Goal: Task Accomplishment & Management: Manage account settings

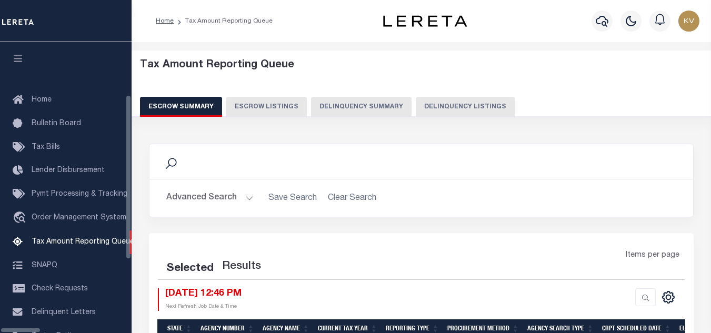
click at [432, 107] on button "Delinquency Listings" at bounding box center [465, 107] width 99 height 20
select select "100"
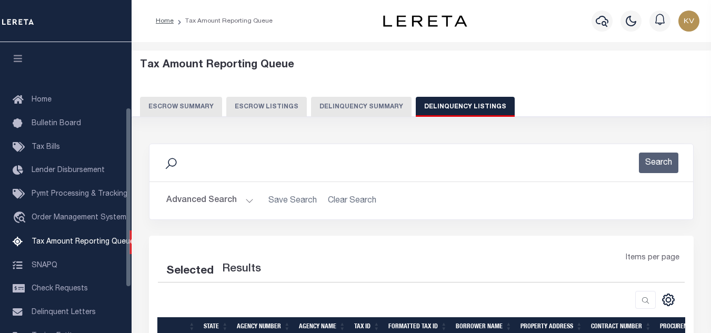
scroll to position [106, 0]
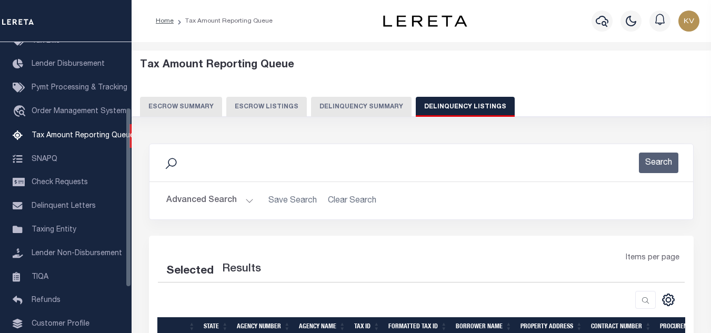
select select "100"
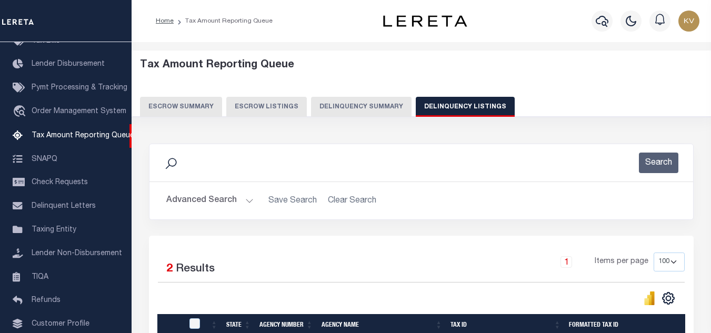
scroll to position [105, 0]
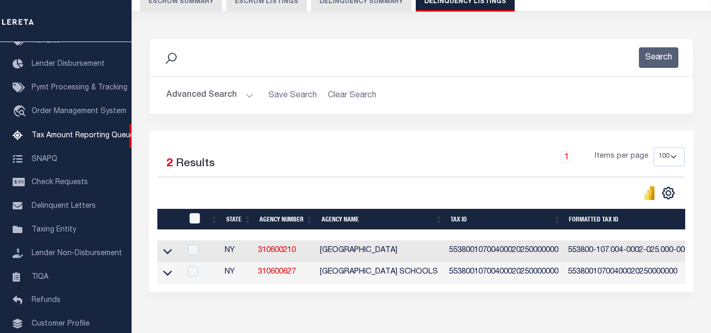
click at [228, 92] on button "Advanced Search" at bounding box center [209, 95] width 87 height 21
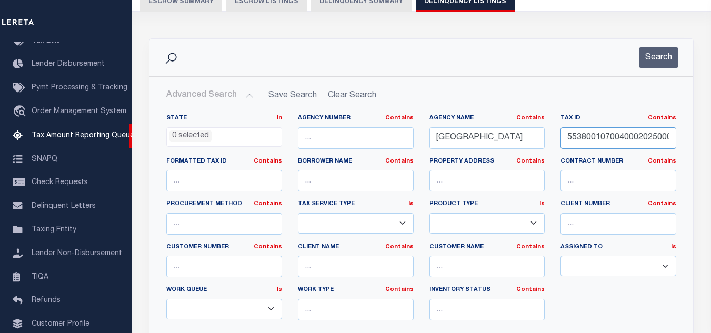
click at [627, 138] on input "55380010700400020250000000" at bounding box center [618, 138] width 116 height 22
paste input "160003063"
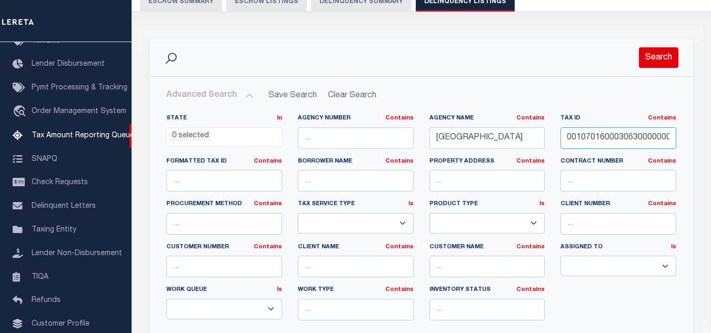
type input "55380010701600030630000000"
click at [657, 53] on button "Search" at bounding box center [658, 57] width 39 height 21
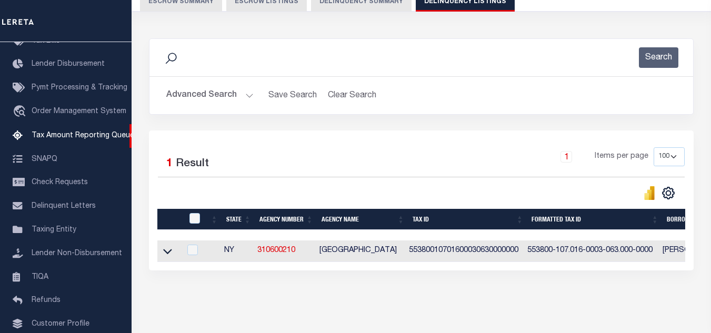
scroll to position [146, 0]
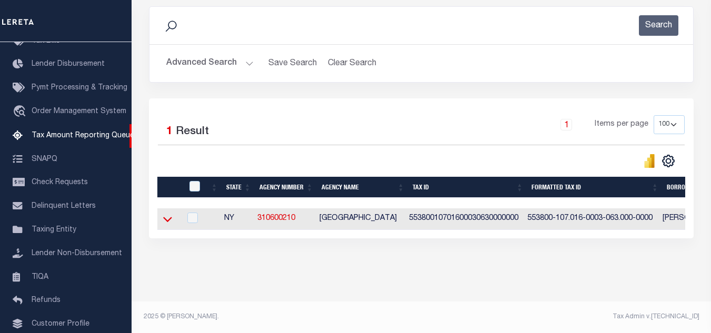
click at [168, 214] on icon at bounding box center [167, 219] width 9 height 11
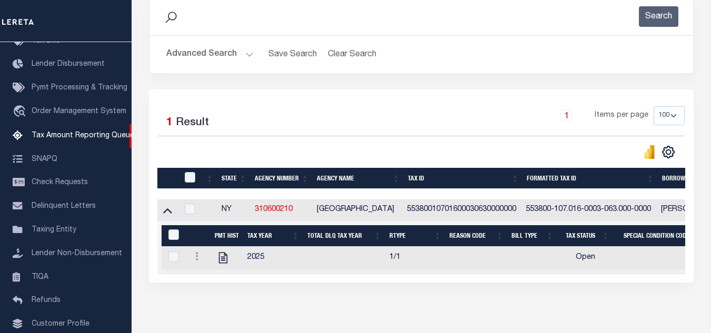
scroll to position [200, 0]
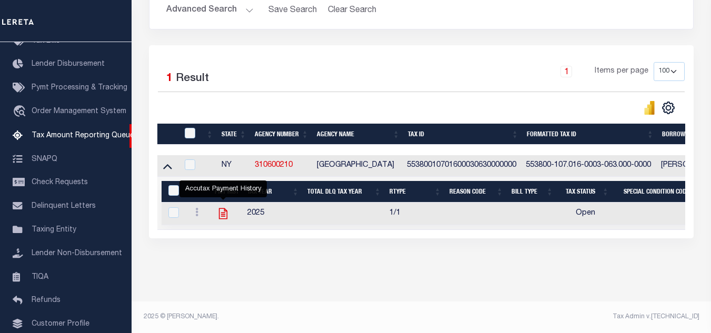
click at [224, 208] on icon "" at bounding box center [223, 214] width 14 height 14
checkbox input "true"
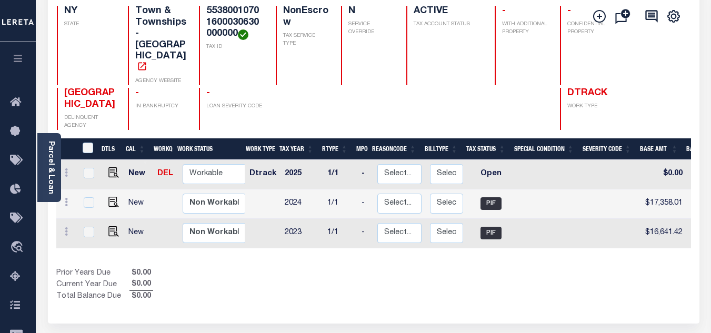
scroll to position [53, 0]
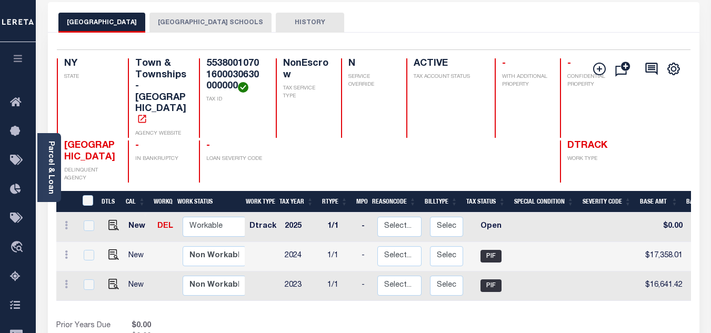
click at [203, 18] on button "NORTH CASTLE TOWN SCHOOLS" at bounding box center [210, 23] width 122 height 20
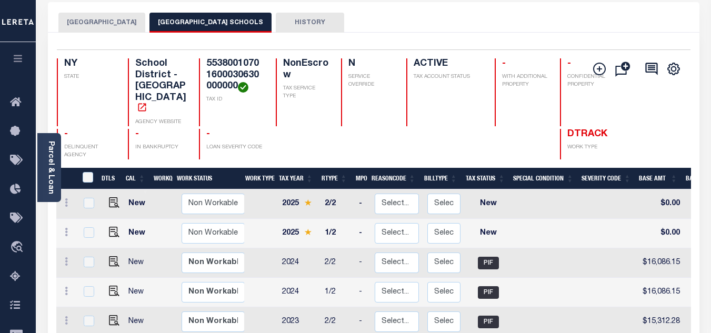
click at [121, 18] on button "[GEOGRAPHIC_DATA]" at bounding box center [101, 23] width 87 height 20
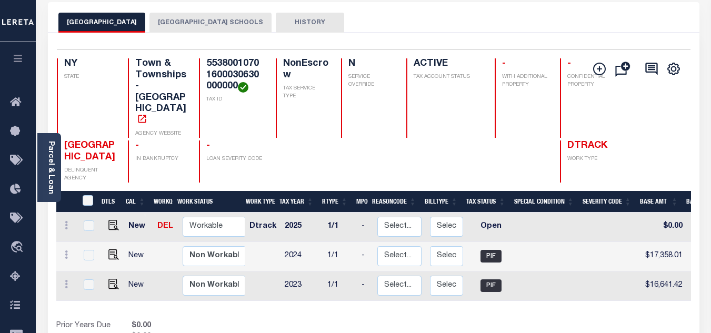
scroll to position [105, 0]
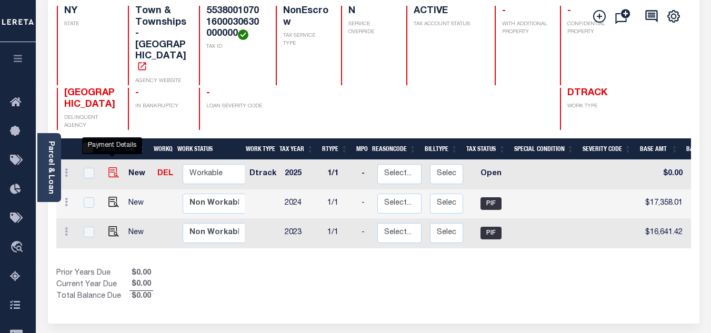
click at [111, 167] on img "" at bounding box center [113, 172] width 11 height 11
checkbox input "true"
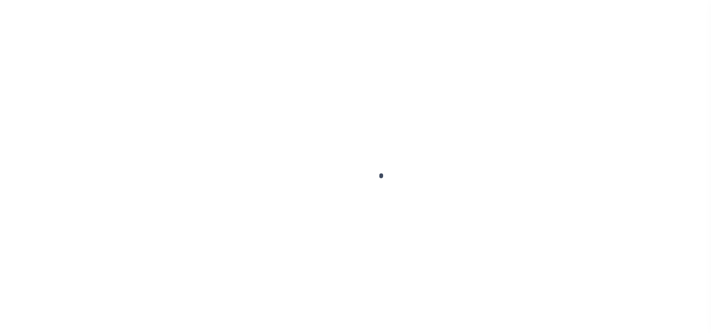
select select "OP2"
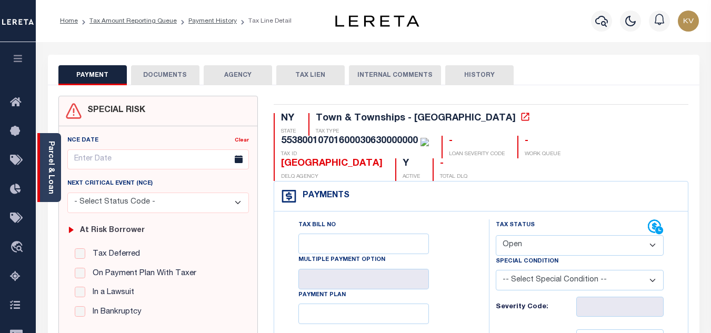
click at [51, 186] on link "Parcel & Loan" at bounding box center [50, 167] width 7 height 53
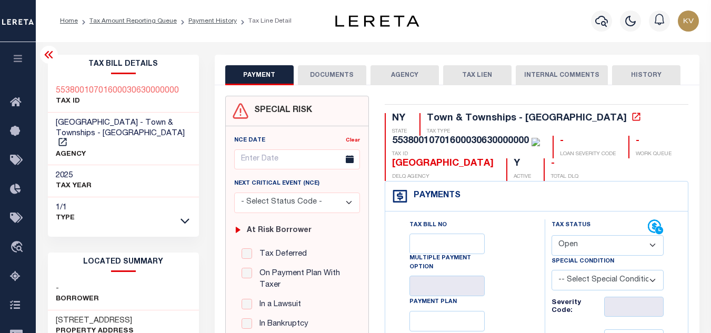
scroll to position [105, 0]
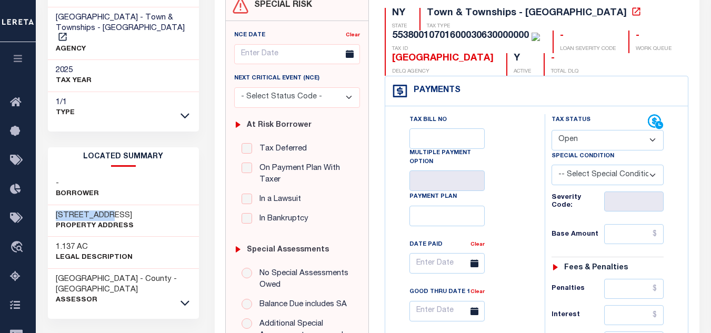
drag, startPoint x: 104, startPoint y: 207, endPoint x: 57, endPoint y: 203, distance: 47.1
click at [57, 210] on h3 "73 OLD RT 22" at bounding box center [95, 215] width 78 height 11
copy h3 "73 OLD RT 22"
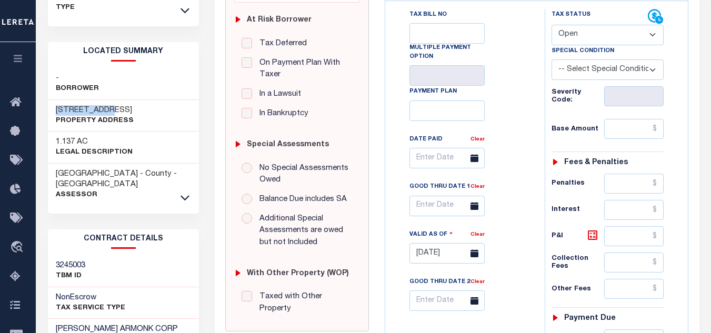
scroll to position [316, 0]
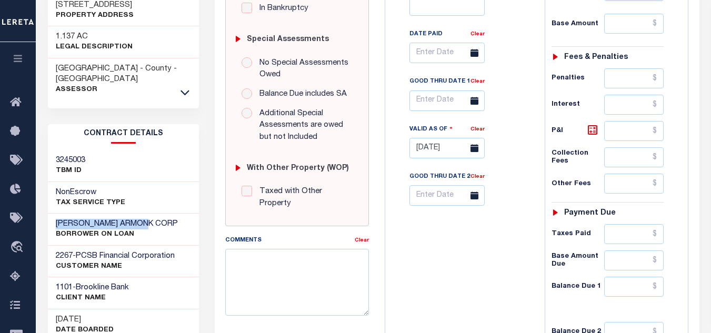
drag, startPoint x: 151, startPoint y: 210, endPoint x: 54, endPoint y: 215, distance: 97.5
click at [54, 215] on div "VALENTI ARMONK CORP BORROWER ON LOAN" at bounding box center [123, 230] width 151 height 32
copy h3 "VALENTI ARMONK CORP"
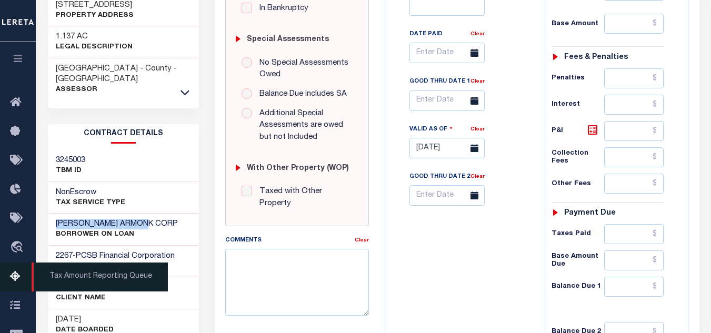
click at [20, 278] on icon at bounding box center [18, 276] width 17 height 13
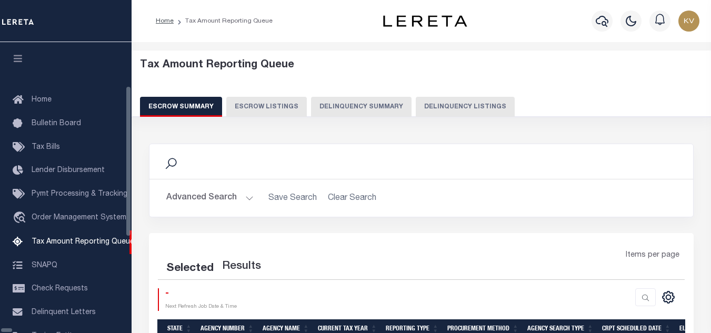
click at [416, 102] on button "Delinquency Listings" at bounding box center [465, 107] width 99 height 20
click at [416, 112] on button "Delinquency Listings" at bounding box center [465, 107] width 99 height 20
select select "100"
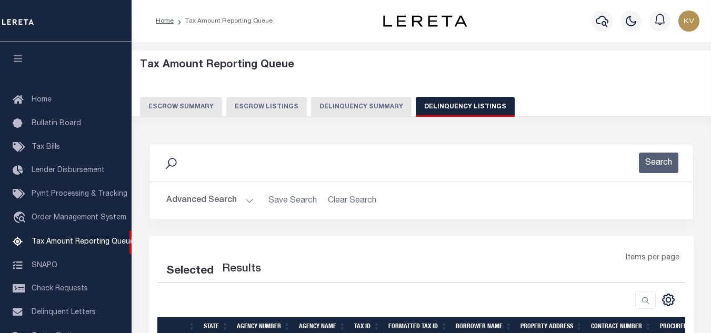
scroll to position [106, 0]
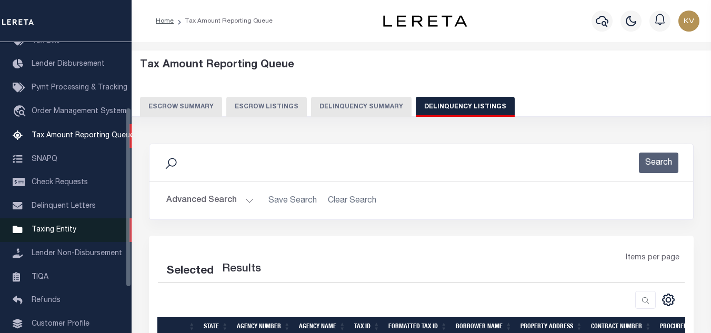
select select "100"
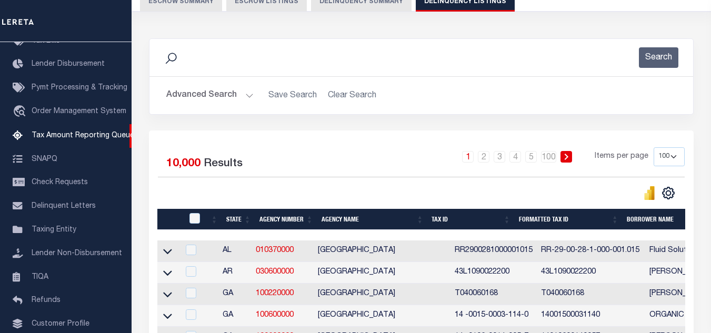
scroll to position [158, 0]
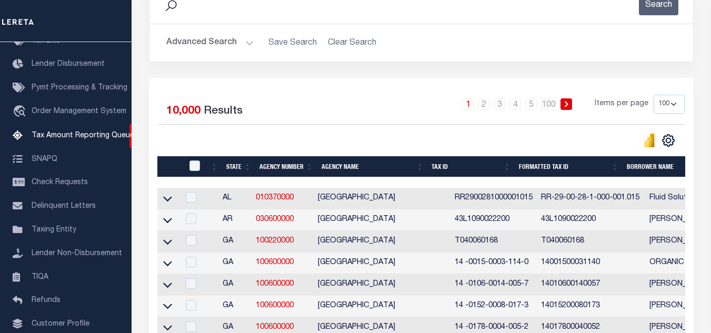
click at [224, 44] on button "Advanced Search" at bounding box center [209, 43] width 87 height 21
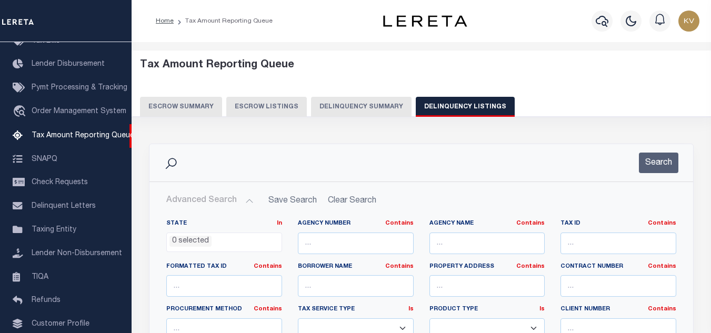
scroll to position [105, 0]
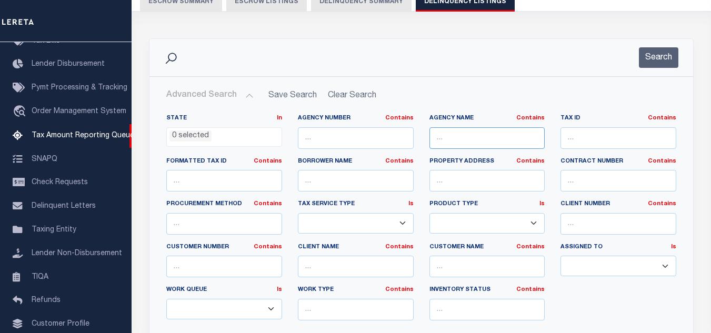
drag, startPoint x: 454, startPoint y: 142, endPoint x: 460, endPoint y: 144, distance: 6.7
click at [454, 141] on input "text" at bounding box center [487, 138] width 116 height 22
click at [625, 139] on input "text" at bounding box center [618, 138] width 116 height 22
paste input "55380010700200020110000000"
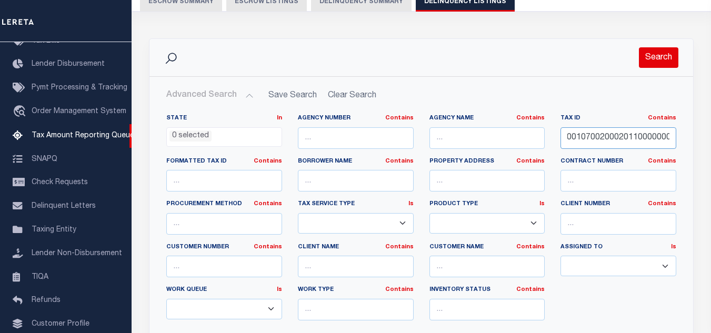
type input "55380010700200020110000000"
click at [653, 62] on button "Search" at bounding box center [658, 57] width 39 height 21
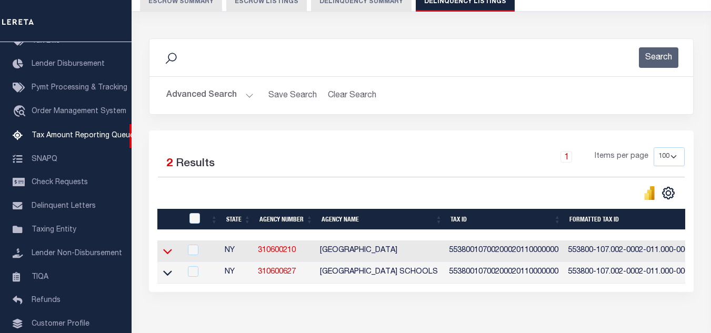
click at [166, 252] on icon at bounding box center [167, 251] width 9 height 11
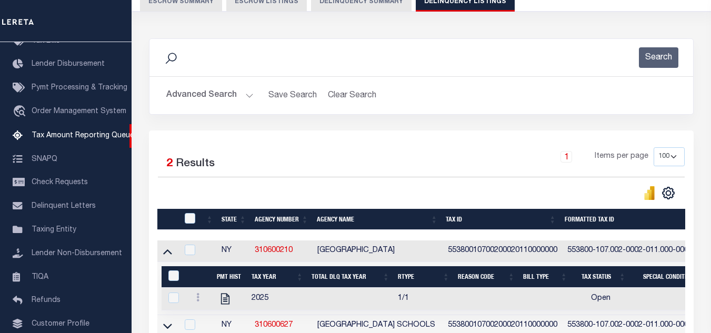
scroll to position [210, 0]
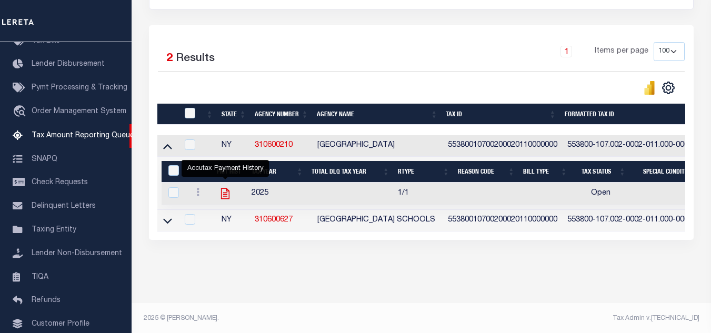
click at [222, 198] on icon "" at bounding box center [225, 194] width 14 height 14
checkbox input "true"
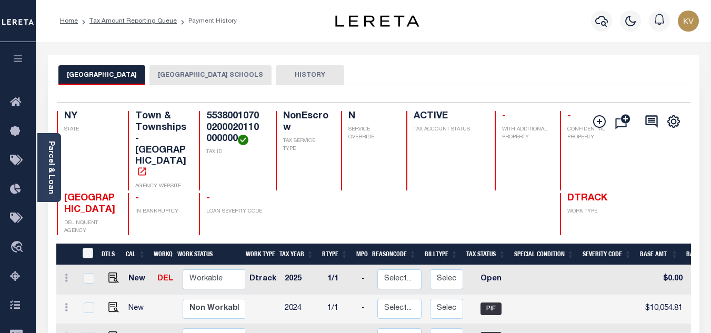
click at [218, 72] on button "[GEOGRAPHIC_DATA] SCHOOLS" at bounding box center [210, 75] width 122 height 20
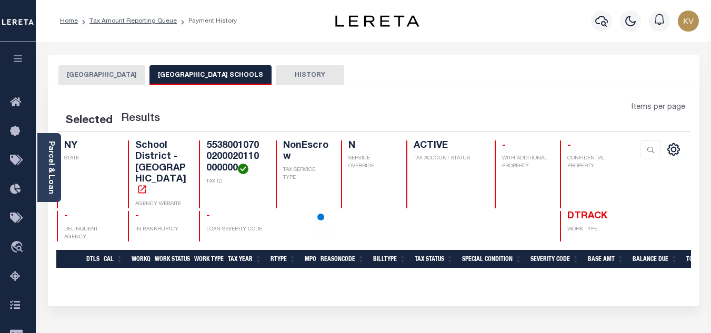
click at [126, 78] on button "[GEOGRAPHIC_DATA]" at bounding box center [101, 75] width 87 height 20
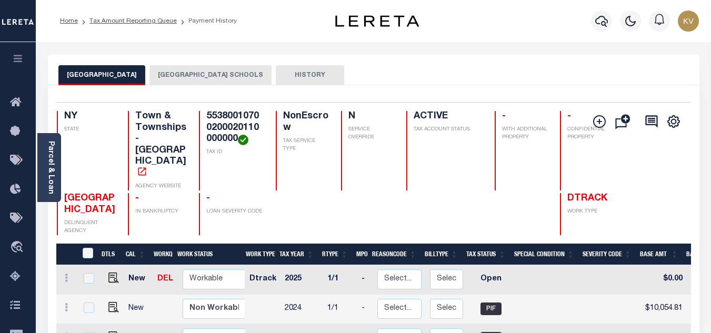
scroll to position [105, 0]
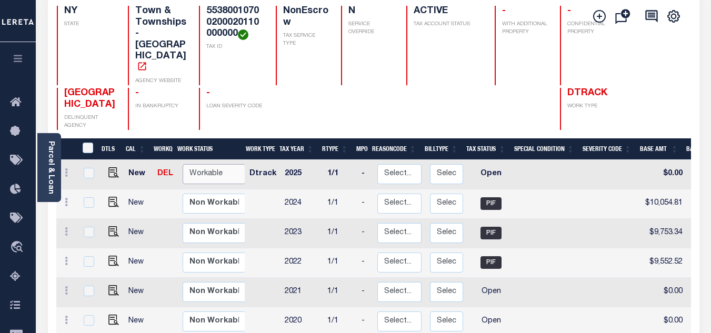
click at [196, 168] on select "Non Workable Workable" at bounding box center [214, 174] width 63 height 21
checkbox input "true"
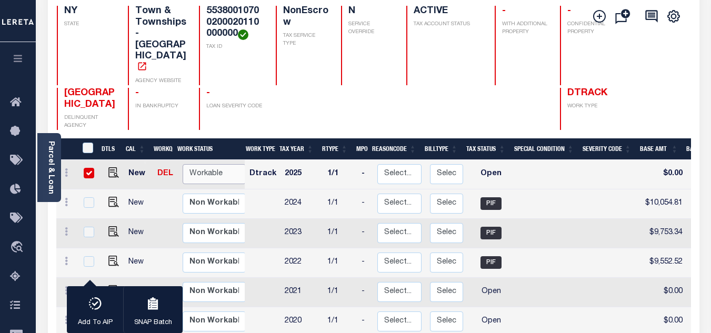
select select "true"
click at [183, 164] on select "Non Workable Workable" at bounding box center [214, 174] width 63 height 21
checkbox input "false"
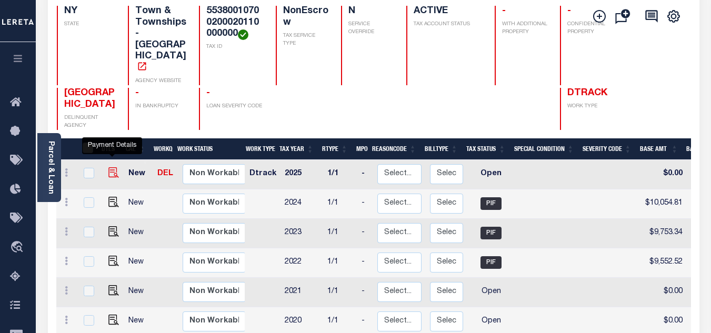
click at [111, 167] on img "" at bounding box center [113, 172] width 11 height 11
checkbox input "true"
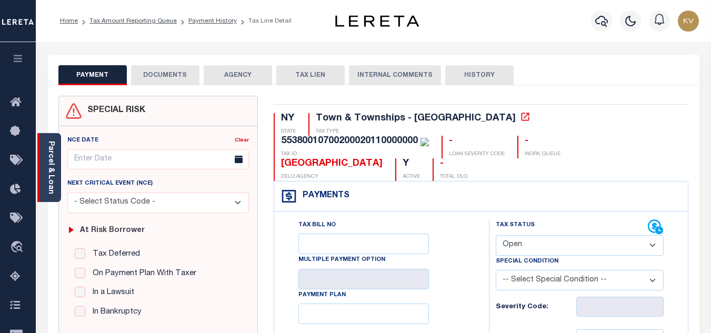
click at [51, 180] on link "Parcel & Loan" at bounding box center [50, 167] width 7 height 53
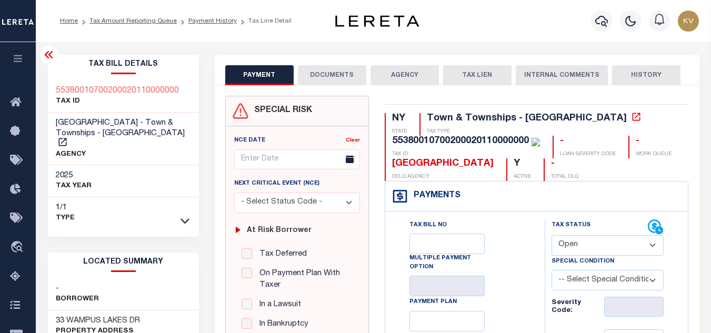
scroll to position [105, 0]
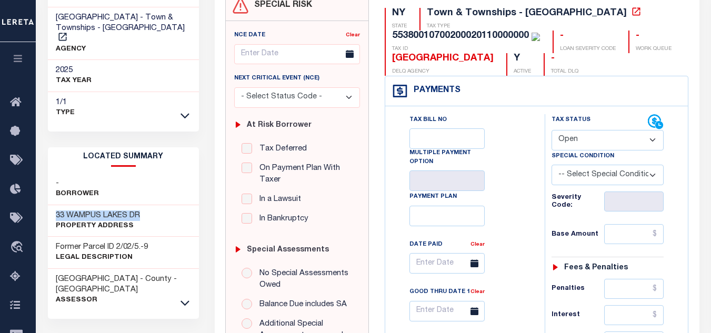
drag, startPoint x: 112, startPoint y: 204, endPoint x: 55, endPoint y: 204, distance: 56.8
click at [55, 205] on div "33 WAMPUS LAKES DR Property Address" at bounding box center [123, 221] width 151 height 32
copy h3 "33 WAMPUS LAKES DR"
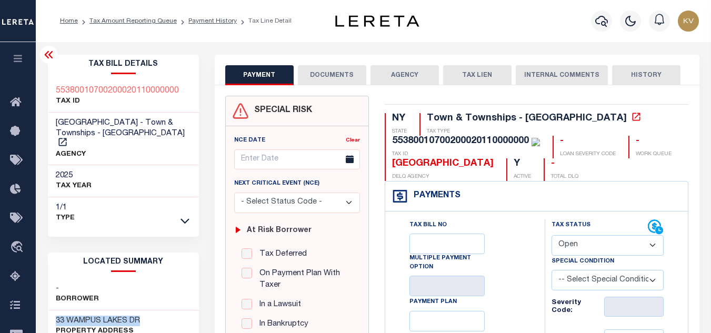
click at [51, 54] on icon at bounding box center [48, 54] width 8 height 7
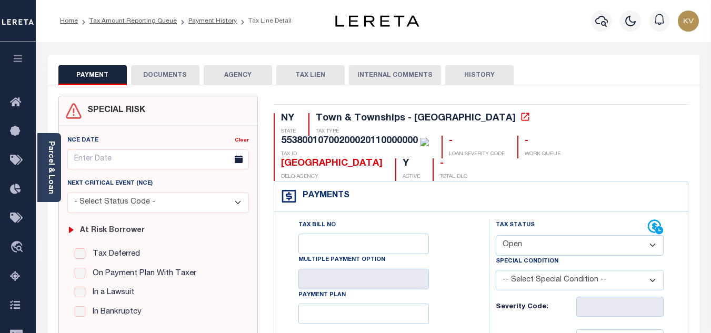
scroll to position [105, 0]
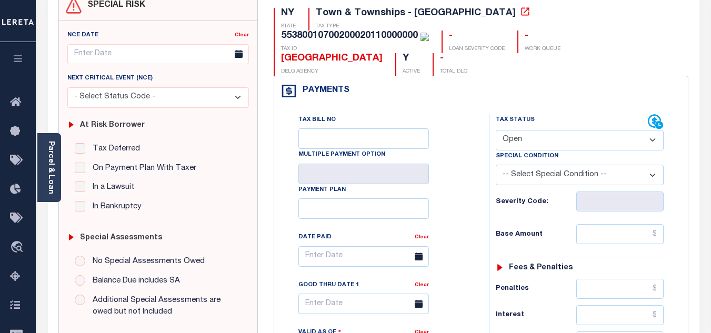
click at [523, 130] on select "- Select Status Code - Open Due/Unpaid Paid Incomplete No Tax Due Internal Refu…" at bounding box center [580, 140] width 168 height 21
select select "PYD"
click at [496, 130] on select "- Select Status Code - Open Due/Unpaid Paid Incomplete No Tax Due Internal Refu…" at bounding box center [580, 140] width 168 height 21
type input "[DATE]"
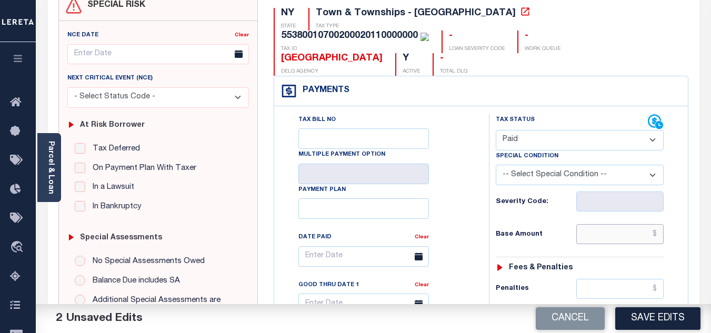
click at [602, 224] on input "text" at bounding box center [619, 234] width 87 height 20
type input "$0.00"
click at [540, 224] on div "Base Amount $0.00" at bounding box center [580, 234] width 168 height 20
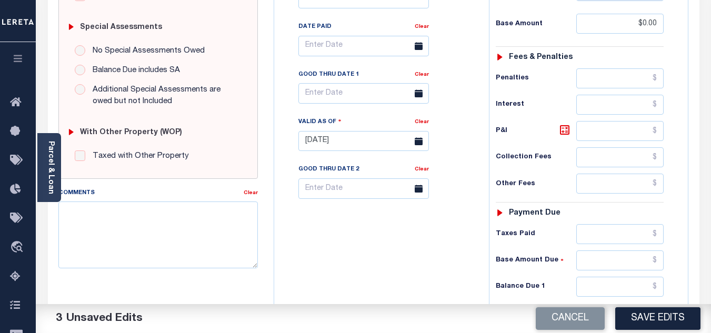
scroll to position [421, 0]
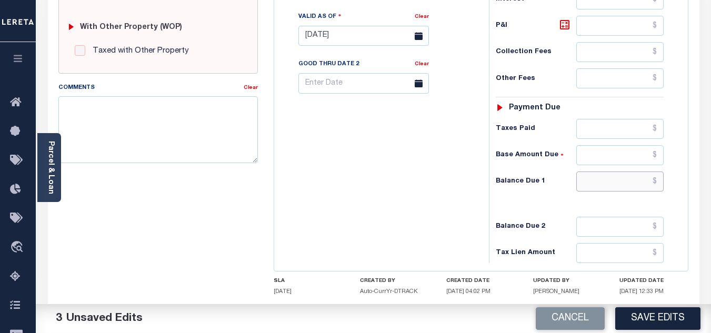
click at [606, 172] on input "text" at bounding box center [619, 182] width 87 height 20
type input "$0.00"
click at [444, 190] on div "Tax Bill No Multiple Payment Option Payment Plan Clear" at bounding box center [379, 30] width 204 height 465
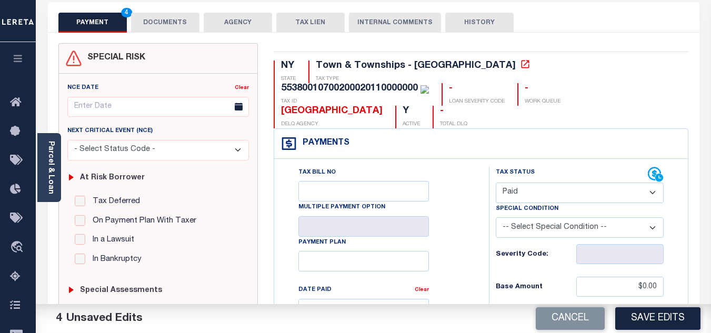
scroll to position [0, 0]
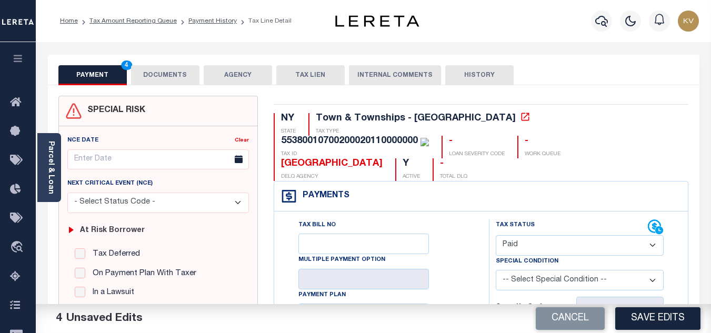
click at [148, 78] on button "DOCUMENTS" at bounding box center [165, 75] width 68 height 20
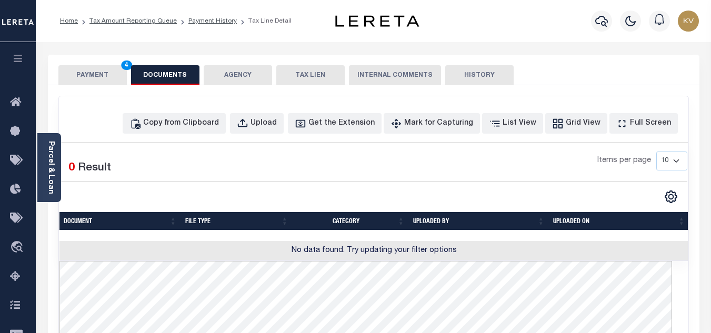
click at [107, 72] on button "PAYMENT 4" at bounding box center [92, 75] width 68 height 20
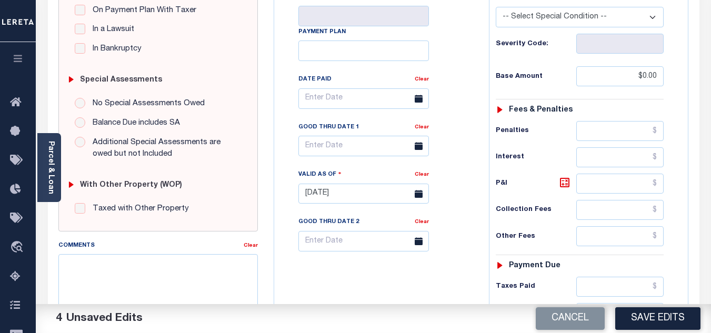
scroll to position [368, 0]
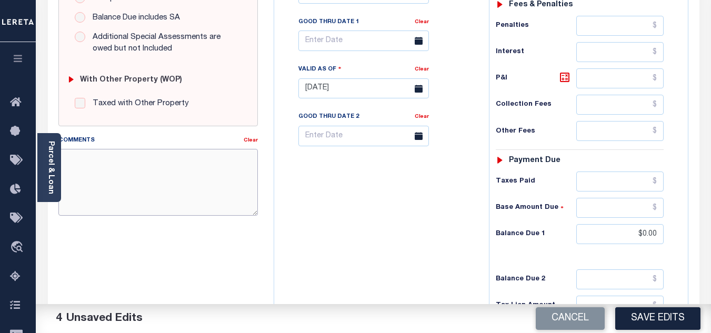
click at [136, 183] on textarea "Comments" at bounding box center [157, 182] width 199 height 66
paste textarea "As per TC "Marianne" Taxes are paid - VK"
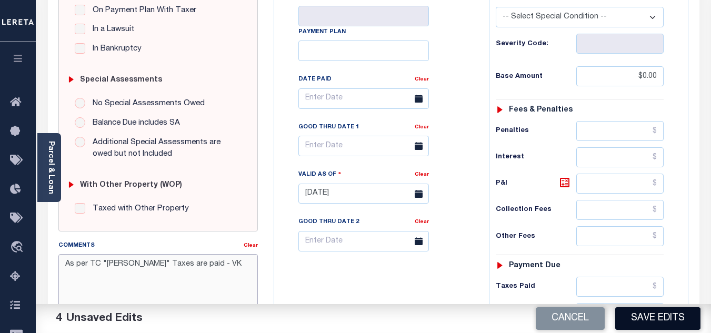
type textarea "As per TC "Marianne" Taxes are paid - VK"
click at [664, 321] on button "Save Edits" at bounding box center [657, 318] width 85 height 23
checkbox input "false"
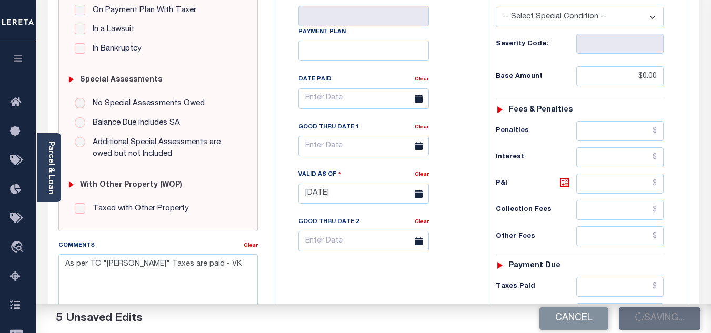
checkbox input "false"
type input "$0"
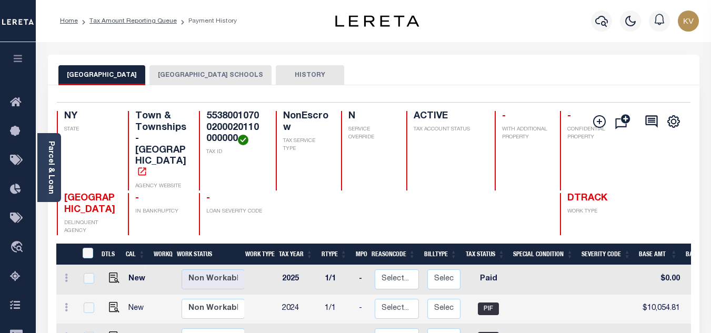
click at [189, 79] on button "[GEOGRAPHIC_DATA] SCHOOLS" at bounding box center [210, 75] width 122 height 20
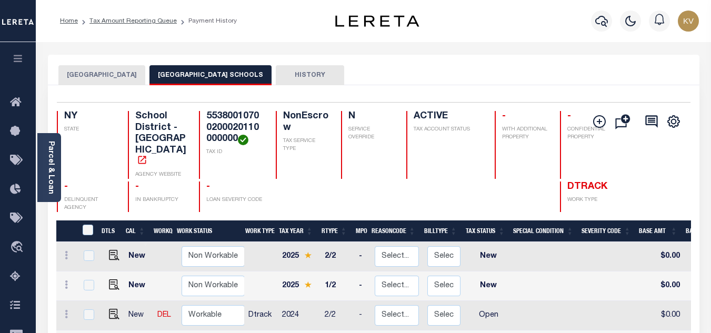
scroll to position [105, 0]
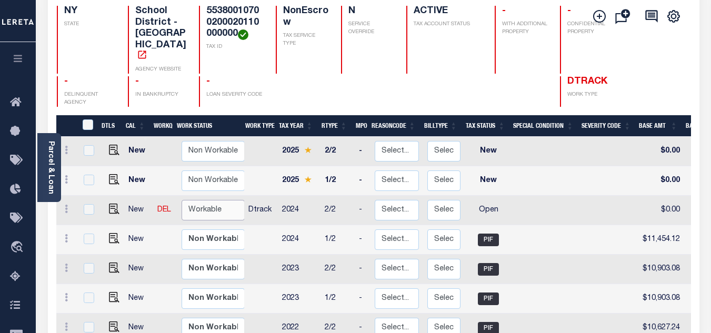
click at [216, 200] on select "Non Workable Workable" at bounding box center [213, 210] width 63 height 21
checkbox input "true"
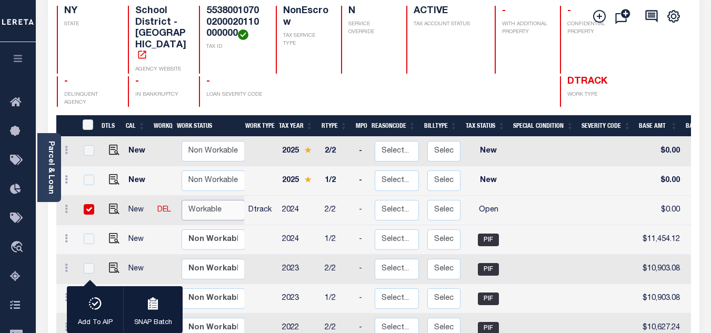
select select "true"
click at [182, 200] on select "Non Workable Workable" at bounding box center [213, 210] width 63 height 21
checkbox input "false"
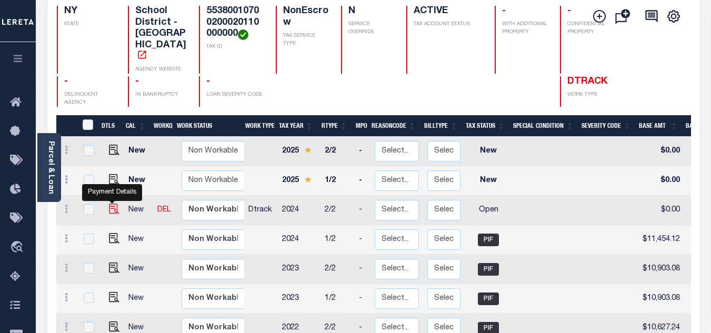
click at [112, 204] on img "" at bounding box center [114, 209] width 11 height 11
checkbox input "true"
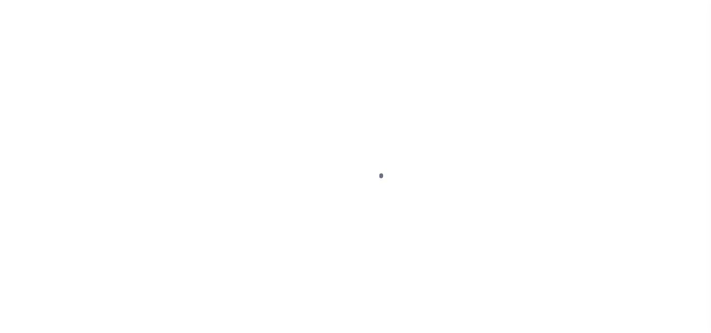
select select "OP2"
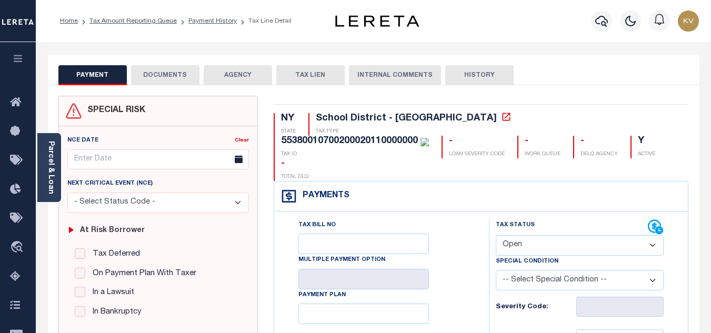
click at [214, 27] on ol "Home Tax Amount Reporting Queue Payment History Tax Line Detail" at bounding box center [176, 21] width 248 height 22
click at [213, 24] on link "Payment History" at bounding box center [212, 21] width 48 height 6
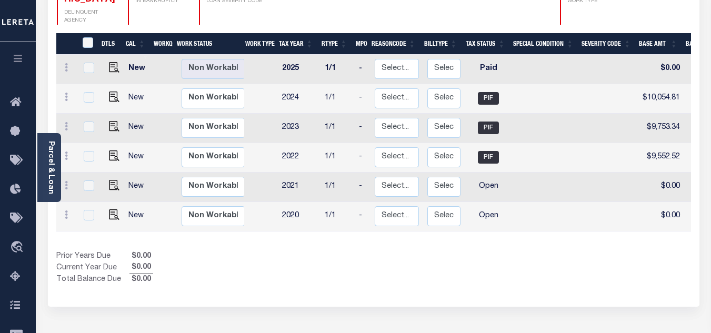
scroll to position [53, 0]
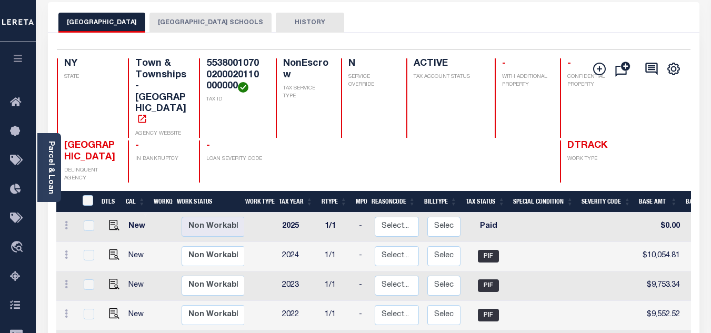
click at [194, 25] on button "[GEOGRAPHIC_DATA] SCHOOLS" at bounding box center [210, 23] width 122 height 20
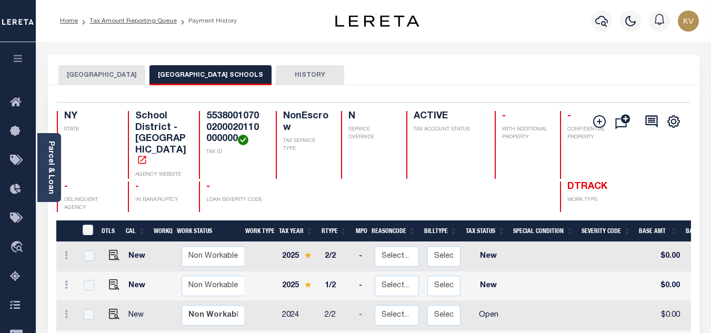
scroll to position [105, 0]
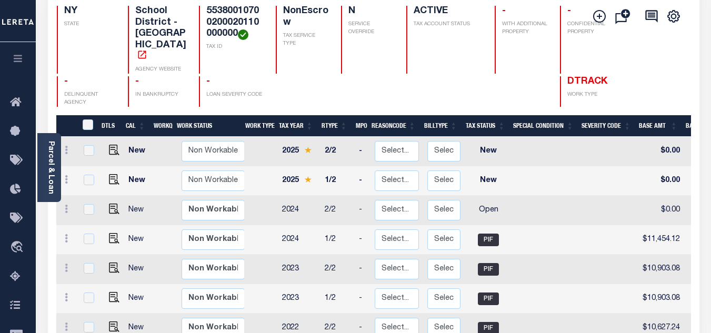
click at [520, 197] on td at bounding box center [547, 210] width 68 height 29
checkbox input "true"
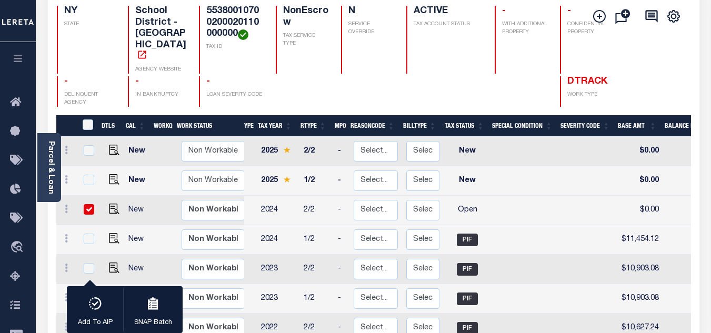
scroll to position [0, 0]
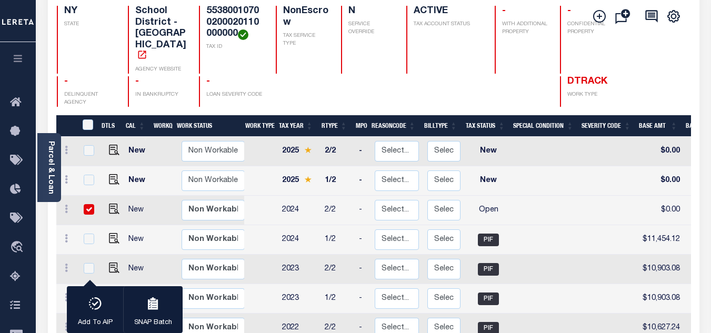
click at [91, 204] on input "checkbox" at bounding box center [89, 209] width 11 height 11
checkbox input "false"
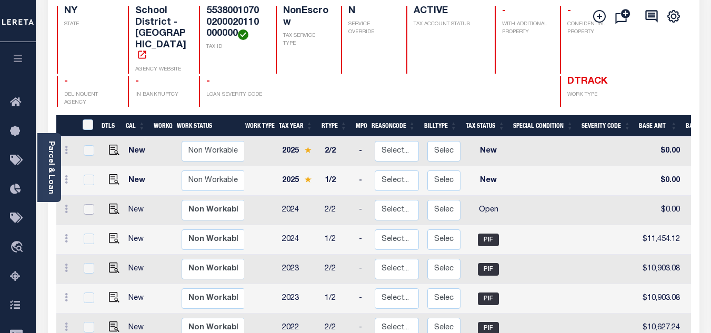
scroll to position [210, 0]
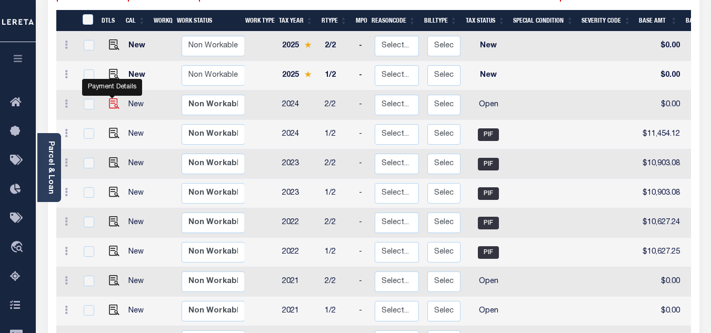
click at [113, 98] on img "" at bounding box center [114, 103] width 11 height 11
checkbox input "true"
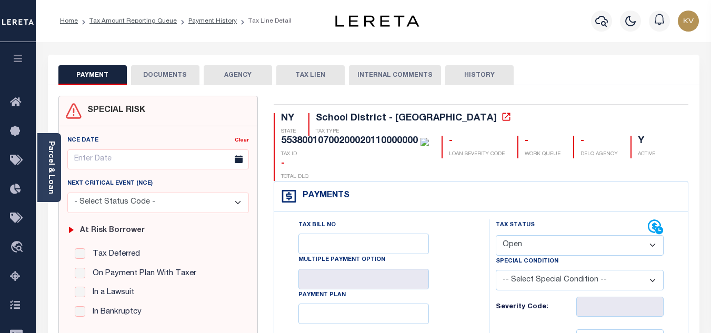
click at [529, 235] on select "- Select Status Code - Open Due/Unpaid Paid Incomplete No Tax Due Internal Refu…" at bounding box center [580, 245] width 168 height 21
select select "PYD"
click at [496, 235] on select "- Select Status Code - Open Due/Unpaid Paid Incomplete No Tax Due Internal Refu…" at bounding box center [580, 245] width 168 height 21
type input "[DATE]"
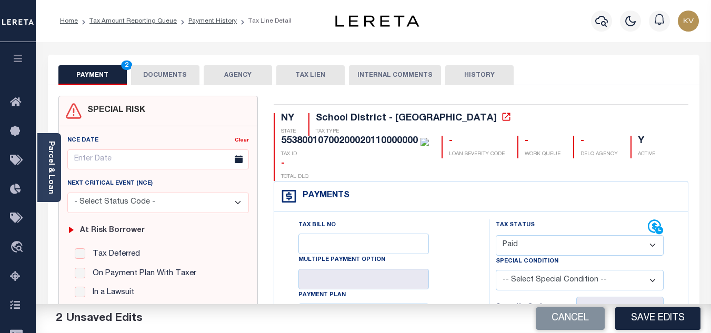
scroll to position [105, 0]
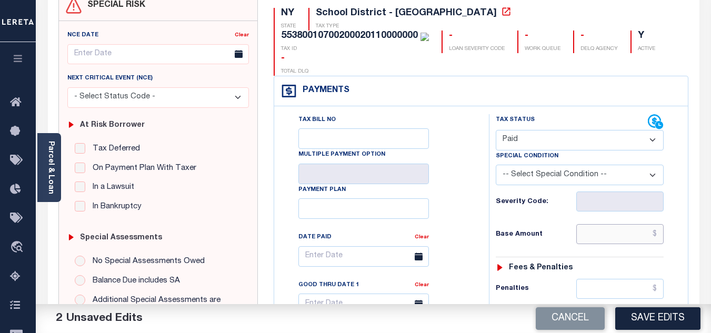
click at [602, 224] on input "text" at bounding box center [619, 234] width 87 height 20
type input "$0.00"
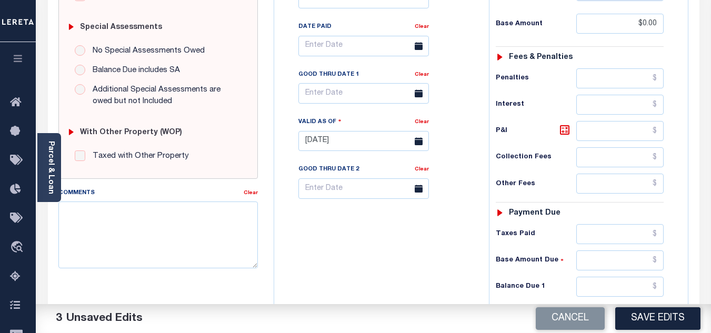
scroll to position [464, 0]
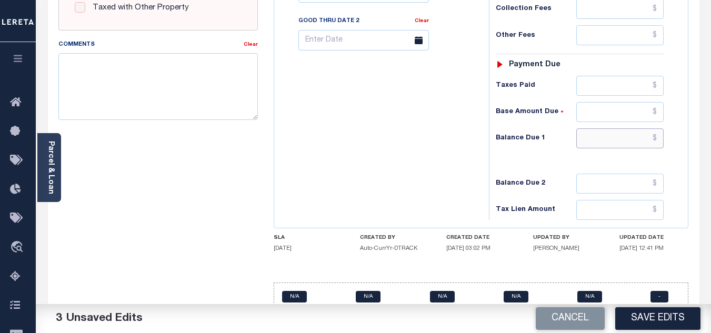
drag, startPoint x: 597, startPoint y: 117, endPoint x: 582, endPoint y: 122, distance: 16.0
click at [597, 128] on input "text" at bounding box center [619, 138] width 87 height 20
type input "$0.00"
click at [192, 109] on textarea "Comments" at bounding box center [157, 86] width 199 height 66
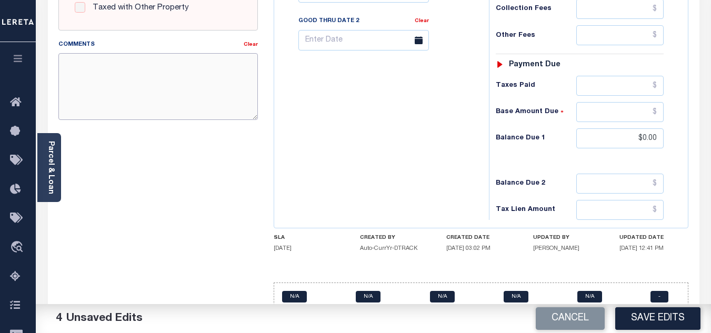
paste textarea "As per TC "Marianne" Taxes are paid - VK"
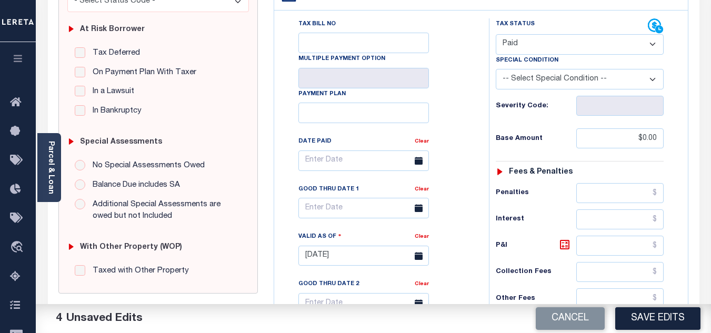
scroll to position [306, 0]
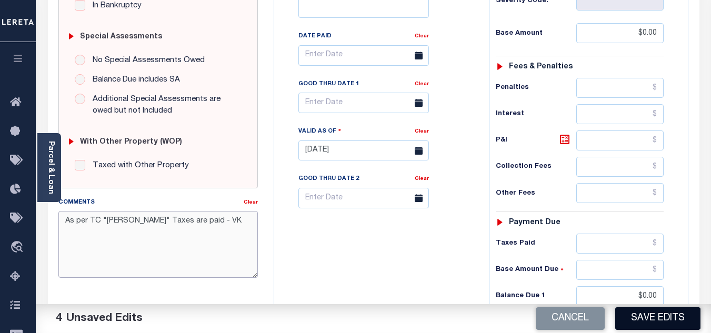
type textarea "As per TC "Marianne" Taxes are paid - VK"
click at [659, 316] on button "Save Edits" at bounding box center [657, 318] width 85 height 23
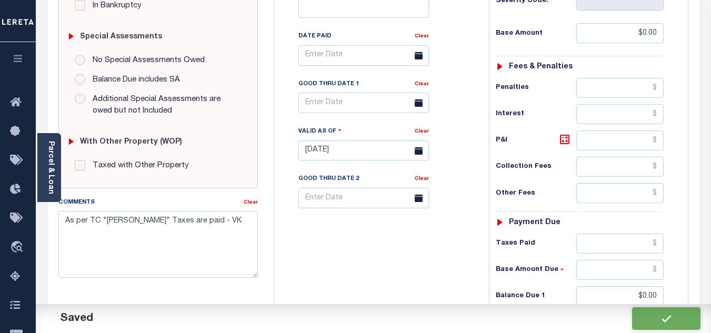
checkbox input "false"
type input "$0"
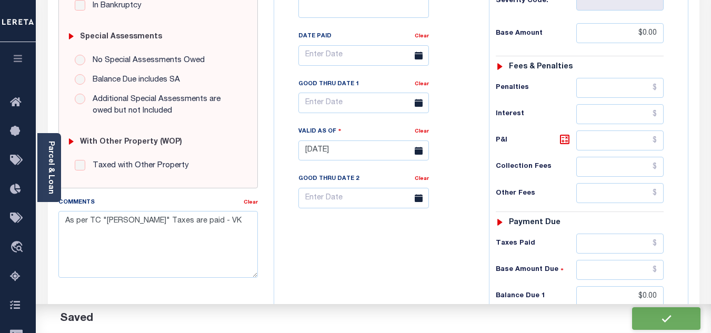
type input "$0"
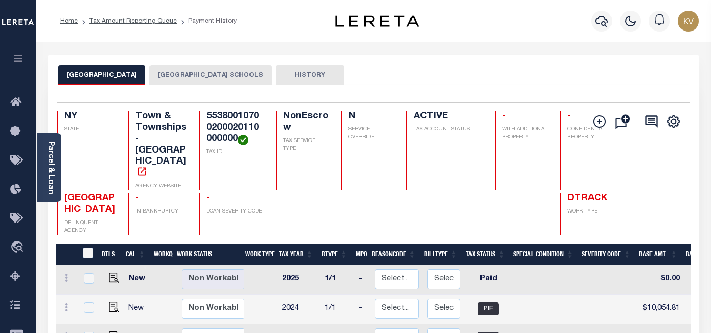
click at [209, 76] on button "[GEOGRAPHIC_DATA] SCHOOLS" at bounding box center [210, 75] width 122 height 20
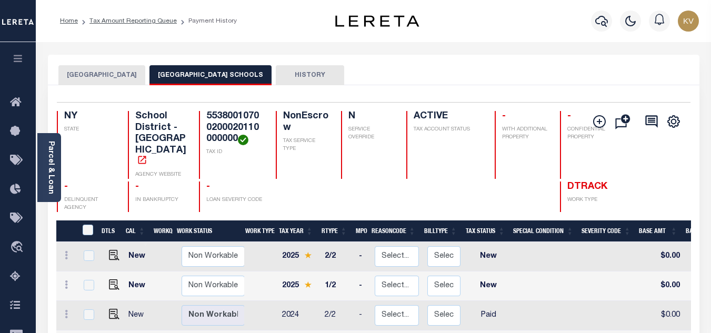
scroll to position [105, 0]
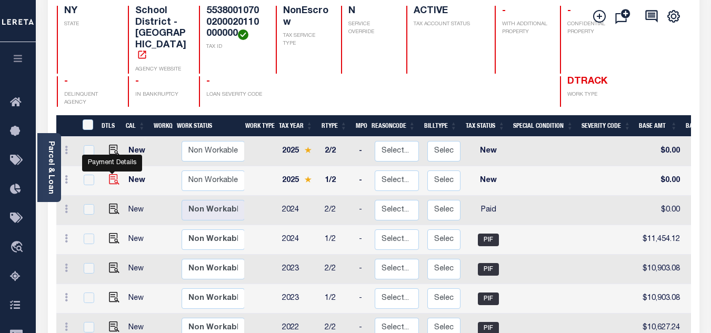
click at [111, 174] on img "" at bounding box center [114, 179] width 11 height 11
checkbox input "true"
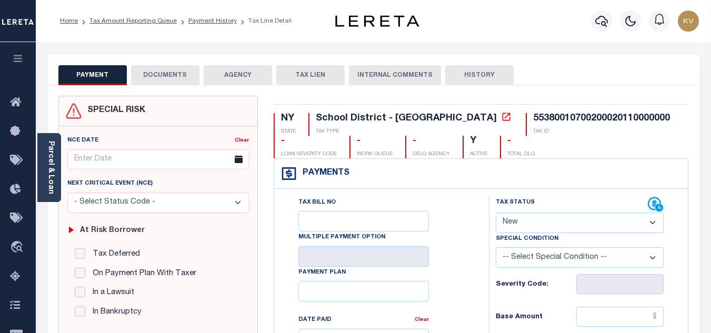
scroll to position [53, 0]
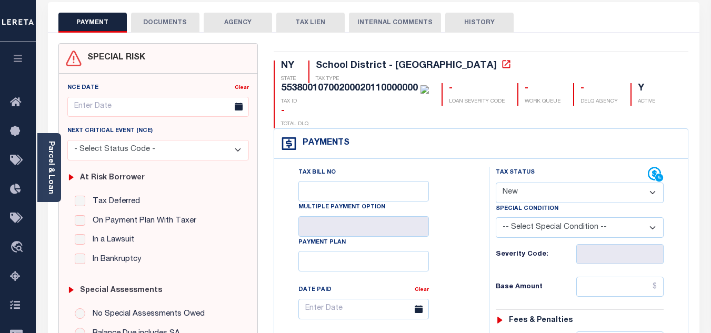
click at [537, 183] on select "- Select Status Code - Open Due/Unpaid Paid Incomplete No Tax Due Internal Refu…" at bounding box center [580, 193] width 168 height 21
select select "PYD"
click at [496, 183] on select "- Select Status Code - Open Due/Unpaid Paid Incomplete No Tax Due Internal Refu…" at bounding box center [580, 193] width 168 height 21
type input "[DATE]"
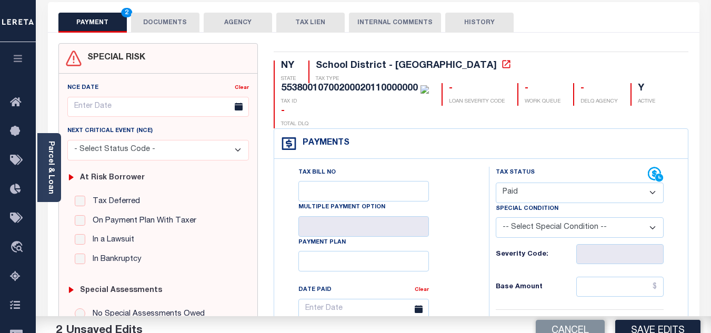
click at [463, 222] on div "Tax Bill No Multiple Payment Option Payment Plan Clear" at bounding box center [379, 314] width 188 height 295
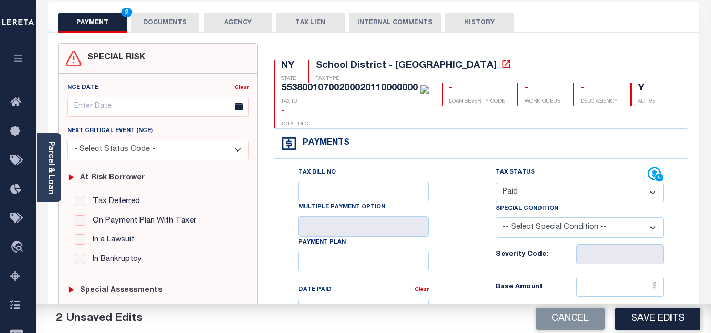
scroll to position [210, 0]
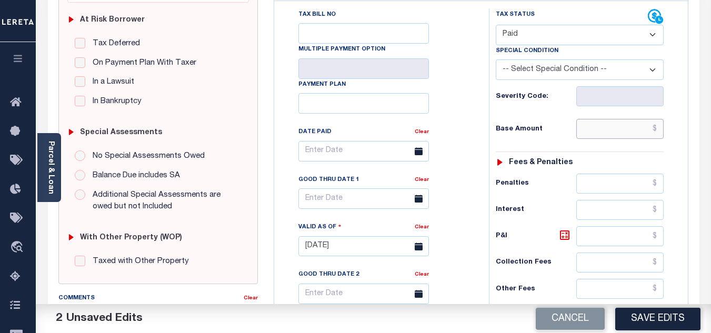
click at [616, 119] on input "text" at bounding box center [619, 129] width 87 height 20
type input "$0.00"
click at [560, 158] on h6 "Fees & Penalties" at bounding box center [541, 162] width 64 height 9
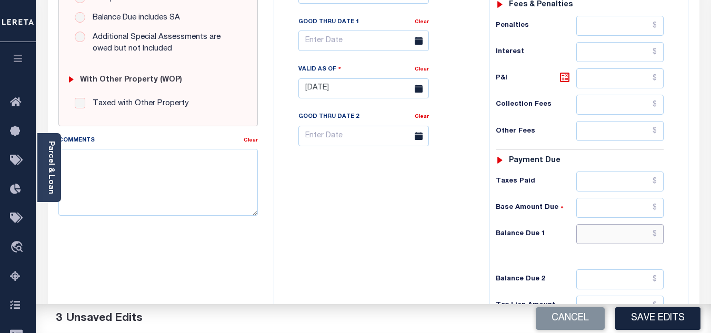
click at [606, 224] on input "text" at bounding box center [619, 234] width 87 height 20
type input "$0.00"
click at [374, 214] on div "Tax Bill No Multiple Payment Option Payment Plan Clear" at bounding box center [379, 83] width 204 height 465
click at [156, 177] on textarea "Comments" at bounding box center [157, 182] width 199 height 66
paste textarea "As per TC "Marianne" Taxes are paid - VK"
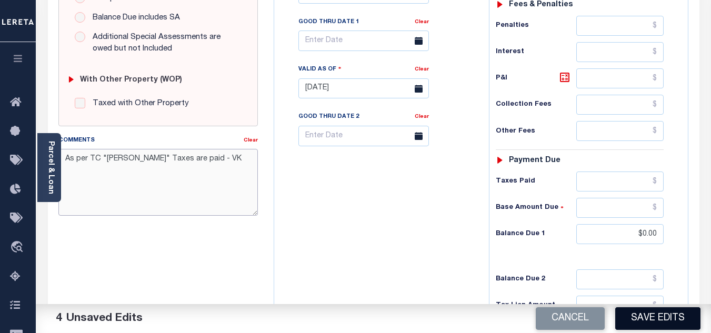
type textarea "As per TC "Marianne" Taxes are paid - VK"
click at [644, 320] on button "Save Edits" at bounding box center [657, 318] width 85 height 23
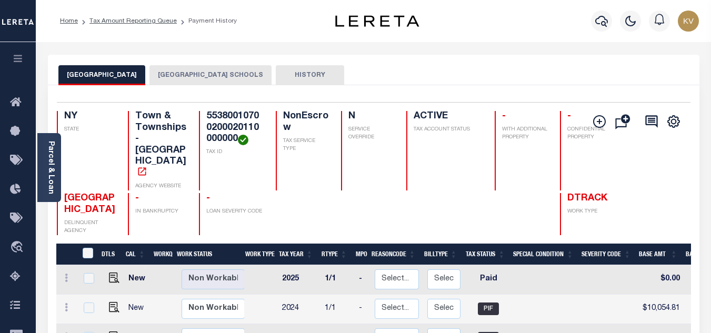
click at [196, 73] on button "[GEOGRAPHIC_DATA] SCHOOLS" at bounding box center [210, 75] width 122 height 20
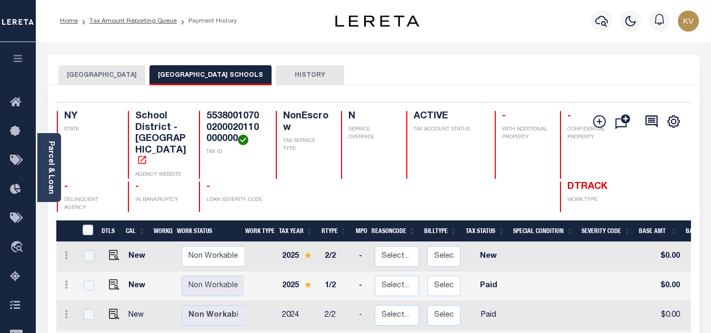
scroll to position [105, 0]
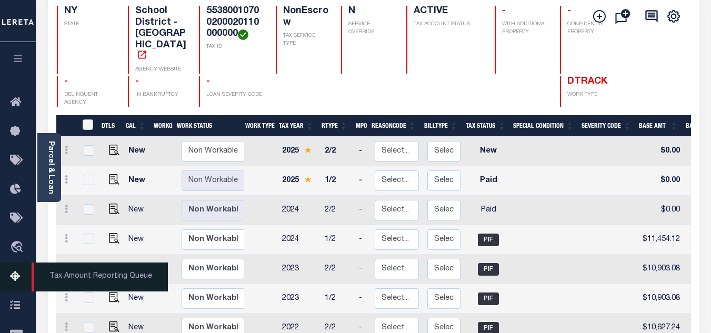
click at [11, 280] on icon at bounding box center [18, 276] width 17 height 13
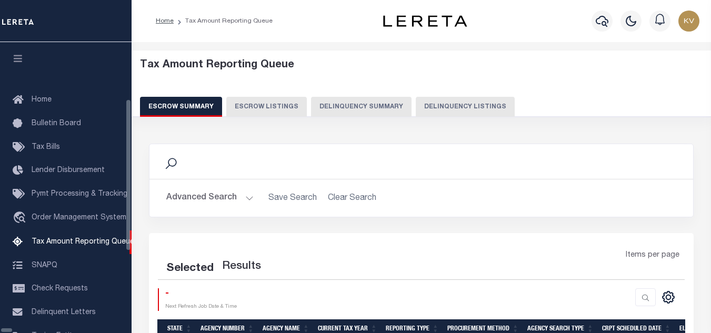
click at [436, 106] on button "Delinquency Listings" at bounding box center [465, 107] width 99 height 20
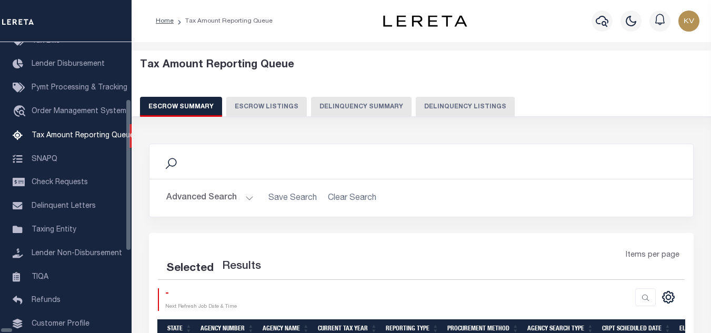
select select "100"
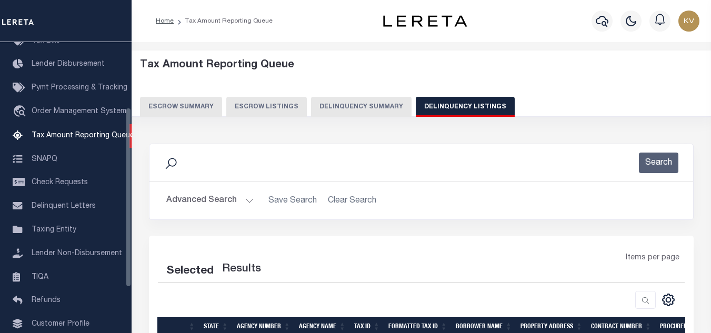
select select "100"
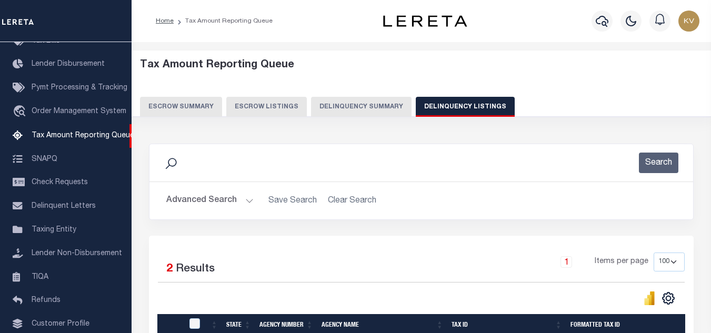
scroll to position [53, 0]
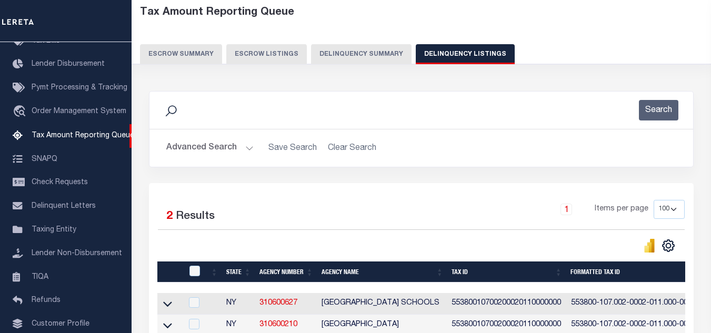
click at [240, 144] on button "Advanced Search" at bounding box center [209, 148] width 87 height 21
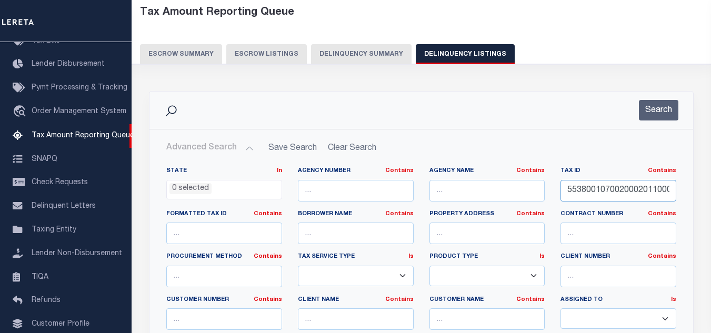
click at [615, 190] on input "55380010700200020110000000" at bounding box center [618, 191] width 116 height 22
paste input "40002006"
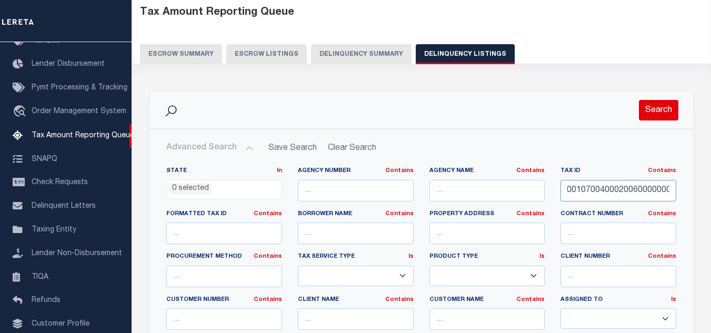
type input "55380010700400020060000000"
click at [658, 109] on button "Search" at bounding box center [658, 110] width 39 height 21
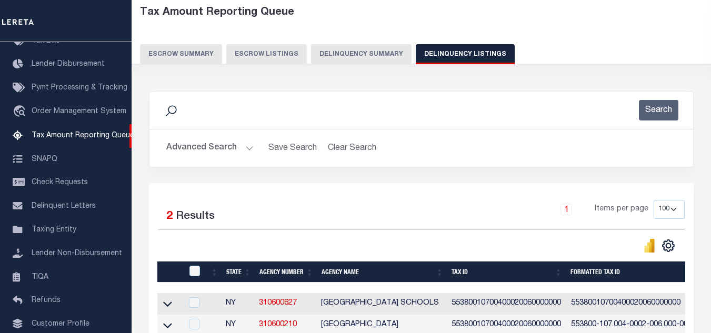
scroll to position [158, 0]
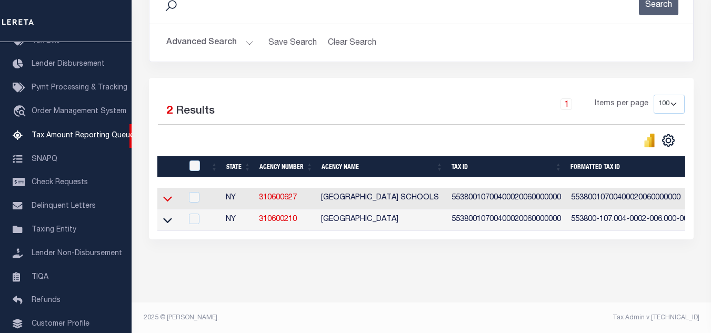
click at [169, 202] on icon at bounding box center [167, 199] width 9 height 5
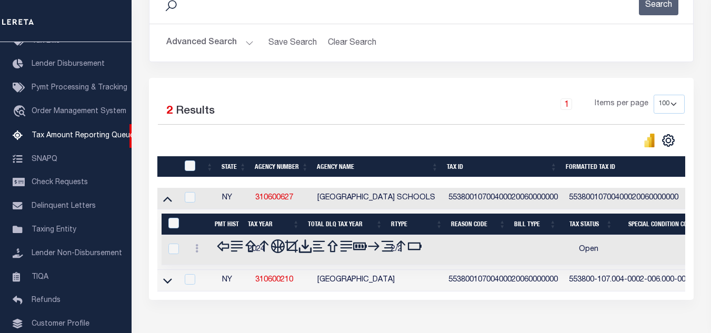
scroll to position [168, 0]
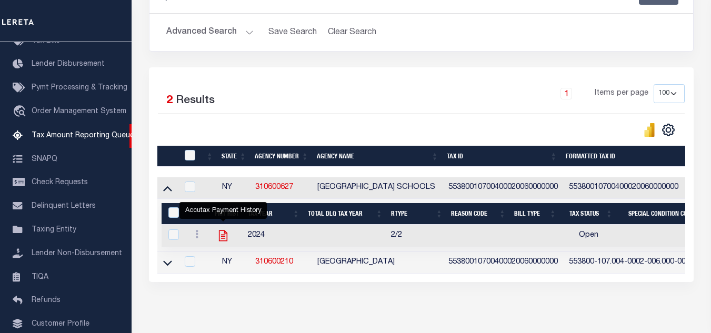
click at [222, 237] on icon "" at bounding box center [223, 235] width 8 height 11
checkbox input "true"
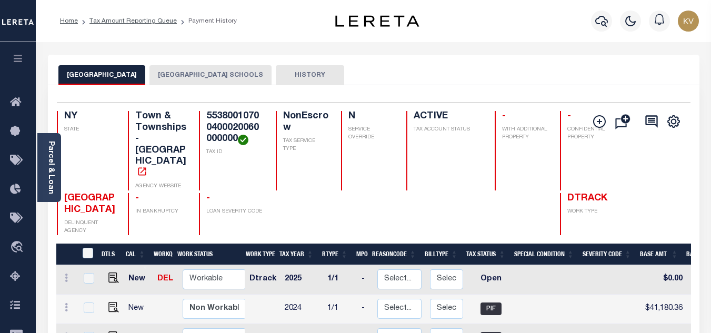
click at [220, 77] on button "[GEOGRAPHIC_DATA] SCHOOLS" at bounding box center [210, 75] width 122 height 20
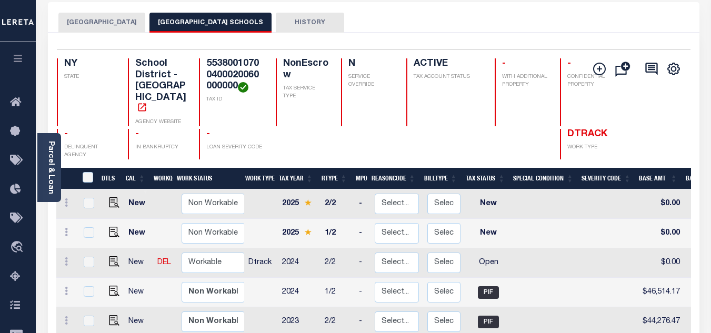
scroll to position [158, 0]
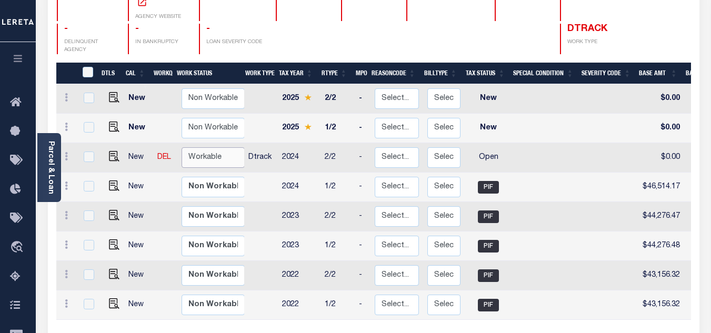
click at [219, 152] on select "Non Workable Workable" at bounding box center [213, 157] width 63 height 21
checkbox input "true"
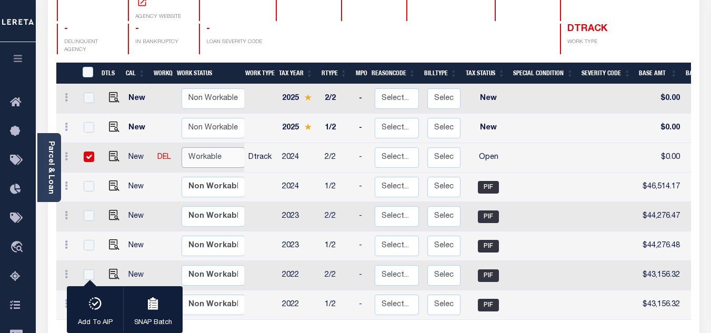
select select "true"
click at [182, 147] on select "Non Workable Workable" at bounding box center [213, 157] width 63 height 21
checkbox input "false"
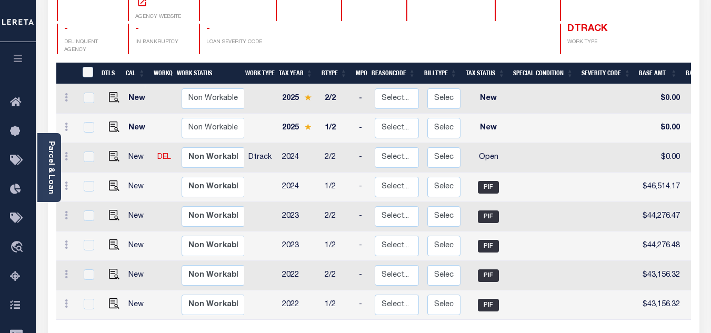
click at [106, 154] on link at bounding box center [112, 157] width 16 height 7
checkbox input "true"
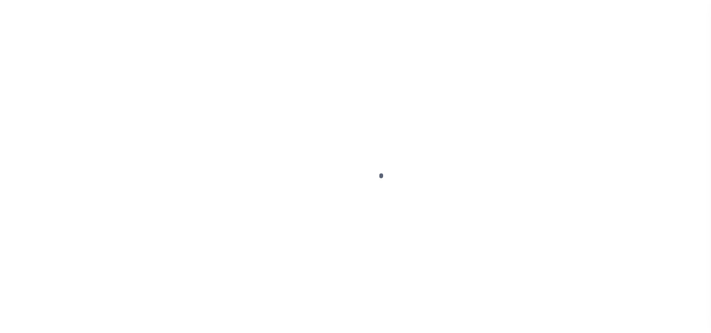
select select "OP2"
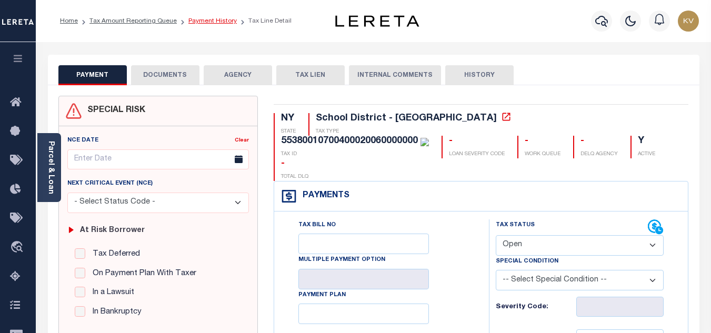
click at [213, 18] on link "Payment History" at bounding box center [212, 21] width 48 height 6
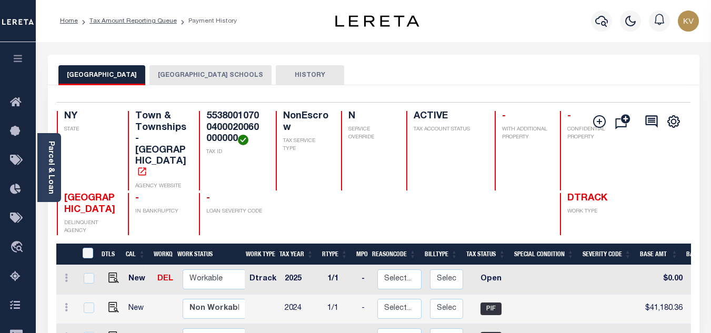
scroll to position [105, 0]
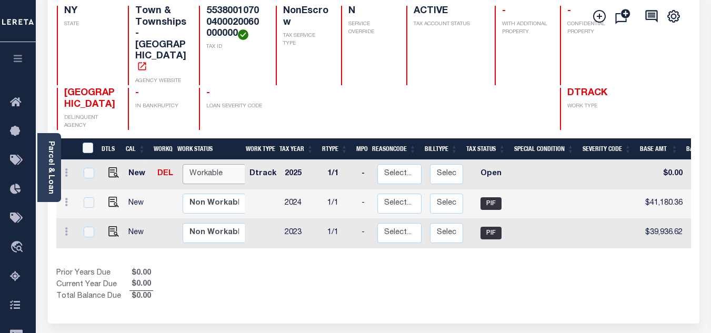
click at [193, 165] on select "Non Workable Workable" at bounding box center [214, 174] width 63 height 21
checkbox input "true"
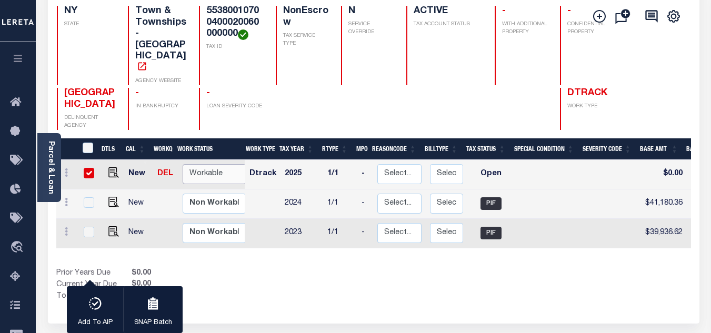
select select "true"
click at [183, 164] on select "Non Workable Workable" at bounding box center [214, 174] width 63 height 21
checkbox input "false"
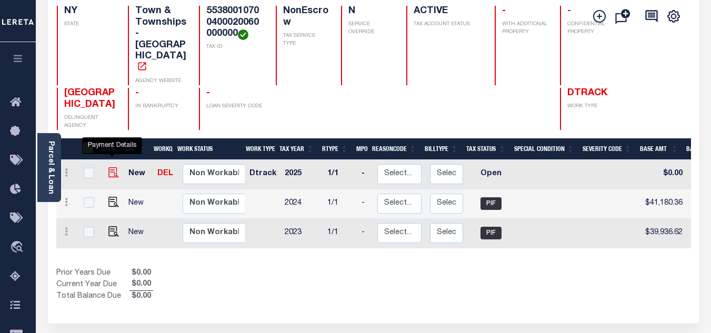
click at [111, 167] on img "" at bounding box center [113, 172] width 11 height 11
checkbox input "true"
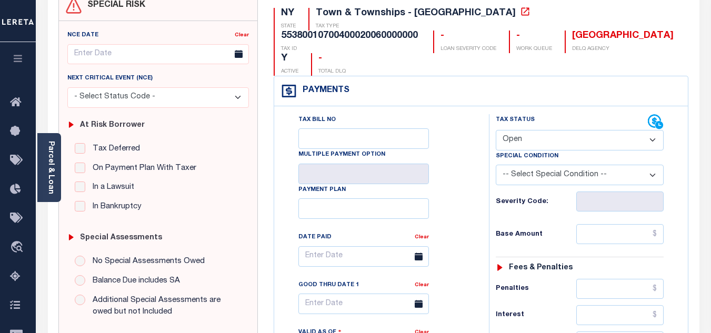
scroll to position [158, 0]
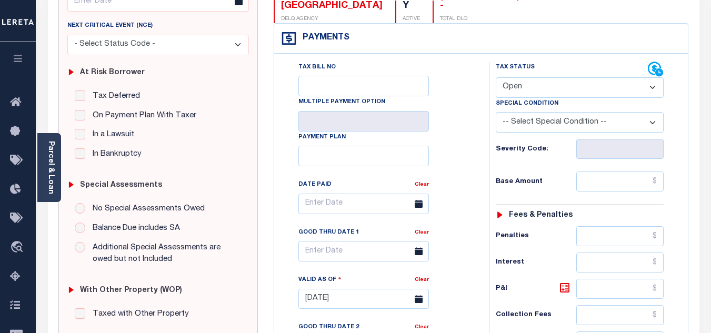
click at [541, 77] on select "- Select Status Code - Open Due/Unpaid Paid Incomplete No Tax Due Internal Refu…" at bounding box center [580, 87] width 168 height 21
select select "PYD"
click at [496, 77] on select "- Select Status Code - Open Due/Unpaid Paid Incomplete No Tax Due Internal Refu…" at bounding box center [580, 87] width 168 height 21
type input "[DATE]"
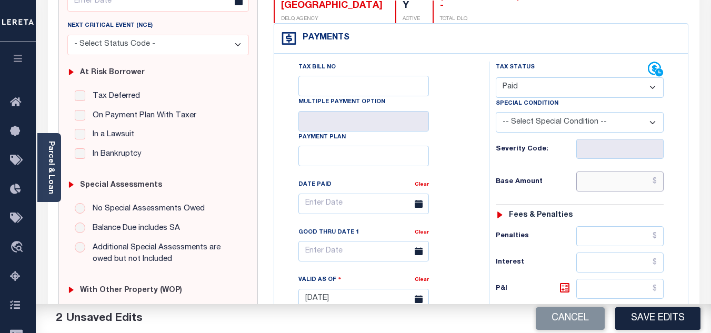
click at [619, 172] on input "text" at bounding box center [619, 182] width 87 height 20
type input "$0.00"
click at [538, 173] on div "Tax Status Status - Select Status Code -" at bounding box center [583, 294] width 188 height 465
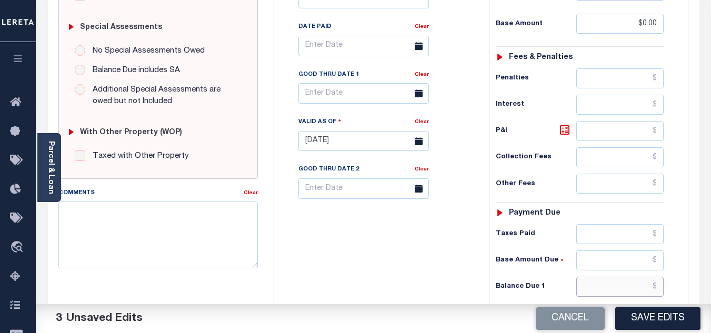
click at [601, 277] on input "text" at bounding box center [619, 287] width 87 height 20
type input "$0.00"
click at [436, 253] on div "Tax Bill No Multiple Payment Option Payment Plan Clear" at bounding box center [379, 136] width 204 height 465
click at [165, 232] on textarea "Comments" at bounding box center [157, 235] width 199 height 66
paste textarea "55380010700400020060000000"
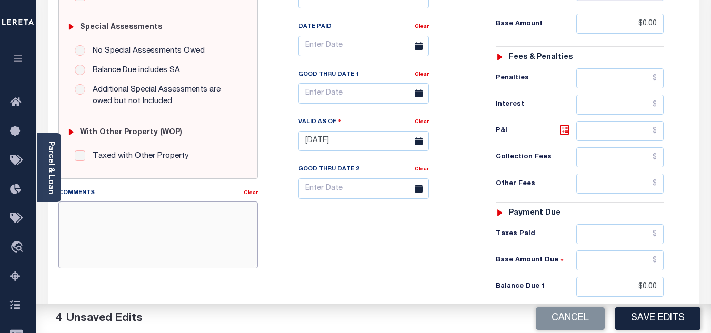
type textarea "55380010700400020060000000"
click at [170, 219] on textarea "Comments" at bounding box center [157, 235] width 199 height 66
paste textarea "As per TC "[PERSON_NAME]" Taxes are paid - VK"
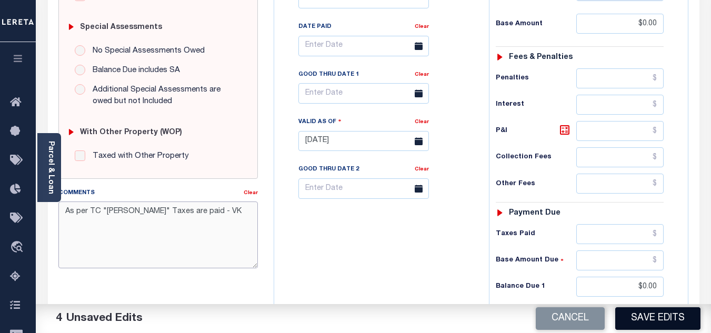
type textarea "As per TC "[PERSON_NAME]" Taxes are paid - VK"
click at [665, 320] on button "Save Edits" at bounding box center [657, 318] width 85 height 23
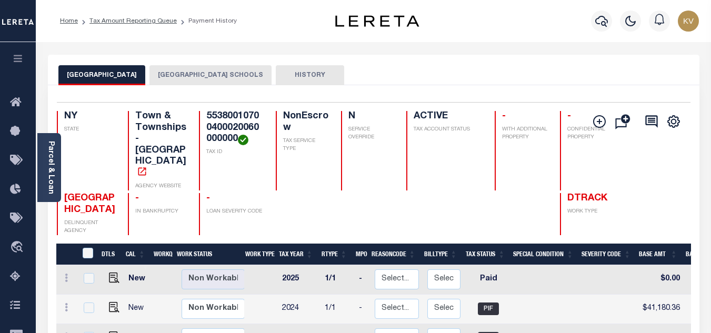
click at [200, 81] on button "NORTH CASTLE TOWN SCHOOLS" at bounding box center [210, 75] width 122 height 20
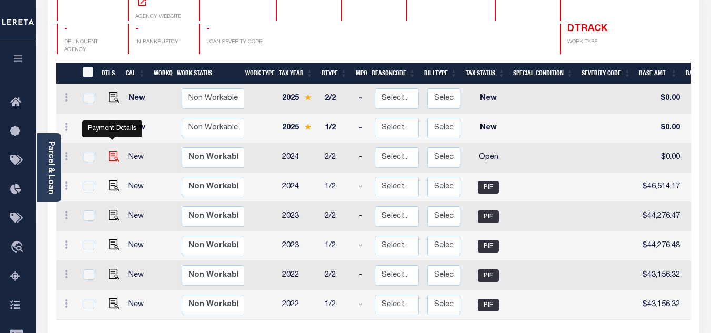
click at [109, 151] on img "" at bounding box center [114, 156] width 11 height 11
checkbox input "true"
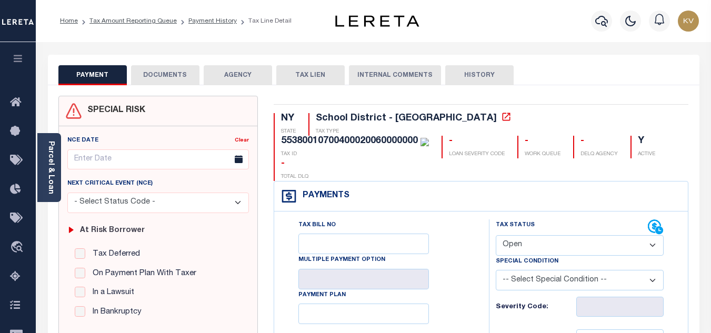
scroll to position [105, 0]
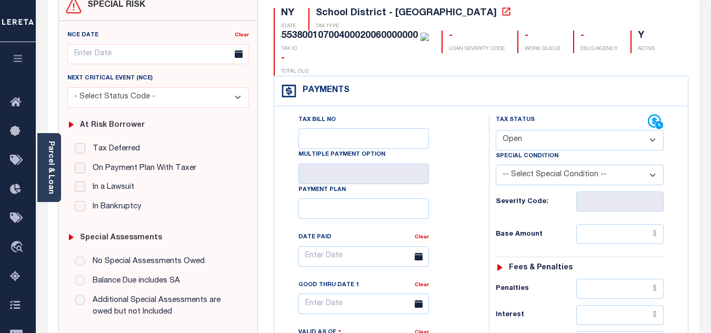
click at [538, 130] on select "- Select Status Code - Open Due/Unpaid Paid Incomplete No Tax Due Internal Refu…" at bounding box center [580, 140] width 168 height 21
select select "PYD"
click at [496, 130] on select "- Select Status Code - Open Due/Unpaid Paid Incomplete No Tax Due Internal Refu…" at bounding box center [580, 140] width 168 height 21
type input "[DATE]"
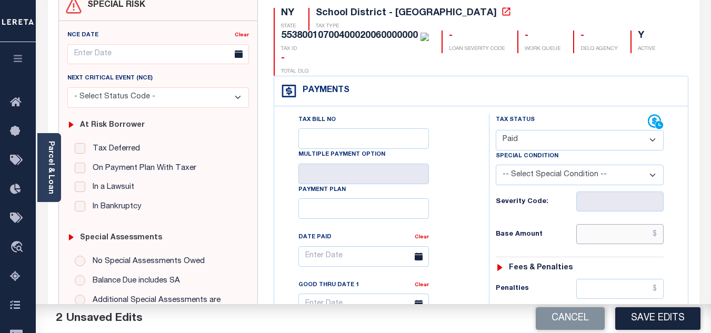
click at [590, 224] on input "text" at bounding box center [619, 234] width 87 height 20
type input "$0.00"
click at [545, 230] on h6 "Base Amount" at bounding box center [536, 234] width 81 height 8
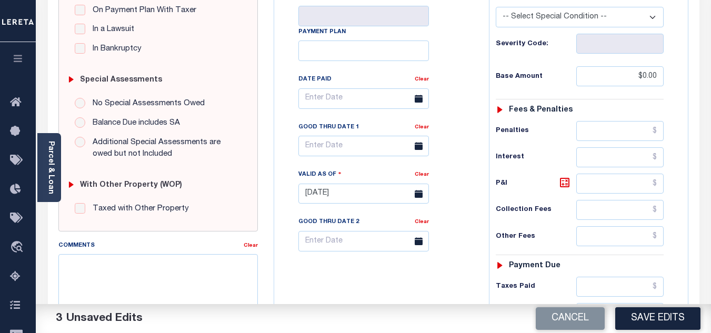
scroll to position [316, 0]
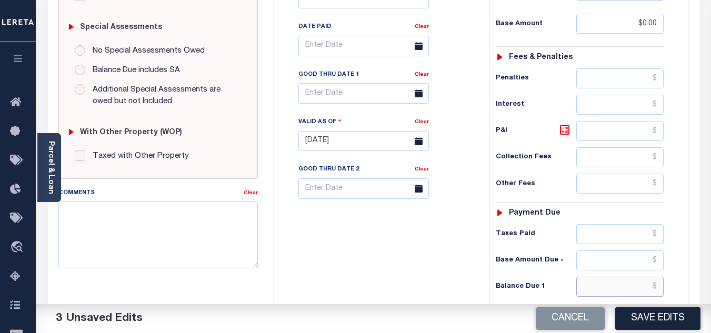
click at [597, 277] on input "text" at bounding box center [619, 287] width 87 height 20
type input "$0.00"
click at [441, 256] on div "Tax Bill No Multiple Payment Option Payment Plan Clear" at bounding box center [379, 136] width 204 height 465
click at [183, 230] on textarea "Comments" at bounding box center [157, 235] width 199 height 66
paste textarea "As per TC "[PERSON_NAME]" Taxes are paid - VK"
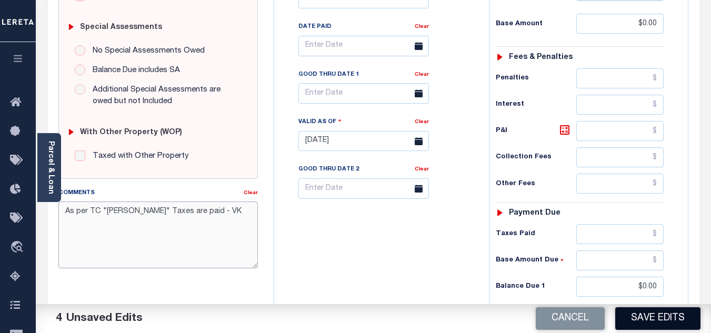
type textarea "As per TC "[PERSON_NAME]" Taxes are paid - VK"
click at [656, 316] on button "Save Edits" at bounding box center [657, 318] width 85 height 23
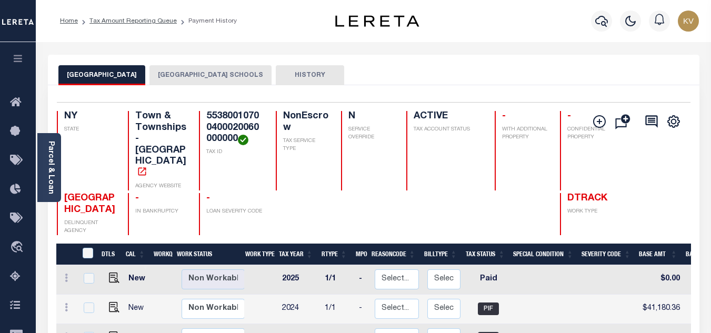
click at [213, 80] on button "[GEOGRAPHIC_DATA] SCHOOLS" at bounding box center [210, 75] width 122 height 20
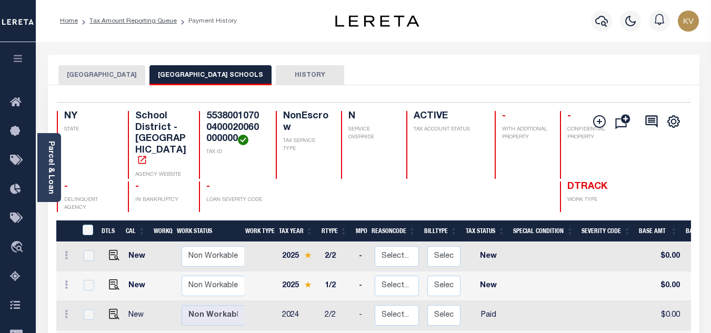
scroll to position [105, 0]
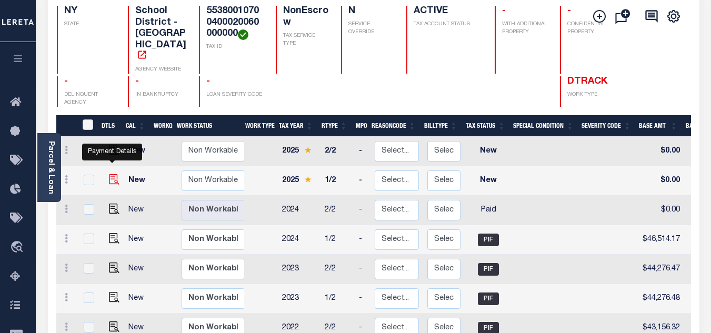
click at [111, 174] on img "" at bounding box center [114, 179] width 11 height 11
checkbox input "true"
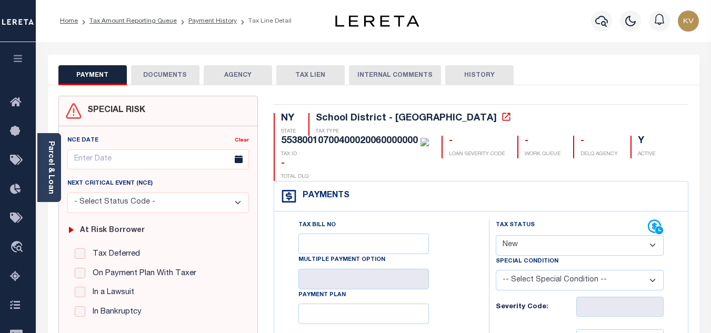
scroll to position [105, 0]
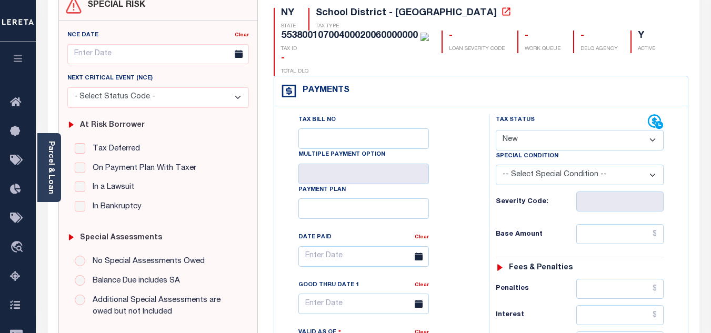
click at [560, 130] on select "- Select Status Code - Open Due/Unpaid Paid Incomplete No Tax Due Internal Refu…" at bounding box center [580, 140] width 168 height 21
select select "PYD"
click at [496, 130] on select "- Select Status Code - Open Due/Unpaid Paid Incomplete No Tax Due Internal Refu…" at bounding box center [580, 140] width 168 height 21
type input "[DATE]"
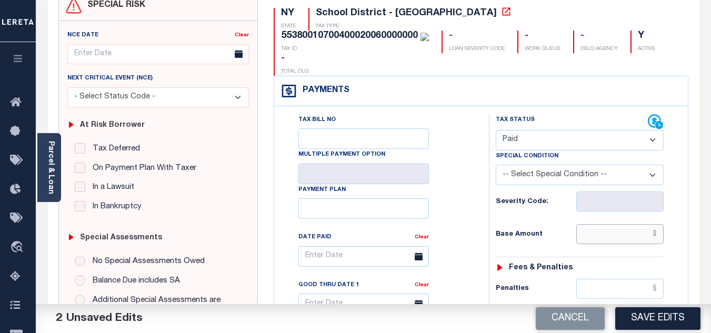
click at [594, 224] on input "text" at bounding box center [619, 234] width 87 height 20
type input "$0.00"
click at [529, 224] on div "Base Amount $0.00" at bounding box center [580, 234] width 168 height 20
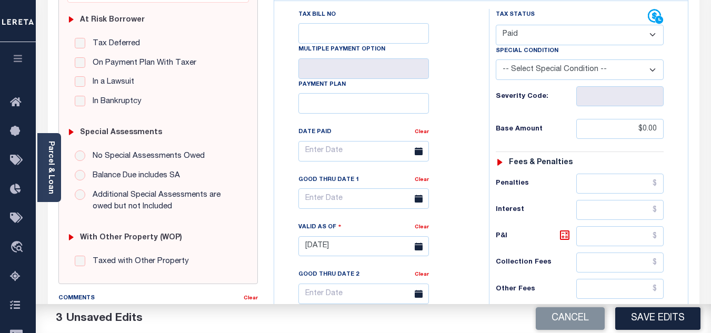
scroll to position [316, 0]
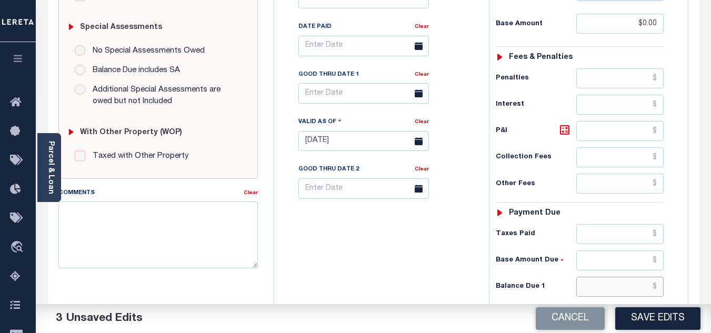
click at [600, 277] on input "text" at bounding box center [619, 287] width 87 height 20
type input "$0.00"
click at [400, 256] on div "Tax Bill No Multiple Payment Option Payment Plan Clear" at bounding box center [379, 136] width 204 height 465
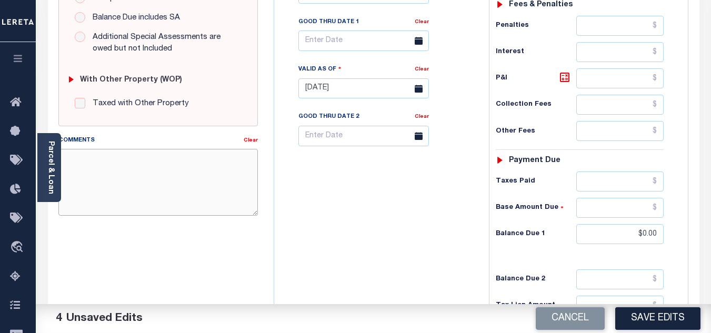
click at [169, 174] on textarea "Comments" at bounding box center [157, 182] width 199 height 66
paste textarea "As per TC "[PERSON_NAME]" Taxes are paid - VK"
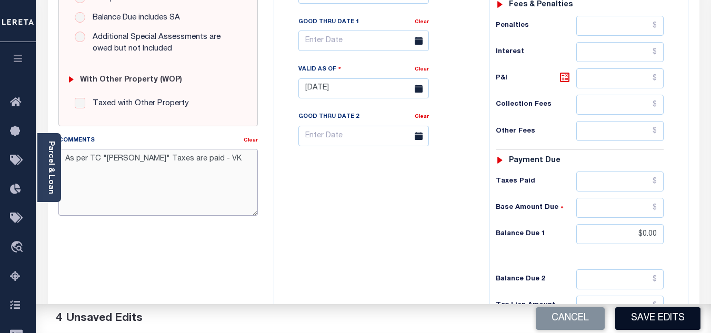
type textarea "As per TC "[PERSON_NAME]" Taxes are paid - VK"
click at [649, 316] on button "Save Edits" at bounding box center [657, 318] width 85 height 23
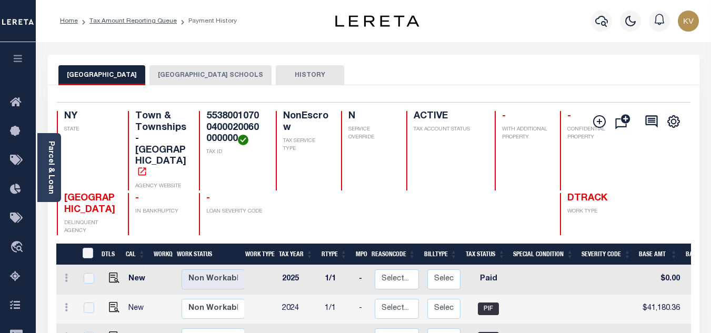
click at [226, 74] on button "[GEOGRAPHIC_DATA] SCHOOLS" at bounding box center [210, 75] width 122 height 20
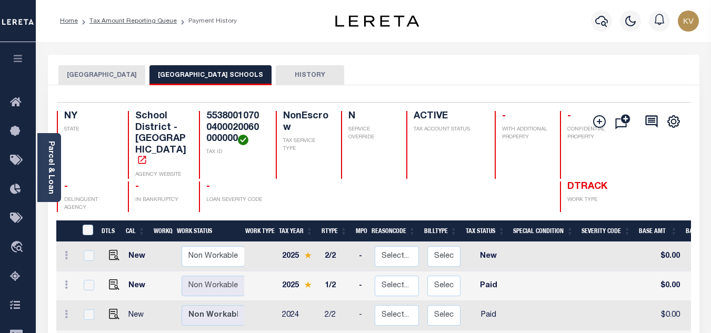
scroll to position [158, 0]
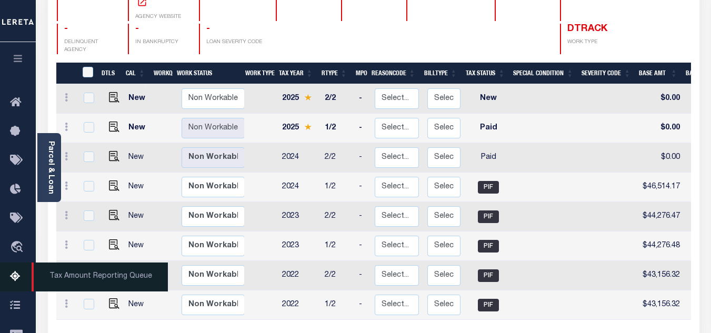
click at [20, 276] on icon at bounding box center [18, 276] width 17 height 13
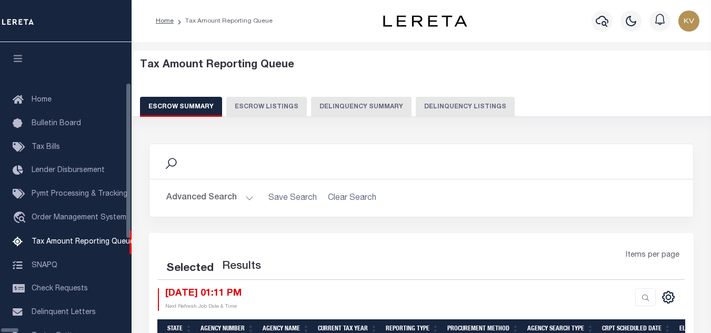
click at [416, 110] on button "Delinquency Listings" at bounding box center [465, 107] width 99 height 20
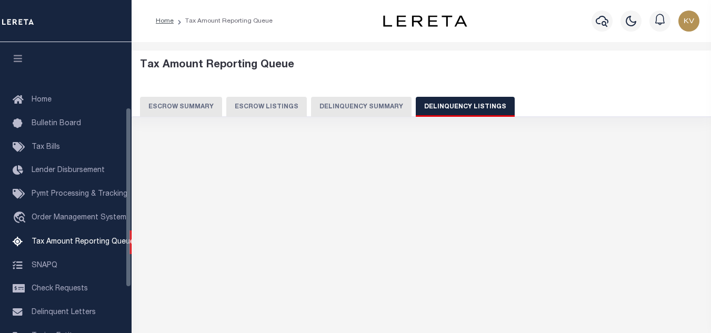
scroll to position [106, 0]
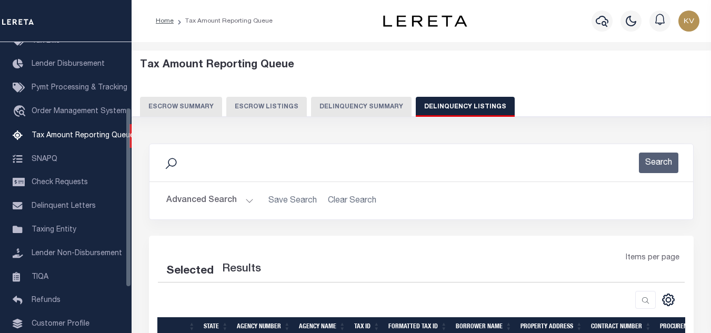
click at [443, 105] on button "Delinquency Listings" at bounding box center [465, 107] width 99 height 20
select select "100"
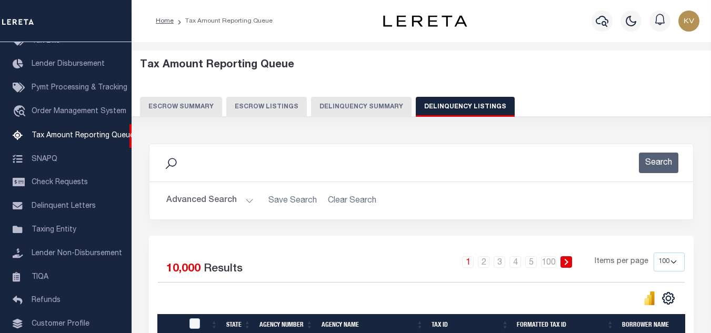
click at [242, 202] on button "Advanced Search" at bounding box center [209, 200] width 87 height 21
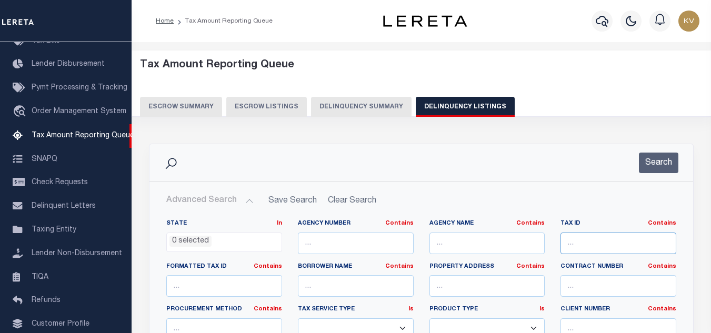
click at [599, 243] on input "text" at bounding box center [618, 244] width 116 height 22
paste input "55380010700400020250000000"
type input "55380010700400020250000000"
click at [661, 165] on button "Search" at bounding box center [658, 163] width 39 height 21
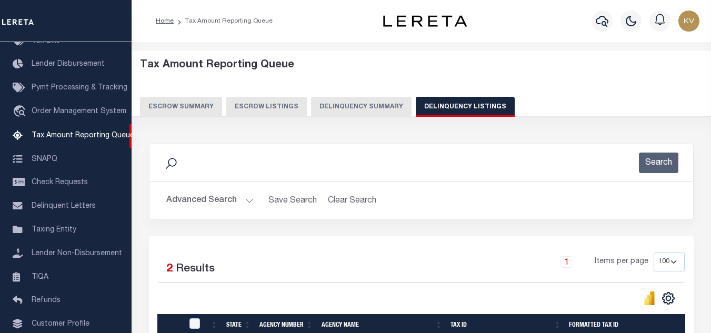
scroll to position [158, 0]
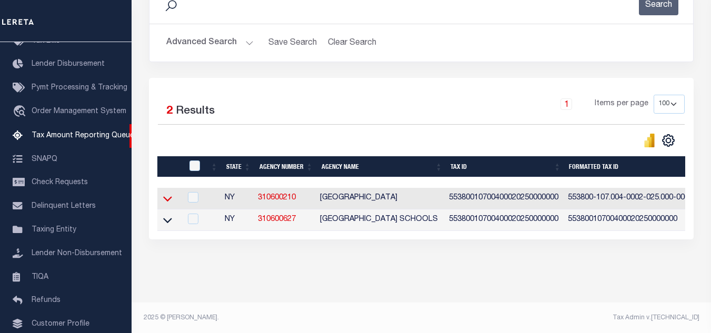
click at [168, 199] on icon at bounding box center [167, 198] width 9 height 11
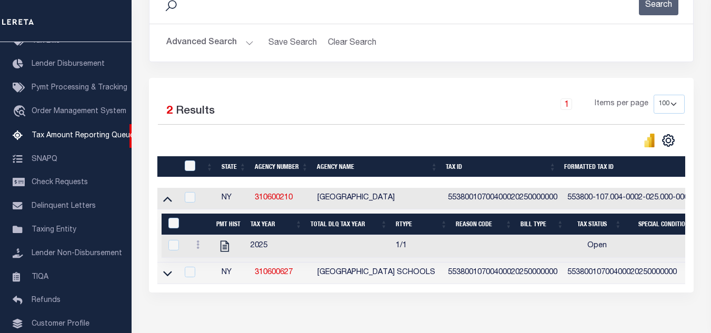
scroll to position [221, 0]
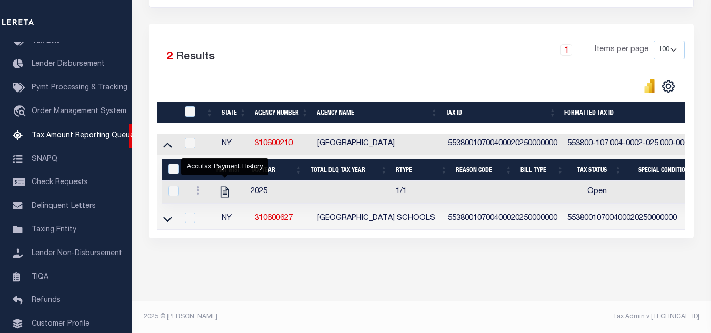
click at [223, 186] on icon "" at bounding box center [225, 192] width 14 height 14
checkbox input "true"
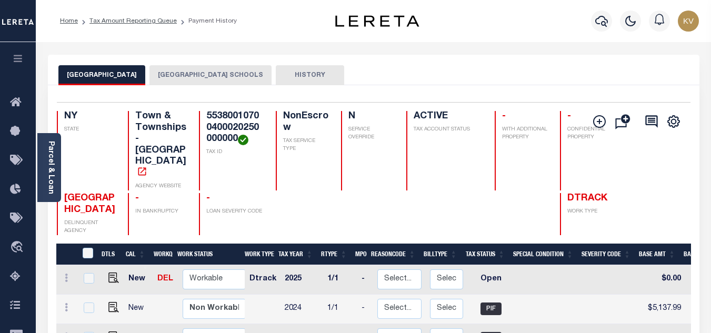
scroll to position [105, 0]
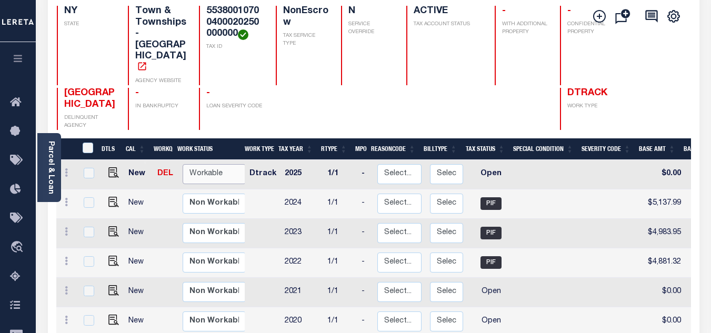
click at [212, 167] on select "Non Workable Workable" at bounding box center [214, 174] width 63 height 21
checkbox input "true"
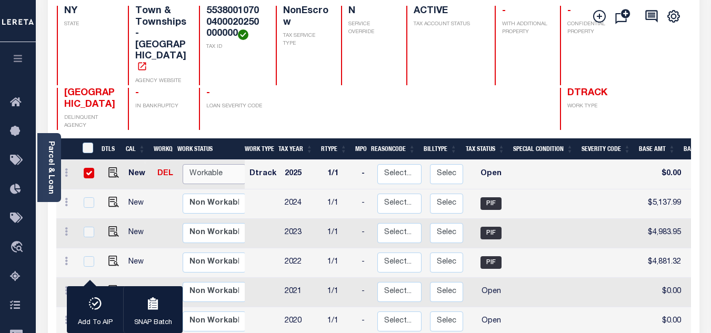
select select "true"
click at [183, 164] on select "Non Workable Workable" at bounding box center [214, 174] width 63 height 21
checkbox input "false"
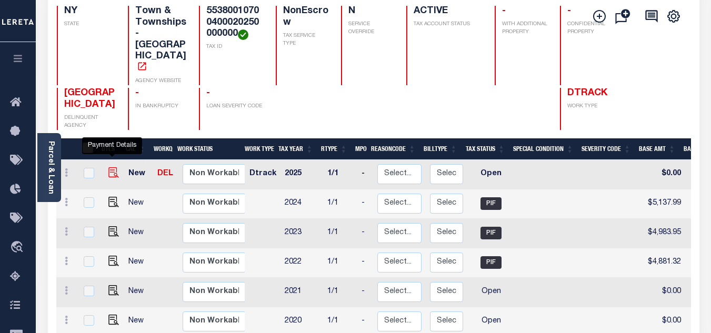
click at [111, 167] on img "" at bounding box center [113, 172] width 11 height 11
checkbox input "true"
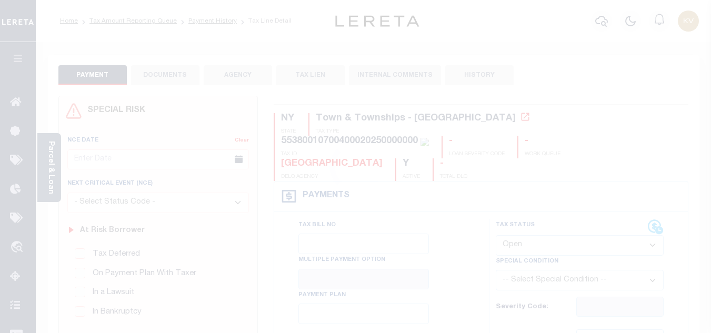
scroll to position [105, 0]
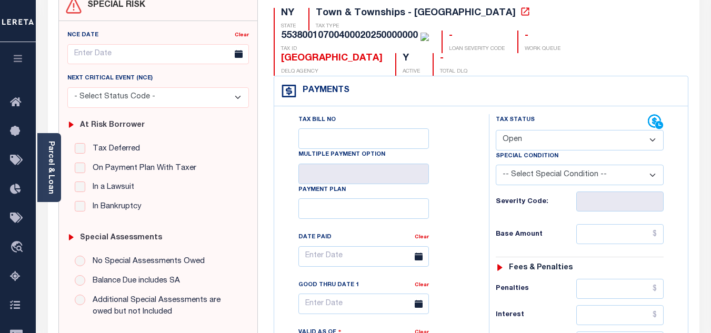
click at [536, 130] on select "- Select Status Code - Open Due/Unpaid Paid Incomplete No Tax Due Internal Refu…" at bounding box center [580, 140] width 168 height 21
select select "PYD"
click at [496, 130] on select "- Select Status Code - Open Due/Unpaid Paid Incomplete No Tax Due Internal Refu…" at bounding box center [580, 140] width 168 height 21
type input "[DATE]"
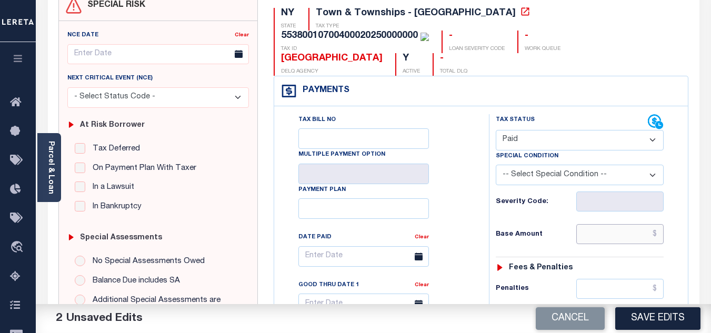
click at [607, 224] on input "text" at bounding box center [619, 234] width 87 height 20
type input "$0.00"
click at [539, 230] on h6 "Base Amount" at bounding box center [536, 234] width 81 height 8
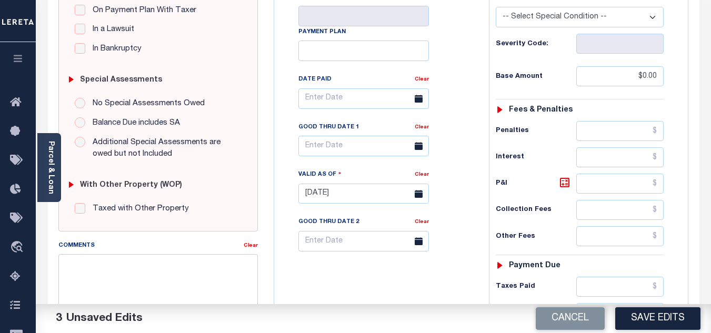
scroll to position [368, 0]
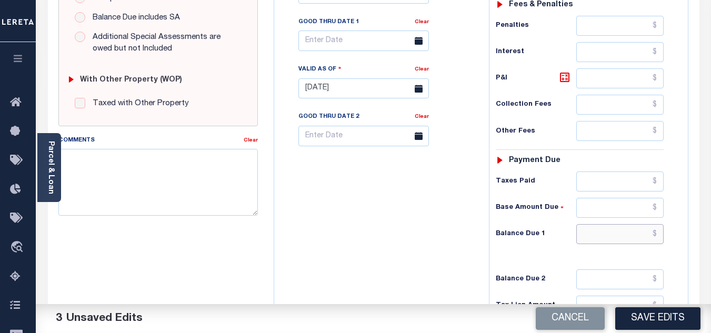
drag, startPoint x: 612, startPoint y: 217, endPoint x: 525, endPoint y: 225, distance: 87.2
click at [612, 224] on input "text" at bounding box center [619, 234] width 87 height 20
type input "$0.00"
click at [450, 226] on div "Tax Bill No Multiple Payment Option Payment Plan Clear" at bounding box center [379, 83] width 204 height 465
click at [167, 165] on textarea "Comments" at bounding box center [157, 182] width 199 height 66
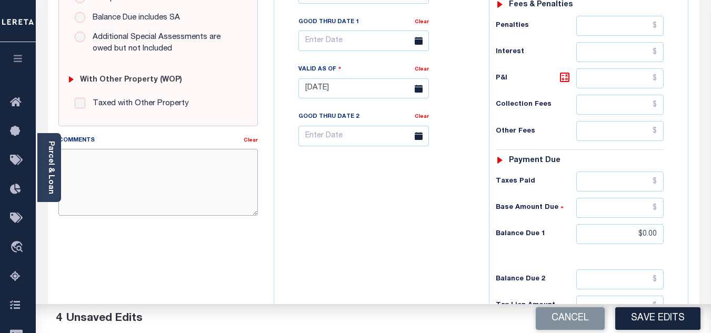
paste textarea "As per TC "Marianne" Taxes are paid - VK"
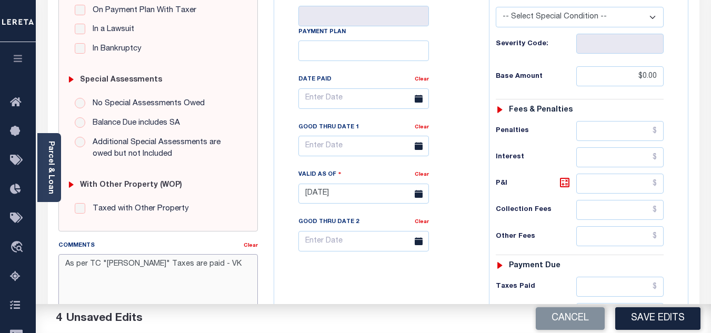
scroll to position [421, 0]
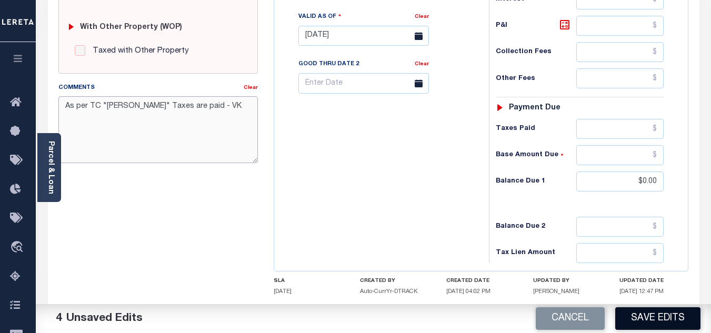
type textarea "As per TC "Marianne" Taxes are paid - VK"
click at [663, 320] on button "Save Edits" at bounding box center [657, 318] width 85 height 23
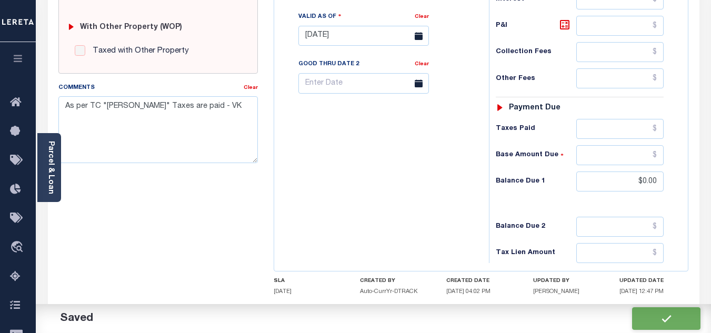
checkbox input "false"
type input "$0"
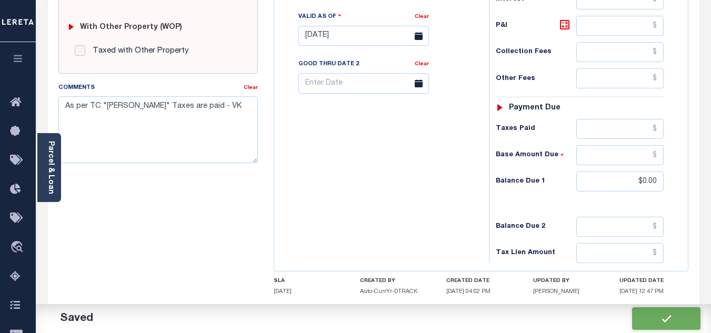
type input "$0"
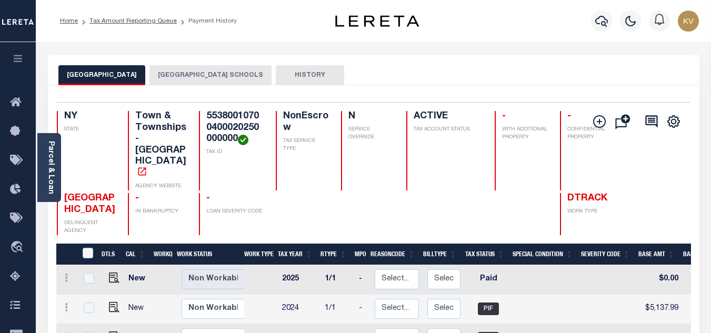
click at [215, 77] on button "[GEOGRAPHIC_DATA] SCHOOLS" at bounding box center [210, 75] width 122 height 20
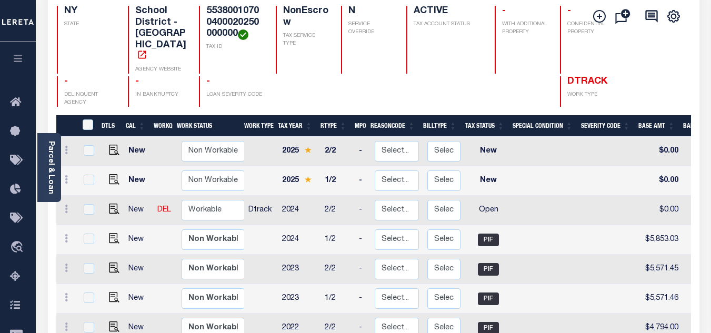
scroll to position [158, 0]
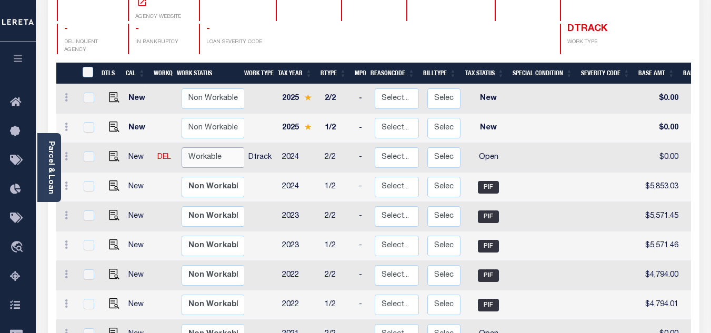
click at [223, 148] on select "Non Workable Workable" at bounding box center [213, 157] width 63 height 21
checkbox input "true"
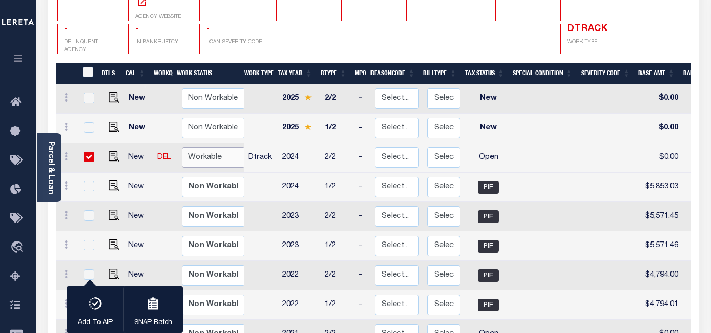
select select "true"
click at [182, 147] on select "Non Workable Workable" at bounding box center [213, 157] width 63 height 21
checkbox input "false"
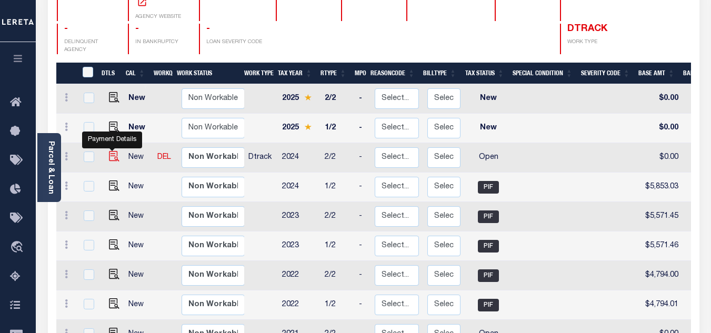
click at [110, 151] on img "" at bounding box center [114, 156] width 11 height 11
checkbox input "true"
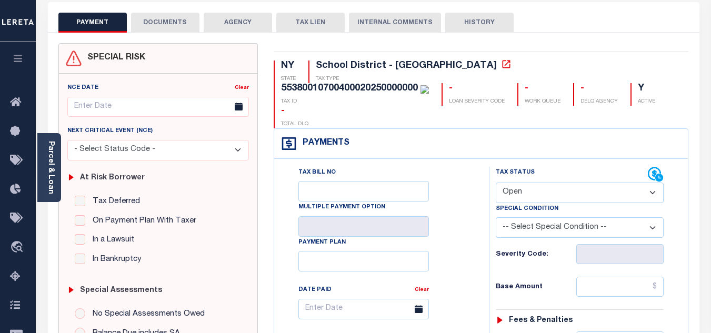
scroll to position [105, 0]
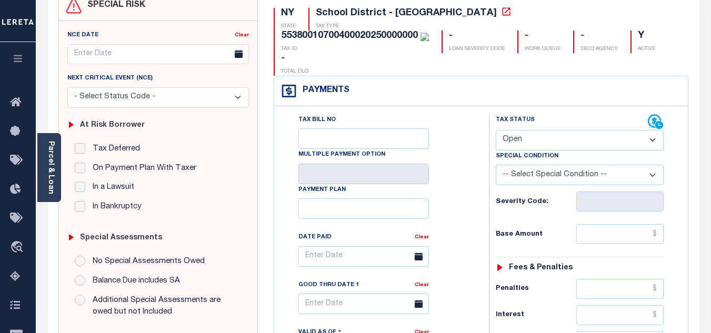
click at [541, 130] on select "- Select Status Code - Open Due/Unpaid Paid Incomplete No Tax Due Internal Refu…" at bounding box center [580, 140] width 168 height 21
select select "DUE"
click at [496, 130] on select "- Select Status Code - Open Due/Unpaid Paid Incomplete No Tax Due Internal Refu…" at bounding box center [580, 140] width 168 height 21
type input "[DATE]"
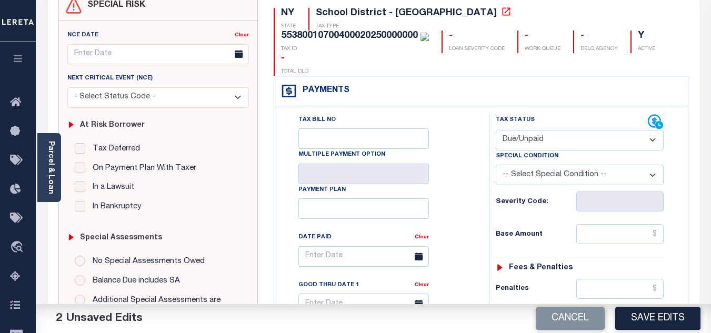
click at [525, 130] on select "- Select Status Code - Open Due/Unpaid Paid Incomplete No Tax Due Internal Refu…" at bounding box center [580, 140] width 168 height 21
select select "PYD"
click at [496, 130] on select "- Select Status Code - Open Due/Unpaid Paid Incomplete No Tax Due Internal Refu…" at bounding box center [580, 140] width 168 height 21
click at [589, 224] on input "text" at bounding box center [619, 234] width 87 height 20
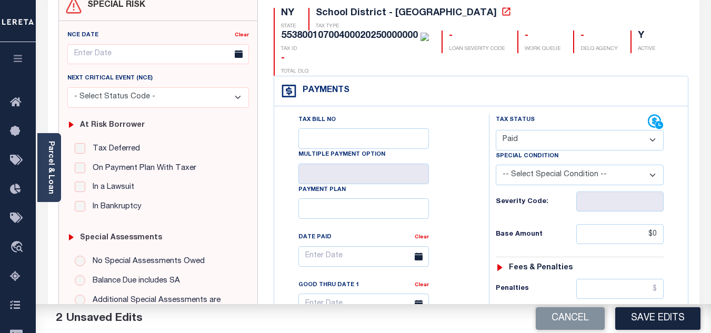
type input "$0.00"
click at [560, 224] on div "Base Amount $0.00" at bounding box center [580, 234] width 168 height 20
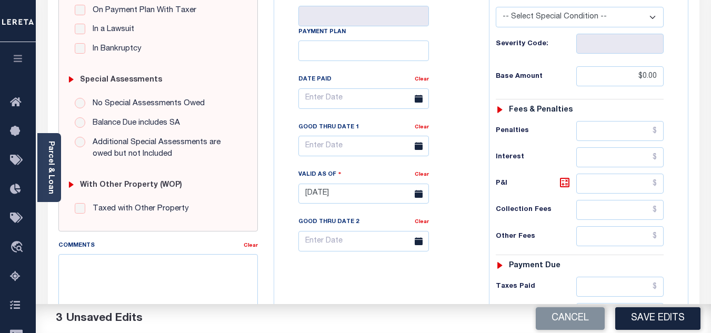
scroll to position [368, 0]
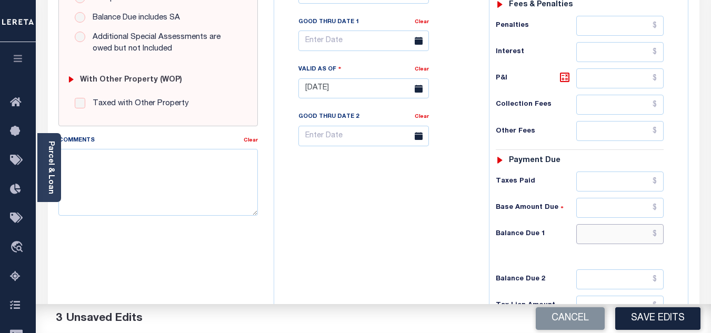
drag, startPoint x: 598, startPoint y: 215, endPoint x: 522, endPoint y: 218, distance: 76.4
click at [598, 224] on input "text" at bounding box center [619, 234] width 87 height 20
type input "$0.00"
click at [364, 211] on div "Tax Bill No Multiple Payment Option Payment Plan Clear" at bounding box center [379, 83] width 204 height 465
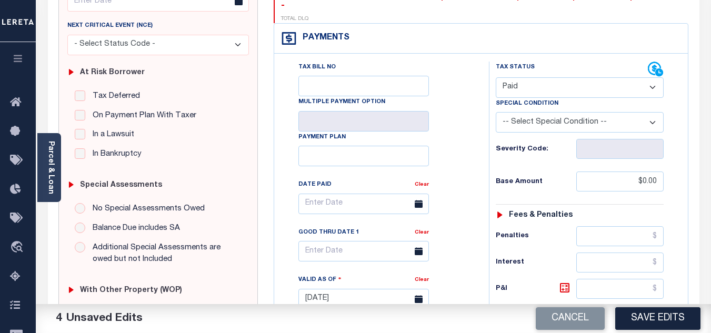
scroll to position [316, 0]
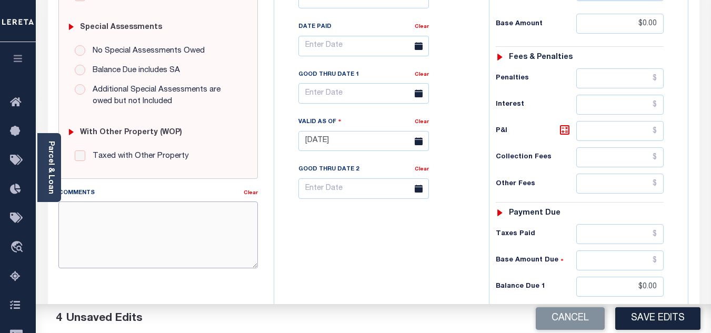
click at [127, 234] on textarea "Comments" at bounding box center [157, 235] width 199 height 66
paste textarea "As per TC "Marianne" Taxes are paid - VK"
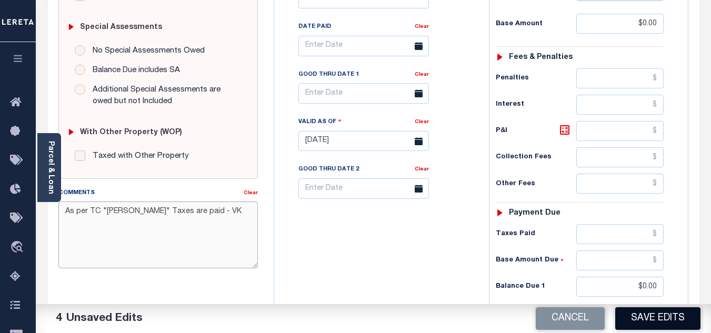
type textarea "As per TC "Marianne" Taxes are paid - VK"
click at [667, 309] on button "Save Edits" at bounding box center [657, 318] width 85 height 23
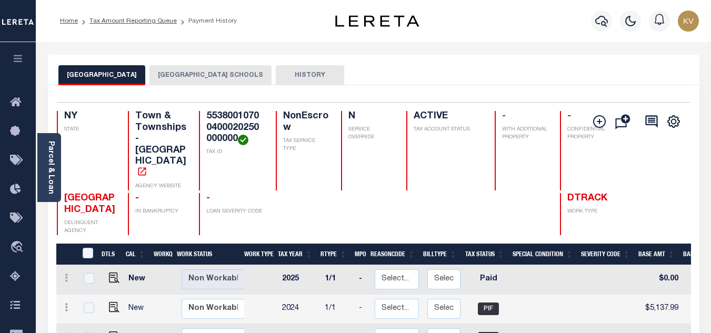
click at [222, 68] on button "[GEOGRAPHIC_DATA] SCHOOLS" at bounding box center [210, 75] width 122 height 20
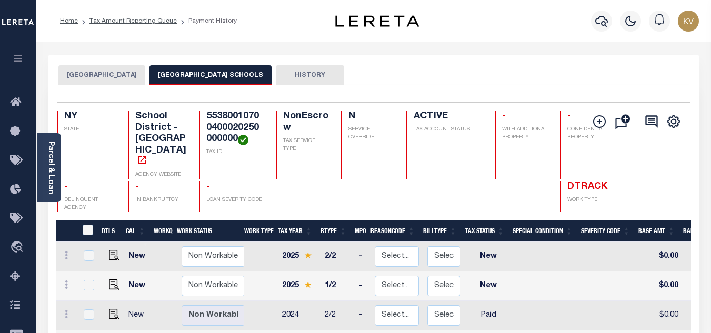
scroll to position [105, 0]
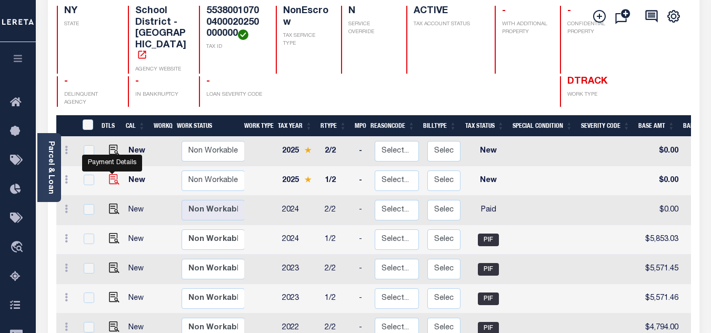
click at [113, 174] on img "" at bounding box center [114, 179] width 11 height 11
checkbox input "true"
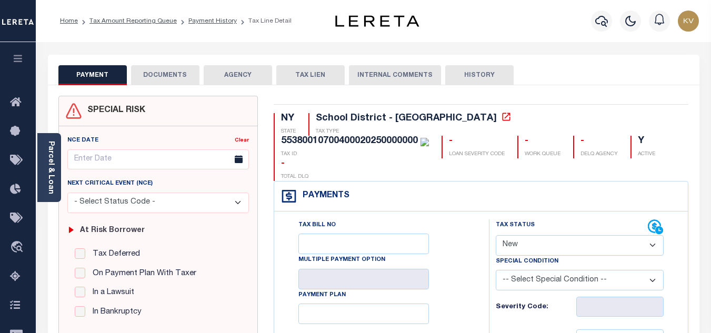
scroll to position [105, 0]
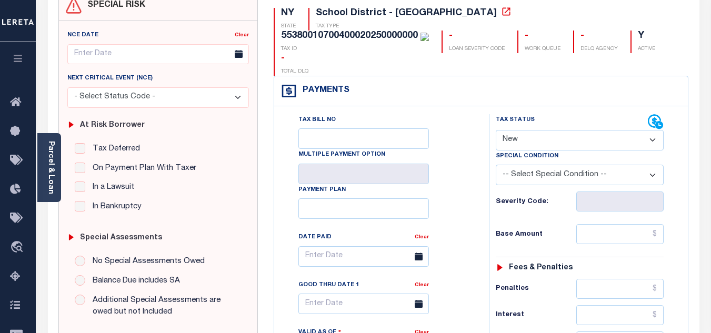
click at [542, 130] on select "- Select Status Code - Open Due/Unpaid Paid Incomplete No Tax Due Internal Refu…" at bounding box center [580, 140] width 168 height 21
select select "PYD"
click at [496, 130] on select "- Select Status Code - Open Due/Unpaid Paid Incomplete No Tax Due Internal Refu…" at bounding box center [580, 140] width 168 height 21
type input "[DATE]"
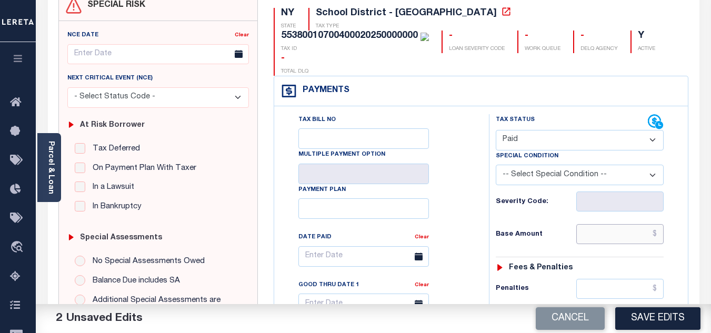
click at [603, 224] on input "text" at bounding box center [619, 234] width 87 height 20
type input "$0.00"
click at [551, 224] on div "Base Amount $0.00" at bounding box center [580, 234] width 168 height 20
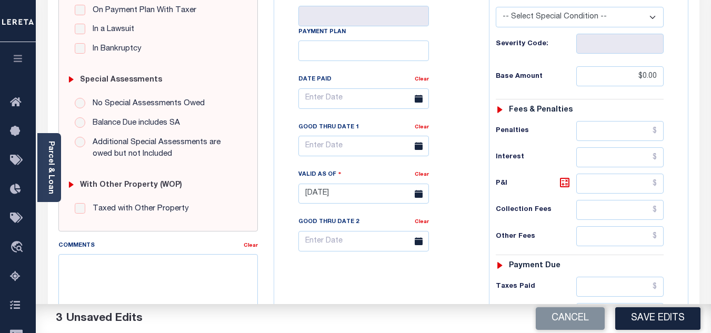
scroll to position [368, 0]
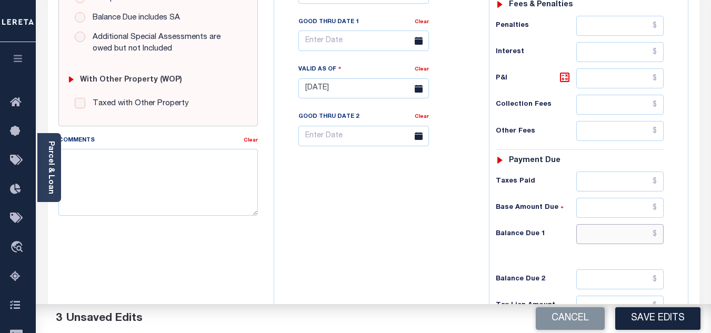
click at [588, 224] on input "text" at bounding box center [619, 234] width 87 height 20
type input "$0.00"
click at [430, 213] on div "Tax Bill No Multiple Payment Option Payment Plan Clear" at bounding box center [379, 83] width 204 height 465
click at [164, 190] on textarea "Comments" at bounding box center [157, 182] width 199 height 66
paste textarea "As per TC "Marianne" Taxes are paid - VK"
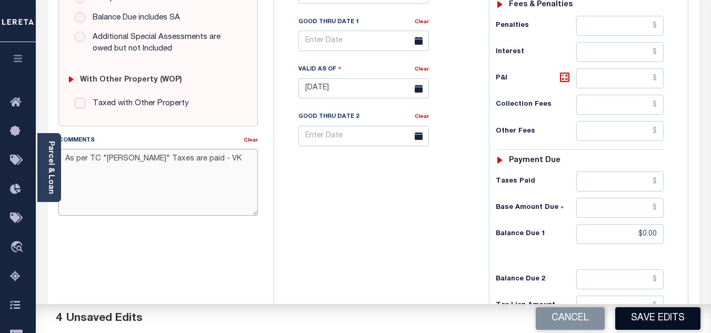
type textarea "As per TC "Marianne" Taxes are paid - VK"
click at [641, 328] on button "Save Edits" at bounding box center [657, 318] width 85 height 23
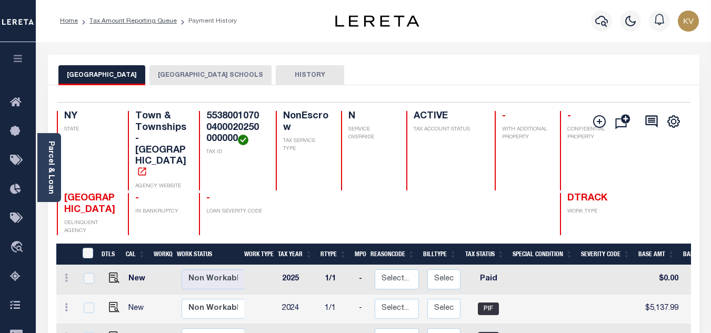
click at [213, 75] on button "[GEOGRAPHIC_DATA] SCHOOLS" at bounding box center [210, 75] width 122 height 20
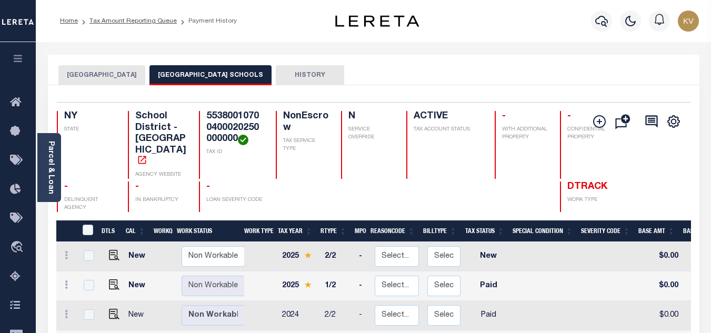
scroll to position [105, 0]
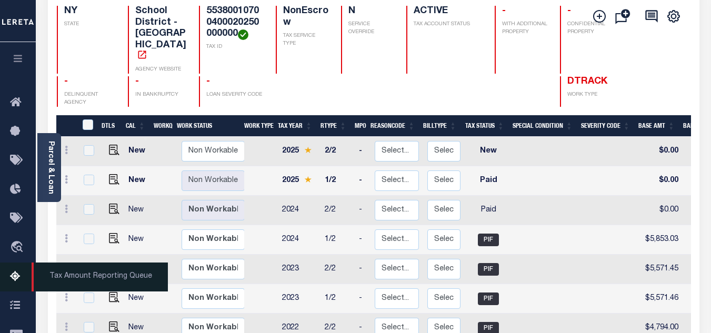
drag, startPoint x: 14, startPoint y: 277, endPoint x: 27, endPoint y: 264, distance: 18.6
click at [14, 277] on icon at bounding box center [18, 276] width 17 height 13
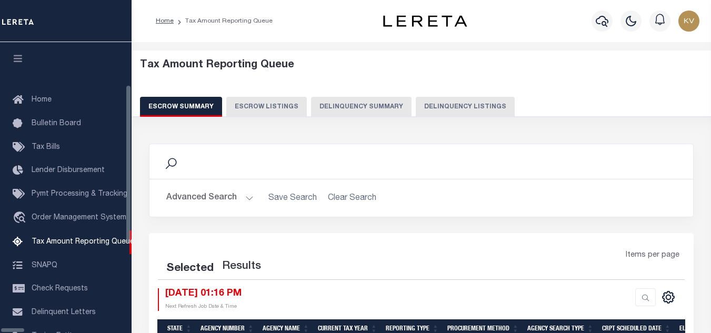
click at [421, 106] on button "Delinquency Listings" at bounding box center [465, 107] width 99 height 20
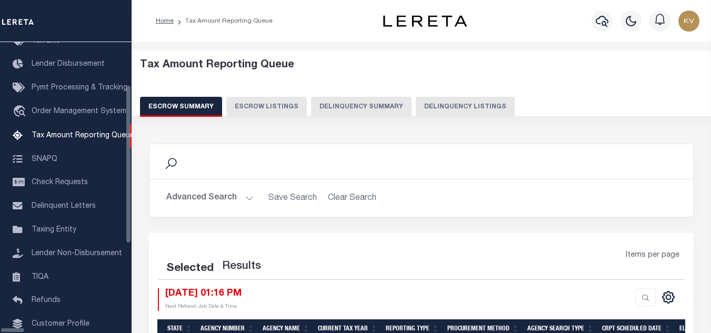
select select "100"
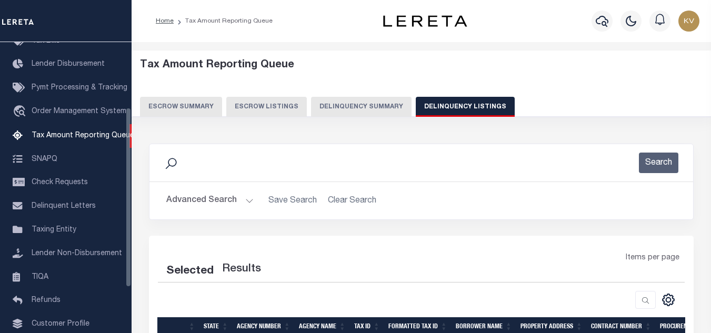
scroll to position [135, 0]
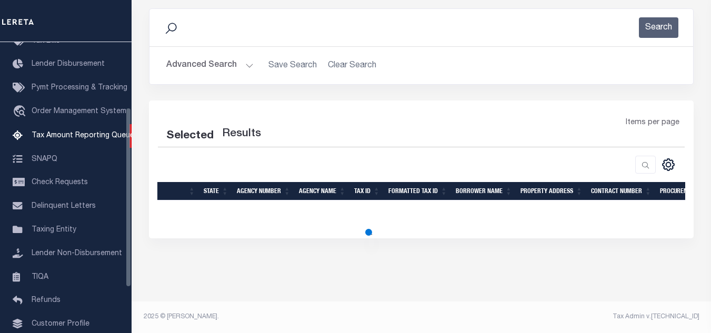
select select "100"
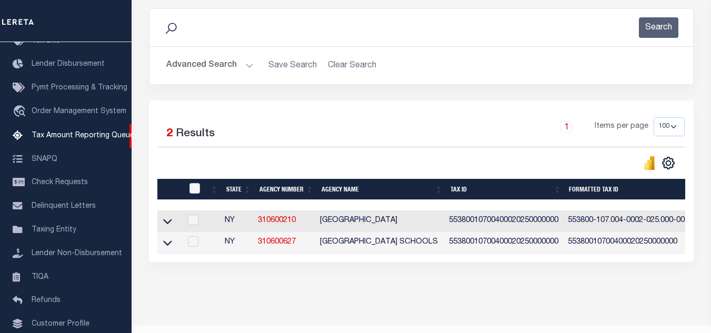
click at [239, 75] on button "Advanced Search" at bounding box center [209, 65] width 87 height 21
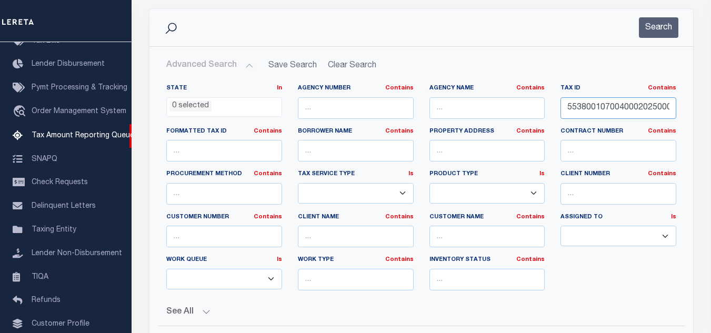
click at [619, 114] on input "55380010700400020250000000" at bounding box center [618, 108] width 116 height 22
paste input "160003063"
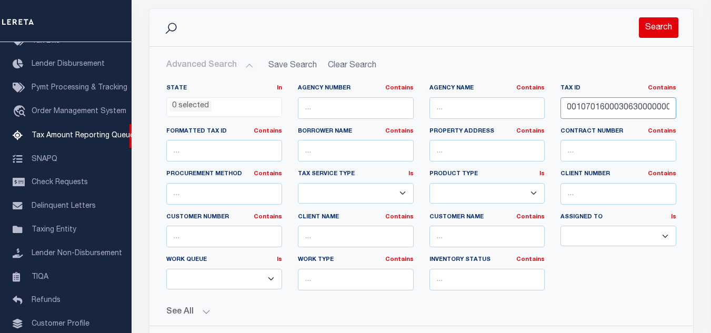
type input "55380010701600030630000000"
click at [645, 28] on button "Search" at bounding box center [658, 27] width 39 height 21
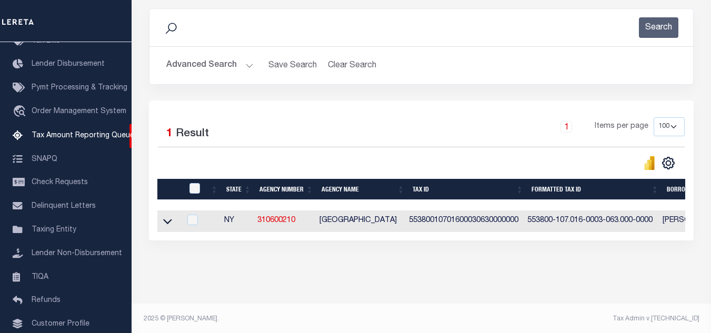
scroll to position [146, 0]
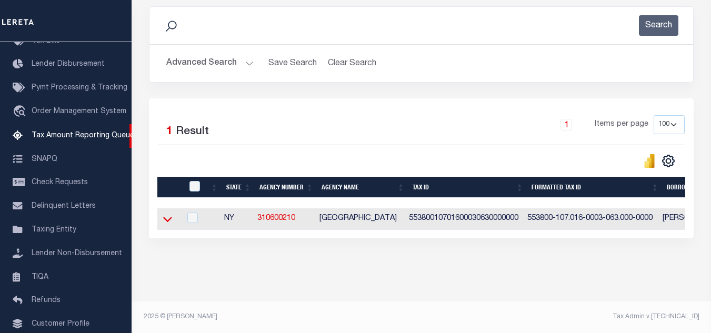
click at [167, 214] on icon at bounding box center [167, 219] width 9 height 11
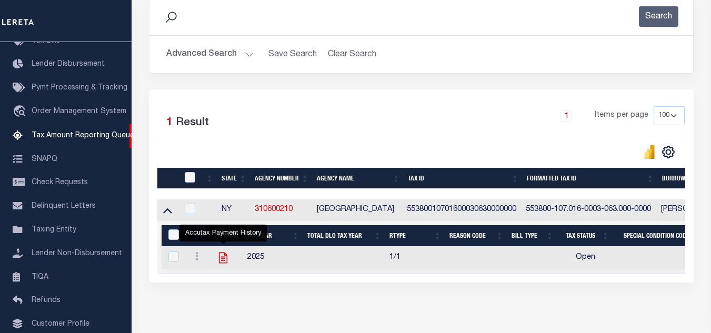
click at [223, 263] on icon "" at bounding box center [223, 258] width 14 height 14
checkbox input "true"
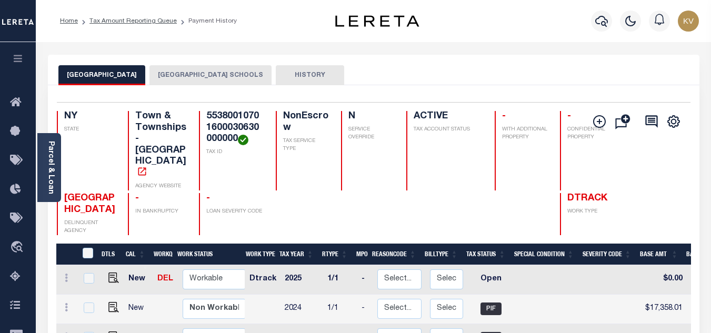
scroll to position [105, 0]
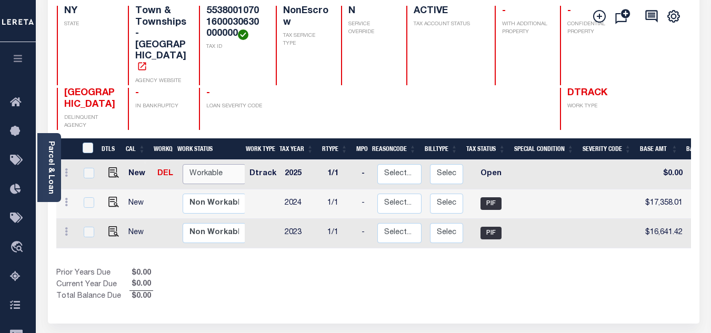
click at [207, 164] on select "Non Workable Workable" at bounding box center [214, 174] width 63 height 21
checkbox input "true"
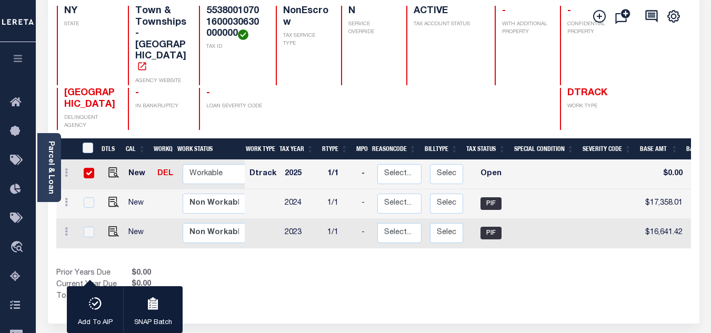
click at [258, 109] on div "[GEOGRAPHIC_DATA] DELINQUENT AGENCY - IN BANKRUPTCY - LOAN SEVERITY CODE DTRACK…" at bounding box center [349, 109] width 585 height 42
drag, startPoint x: 199, startPoint y: 165, endPoint x: 200, endPoint y: 172, distance: 6.9
click at [199, 165] on select "Non Workable Workable" at bounding box center [214, 174] width 63 height 21
checkbox input "false"
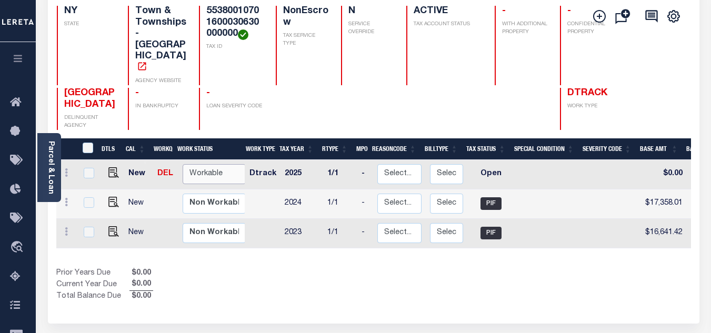
select select "true"
click at [183, 164] on select "Non Workable Workable" at bounding box center [214, 174] width 63 height 21
checkbox input "true"
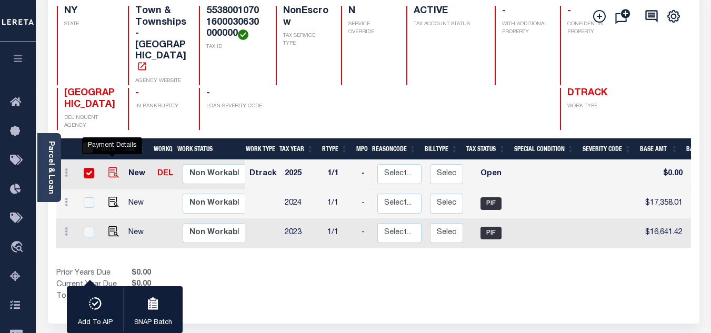
click at [108, 167] on img "" at bounding box center [113, 172] width 11 height 11
checkbox input "false"
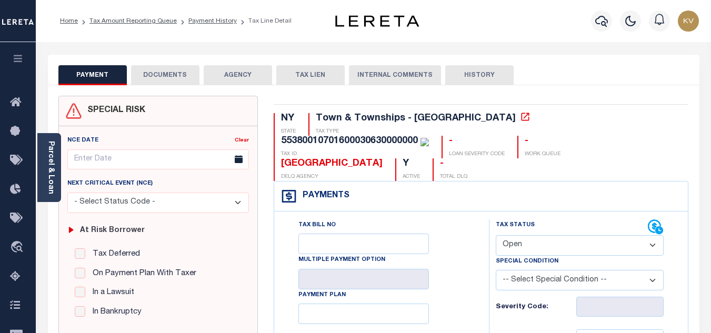
scroll to position [105, 0]
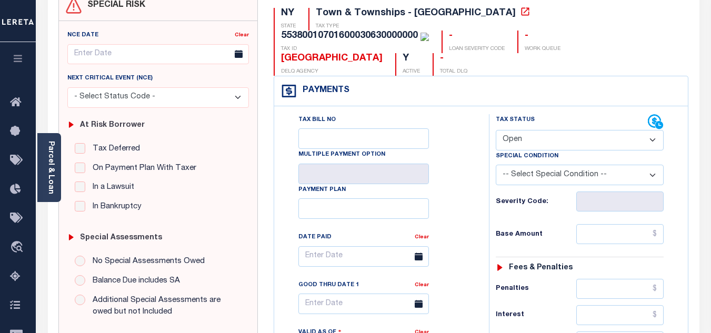
click at [526, 130] on select "- Select Status Code - Open Due/Unpaid Paid Incomplete No Tax Due Internal Refu…" at bounding box center [580, 140] width 168 height 21
select select "DUE"
click at [496, 130] on select "- Select Status Code - Open Due/Unpaid Paid Incomplete No Tax Due Internal Refu…" at bounding box center [580, 140] width 168 height 21
type input "[DATE]"
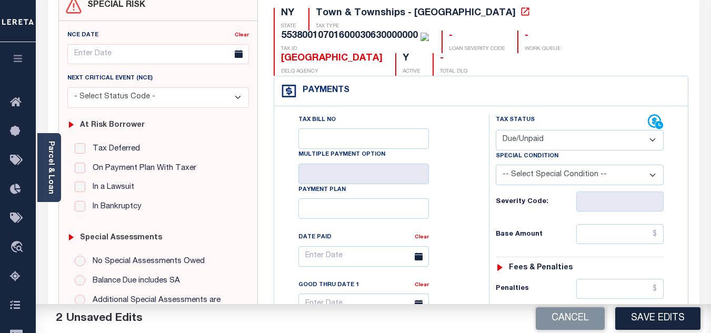
scroll to position [263, 0]
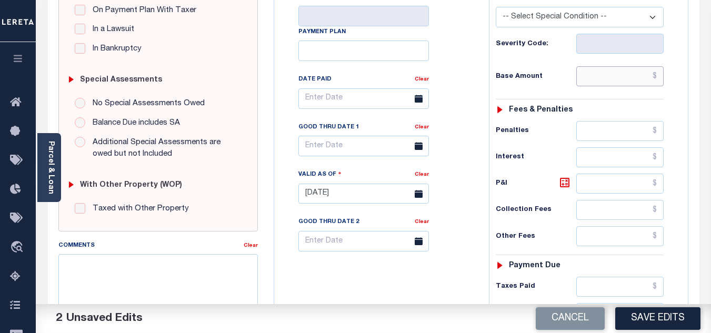
click at [595, 66] on input "text" at bounding box center [619, 76] width 87 height 20
click at [529, 71] on div "Tax Status Status - Select Status Code -" at bounding box center [583, 188] width 188 height 465
click at [618, 66] on div "Tax Status Status - Select Status Code -" at bounding box center [583, 188] width 188 height 465
click at [622, 66] on input "text" at bounding box center [619, 76] width 87 height 20
click at [600, 66] on input "text" at bounding box center [619, 76] width 87 height 20
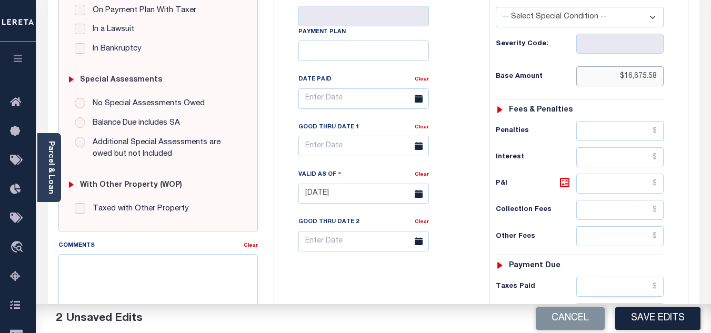
scroll to position [421, 0]
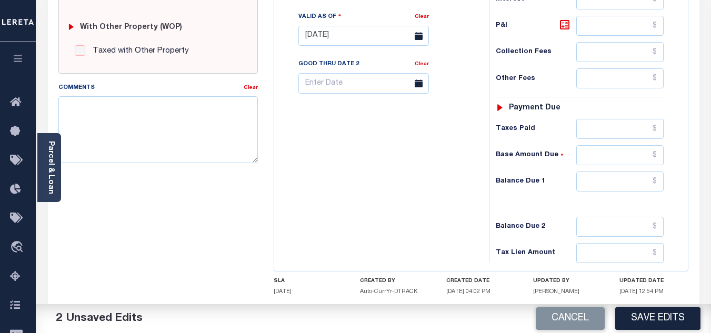
type input "$16,675.58"
click at [601, 172] on input "text" at bounding box center [619, 182] width 87 height 20
type input "$18,343.14"
click at [565, 18] on icon at bounding box center [564, 24] width 13 height 13
type input "$1,667.56"
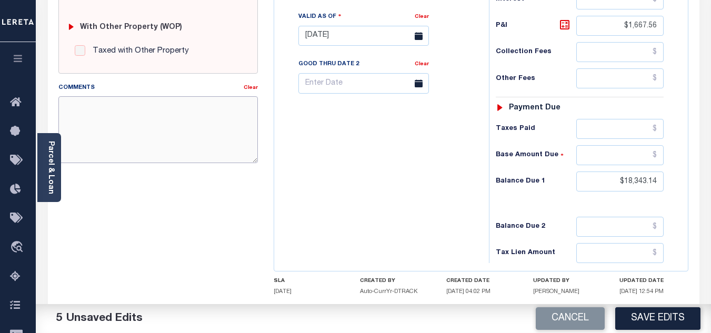
click at [137, 120] on textarea "Comments" at bounding box center [157, 129] width 199 height 66
paste textarea "As per TC "Marianne" Taxes are paid - VK"
click at [140, 107] on textarea "As per TC "Marianne" Taxes are paid - VK" at bounding box center [157, 129] width 199 height 66
drag, startPoint x: 175, startPoint y: 107, endPoint x: 192, endPoint y: 109, distance: 16.4
click at [192, 109] on textarea "As per TC "Marianne" Taxes are paid - VK" at bounding box center [157, 129] width 199 height 66
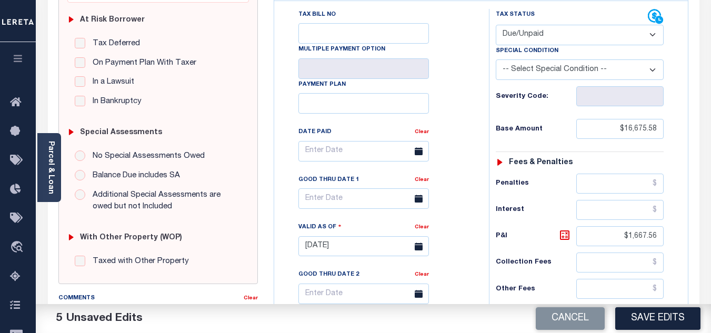
scroll to position [316, 0]
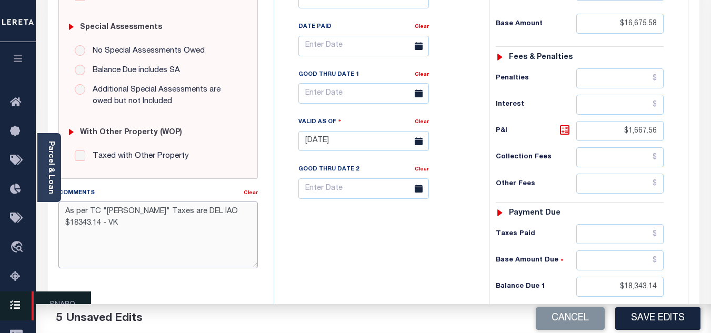
type textarea "As per TC "Marianne" Taxes are DEL IAO $18343.14 - VK"
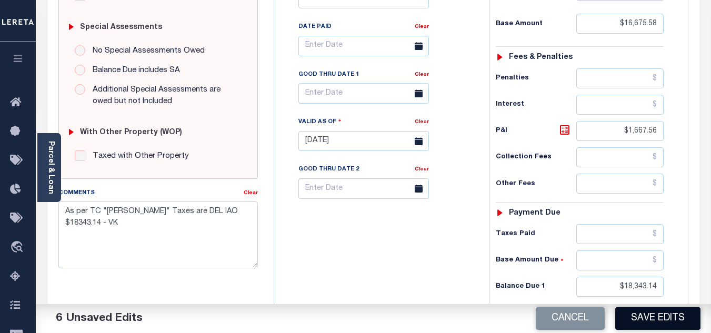
click at [654, 318] on button "Save Edits" at bounding box center [657, 318] width 85 height 23
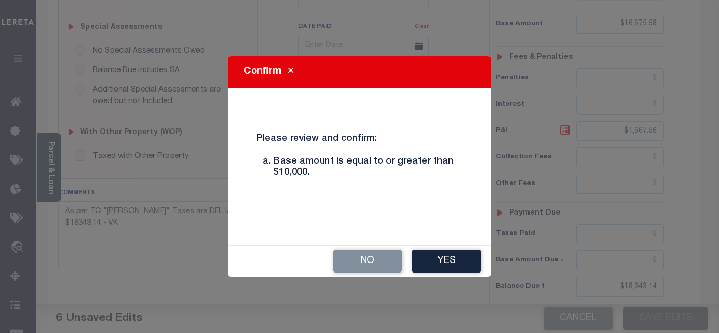
click at [292, 69] on icon "Close" at bounding box center [290, 71] width 5 height 8
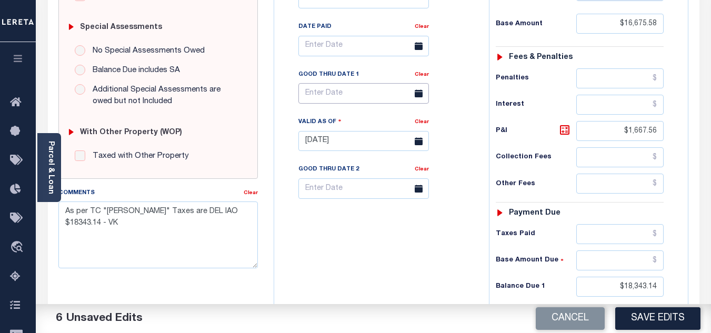
click at [337, 83] on input "text" at bounding box center [363, 93] width 130 height 21
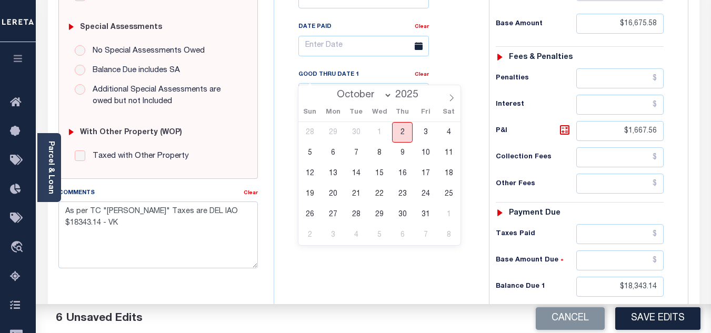
click at [405, 130] on span "2" at bounding box center [402, 132] width 21 height 21
type input "[DATE]"
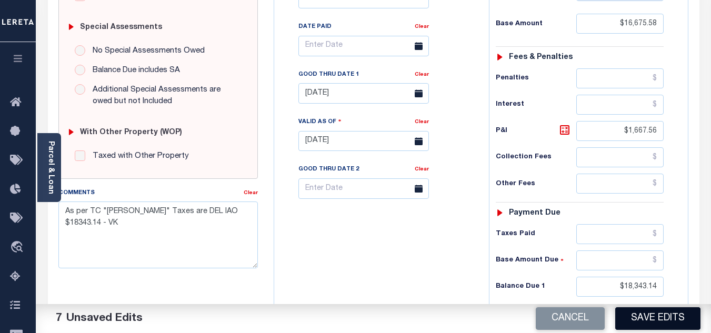
click at [676, 320] on button "Save Edits" at bounding box center [657, 318] width 85 height 23
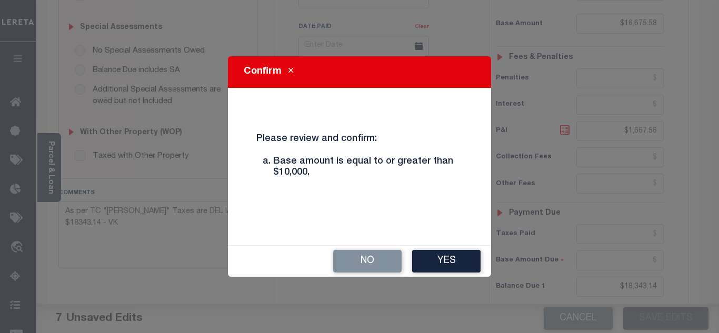
click at [444, 248] on div "No Yes" at bounding box center [359, 261] width 263 height 31
click at [453, 257] on button "Yes" at bounding box center [446, 261] width 68 height 23
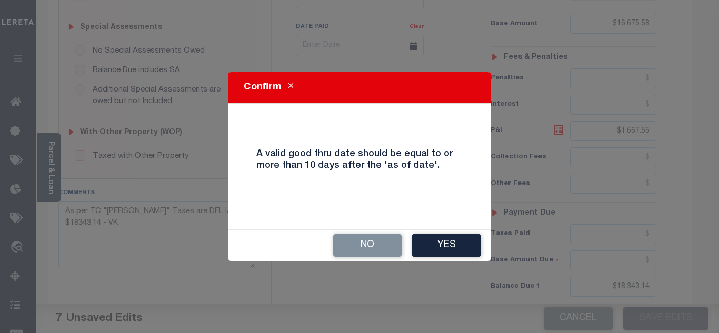
click at [454, 256] on button "Yes" at bounding box center [446, 245] width 68 height 23
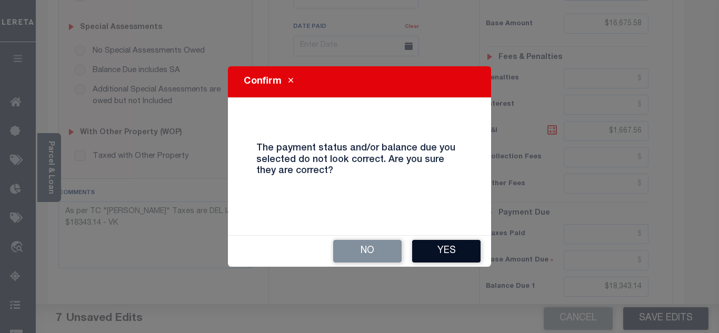
click at [418, 257] on button "Yes" at bounding box center [446, 251] width 68 height 23
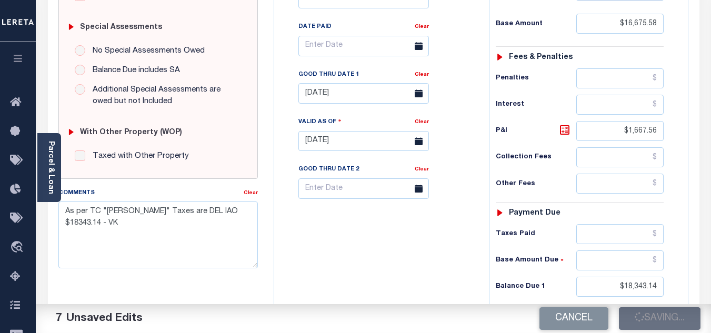
checkbox input "false"
type input "$16,675.58"
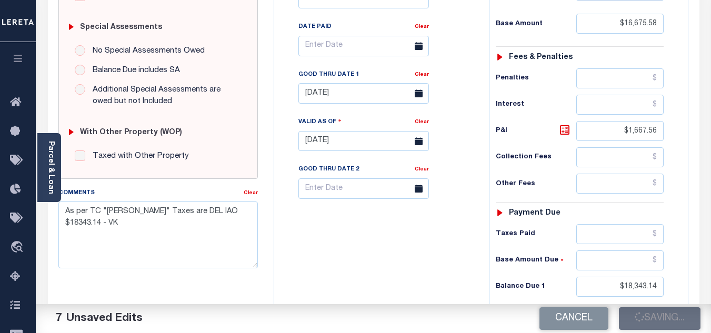
type input "$1,667.56"
type input "$18,343.14"
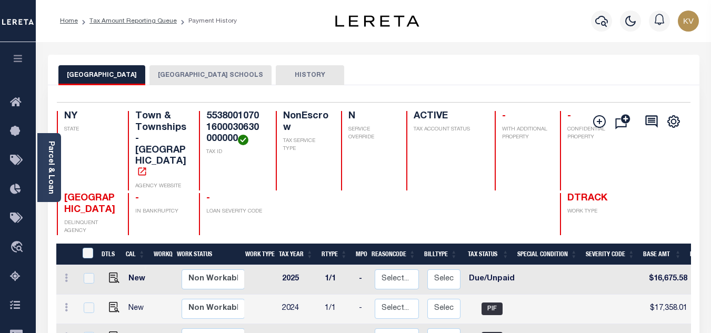
click at [199, 69] on button "[GEOGRAPHIC_DATA] SCHOOLS" at bounding box center [210, 75] width 122 height 20
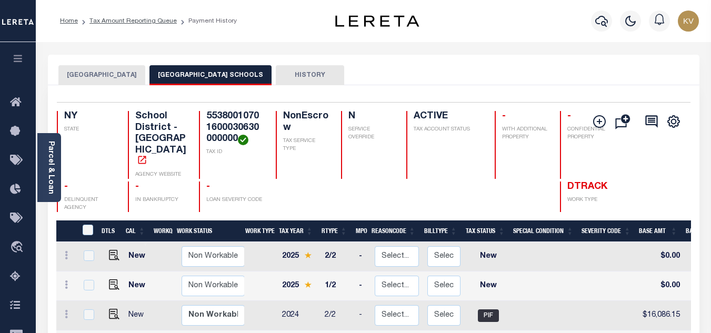
scroll to position [105, 0]
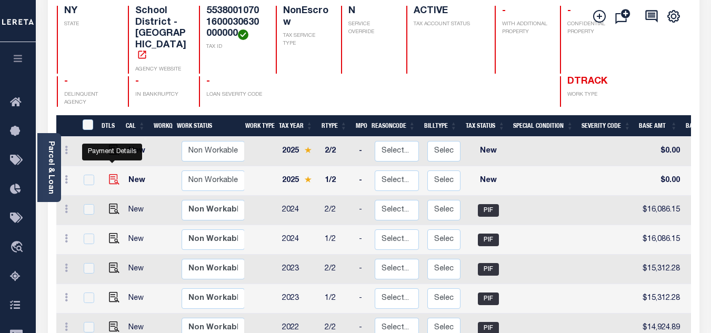
click at [109, 174] on img "" at bounding box center [114, 179] width 11 height 11
checkbox input "true"
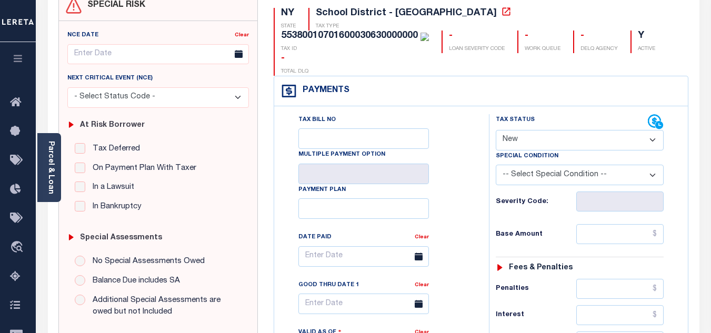
scroll to position [158, 0]
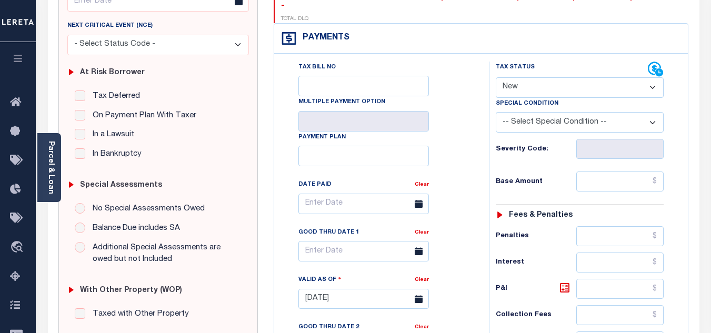
click at [557, 62] on div "Tax Status Status" at bounding box center [572, 70] width 152 height 16
click at [526, 77] on select "- Select Status Code - Open Due/Unpaid Paid Incomplete No Tax Due Internal Refu…" at bounding box center [580, 87] width 168 height 21
select select "DUE"
click at [496, 77] on select "- Select Status Code - Open Due/Unpaid Paid Incomplete No Tax Due Internal Refu…" at bounding box center [580, 87] width 168 height 21
type input "[DATE]"
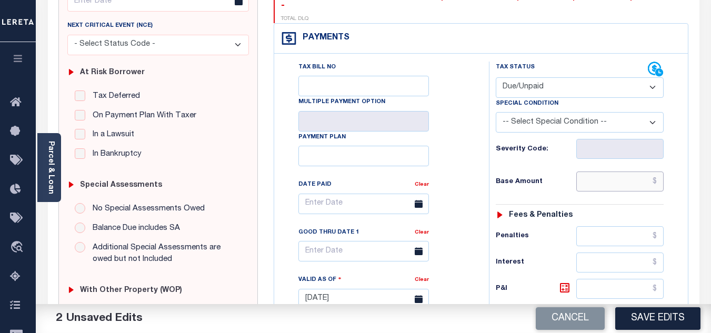
click at [612, 172] on input "text" at bounding box center [619, 182] width 87 height 20
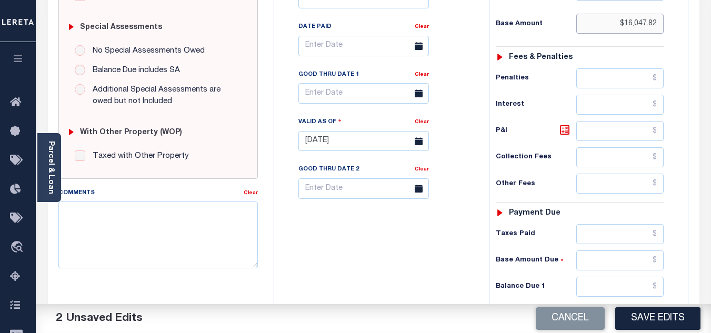
scroll to position [421, 0]
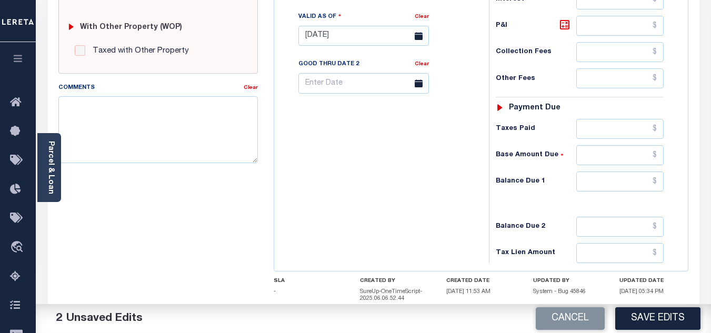
type input "$16,047.82"
click at [599, 172] on input "text" at bounding box center [619, 182] width 87 height 20
type input "$"
type input "$16,368.78"
click at [563, 18] on icon at bounding box center [564, 24] width 13 height 13
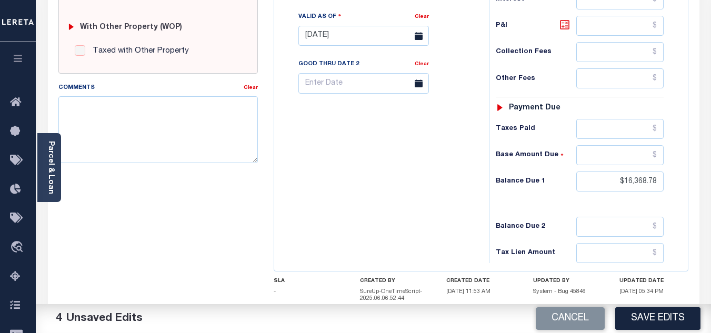
type input "$320.96"
click at [168, 113] on textarea "Comments" at bounding box center [157, 129] width 199 height 66
paste textarea "As per TC "Marianne" Taxes are paid - VK"
click at [191, 107] on textarea "As per TC "Marianne" Taxes are paid - VK" at bounding box center [157, 129] width 199 height 66
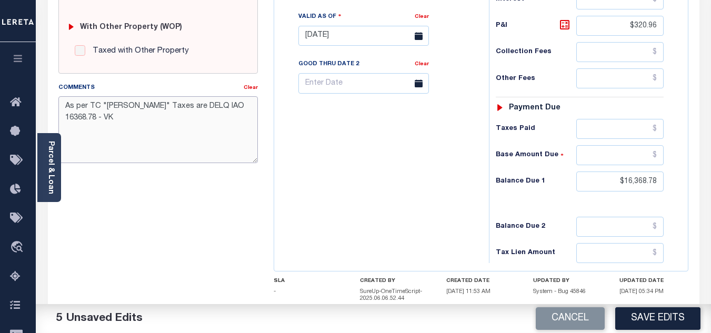
click at [216, 103] on textarea "As per TC "Marianne" Taxes are DELQ IAO 16368.78 - VK" at bounding box center [157, 129] width 199 height 66
type textarea "As per TC "Marianne" Taxes are DELQ IAO $16368.78 - VK"
click at [672, 321] on button "Save Edits" at bounding box center [657, 318] width 85 height 23
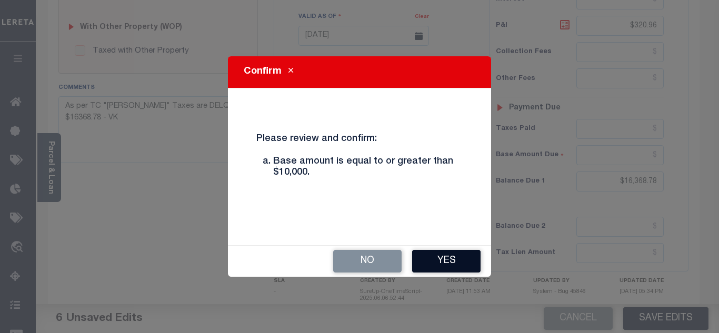
click at [444, 262] on button "Yes" at bounding box center [446, 261] width 68 height 23
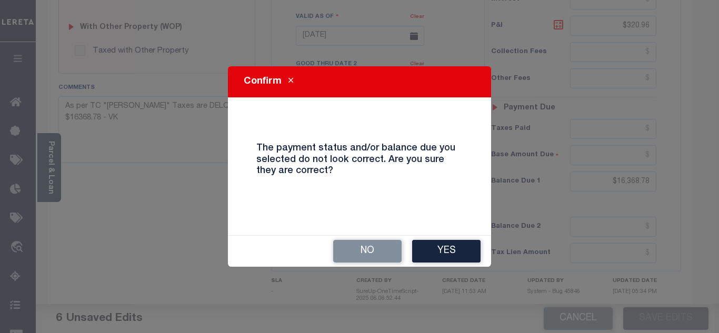
drag, startPoint x: 438, startPoint y: 247, endPoint x: 428, endPoint y: 233, distance: 16.9
click at [438, 247] on button "Yes" at bounding box center [446, 251] width 68 height 23
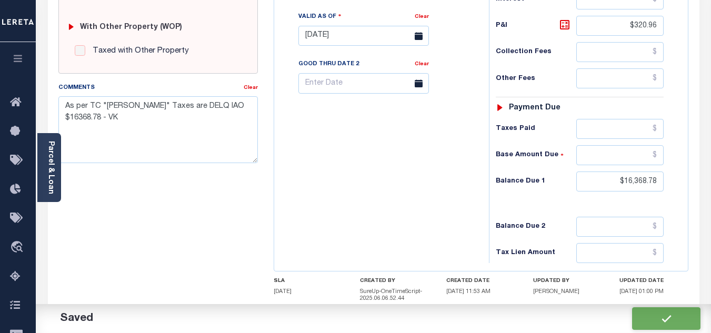
checkbox input "false"
type input "$16,047.82"
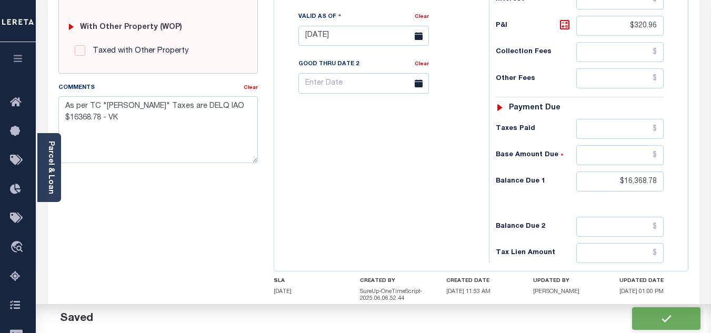
type input "$320.96"
type input "$16,368.78"
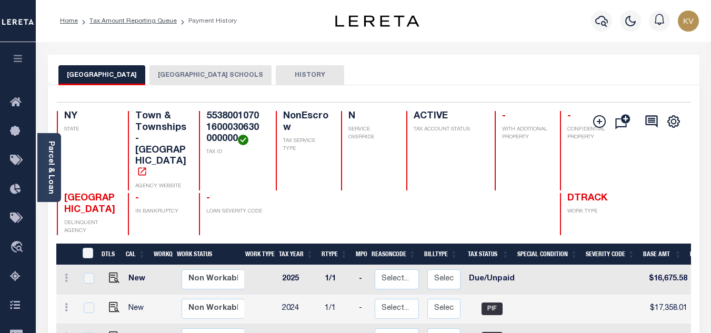
click at [219, 77] on button "[GEOGRAPHIC_DATA] SCHOOLS" at bounding box center [210, 75] width 122 height 20
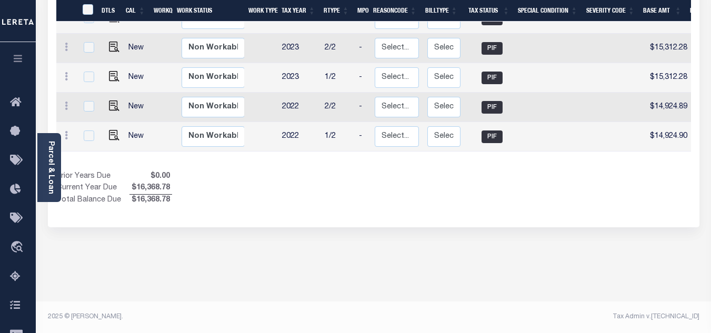
scroll to position [223, 0]
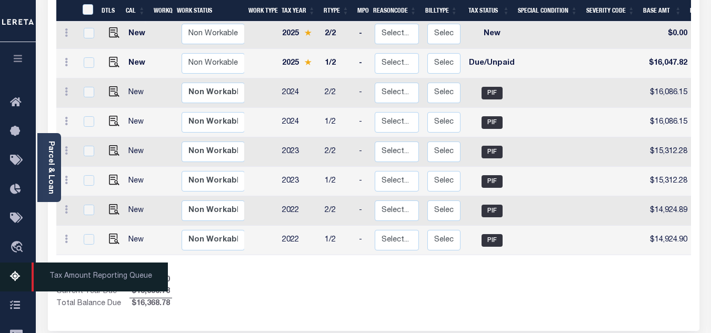
click at [21, 274] on icon at bounding box center [18, 276] width 17 height 13
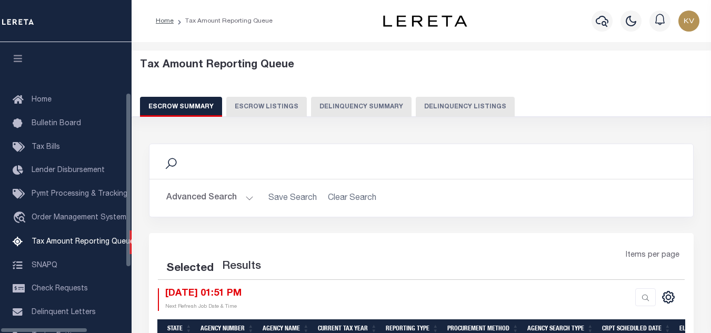
select select "100"
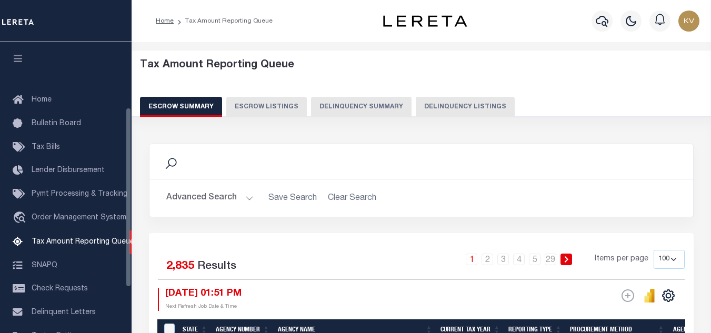
scroll to position [106, 0]
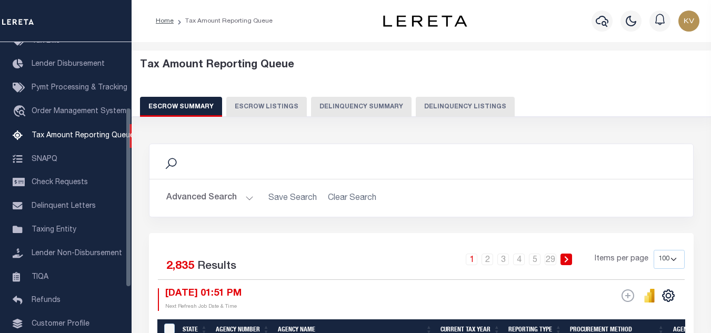
click at [449, 108] on button "Delinquency Listings" at bounding box center [465, 107] width 99 height 20
select select "100"
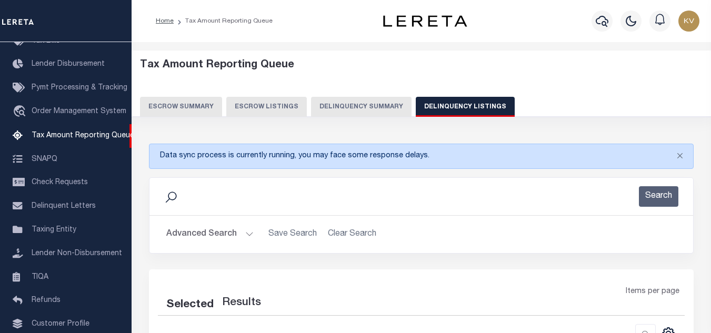
select select "100"
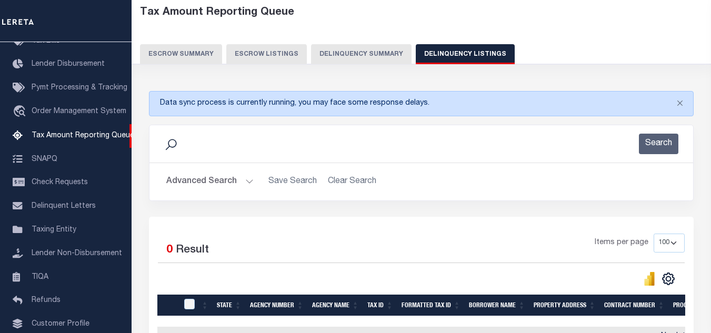
click at [225, 189] on button "Advanced Search" at bounding box center [209, 182] width 87 height 21
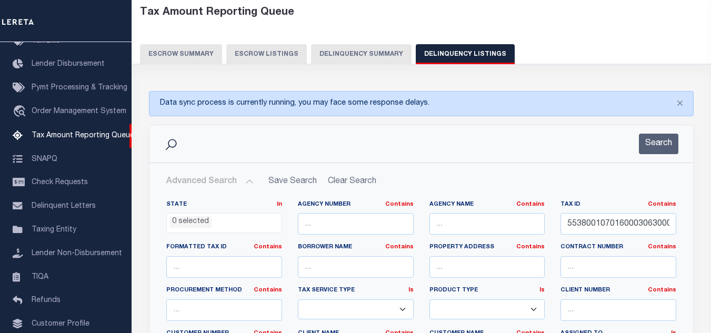
scroll to position [158, 0]
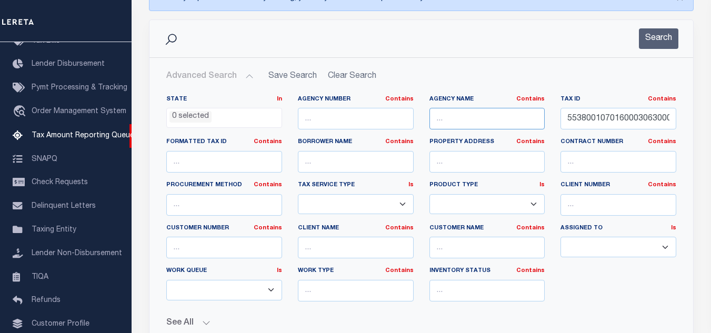
click at [450, 119] on input "text" at bounding box center [487, 119] width 116 height 22
paste input "[GEOGRAPHIC_DATA]"
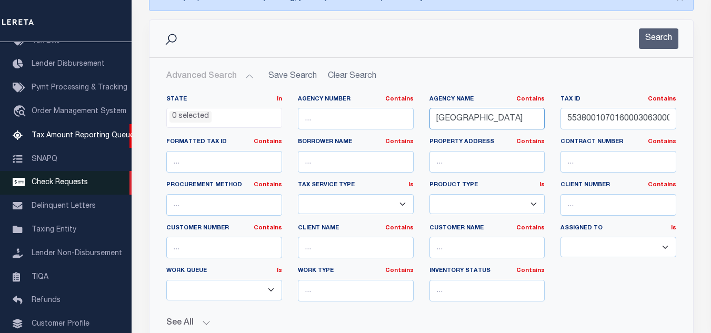
type input "[GEOGRAPHIC_DATA]"
click at [603, 120] on input "55380010701600030630000000" at bounding box center [618, 119] width 116 height 22
paste input "[PHONE_NUMBER] -0009"
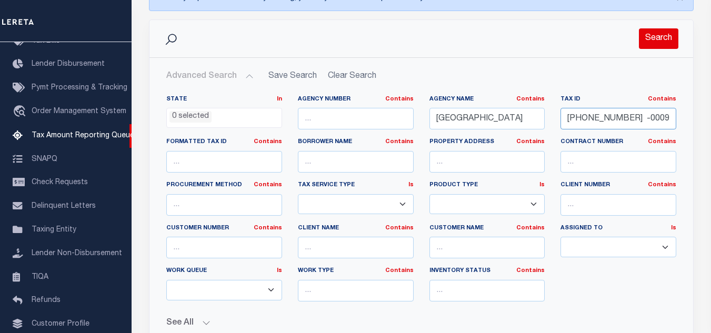
type input "[PHONE_NUMBER] -00090"
click at [662, 34] on button "Search" at bounding box center [658, 38] width 39 height 21
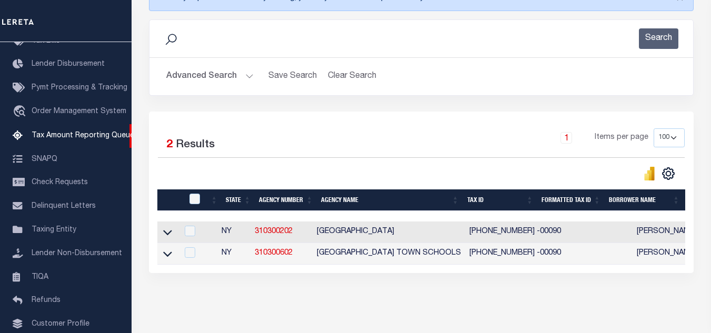
scroll to position [202, 0]
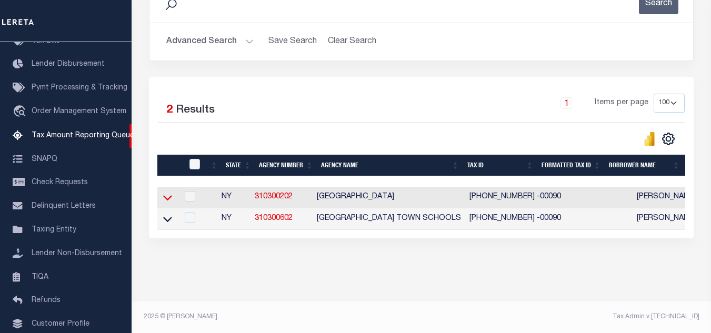
click at [165, 192] on icon at bounding box center [167, 197] width 9 height 11
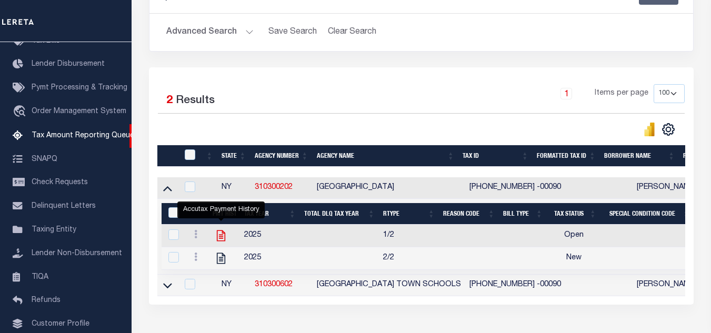
click at [218, 237] on icon "" at bounding box center [221, 236] width 14 height 14
checkbox input "true"
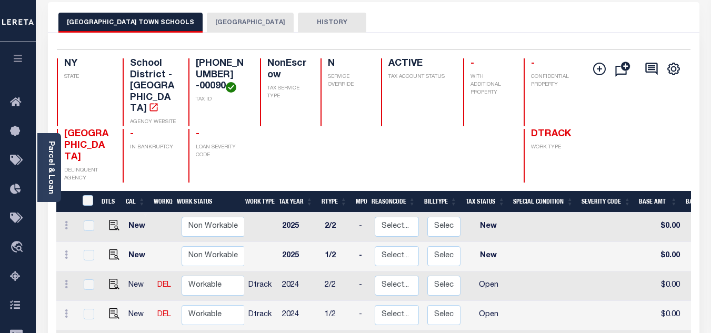
scroll to position [105, 0]
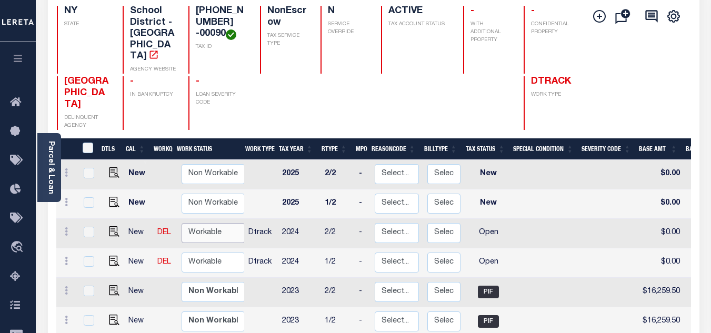
click at [203, 223] on select "Non Workable Workable" at bounding box center [213, 233] width 63 height 21
checkbox input "true"
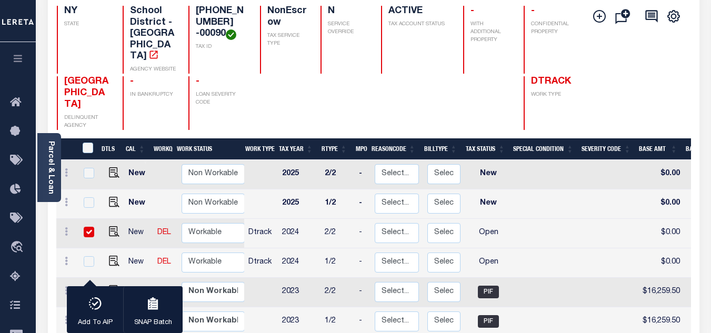
click at [160, 189] on td at bounding box center [165, 203] width 24 height 29
checkbox input "true"
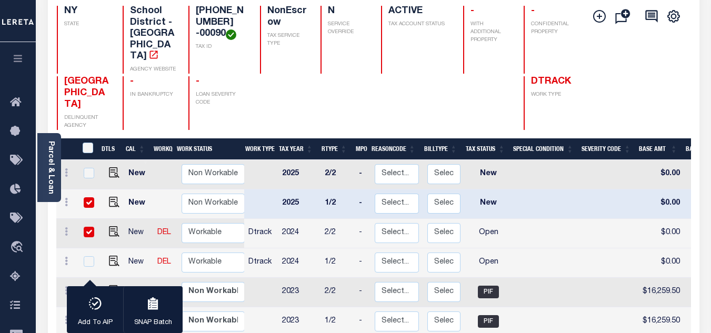
click at [90, 197] on input "checkbox" at bounding box center [89, 202] width 11 height 11
checkbox input "false"
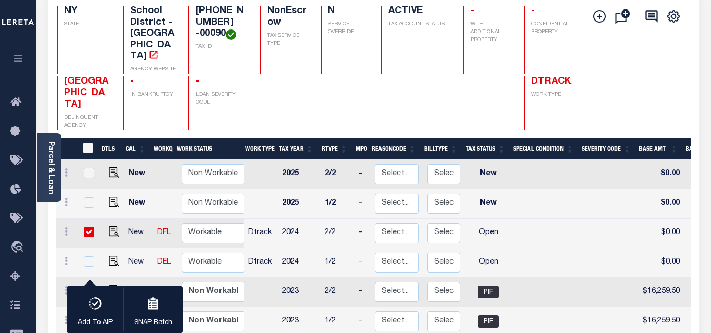
click at [91, 227] on input "checkbox" at bounding box center [89, 232] width 11 height 11
checkbox input "false"
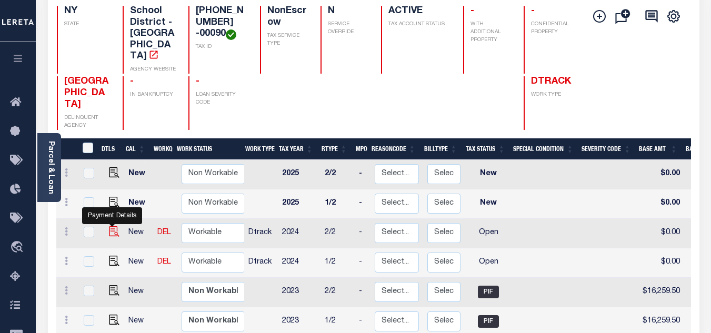
click at [109, 226] on img "" at bounding box center [114, 231] width 11 height 11
checkbox input "true"
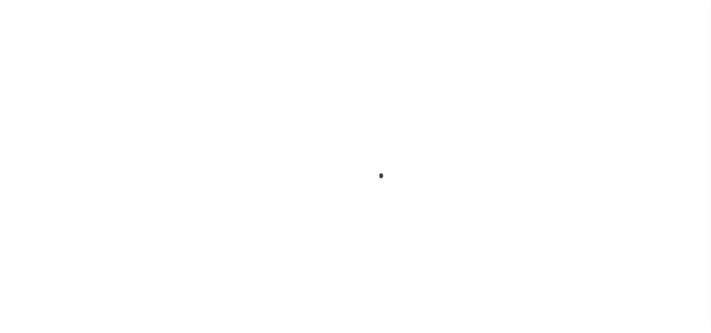
select select "OP2"
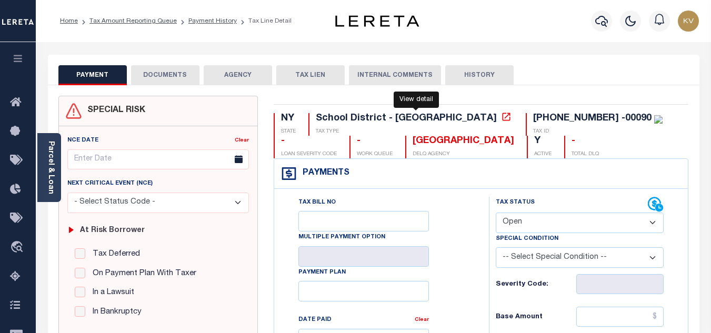
click at [502, 118] on icon at bounding box center [506, 117] width 8 height 8
click at [606, 17] on icon "button" at bounding box center [601, 21] width 13 height 13
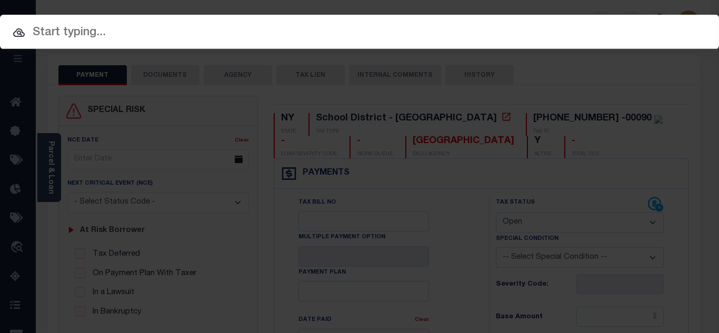
click at [244, 34] on input "text" at bounding box center [359, 33] width 719 height 18
paste input "17004"
type input "17004"
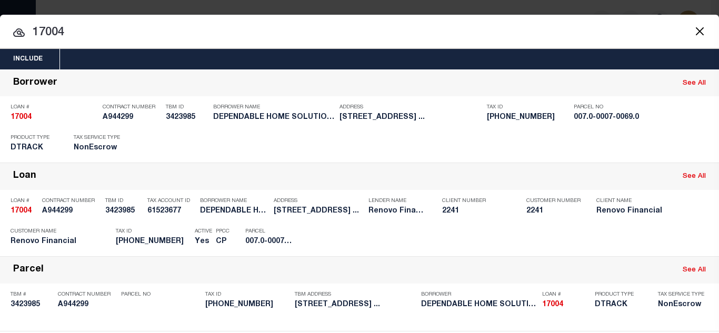
click at [692, 29] on button "Close" at bounding box center [699, 31] width 14 height 14
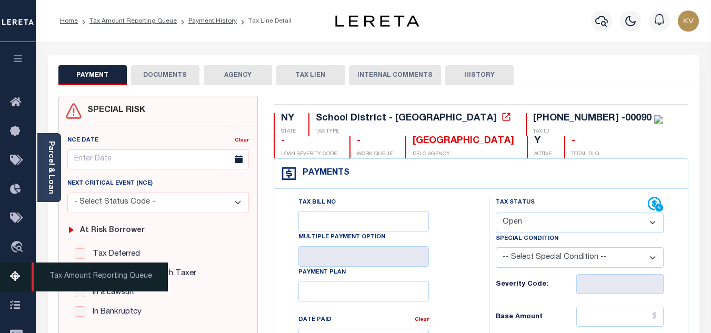
click at [7, 281] on link "Tax Amount Reporting Queue" at bounding box center [18, 277] width 36 height 29
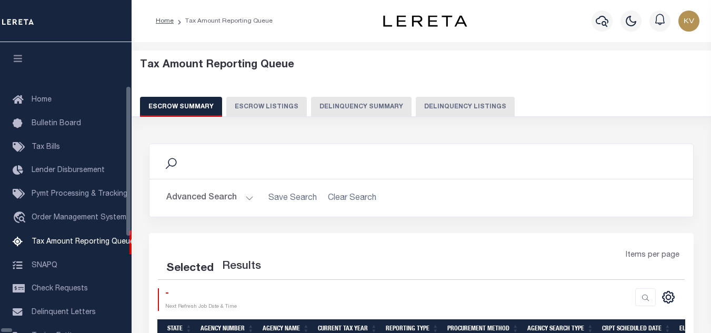
click at [416, 105] on button "Delinquency Listings" at bounding box center [465, 107] width 99 height 20
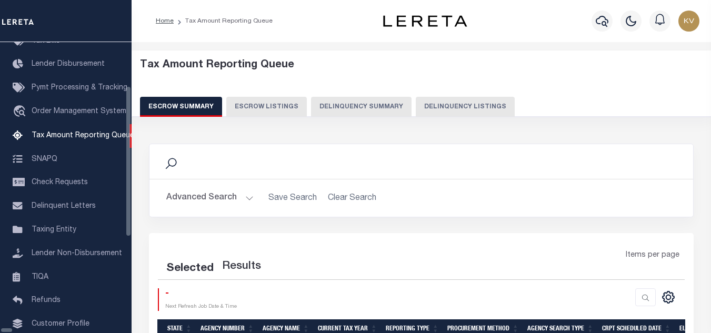
select select
select select "100"
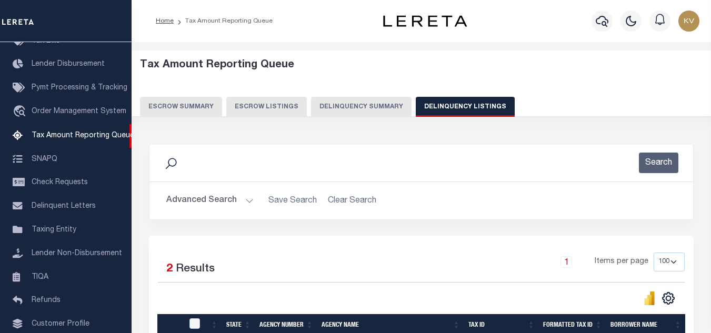
scroll to position [105, 0]
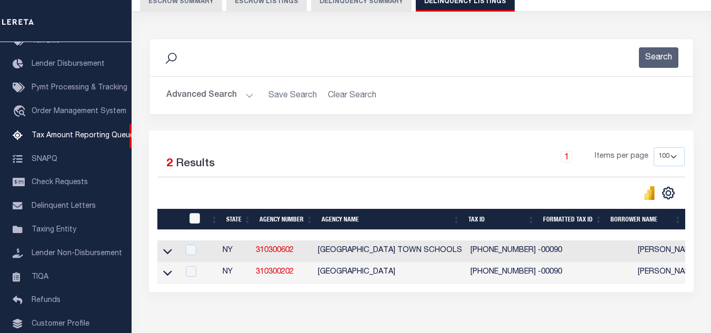
click at [233, 103] on button "Advanced Search" at bounding box center [209, 95] width 87 height 21
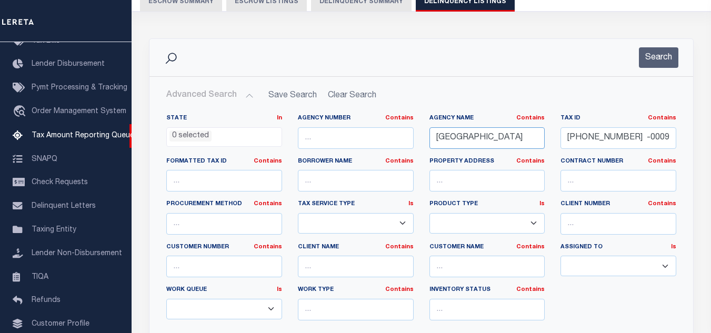
click at [499, 132] on input "NORTH HEMPSTEAD TOWN" at bounding box center [487, 138] width 116 height 22
click at [499, 132] on input "[GEOGRAPHIC_DATA]" at bounding box center [487, 138] width 116 height 22
click at [488, 125] on div "Agency Name Contains Contains Is NORTH HEMPSTEAD TOWN" at bounding box center [487, 131] width 116 height 35
click at [487, 132] on input "NORTH HEMPSTEAD TOWN" at bounding box center [487, 138] width 116 height 22
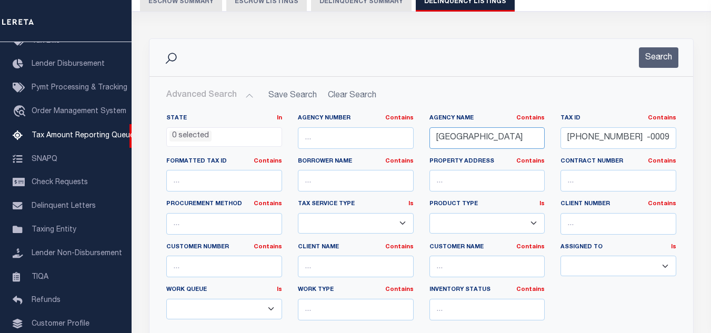
click at [487, 132] on input "NORTH HEMPSTEAD TOWN" at bounding box center [487, 138] width 116 height 22
paste input "TARRANT COUNTY"
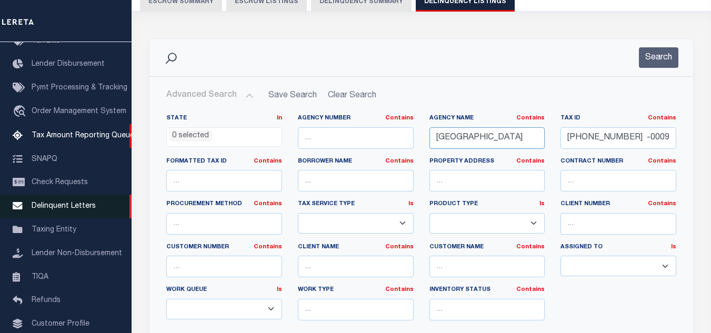
type input "TARRANT COUNTY"
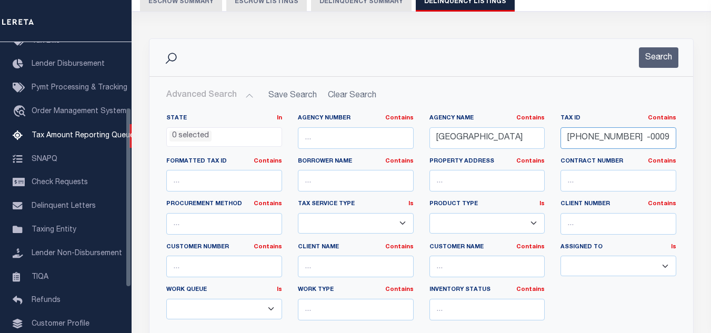
click at [590, 127] on input "002-07-167 -00090" at bounding box center [618, 138] width 116 height 22
click at [590, 129] on input "002-07-167 -00090" at bounding box center [618, 138] width 116 height 22
click at [590, 134] on input "002-07-167 -00090" at bounding box center [618, 138] width 116 height 22
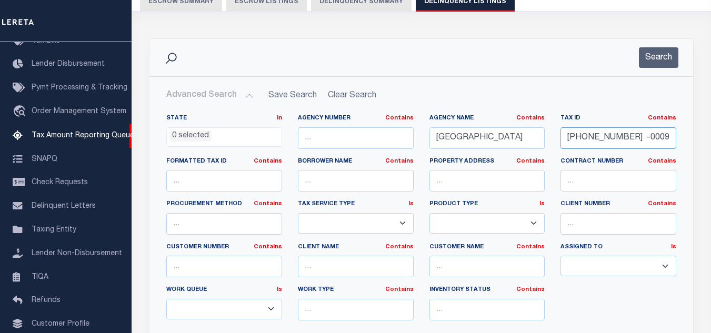
click at [590, 134] on input "002-07-167 -00090" at bounding box center [618, 138] width 116 height 22
paste input "000623598"
type input "00000623598"
click at [663, 59] on button "Search" at bounding box center [658, 57] width 39 height 21
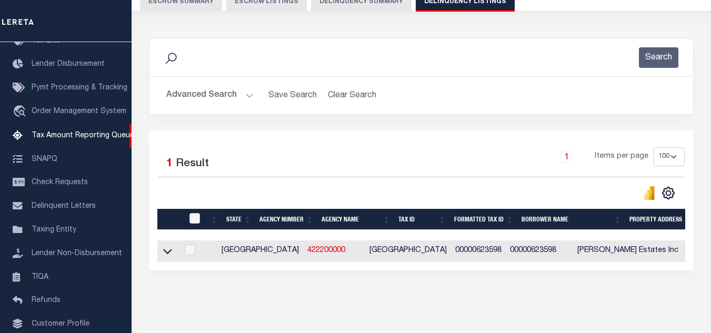
scroll to position [146, 0]
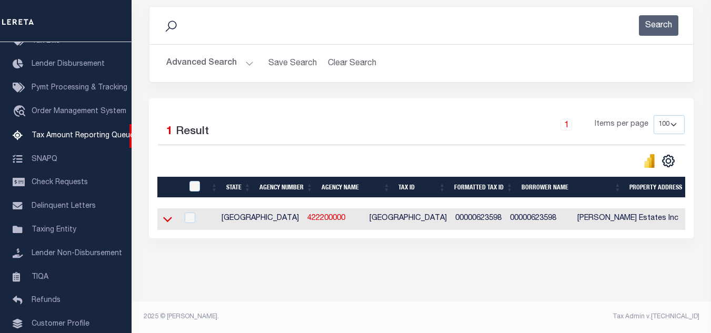
click at [169, 215] on icon at bounding box center [167, 219] width 9 height 11
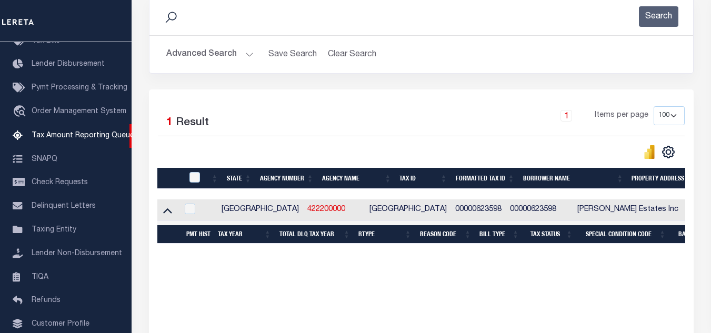
scroll to position [199, 0]
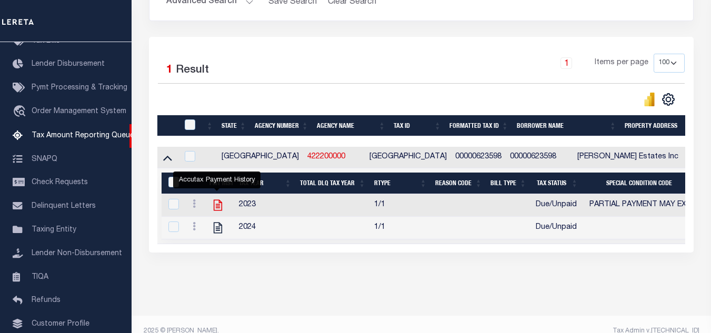
click at [215, 204] on icon "" at bounding box center [218, 205] width 14 height 14
checkbox input "true"
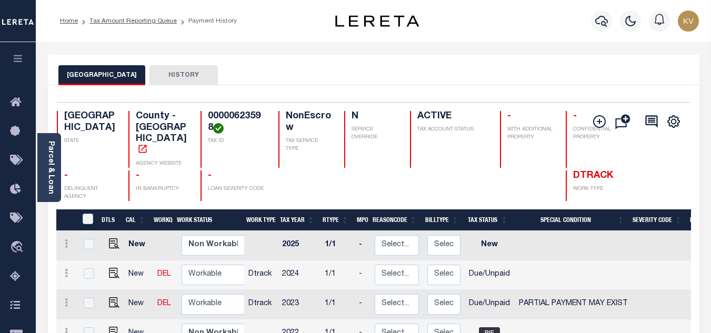
scroll to position [105, 0]
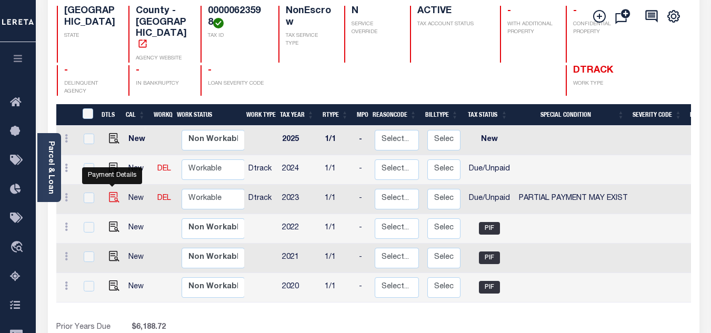
click at [109, 192] on img "" at bounding box center [114, 197] width 11 height 11
checkbox input "true"
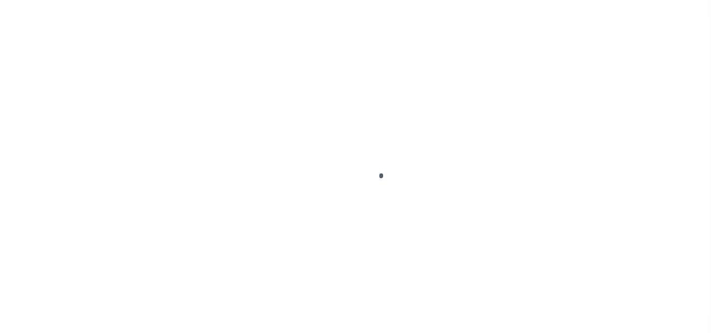
select select "DUE"
select select "15"
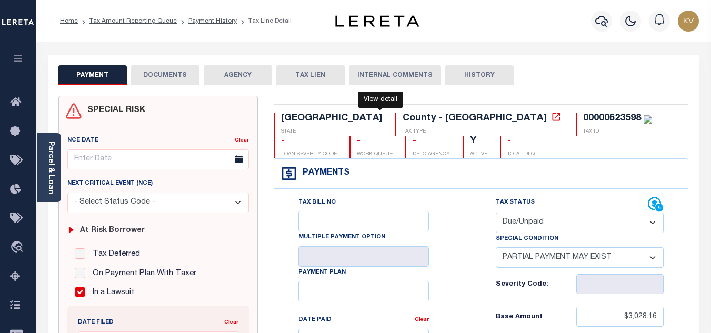
click at [551, 119] on icon at bounding box center [556, 117] width 11 height 11
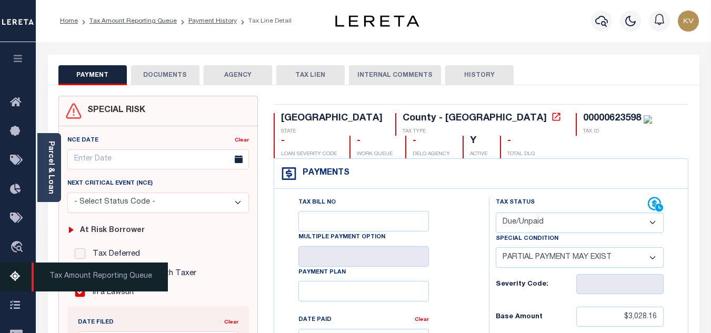
click at [14, 275] on icon at bounding box center [18, 276] width 17 height 13
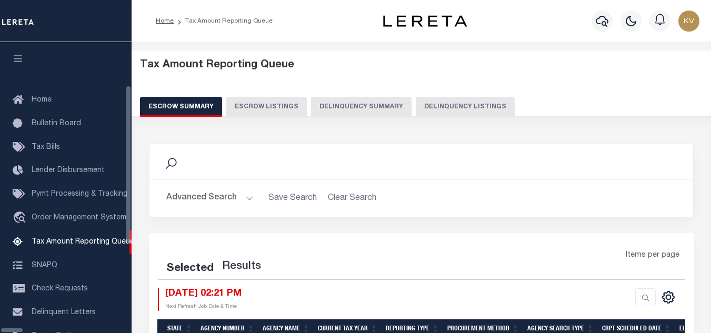
click at [416, 108] on button "Delinquency Listings" at bounding box center [465, 107] width 99 height 20
select select "100"
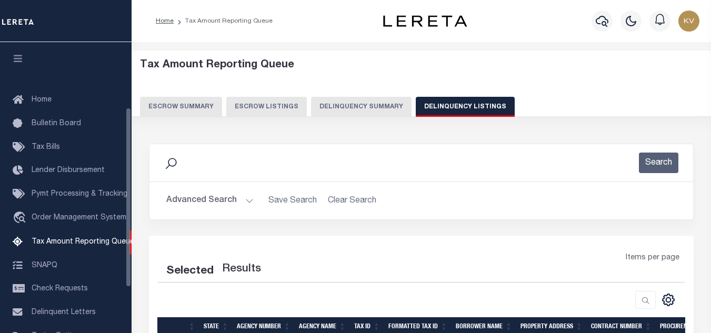
select select "100"
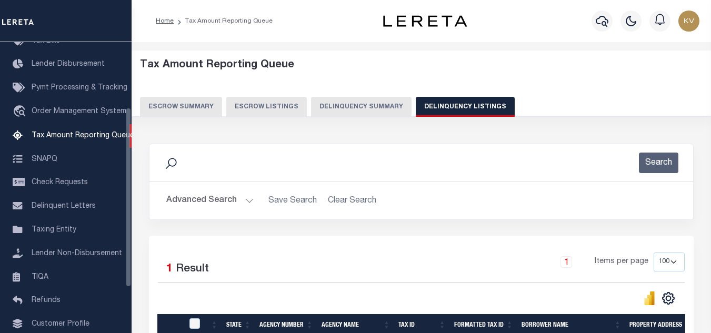
scroll to position [53, 0]
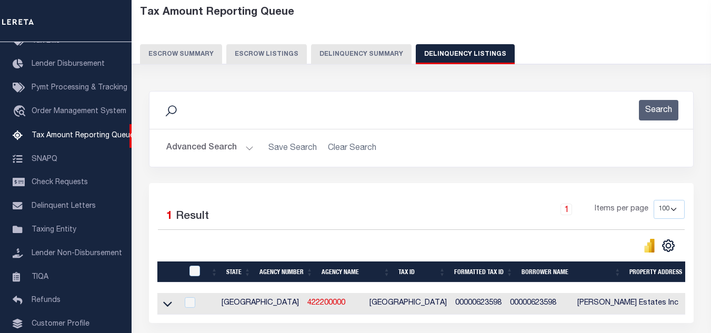
click at [241, 138] on button "Advanced Search" at bounding box center [209, 148] width 87 height 21
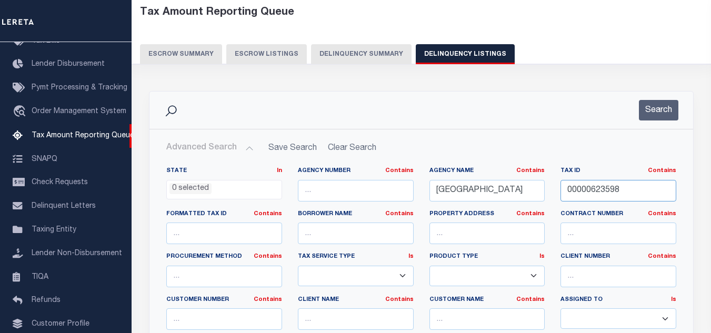
click at [584, 188] on input "00000623598" at bounding box center [618, 191] width 116 height 22
paste input "8470014007"
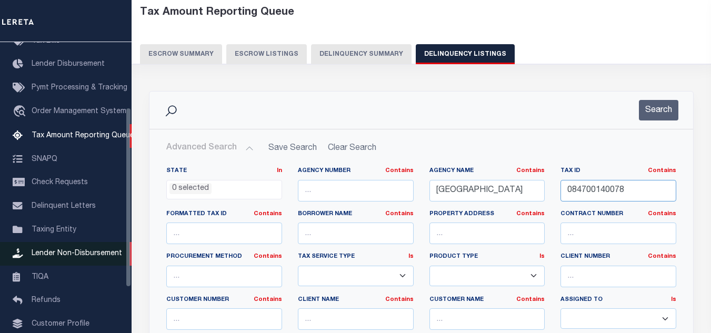
type input "084700140078"
click at [449, 190] on input "TARRANT COUNTY" at bounding box center [487, 191] width 116 height 22
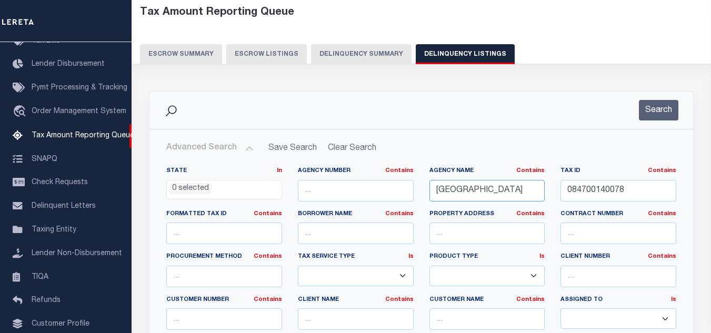
paste input "NUECES"
type input "[GEOGRAPHIC_DATA]"
click at [656, 104] on button "Search" at bounding box center [658, 110] width 39 height 21
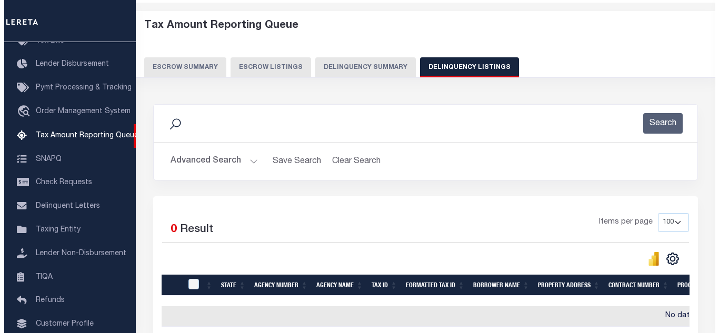
scroll to position [0, 0]
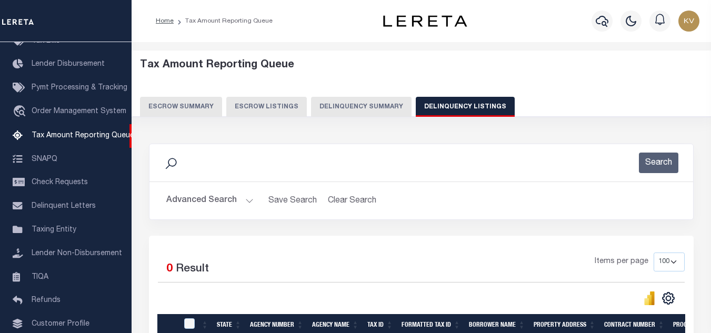
click at [234, 197] on button "Advanced Search" at bounding box center [209, 200] width 87 height 21
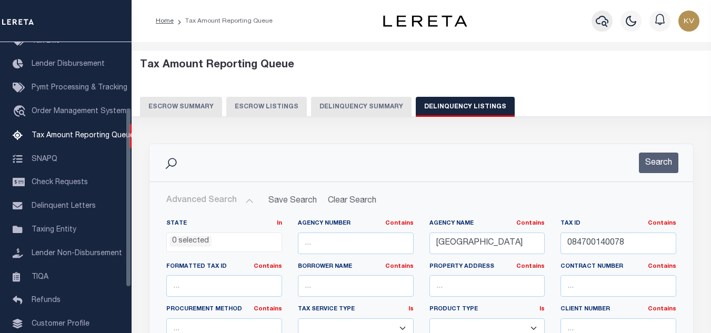
click at [608, 17] on icon "button" at bounding box center [602, 21] width 13 height 13
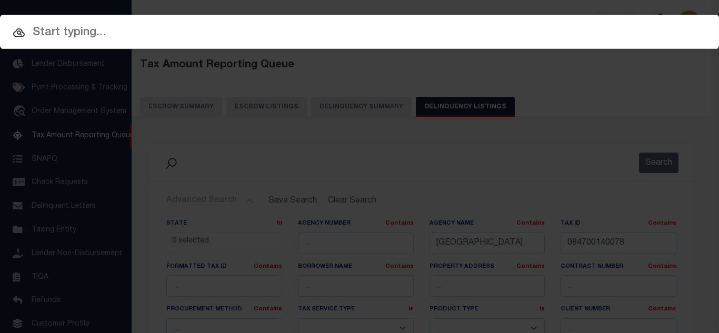
click at [345, 39] on input "text" at bounding box center [359, 33] width 719 height 18
paste input "3203221-1"
type input "3203221-1"
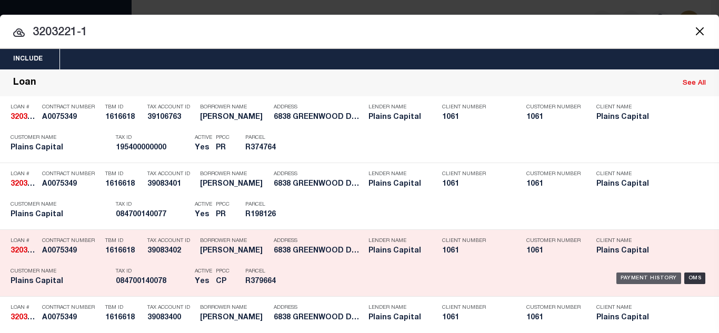
click at [628, 279] on div "Payment History" at bounding box center [648, 279] width 65 height 12
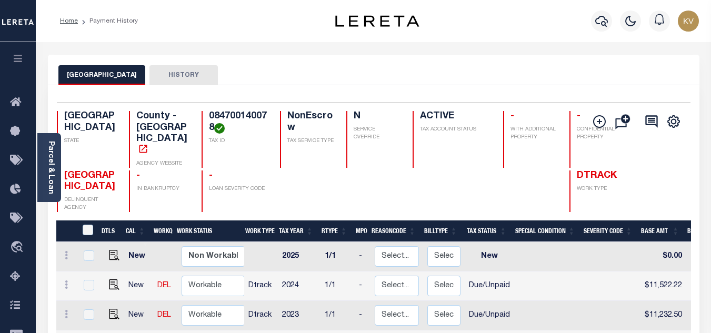
scroll to position [105, 0]
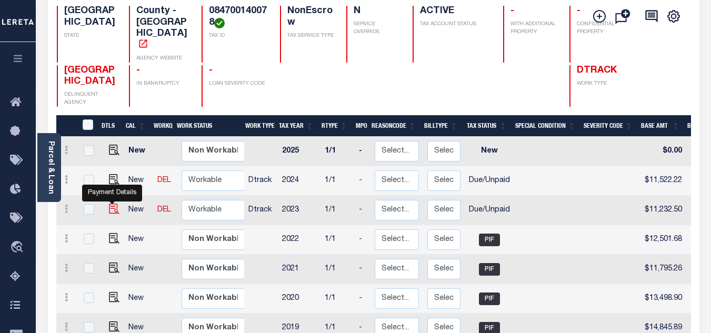
click at [110, 204] on img "" at bounding box center [114, 209] width 11 height 11
checkbox input "true"
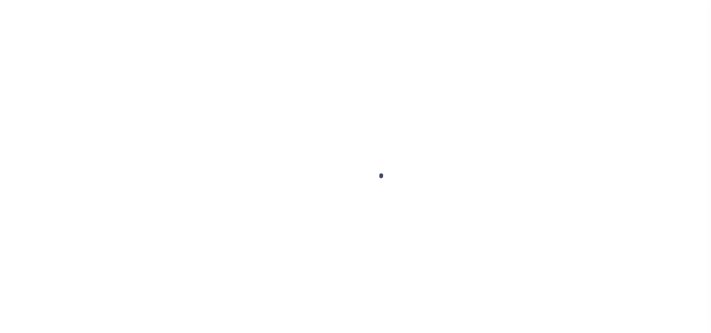
select select "DUE"
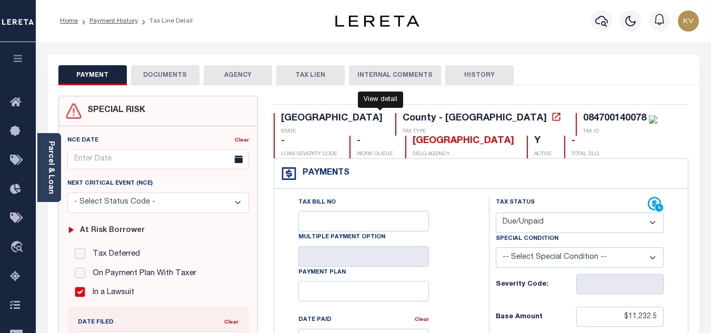
click at [551, 117] on icon at bounding box center [556, 117] width 11 height 11
click at [114, 18] on link "Payment History" at bounding box center [113, 21] width 48 height 6
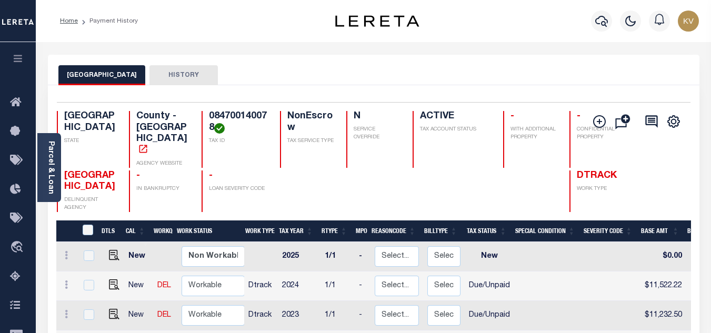
scroll to position [158, 0]
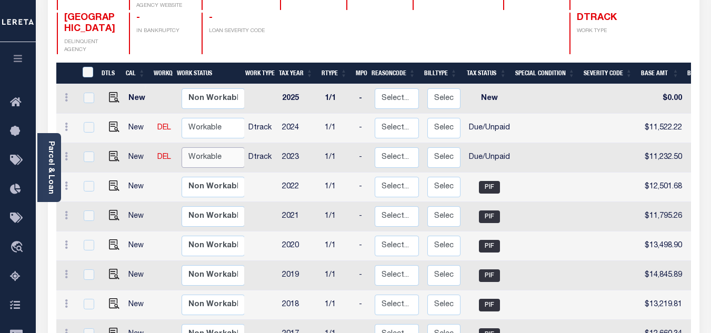
click at [218, 148] on select "Non Workable Workable" at bounding box center [213, 157] width 63 height 21
checkbox input "true"
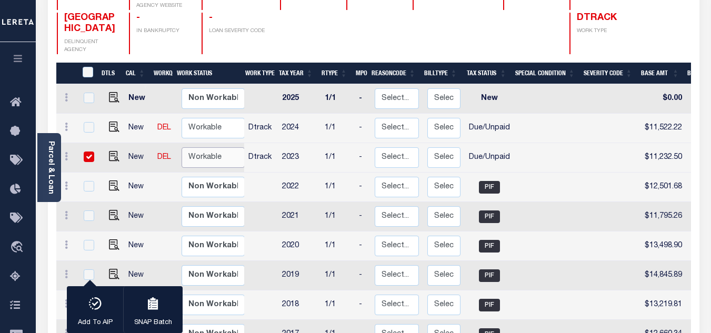
select select "true"
click at [182, 147] on select "Non Workable Workable" at bounding box center [213, 157] width 63 height 21
checkbox input "false"
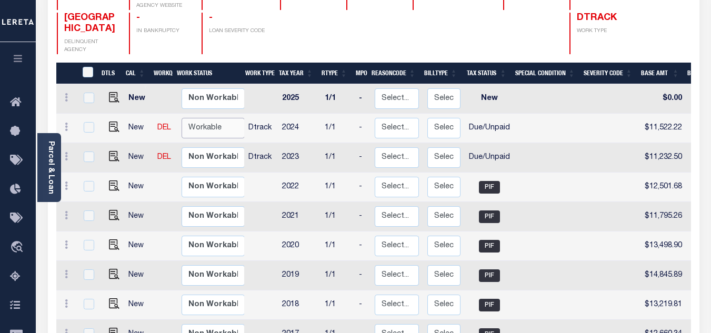
click at [211, 118] on select "Non Workable Workable" at bounding box center [213, 128] width 63 height 21
checkbox input "true"
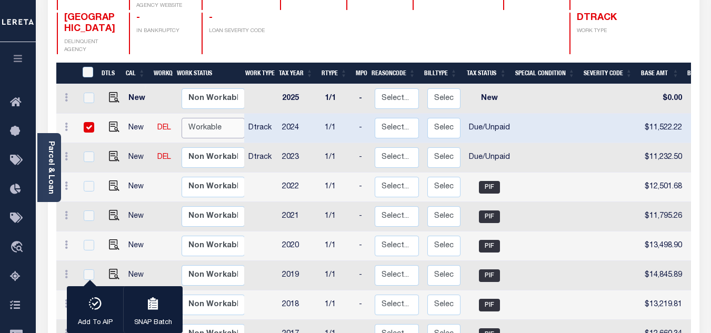
select select "true"
click at [182, 118] on select "Non Workable Workable" at bounding box center [213, 128] width 63 height 21
checkbox input "false"
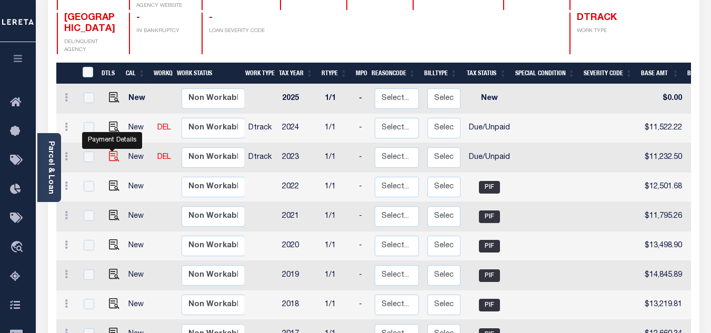
click at [109, 151] on img "" at bounding box center [114, 156] width 11 height 11
checkbox input "true"
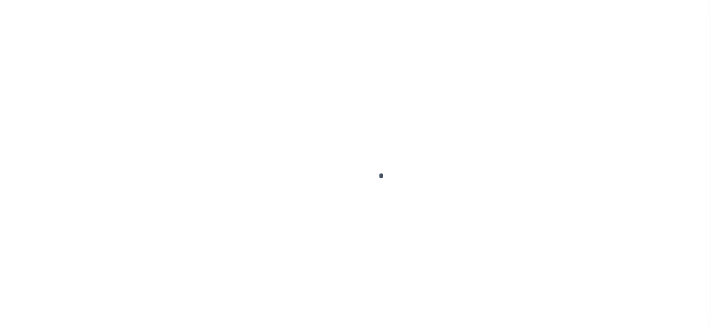
select select "DUE"
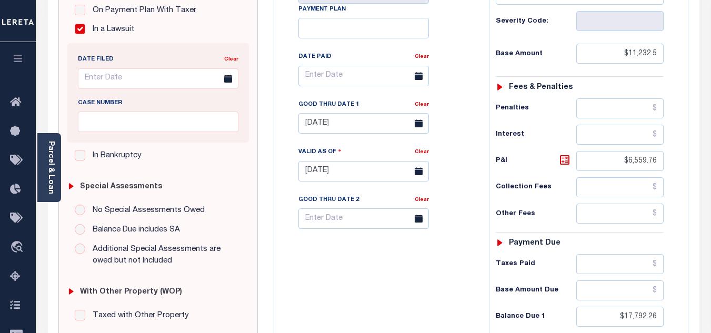
scroll to position [316, 0]
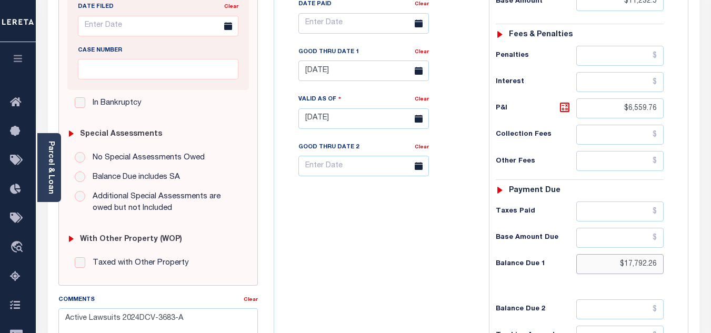
drag, startPoint x: 618, startPoint y: 264, endPoint x: 667, endPoint y: 276, distance: 50.3
click at [667, 276] on div "Tax Status Status - Select Status Code -" at bounding box center [583, 113] width 188 height 465
type input "$17,927.07"
type input "[DATE]"
click at [558, 103] on icon at bounding box center [564, 107] width 13 height 13
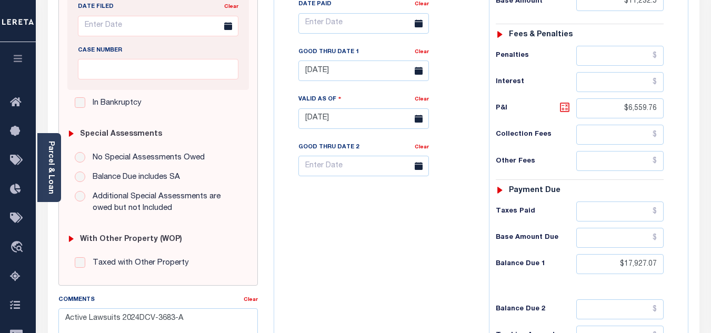
type input "$6,694.57"
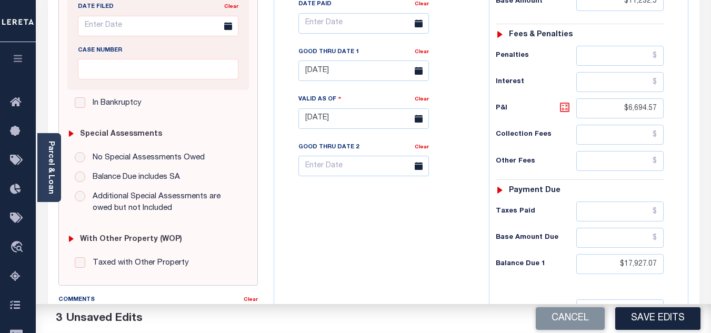
click at [565, 107] on icon at bounding box center [564, 107] width 13 height 13
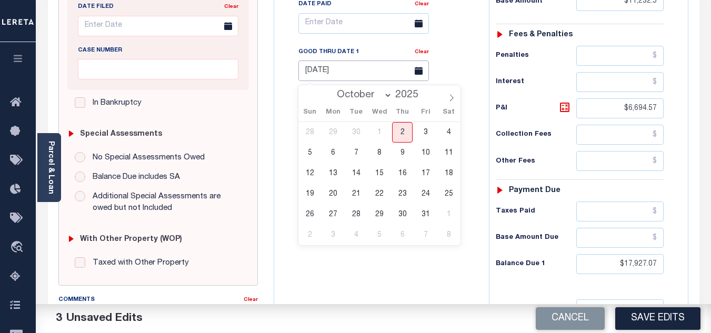
click at [374, 70] on input "[DATE]" at bounding box center [363, 71] width 130 height 21
click at [420, 212] on span "31" at bounding box center [425, 214] width 21 height 21
type input "[DATE]"
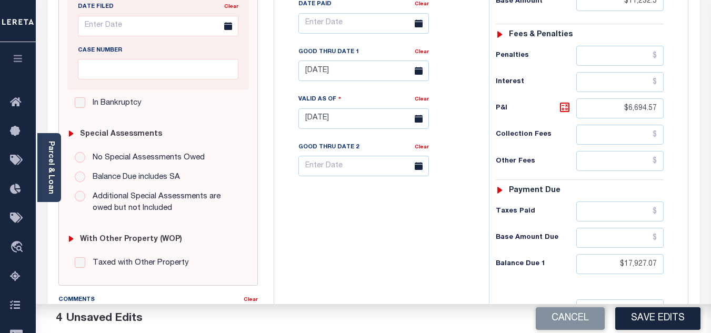
click at [356, 285] on div "Tax Bill No Multiple Payment Option Payment Plan Clear" at bounding box center [379, 113] width 204 height 465
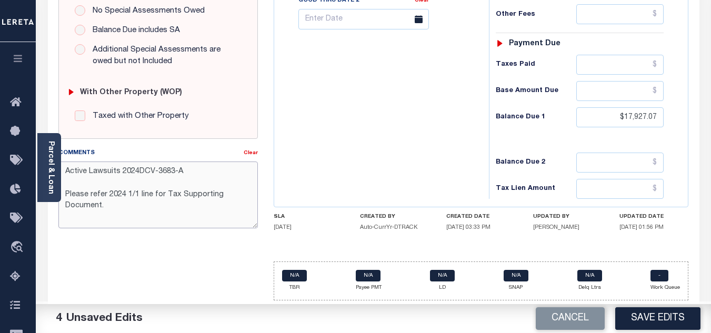
click at [125, 208] on textarea "Active Lawsuits 2024DCV-3683-A Please refer 2024 1/1 line for Tax Supporting Do…" at bounding box center [157, 195] width 199 height 66
drag, startPoint x: 121, startPoint y: 206, endPoint x: 87, endPoint y: 174, distance: 46.5
click at [87, 174] on textarea "Active Lawsuits 2024DCV-3683-A Please refer 2024 1/1 line for Tax Supporting Do…" at bounding box center [157, 195] width 199 height 66
click at [199, 176] on textarea "Active Lawsuits 2024DCV-3683-A Please refer 2024 1/1 line for Tax Supporting Do…" at bounding box center [157, 195] width 199 height 66
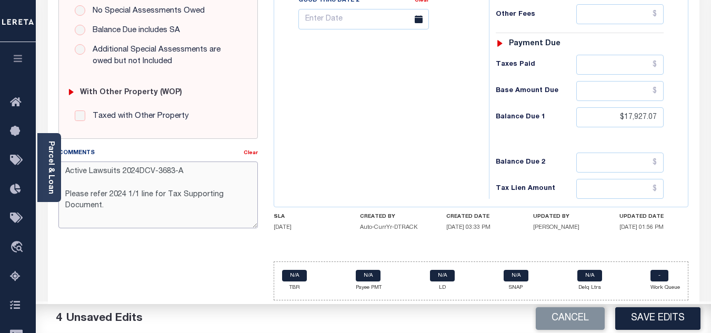
click at [131, 190] on textarea "Active Lawsuits 2024DCV-3683-A Please refer 2024 1/1 line for Tax Supporting Do…" at bounding box center [157, 195] width 199 height 66
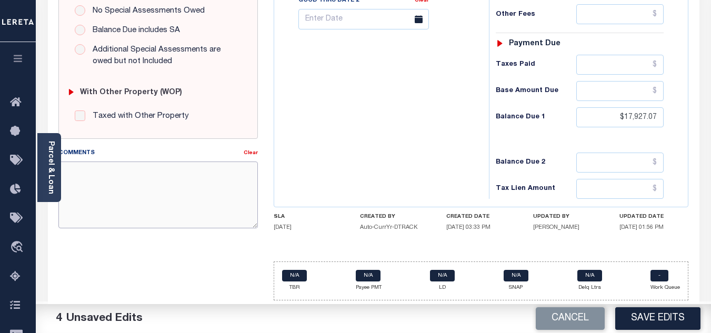
scroll to position [0, 0]
click at [102, 176] on textarea "As per TC Priyanka" at bounding box center [157, 195] width 199 height 66
click at [130, 165] on textarea "As per TC "Priyanka" at bounding box center [157, 195] width 199 height 66
click at [138, 169] on textarea "As per TC "Priyanka" at bounding box center [157, 195] width 199 height 66
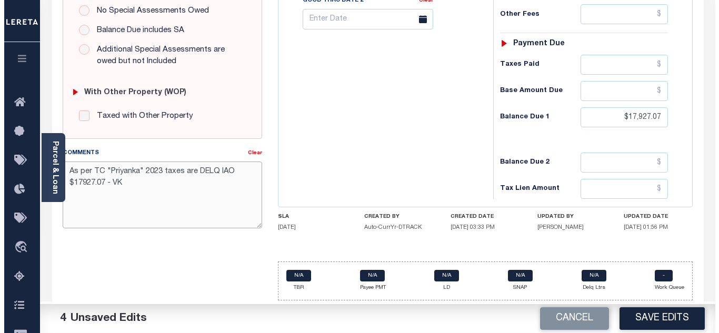
scroll to position [359, 0]
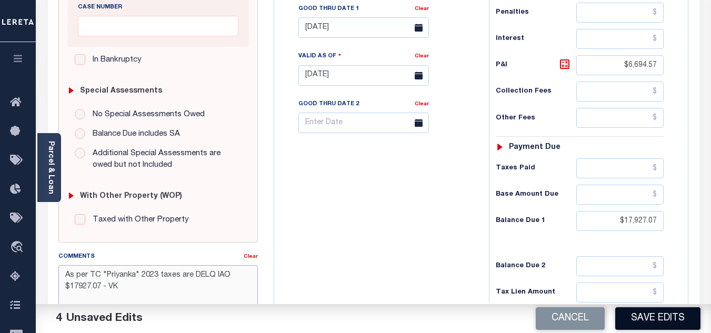
type textarea "As per TC "Priyanka" 2023 taxes are DELQ IAO $17927.07 - VK"
click at [650, 314] on button "Save Edits" at bounding box center [657, 318] width 85 height 23
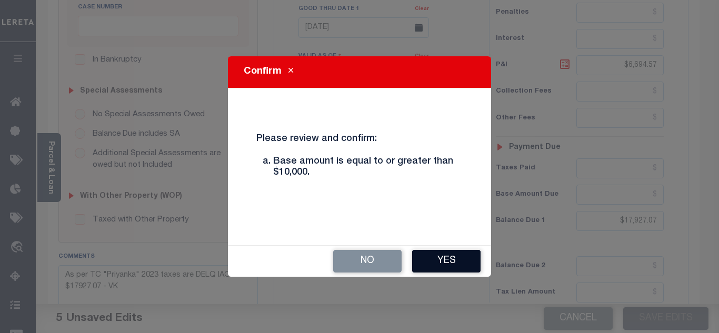
click at [447, 255] on button "Yes" at bounding box center [446, 261] width 68 height 23
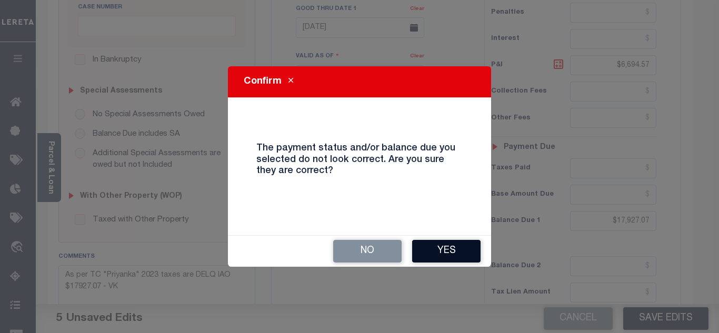
click at [444, 245] on button "Yes" at bounding box center [446, 251] width 68 height 23
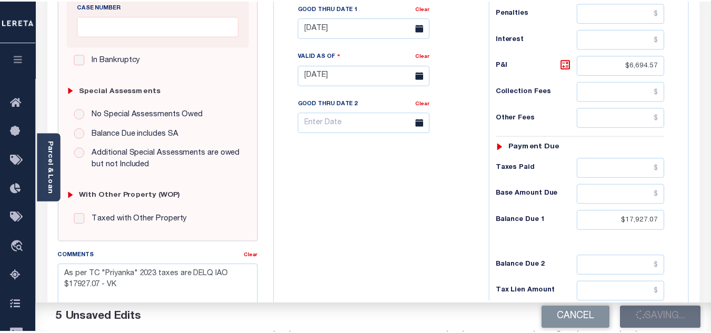
scroll to position [369, 0]
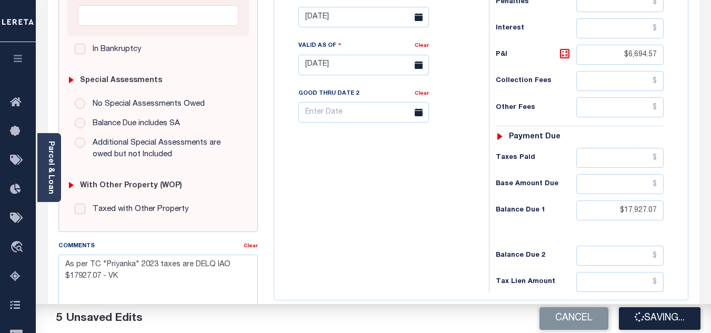
checkbox input "false"
type input "$11,232.5"
type input "$6,694.57"
type input "$17,927.07"
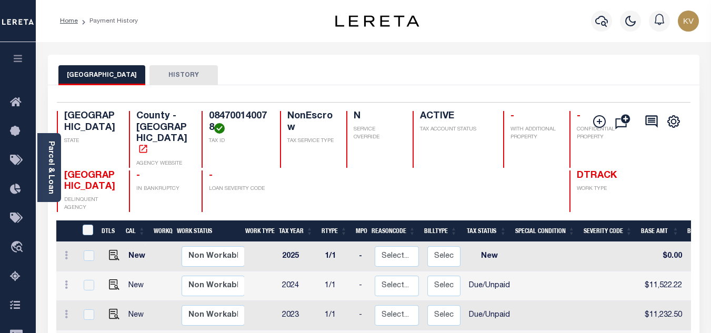
scroll to position [158, 0]
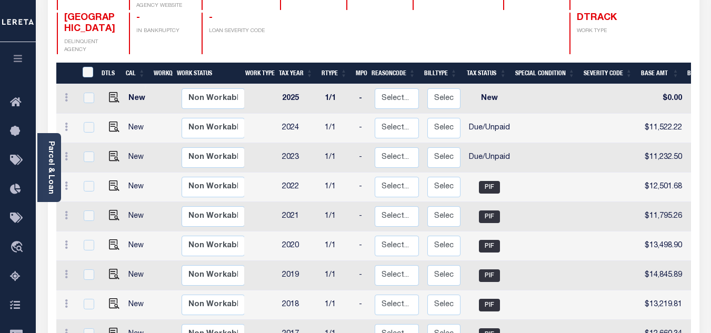
click at [577, 95] on td at bounding box center [548, 98] width 68 height 29
checkbox input "true"
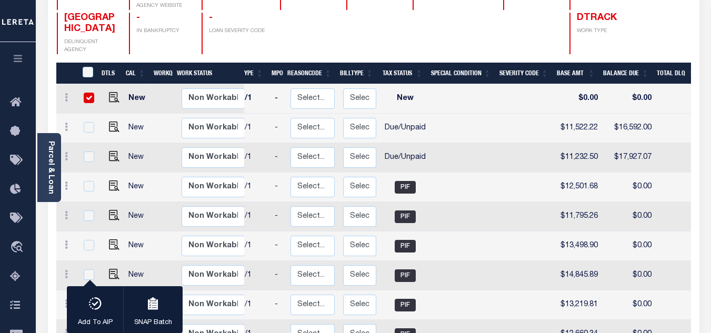
scroll to position [0, 0]
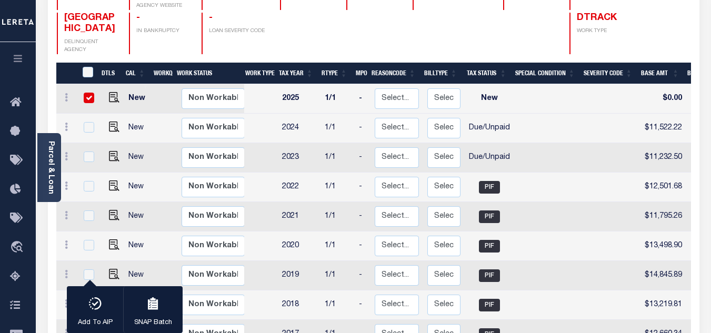
click at [88, 93] on input "checkbox" at bounding box center [89, 98] width 11 height 11
checkbox input "false"
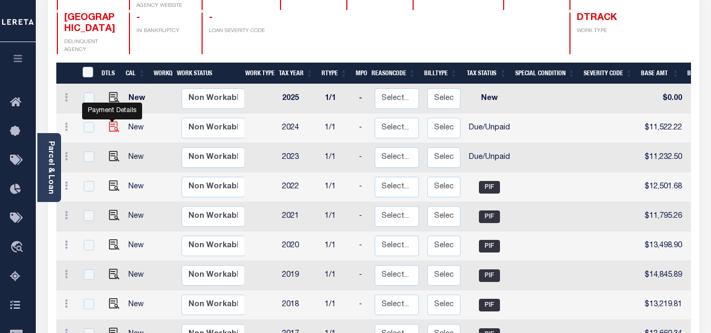
click at [113, 122] on img "" at bounding box center [114, 127] width 11 height 11
checkbox input "true"
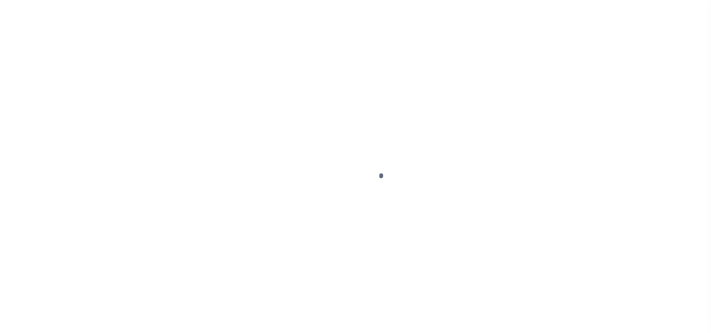
select select "DUE"
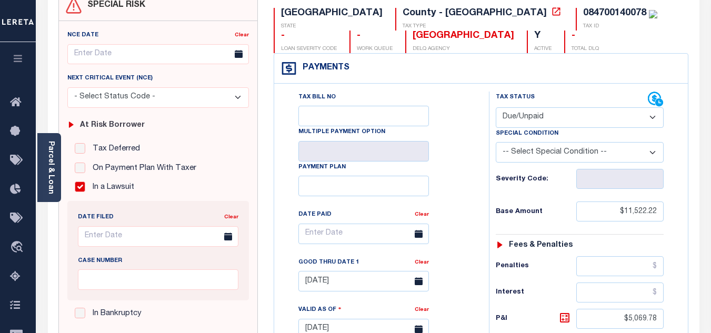
scroll to position [263, 0]
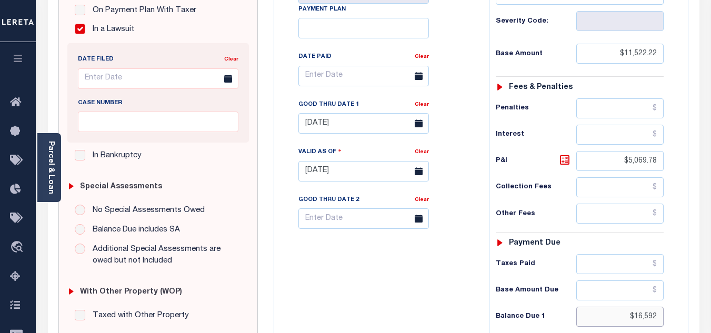
drag, startPoint x: 630, startPoint y: 319, endPoint x: 672, endPoint y: 320, distance: 41.6
click at [672, 320] on div "Tax Status Status - Select Status Code -" at bounding box center [583, 166] width 188 height 465
type input "$16,730.27"
type input "[DATE]"
click at [567, 162] on icon at bounding box center [564, 160] width 13 height 13
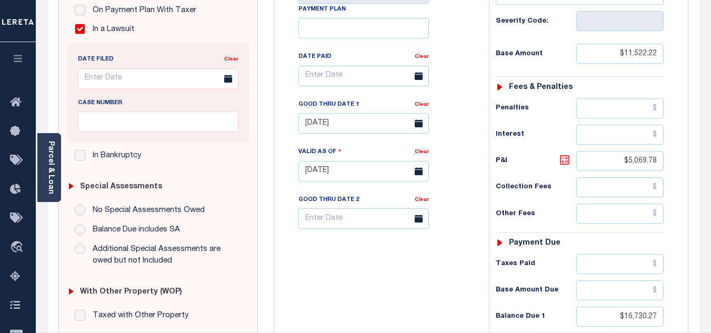
type input "$5,208.05"
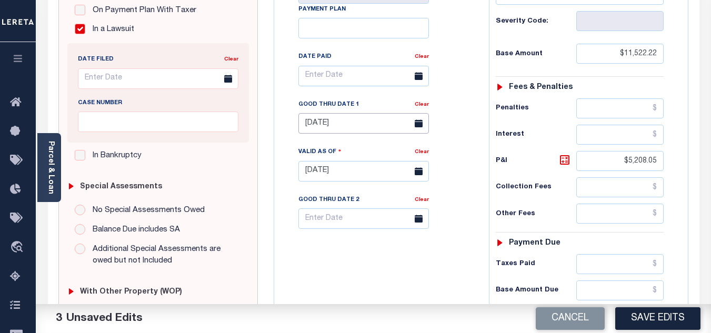
click at [344, 126] on input "09/30/2025" at bounding box center [363, 123] width 130 height 21
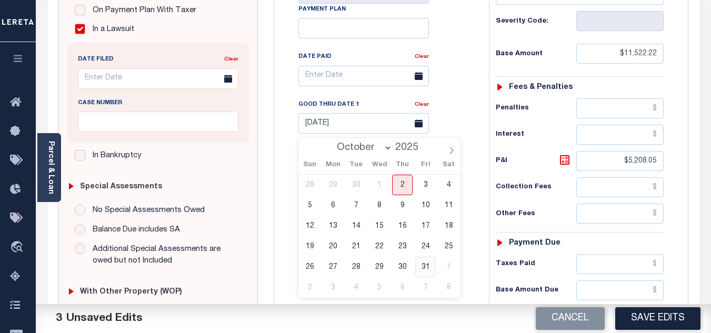
click at [426, 274] on span "31" at bounding box center [425, 267] width 21 height 21
type input "[DATE]"
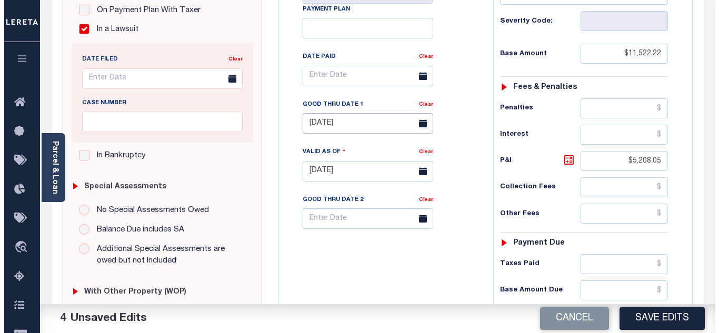
scroll to position [368, 0]
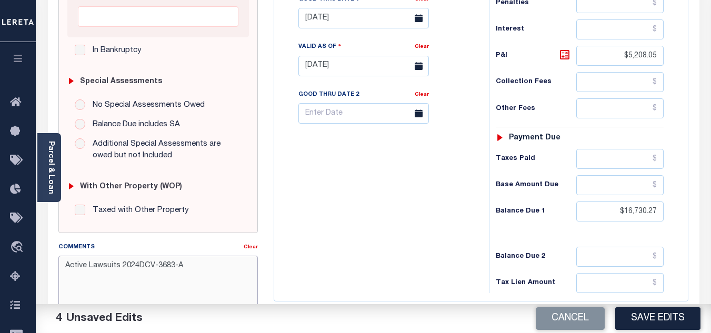
drag, startPoint x: 196, startPoint y: 269, endPoint x: 64, endPoint y: 268, distance: 132.6
click at [64, 268] on textarea "Active Lawsuits 2024DCV-3683-A" at bounding box center [157, 289] width 199 height 66
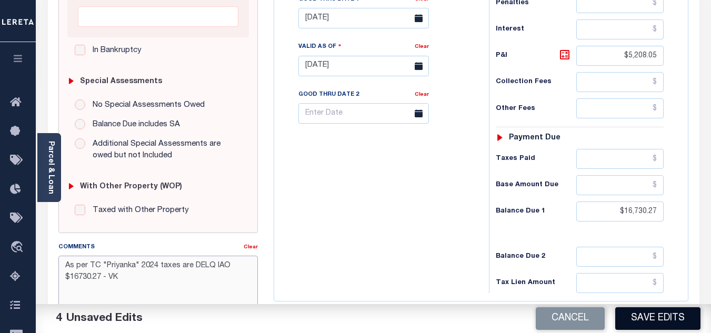
type textarea "As per TC "Priyanka" 2024 taxes are DELQ IAO $16730.27 - VK"
click at [657, 320] on button "Save Edits" at bounding box center [657, 318] width 85 height 23
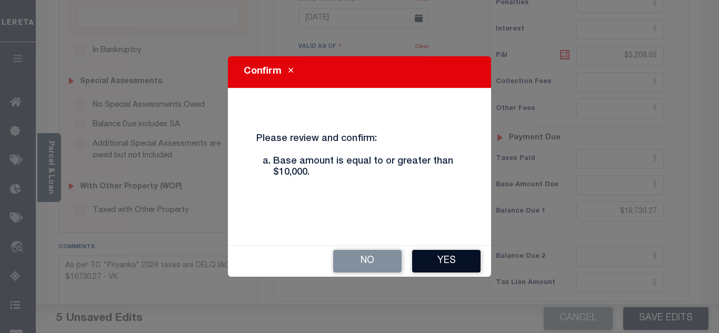
click at [439, 264] on button "Yes" at bounding box center [446, 261] width 68 height 23
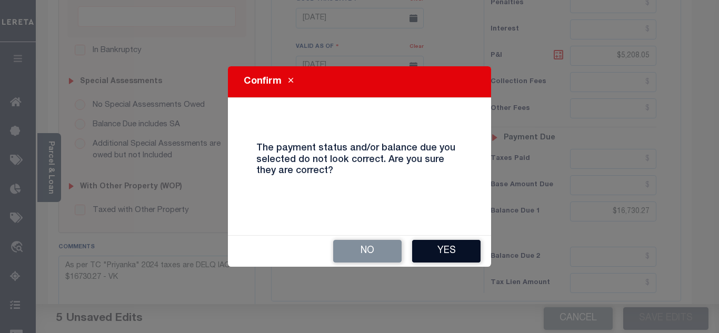
click at [430, 250] on button "Yes" at bounding box center [446, 251] width 68 height 23
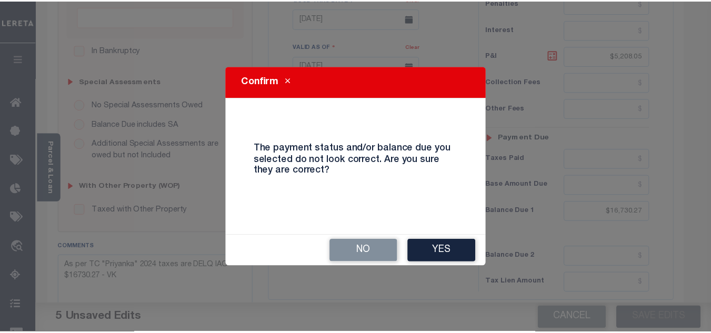
scroll to position [379, 0]
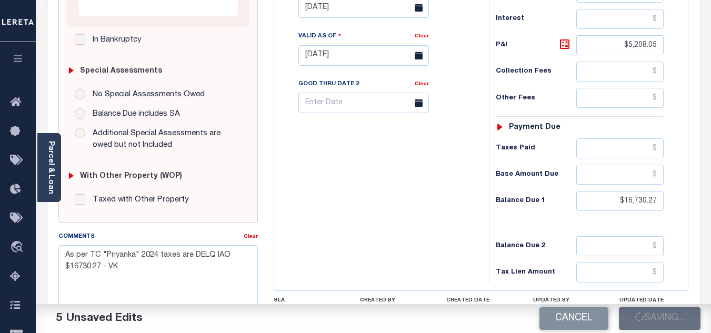
checkbox input "false"
type input "$11,522.22"
type input "$5,208.05"
type input "$16,730.27"
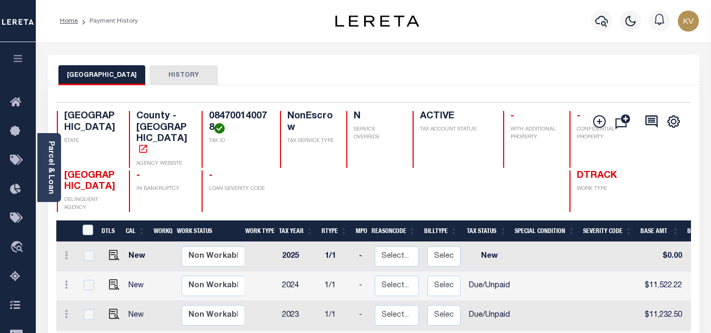
scroll to position [105, 0]
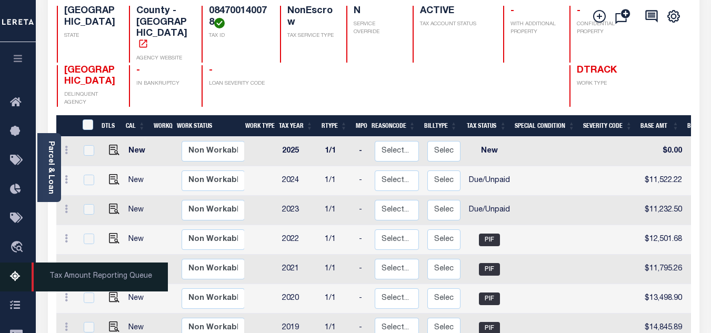
click at [15, 279] on icon at bounding box center [18, 276] width 17 height 13
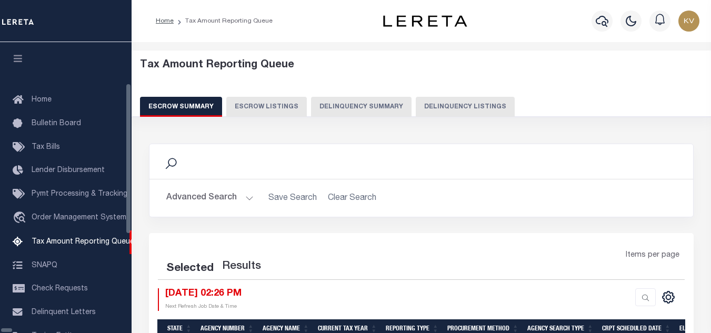
click at [416, 106] on button "Delinquency Listings" at bounding box center [465, 107] width 99 height 20
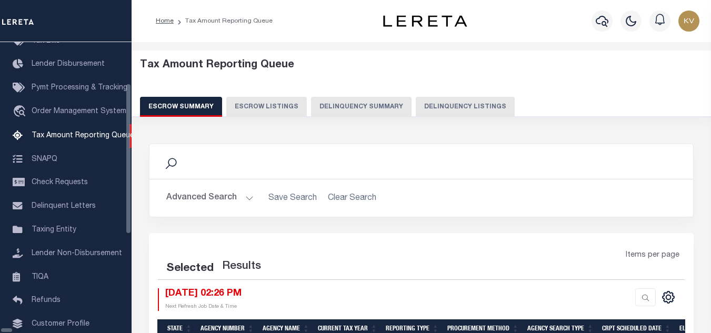
select select "100"
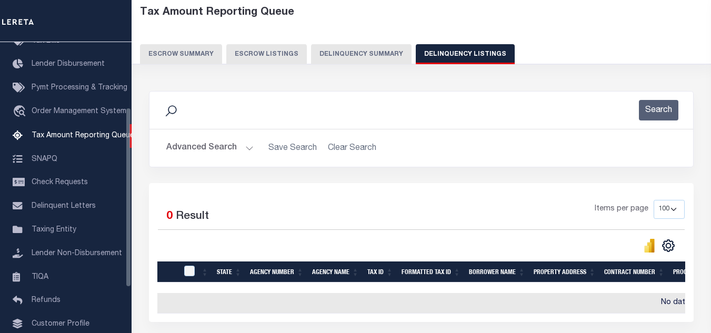
scroll to position [105, 0]
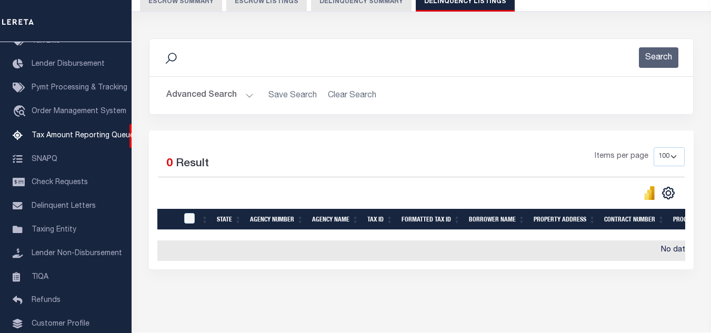
click at [244, 91] on button "Advanced Search" at bounding box center [209, 95] width 87 height 21
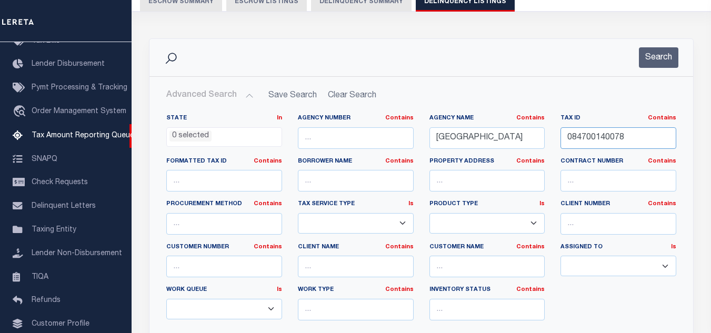
click at [585, 137] on input "084700140078" at bounding box center [618, 138] width 116 height 22
paste input "628300030020"
type input "628300030020"
click at [657, 63] on button "Search" at bounding box center [658, 57] width 39 height 21
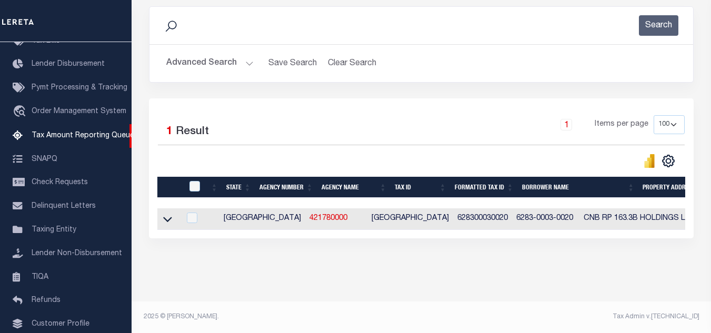
scroll to position [146, 0]
click at [166, 215] on icon at bounding box center [167, 219] width 9 height 11
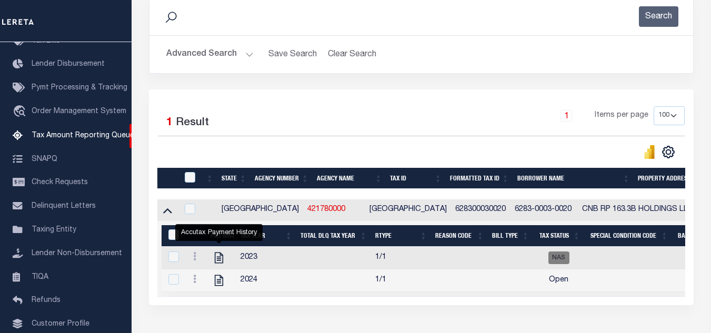
drag, startPoint x: 217, startPoint y: 262, endPoint x: 232, endPoint y: 242, distance: 24.4
click at [217, 261] on icon "" at bounding box center [219, 258] width 14 height 14
checkbox input "true"
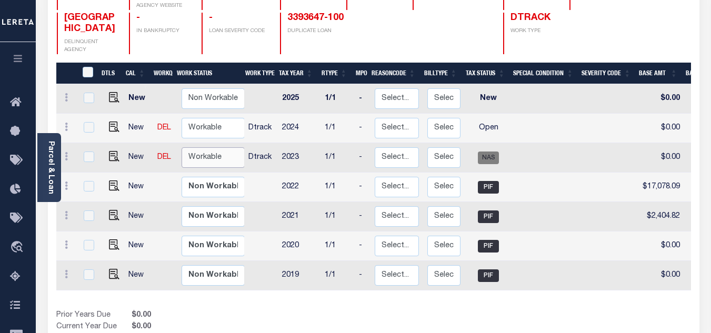
click at [186, 147] on select "Non Workable Workable" at bounding box center [213, 157] width 63 height 21
checkbox input "true"
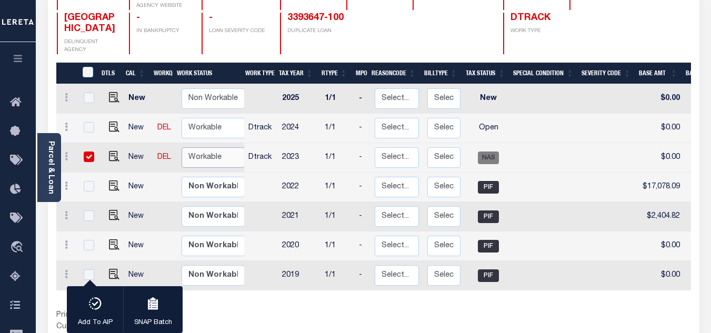
select select "true"
click at [182, 147] on select "Non Workable Workable" at bounding box center [213, 157] width 63 height 21
checkbox input "false"
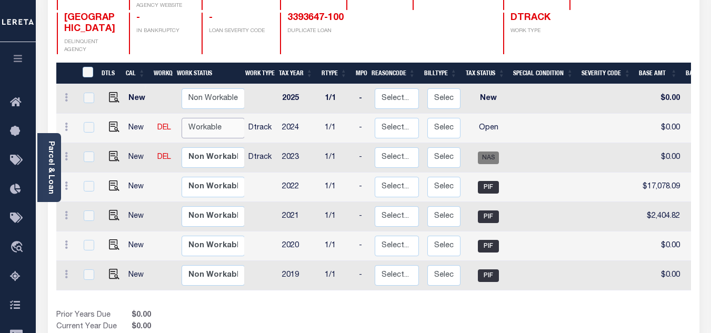
click at [206, 118] on select "Non Workable Workable" at bounding box center [213, 128] width 63 height 21
checkbox input "true"
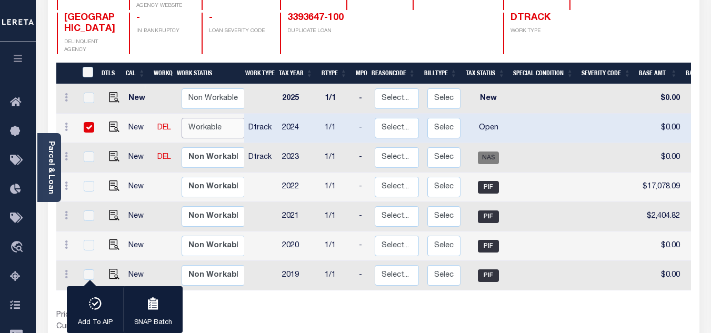
select select "true"
click at [182, 118] on select "Non Workable Workable" at bounding box center [213, 128] width 63 height 21
checkbox input "false"
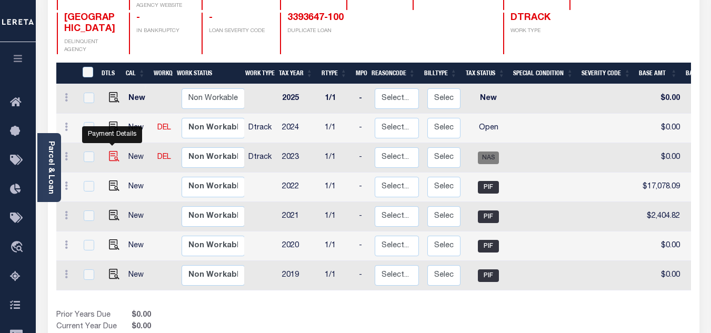
click at [113, 151] on img "" at bounding box center [114, 156] width 11 height 11
checkbox input "true"
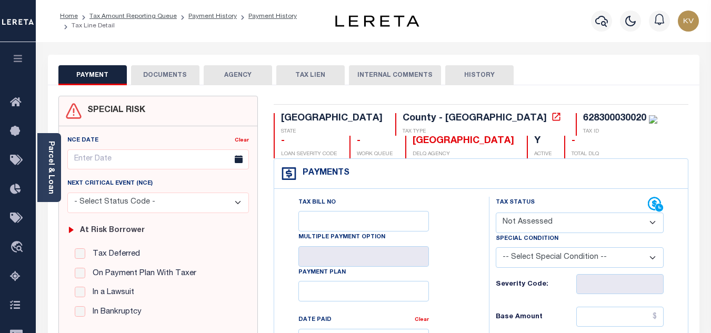
scroll to position [158, 0]
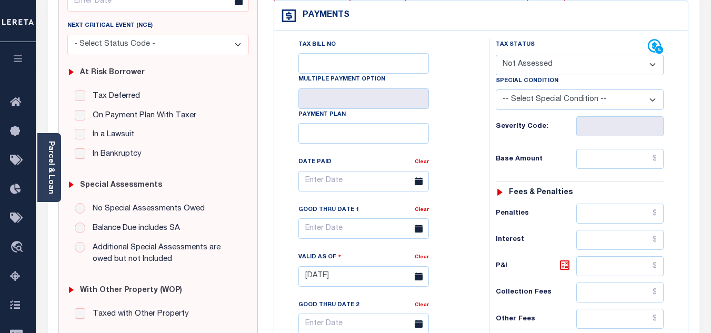
click at [539, 65] on select "- Select Status Code - Open Due/Unpaid Paid Incomplete No Tax Due Internal Refu…" at bounding box center [580, 65] width 168 height 21
select select "NTX"
click at [496, 55] on select "- Select Status Code - Open Due/Unpaid Paid Incomplete No Tax Due Internal Refu…" at bounding box center [580, 65] width 168 height 21
type input "[DATE]"
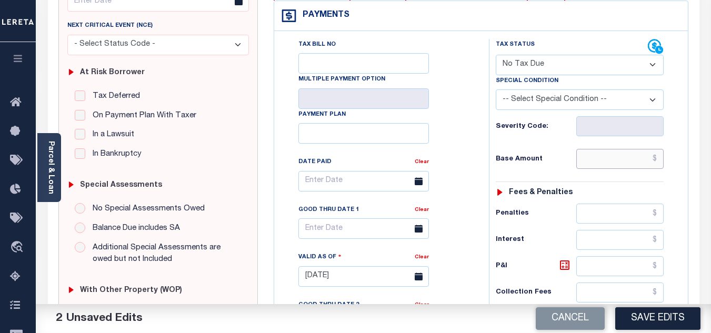
click at [599, 166] on input "text" at bounding box center [619, 159] width 87 height 20
type input "$0.00"
click at [542, 155] on div "Base Amount $0.00" at bounding box center [580, 159] width 168 height 20
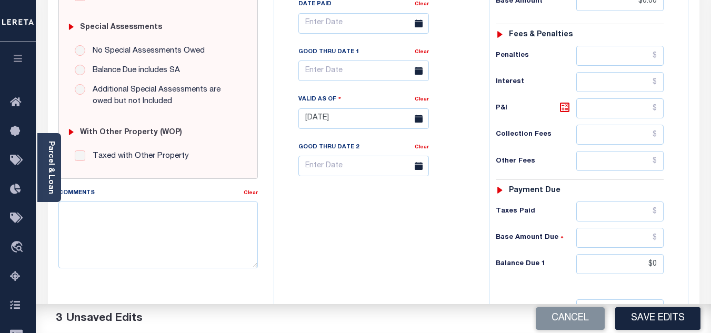
scroll to position [421, 0]
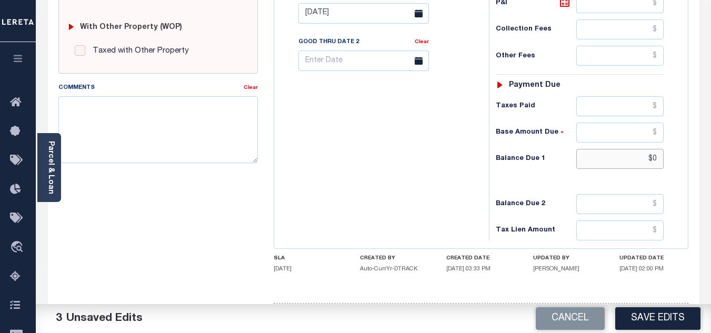
click at [582, 156] on input "$0" at bounding box center [619, 159] width 87 height 20
type input "$0.00"
click at [189, 139] on textarea "Comments" at bounding box center [157, 129] width 199 height 66
drag, startPoint x: 241, startPoint y: 109, endPoint x: 48, endPoint y: 105, distance: 192.6
click at [48, 105] on div "SPECIAL RISK NCE Date Clear" at bounding box center [373, 11] width 651 height 695
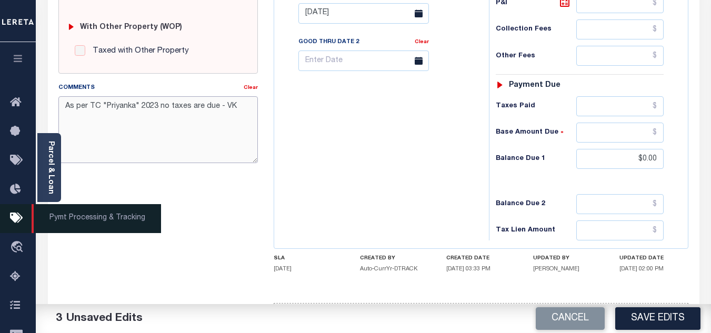
type textarea "As per TC "Priyanka" 2023 no taxes are due - VK"
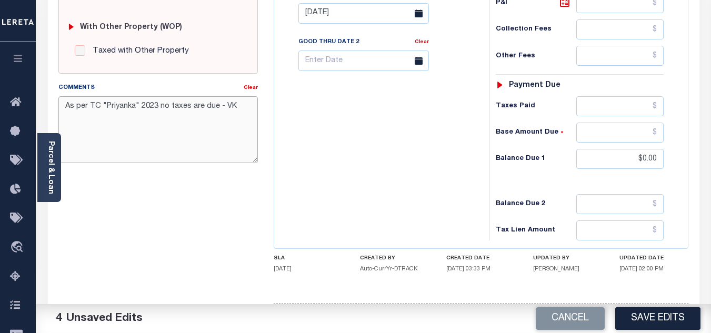
click at [237, 103] on textarea "As per TC "Priyanka" 2023 no taxes are due - VK" at bounding box center [157, 129] width 199 height 66
click at [676, 318] on button "Save Edits" at bounding box center [657, 318] width 85 height 23
checkbox input "false"
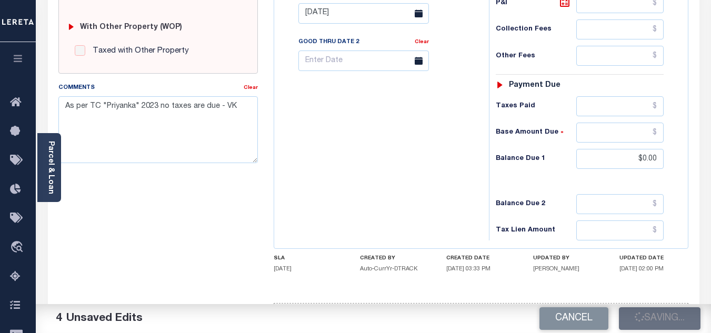
type input "$0"
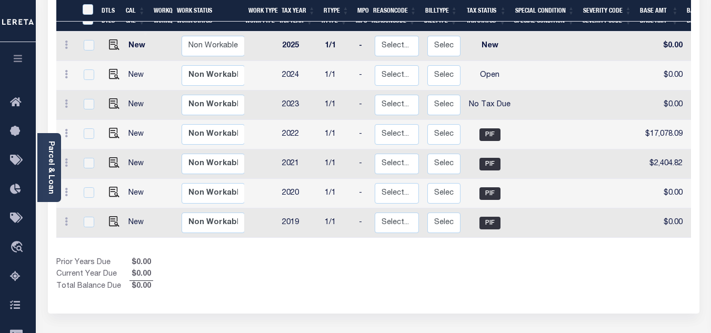
scroll to position [105, 0]
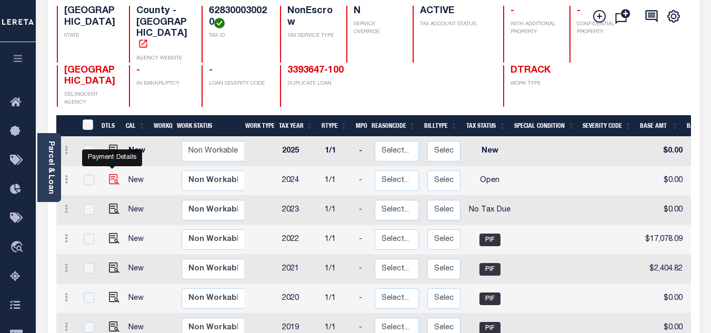
click at [113, 174] on img "" at bounding box center [114, 179] width 11 height 11
checkbox input "true"
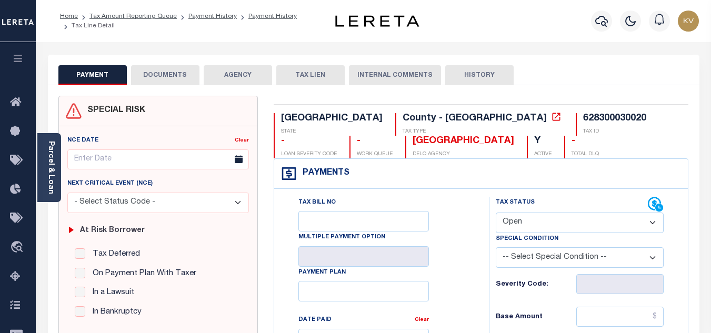
scroll to position [105, 0]
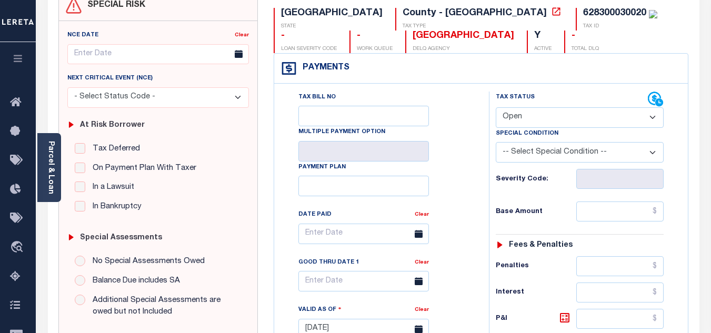
click at [519, 102] on label "Tax Status" at bounding box center [515, 97] width 39 height 9
click at [520, 116] on select "- Select Status Code - Open Due/Unpaid Paid Incomplete No Tax Due Internal Refu…" at bounding box center [580, 117] width 168 height 21
select select "NTX"
click at [496, 108] on select "- Select Status Code - Open Due/Unpaid Paid Incomplete No Tax Due Internal Refu…" at bounding box center [580, 117] width 168 height 21
type input "[DATE]"
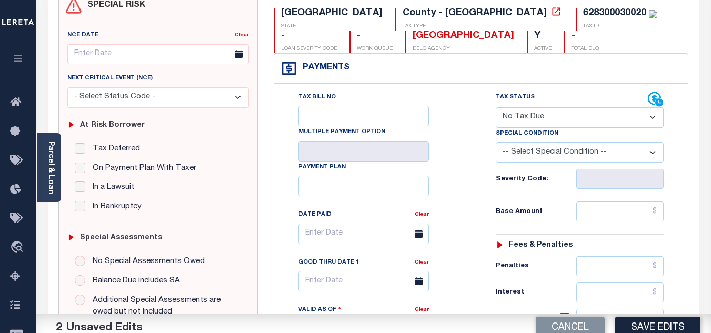
scroll to position [210, 0]
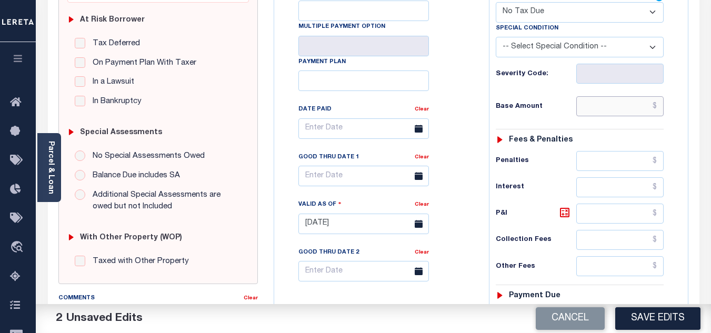
click at [596, 109] on input "text" at bounding box center [619, 106] width 87 height 20
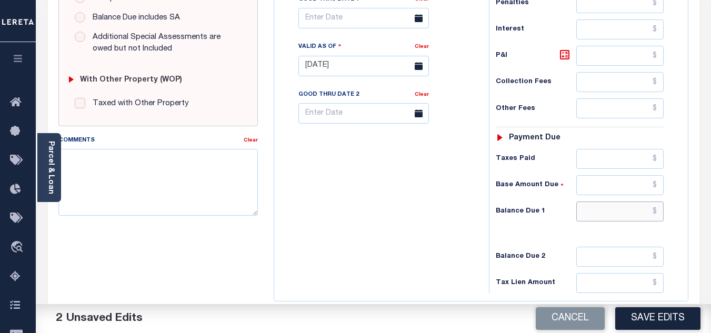
type input "$0.00"
click at [600, 219] on input "text" at bounding box center [619, 212] width 87 height 20
type input "$0.00"
click at [455, 219] on div "Tax Bill No Multiple Payment Option Payment Plan Clear" at bounding box center [379, 60] width 204 height 465
click at [209, 176] on textarea "Comments" at bounding box center [157, 182] width 199 height 66
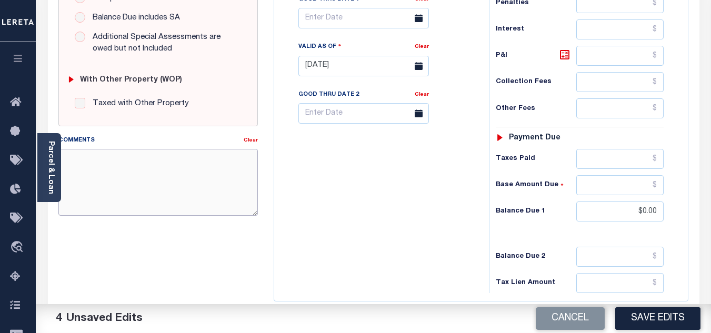
paste textarea "As per TC "Priyanka" 2023 no taxes are due - VK"
click at [155, 162] on textarea "As per TC "Priyanka" 2023 no taxes are due - VK" at bounding box center [157, 182] width 199 height 66
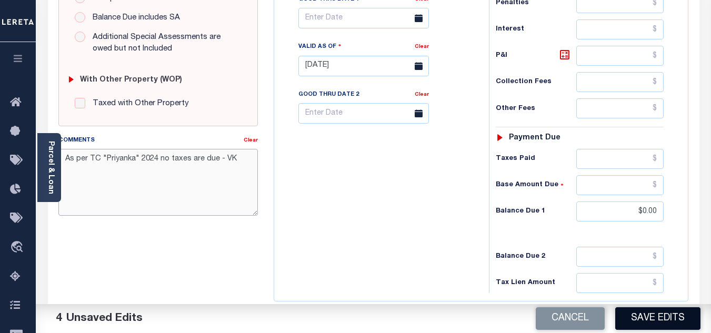
type textarea "As per TC "Priyanka" 2024 no taxes are due - VK"
click at [652, 316] on button "Save Edits" at bounding box center [657, 318] width 85 height 23
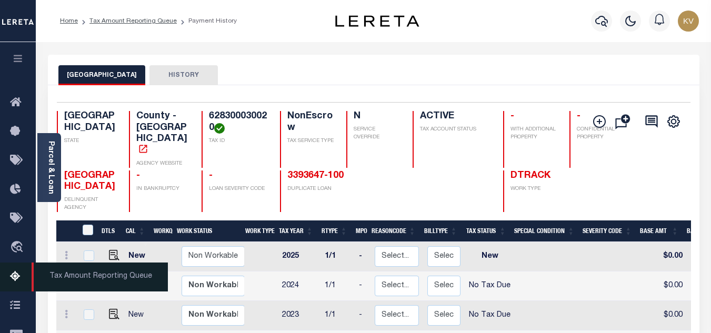
click at [16, 279] on icon at bounding box center [18, 276] width 17 height 13
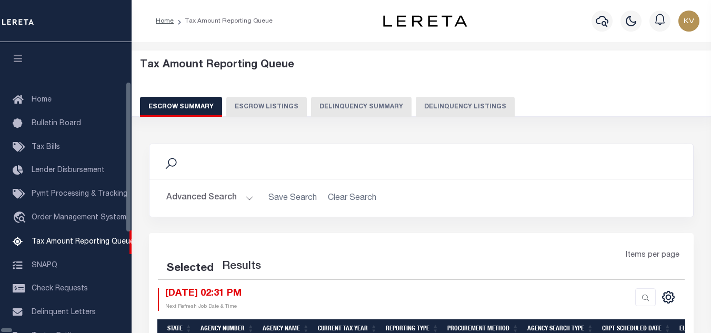
click at [423, 109] on button "Delinquency Listings" at bounding box center [465, 107] width 99 height 20
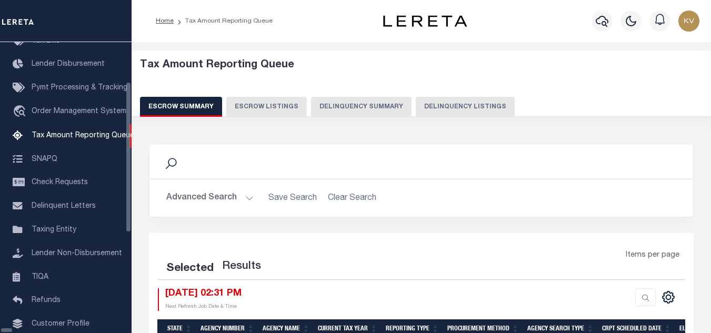
select select "100"
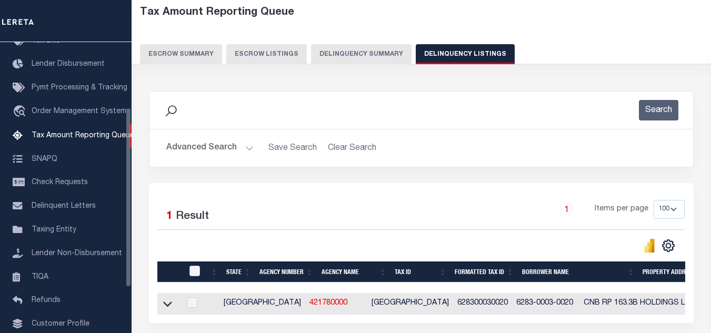
scroll to position [105, 0]
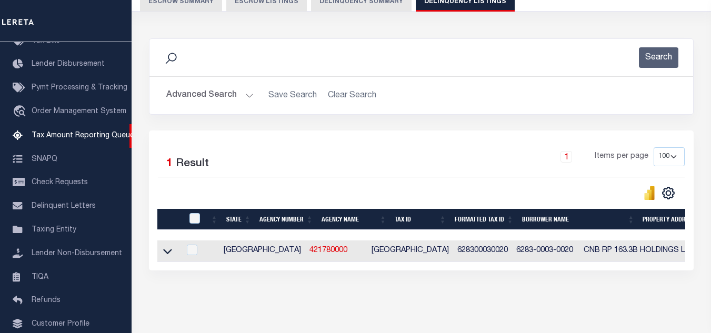
click at [247, 89] on button "Advanced Search" at bounding box center [209, 95] width 87 height 21
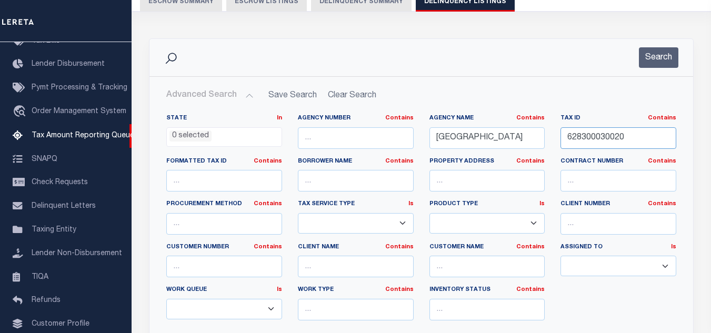
click at [606, 145] on input "628300030020" at bounding box center [618, 138] width 116 height 22
paste input "60003001"
type input "628600030010"
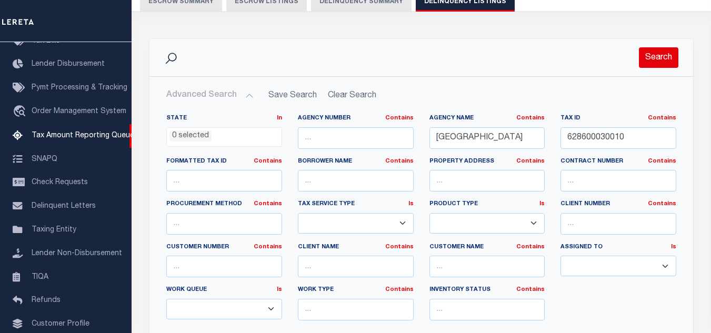
click at [655, 60] on button "Search" at bounding box center [658, 57] width 39 height 21
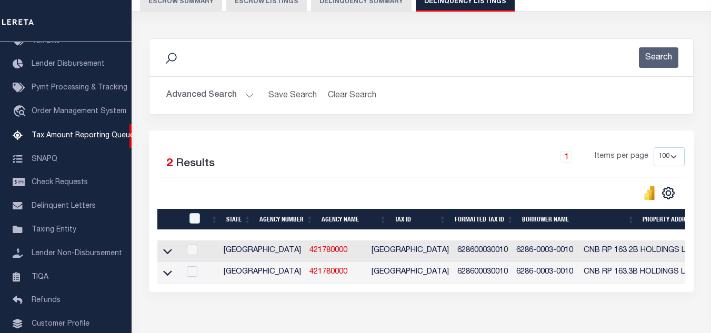
scroll to position [168, 0]
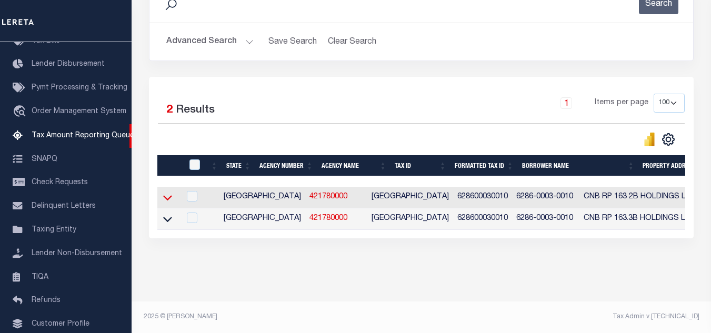
click at [168, 196] on icon at bounding box center [167, 198] width 9 height 5
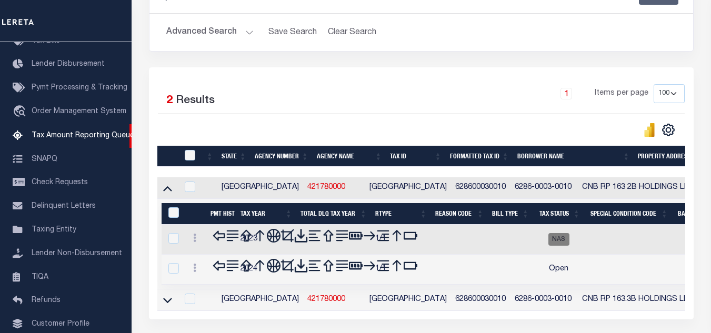
scroll to position [245, 0]
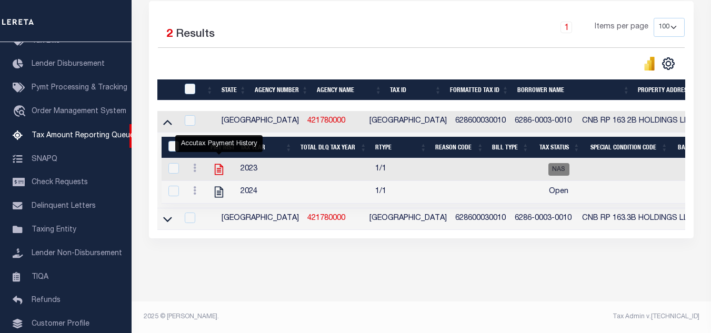
click at [218, 164] on icon "" at bounding box center [219, 169] width 8 height 11
checkbox input "true"
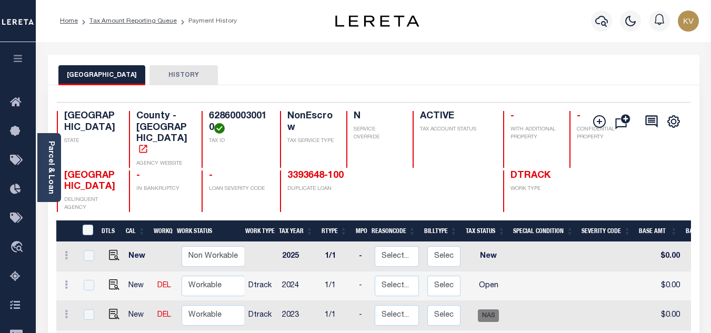
scroll to position [105, 0]
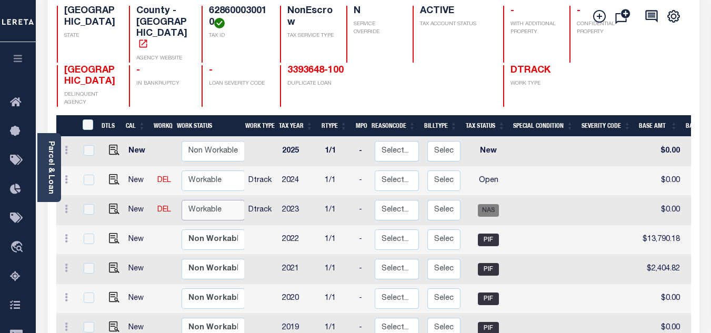
drag, startPoint x: 218, startPoint y: 189, endPoint x: 219, endPoint y: 195, distance: 5.8
click at [218, 200] on select "Non Workable Workable" at bounding box center [213, 210] width 63 height 21
checkbox input "true"
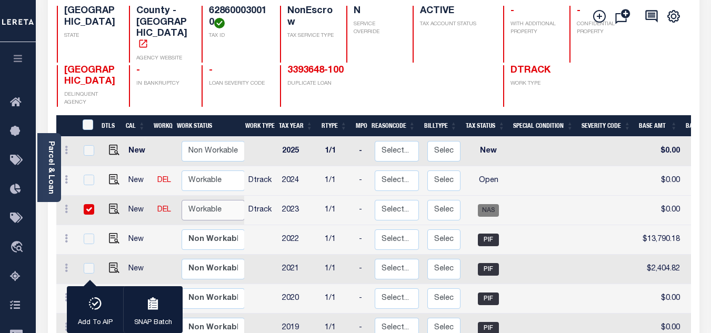
select select "true"
click at [182, 200] on select "Non Workable Workable" at bounding box center [213, 210] width 63 height 21
checkbox input "false"
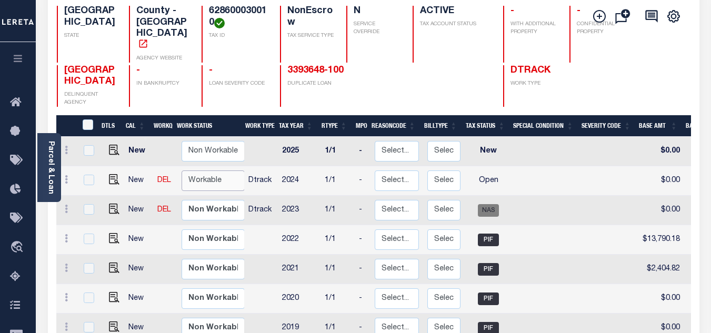
click at [214, 170] on select "Non Workable Workable" at bounding box center [213, 180] width 63 height 21
checkbox input "true"
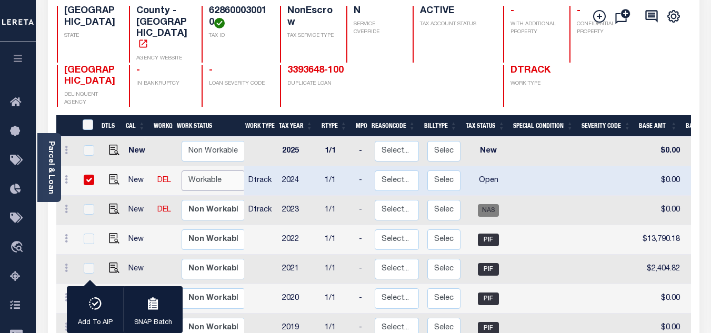
select select "true"
click at [182, 170] on select "Non Workable Workable" at bounding box center [213, 180] width 63 height 21
checkbox input "false"
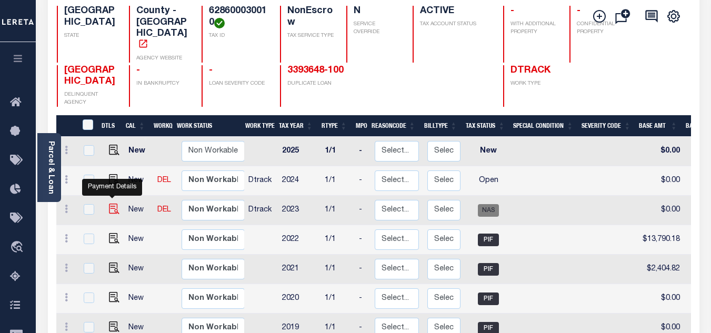
click at [109, 204] on img "" at bounding box center [114, 209] width 11 height 11
checkbox input "true"
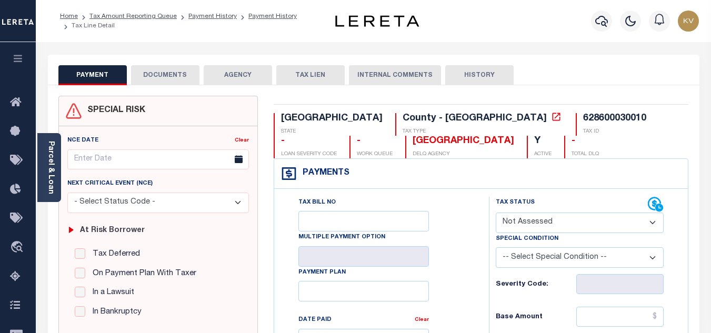
scroll to position [158, 0]
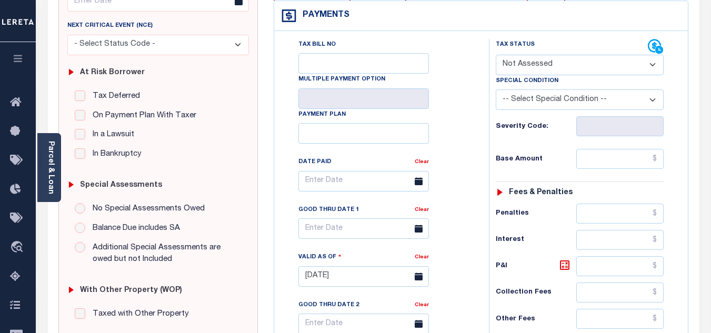
click at [535, 68] on select "- Select Status Code - Open Due/Unpaid Paid Incomplete No Tax Due Internal Refu…" at bounding box center [580, 65] width 168 height 21
select select "PYD"
click at [496, 55] on select "- Select Status Code - Open Due/Unpaid Paid Incomplete No Tax Due Internal Refu…" at bounding box center [580, 65] width 168 height 21
type input "[DATE]"
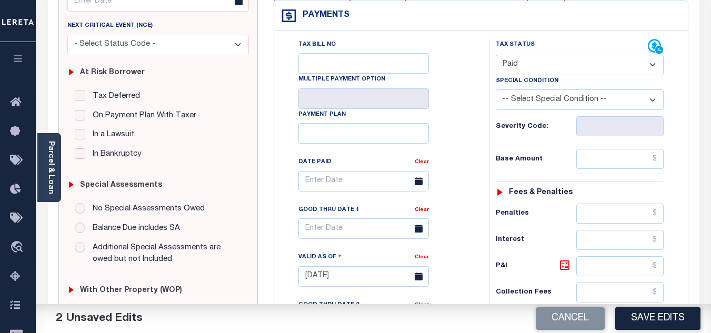
click at [535, 68] on select "- Select Status Code - Open Due/Unpaid Paid Incomplete No Tax Due Internal Refu…" at bounding box center [580, 65] width 168 height 21
select select "NTX"
click at [496, 55] on select "- Select Status Code - Open Due/Unpaid Paid Incomplete No Tax Due Internal Refu…" at bounding box center [580, 65] width 168 height 21
click at [605, 158] on input "text" at bounding box center [619, 159] width 87 height 20
type input "$0.00"
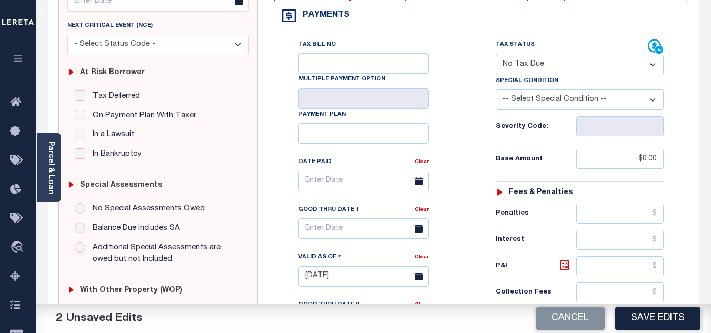
click at [551, 150] on div "Base Amount $0.00" at bounding box center [580, 159] width 168 height 20
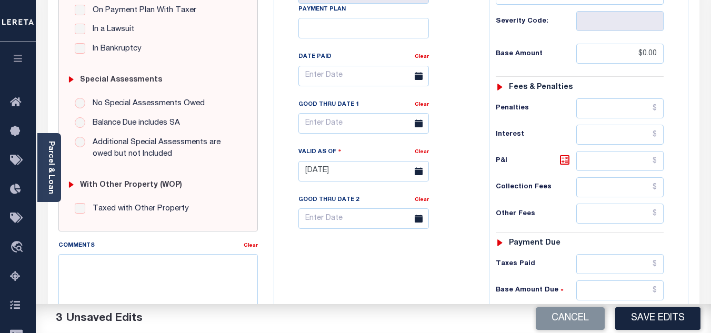
scroll to position [368, 0]
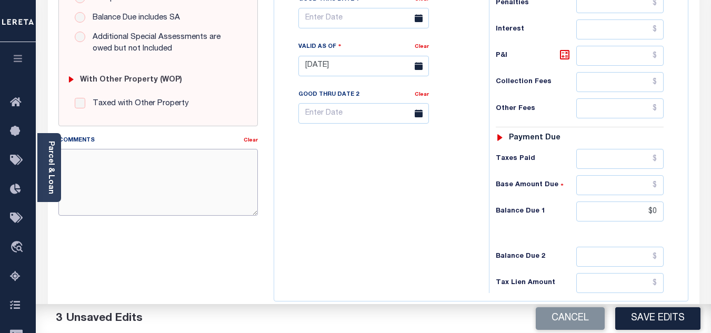
click at [186, 171] on textarea "Comments" at bounding box center [157, 182] width 199 height 66
paste textarea "As per TC "Priyanka" 2023 no taxes are due - VK"
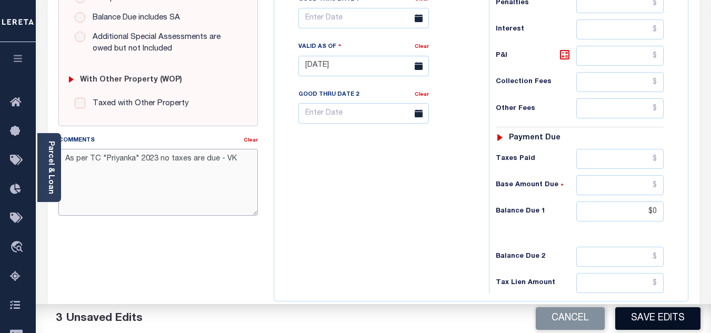
type textarea "As per TC "Priyanka" 2023 no taxes are due - VK"
click at [652, 315] on button "Save Edits" at bounding box center [657, 318] width 85 height 23
checkbox input "false"
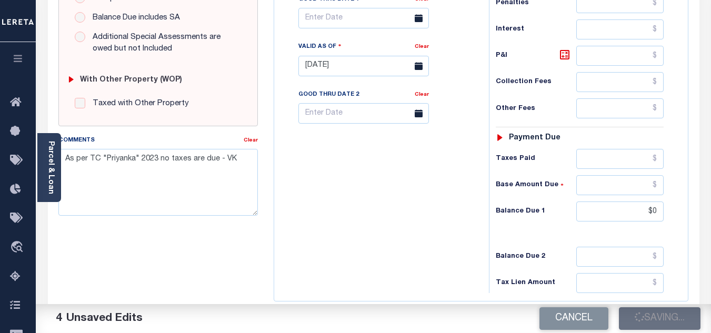
type input "$0"
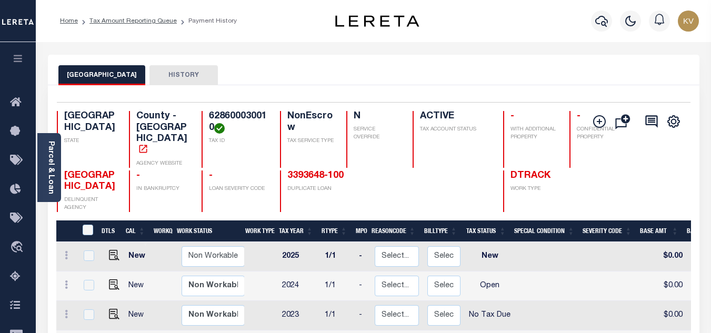
scroll to position [158, 0]
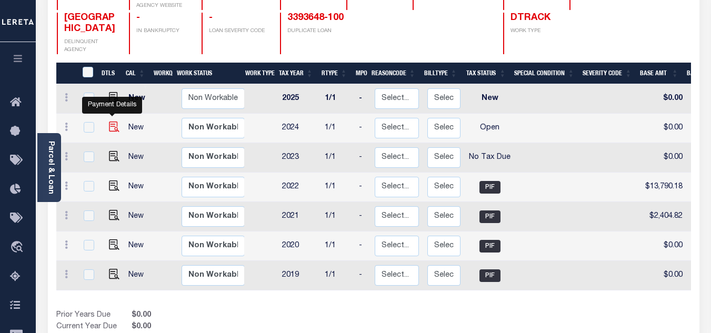
click at [110, 122] on img "" at bounding box center [114, 127] width 11 height 11
checkbox input "true"
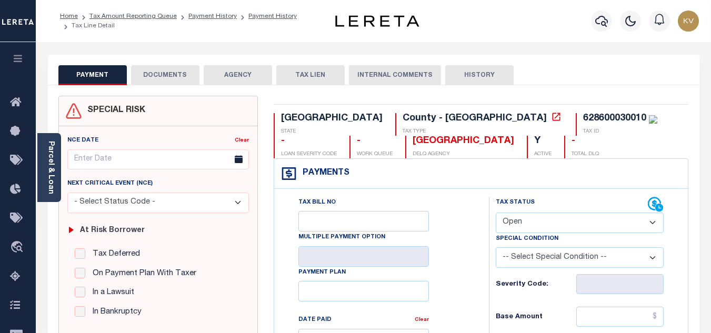
scroll to position [105, 0]
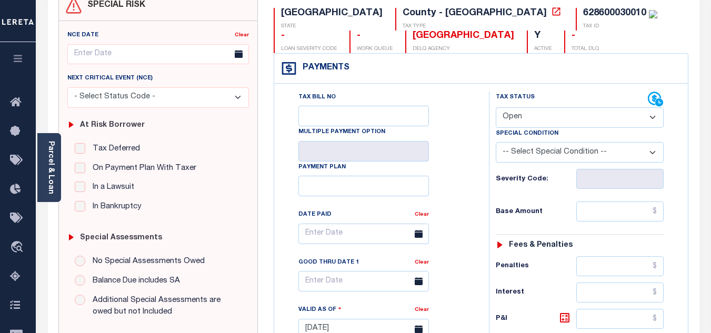
click at [523, 116] on select "- Select Status Code - Open Due/Unpaid Paid Incomplete No Tax Due Internal Refu…" at bounding box center [580, 117] width 168 height 21
select select "NTX"
click at [496, 108] on select "- Select Status Code - Open Due/Unpaid Paid Incomplete No Tax Due Internal Refu…" at bounding box center [580, 117] width 168 height 21
type input "[DATE]"
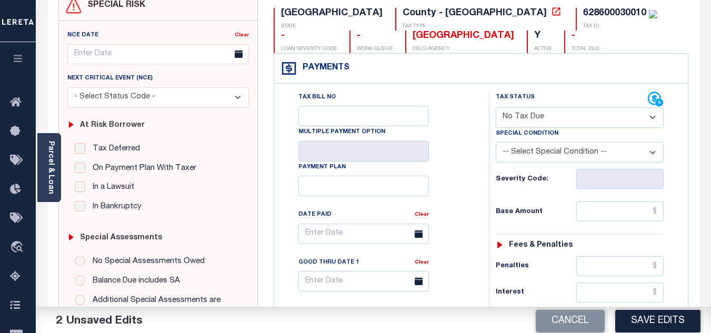
scroll to position [210, 0]
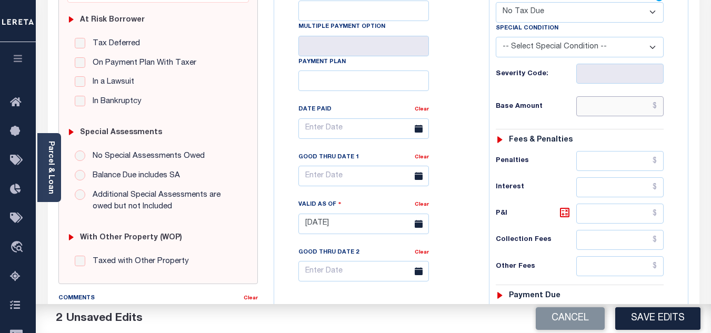
click at [588, 106] on input "text" at bounding box center [619, 106] width 87 height 20
type input "$0.00"
click at [550, 109] on h6 "Base Amount" at bounding box center [536, 107] width 81 height 8
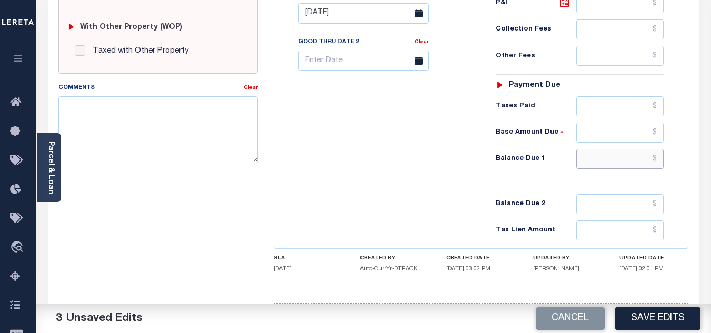
click at [607, 153] on input "text" at bounding box center [619, 159] width 87 height 20
type input "$0.00"
click at [432, 166] on div "Tax Bill No Multiple Payment Option Payment Plan Clear" at bounding box center [379, 8] width 204 height 465
click at [93, 112] on textarea "Comments" at bounding box center [157, 129] width 199 height 66
paste textarea "As per TC "Priyanka" 2023 no taxes are due - VK"
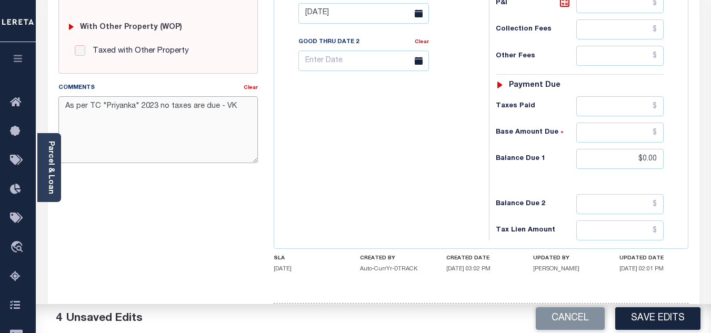
click at [157, 104] on textarea "As per TC "Priyanka" 2023 no taxes are due - VK" at bounding box center [157, 129] width 199 height 66
type textarea "As per TC "Priyanka" 2024 no taxes are due - VK"
click at [664, 324] on button "Save Edits" at bounding box center [657, 318] width 85 height 23
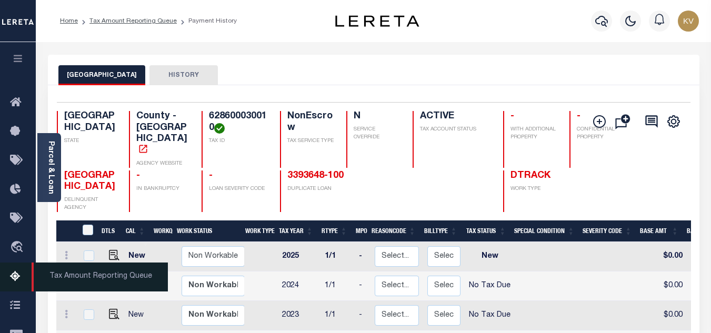
click at [16, 274] on icon at bounding box center [18, 276] width 17 height 13
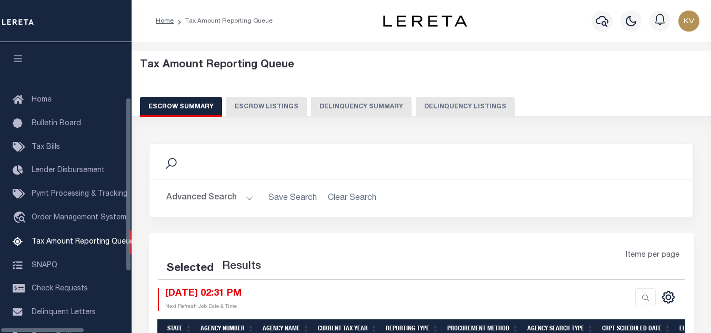
click at [439, 109] on button "Delinquency Listings" at bounding box center [465, 107] width 99 height 20
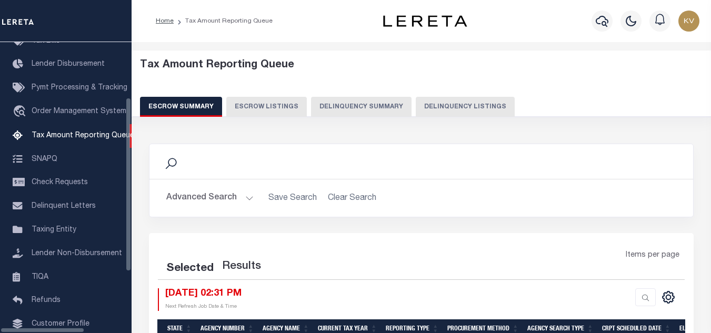
select select "100"
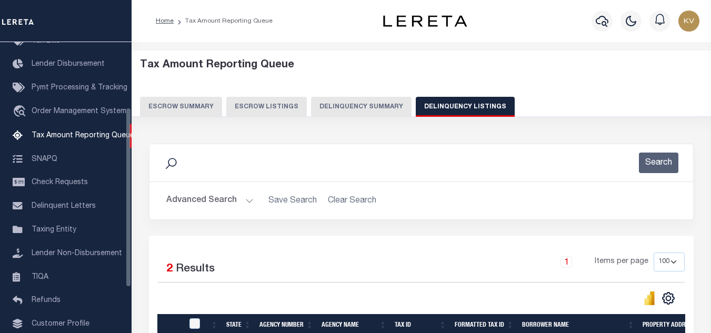
scroll to position [105, 0]
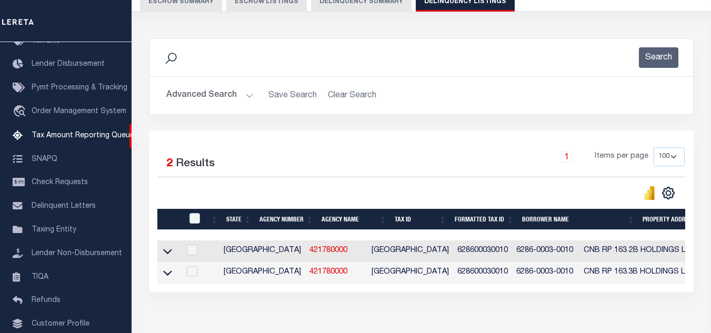
click at [247, 97] on button "Advanced Search" at bounding box center [209, 95] width 87 height 21
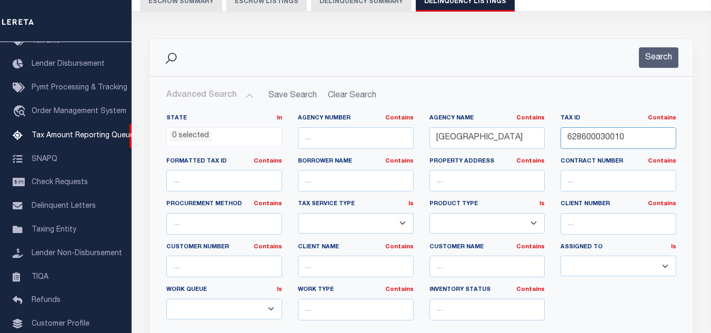
click at [622, 139] on input "628600030010" at bounding box center [618, 138] width 116 height 22
paste input "3"
type input "628600030030"
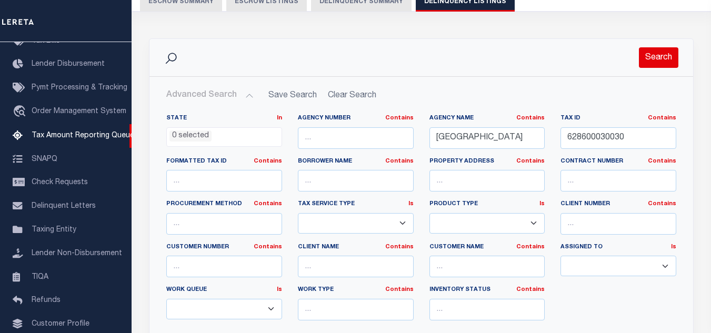
click at [645, 61] on button "Search" at bounding box center [658, 57] width 39 height 21
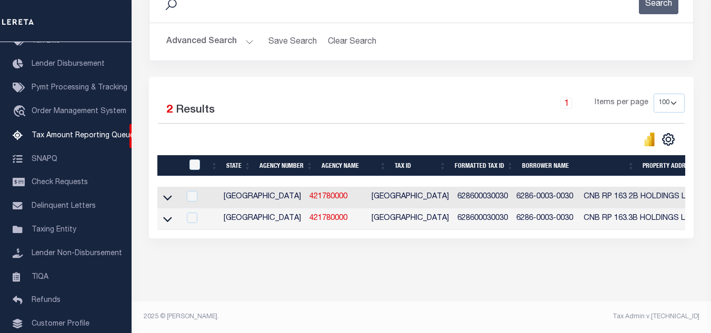
scroll to position [168, 0]
click at [165, 193] on icon at bounding box center [167, 197] width 9 height 11
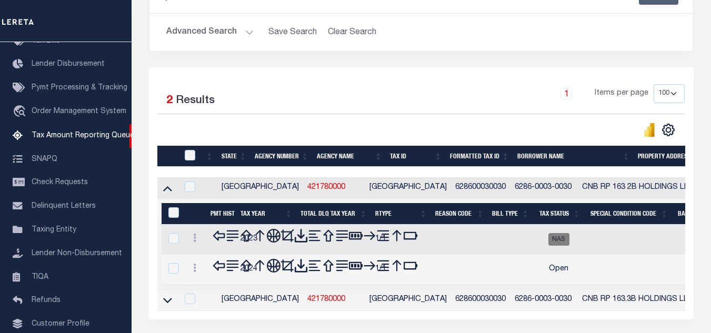
scroll to position [245, 0]
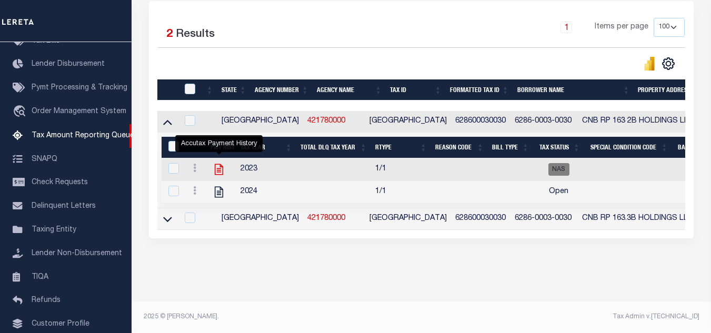
click at [219, 164] on icon "" at bounding box center [219, 169] width 8 height 11
checkbox input "true"
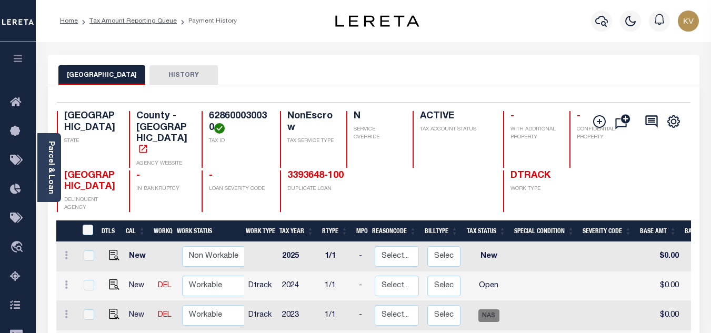
scroll to position [210, 0]
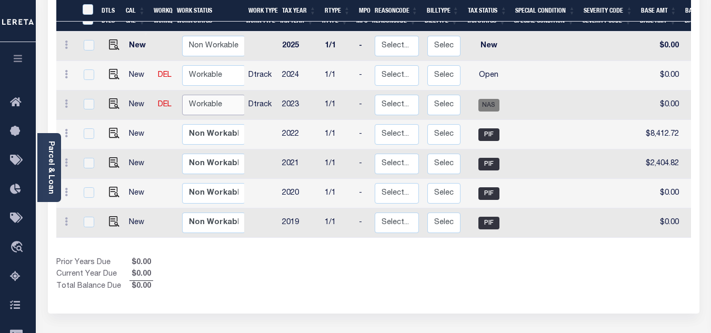
click at [224, 95] on select "Non Workable Workable" at bounding box center [213, 105] width 63 height 21
checkbox input "true"
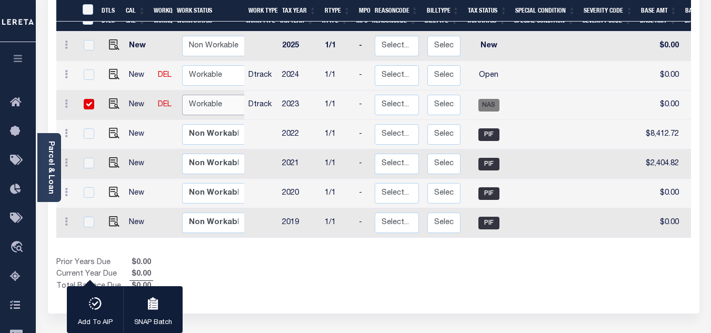
click at [210, 100] on select "Non Workable Workable" at bounding box center [213, 105] width 63 height 21
checkbox input "false"
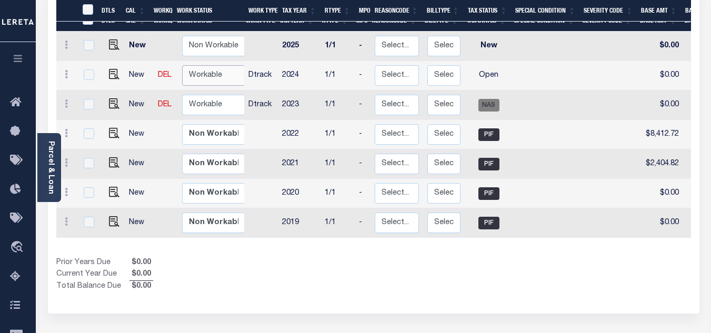
click at [216, 65] on select "Non Workable Workable" at bounding box center [213, 75] width 63 height 21
checkbox input "true"
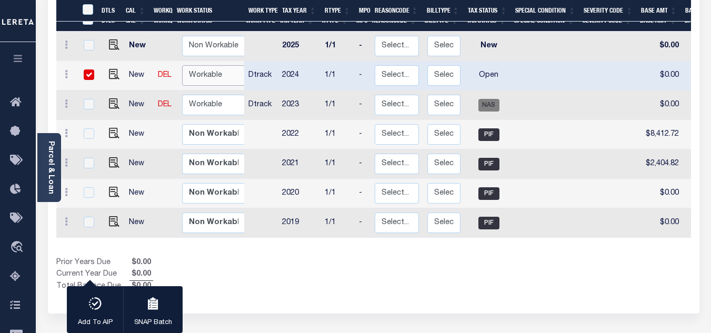
select select "true"
click at [182, 65] on select "Non Workable Workable" at bounding box center [213, 75] width 63 height 21
checkbox input "false"
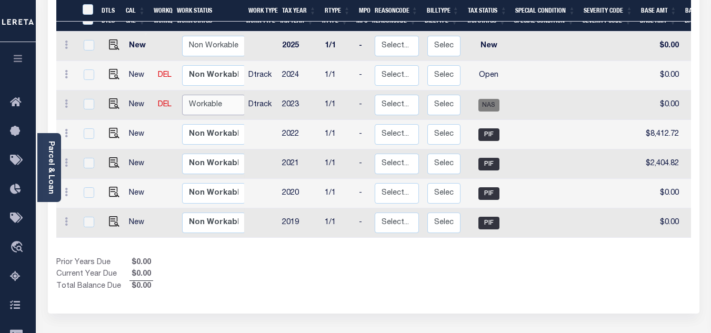
click at [208, 95] on select "Non Workable Workable" at bounding box center [213, 105] width 63 height 21
checkbox input "true"
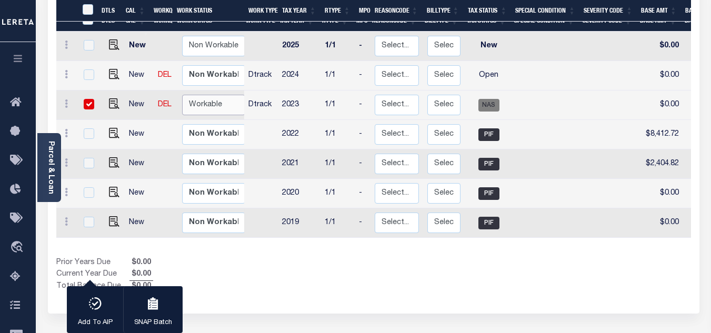
select select "true"
click at [182, 95] on select "Non Workable Workable" at bounding box center [213, 105] width 63 height 21
checkbox input "false"
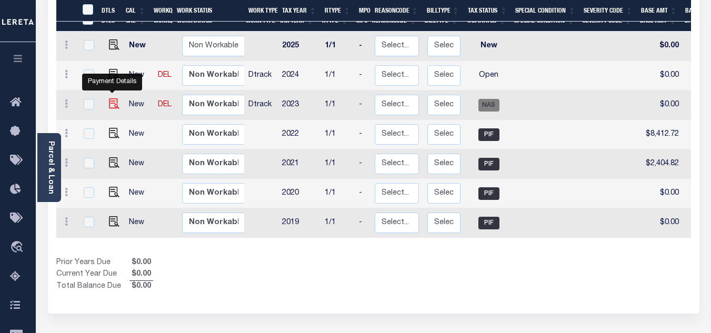
click at [112, 98] on img "" at bounding box center [114, 103] width 11 height 11
checkbox input "true"
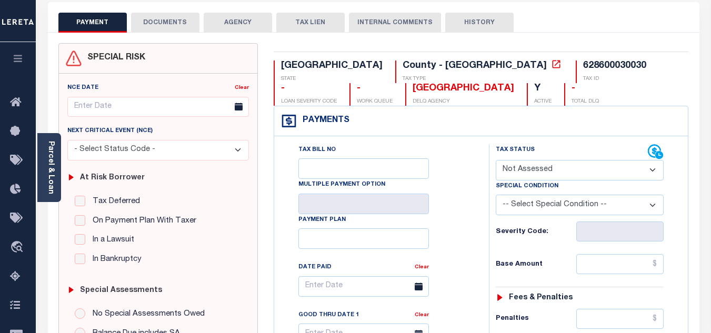
scroll to position [105, 0]
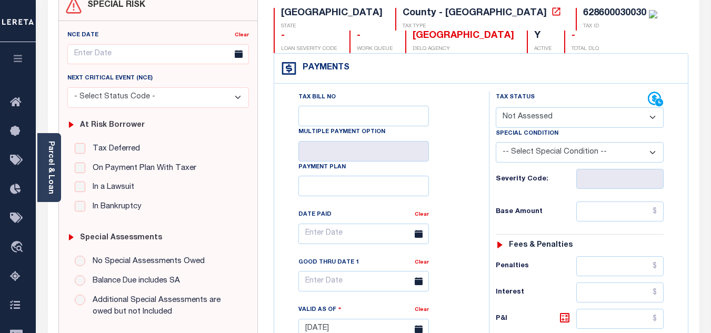
click at [516, 110] on select "- Select Status Code - Open Due/Unpaid Paid Incomplete No Tax Due Internal Refu…" at bounding box center [580, 117] width 168 height 21
select select "NTX"
click at [496, 108] on select "- Select Status Code - Open Due/Unpaid Paid Incomplete No Tax Due Internal Refu…" at bounding box center [580, 117] width 168 height 21
type input "[DATE]"
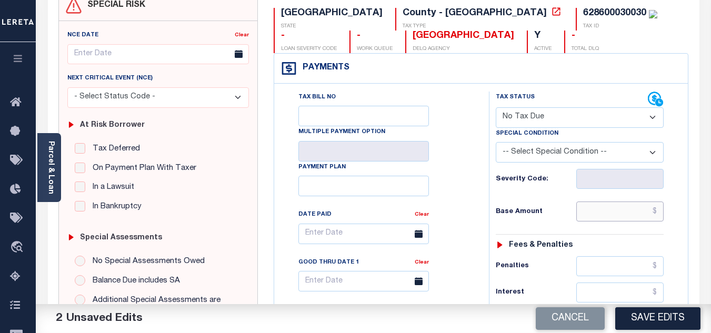
click at [594, 208] on input "text" at bounding box center [619, 212] width 87 height 20
type input "$0.00"
click at [484, 203] on div "Tax Status Status" at bounding box center [583, 324] width 204 height 465
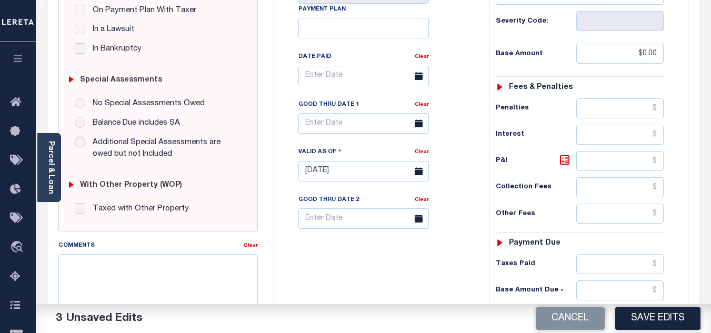
scroll to position [368, 0]
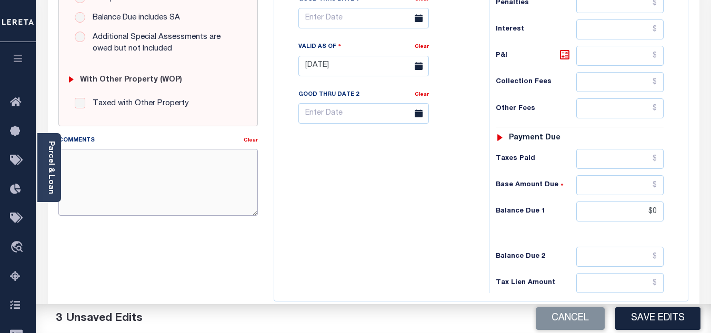
click at [122, 167] on textarea "Comments" at bounding box center [157, 182] width 199 height 66
paste textarea "As per TC "Priyanka" 2023 no taxes are due - VK"
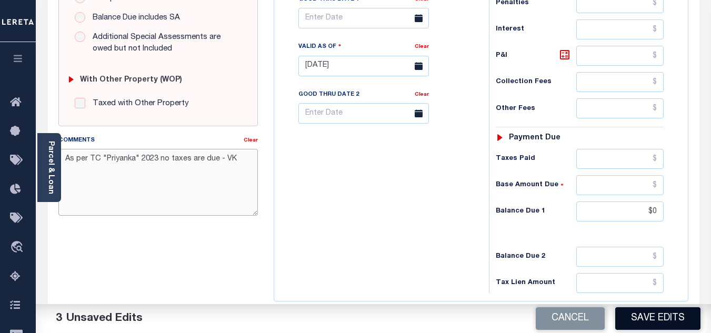
type textarea "As per TC "Priyanka" 2023 no taxes are due - VK"
click at [634, 313] on button "Save Edits" at bounding box center [657, 318] width 85 height 23
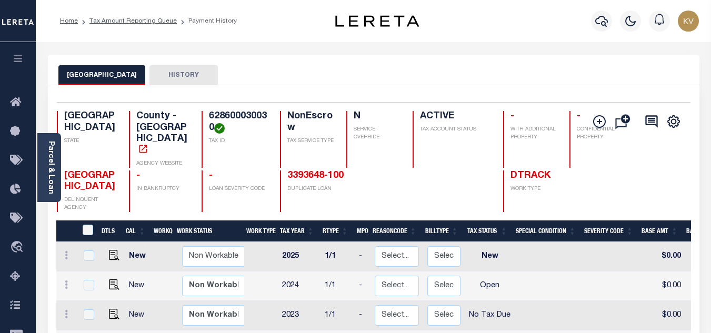
scroll to position [53, 0]
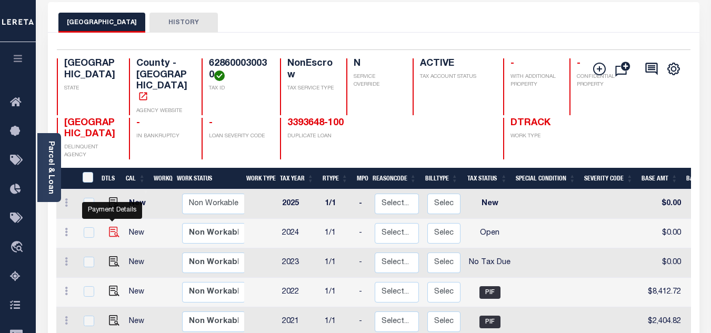
click at [110, 227] on img "" at bounding box center [114, 232] width 11 height 11
checkbox input "true"
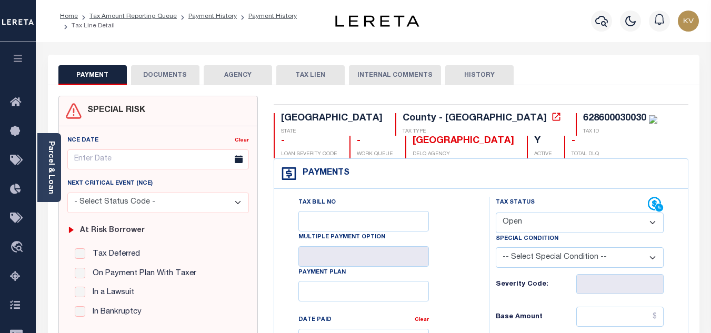
scroll to position [158, 0]
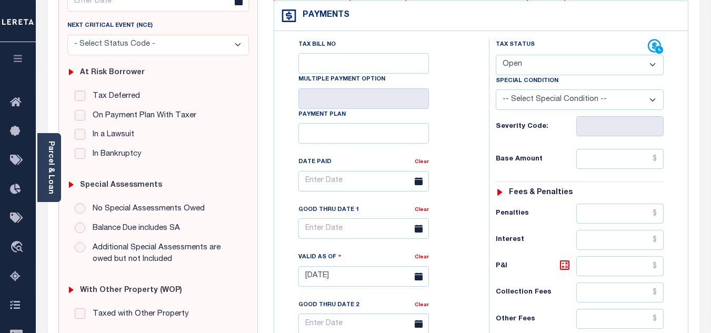
click at [536, 61] on select "- Select Status Code - Open Due/Unpaid Paid Incomplete No Tax Due Internal Refu…" at bounding box center [580, 65] width 168 height 21
select select "NTX"
click at [496, 55] on select "- Select Status Code - Open Due/Unpaid Paid Incomplete No Tax Due Internal Refu…" at bounding box center [580, 65] width 168 height 21
type input "[DATE]"
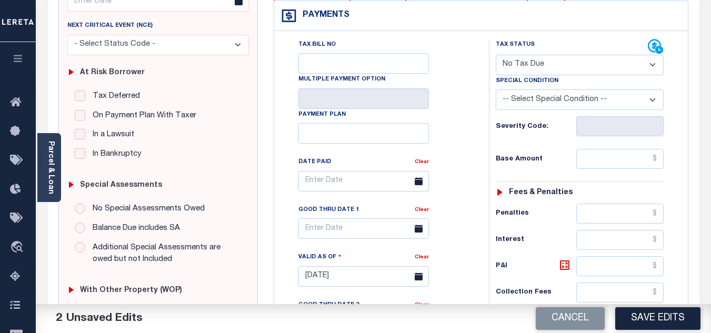
scroll to position [210, 0]
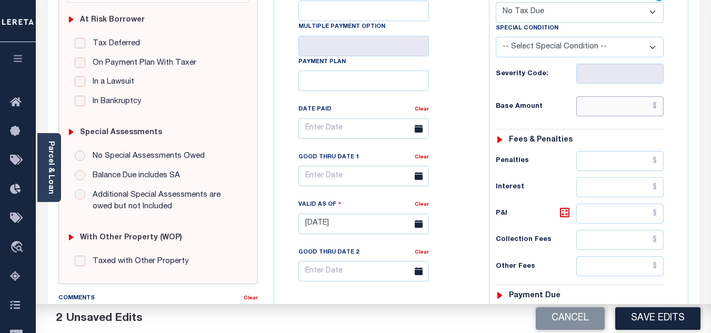
click at [596, 109] on input "text" at bounding box center [619, 106] width 87 height 20
type input "$0.00"
click at [557, 116] on div "Base Amount $0.00" at bounding box center [580, 106] width 168 height 20
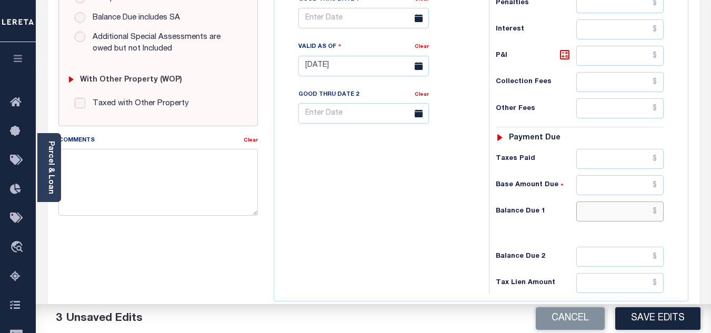
click at [599, 218] on input "text" at bounding box center [619, 212] width 87 height 20
type input "$0.00"
click at [471, 230] on div "Tax Bill No Multiple Payment Option Payment Plan Clear" at bounding box center [379, 60] width 204 height 465
click at [225, 180] on textarea "Comments" at bounding box center [157, 182] width 199 height 66
paste textarea "As per TC "Priyanka" 2023 no taxes are due - VK"
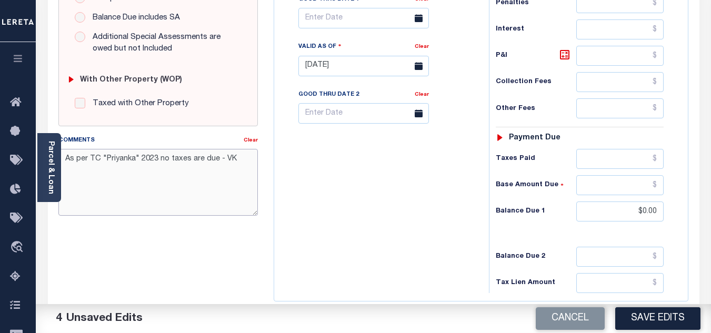
click at [156, 157] on textarea "As per TC "Priyanka" 2023 no taxes are due - VK" at bounding box center [157, 182] width 199 height 66
click at [238, 156] on textarea "As per TC "Priyanka" 2024 no taxes are due - VK" at bounding box center [157, 182] width 199 height 66
type textarea "As per TC "Priyanka" 2024 no taxes are due - VK"
click at [636, 324] on button "Save Edits" at bounding box center [657, 318] width 85 height 23
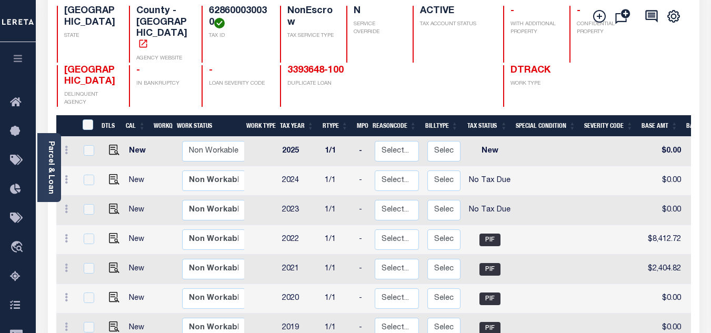
scroll to position [158, 0]
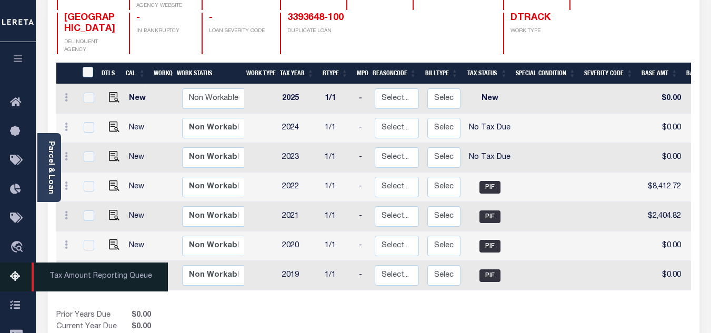
click at [13, 268] on link "Tax Amount Reporting Queue" at bounding box center [18, 277] width 36 height 29
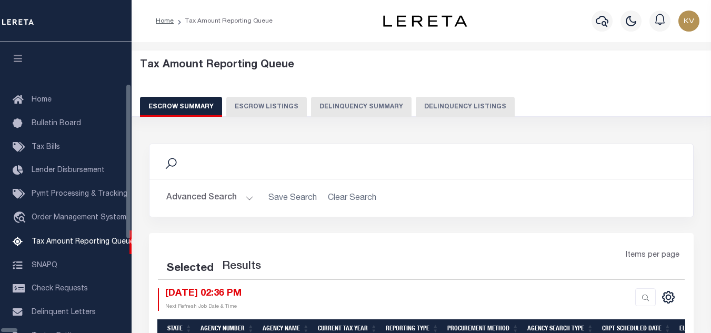
click at [416, 103] on button "Delinquency Listings" at bounding box center [465, 107] width 99 height 20
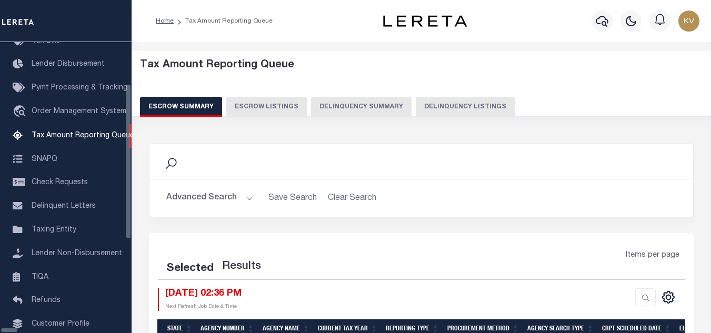
select select "100"
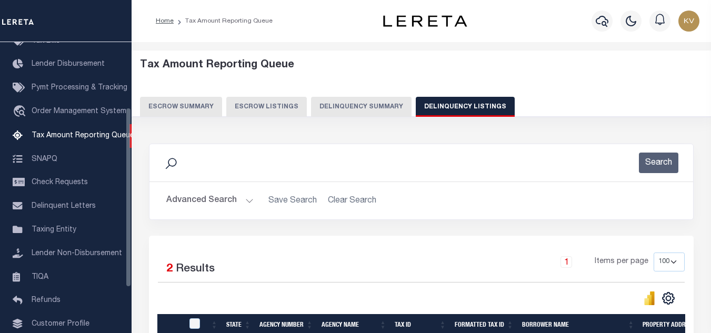
scroll to position [53, 0]
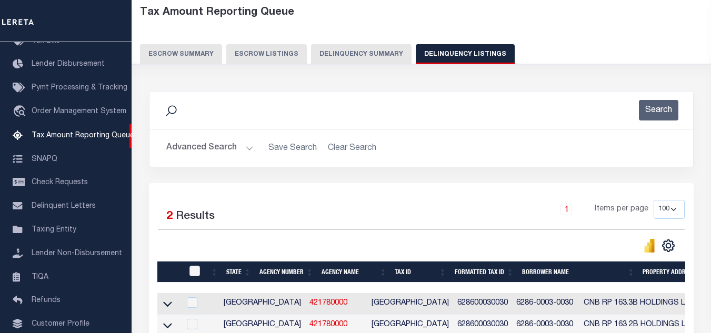
click at [225, 144] on button "Advanced Search" at bounding box center [209, 148] width 87 height 21
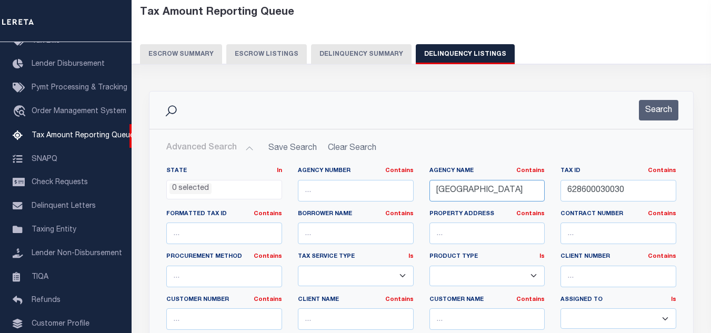
click at [487, 186] on input "NUECES COUNTY" at bounding box center [487, 191] width 116 height 22
paste input "[GEOGRAPHIC_DATA] CENTRAL COLLECTIONS"
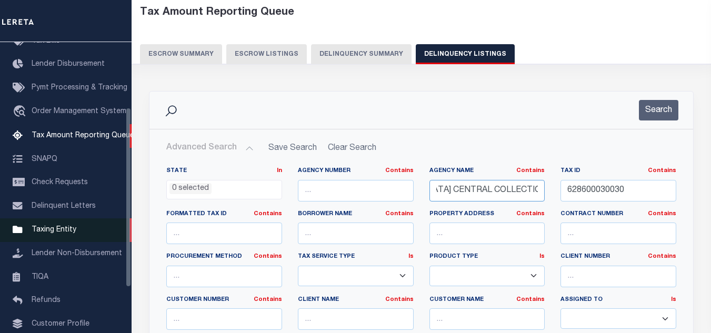
type input "[GEOGRAPHIC_DATA] CENTRAL COLLECTIONS"
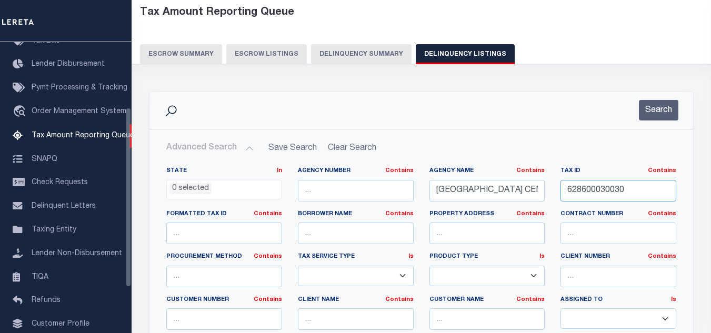
click at [586, 188] on input "628600030030" at bounding box center [618, 191] width 116 height 22
paste input "7148"
type input "7148"
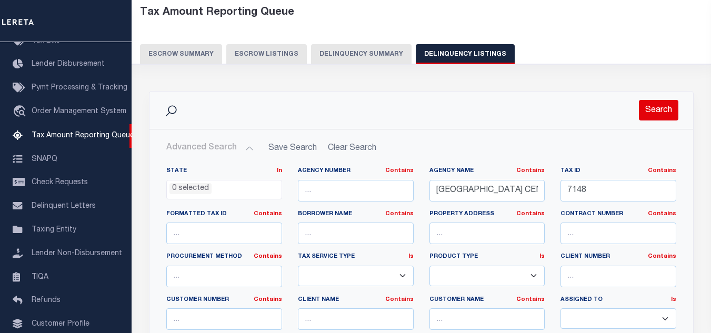
click at [655, 118] on button "Search" at bounding box center [658, 110] width 39 height 21
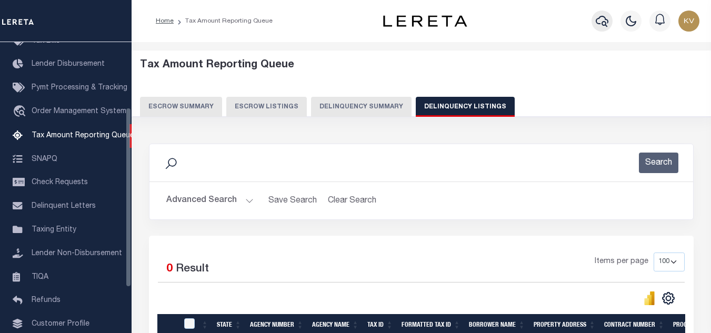
click at [607, 24] on icon "button" at bounding box center [602, 21] width 13 height 11
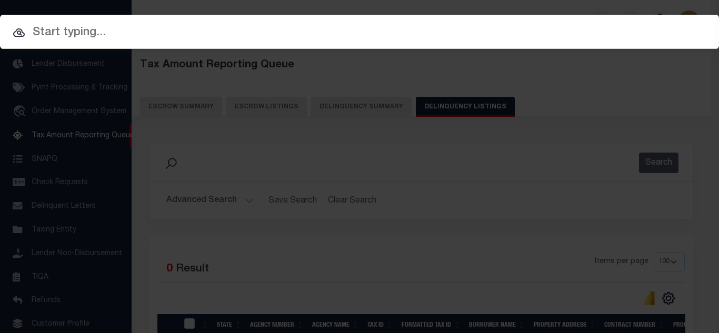
paste input "21500010927"
type input "21500010927"
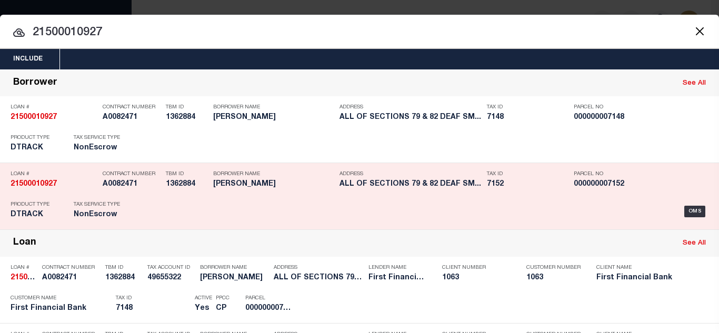
scroll to position [53, 0]
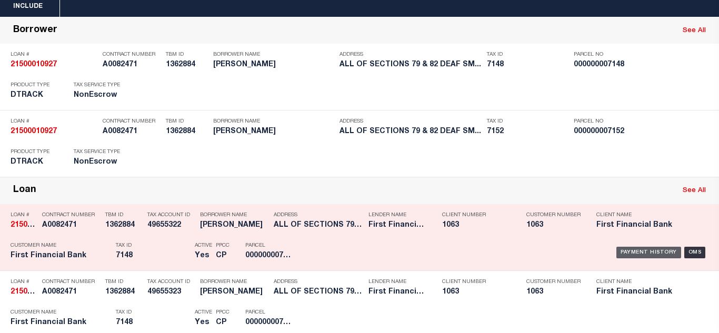
click at [629, 254] on div "Payment History" at bounding box center [648, 253] width 65 height 12
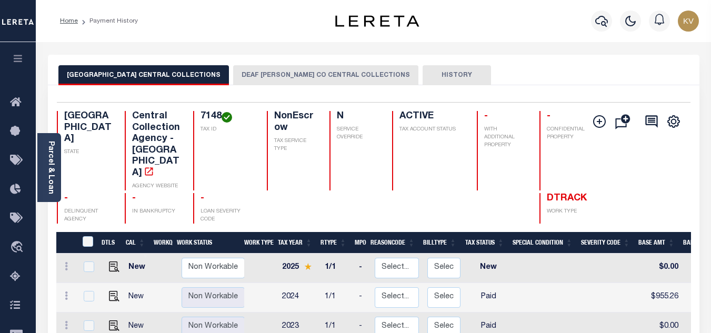
scroll to position [158, 0]
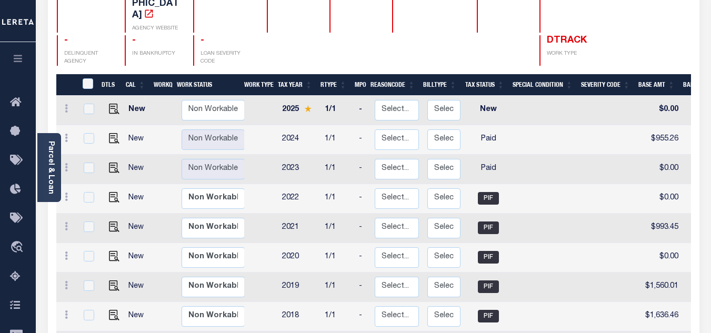
click at [512, 127] on td at bounding box center [546, 139] width 68 height 29
checkbox input "true"
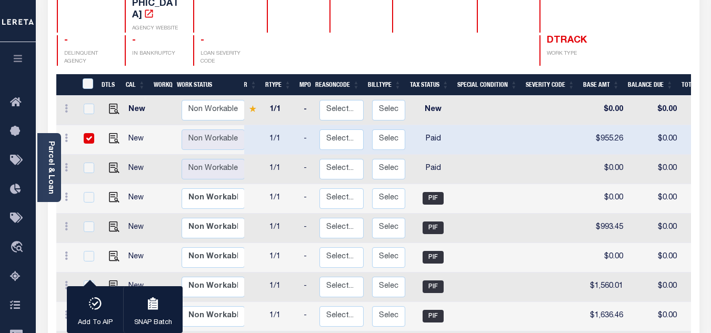
scroll to position [0, 0]
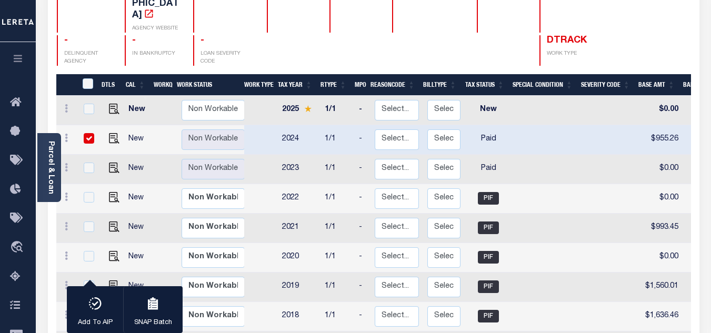
click at [88, 133] on input "checkbox" at bounding box center [89, 138] width 11 height 11
checkbox input "false"
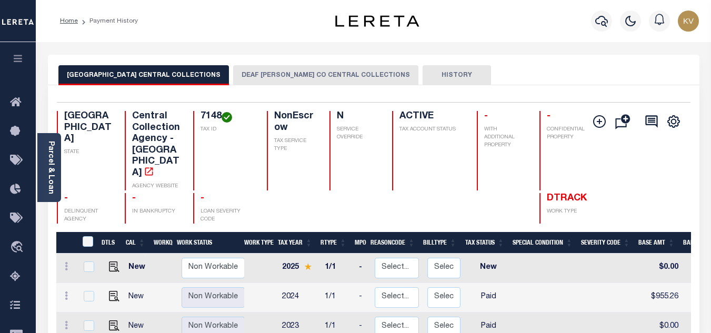
click at [598, 23] on icon "button" at bounding box center [601, 21] width 13 height 13
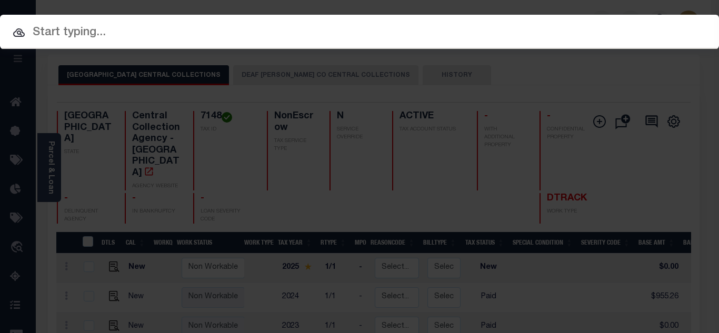
paste input "21500010935"
type input "21500010935"
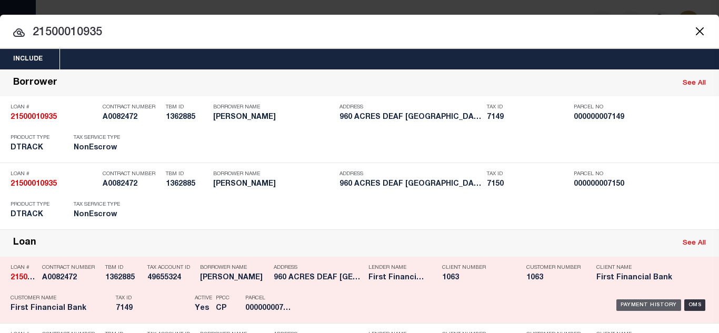
click at [627, 304] on div "Payment History" at bounding box center [648, 305] width 65 height 12
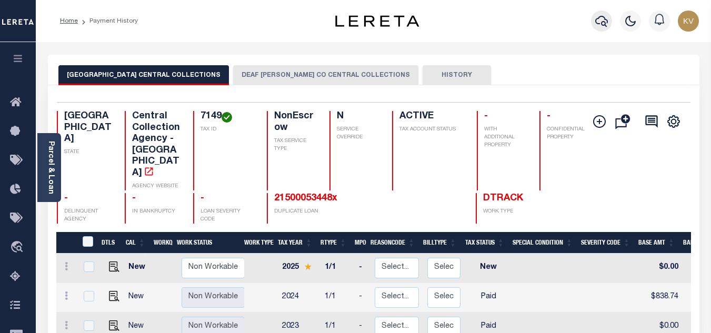
click at [599, 22] on icon "button" at bounding box center [601, 21] width 13 height 13
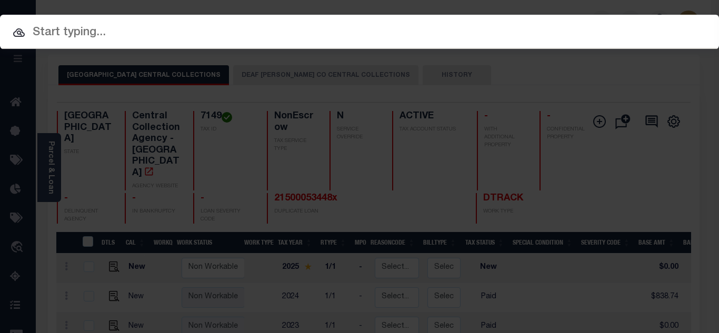
paste input "21500010935"
type input "21500010935"
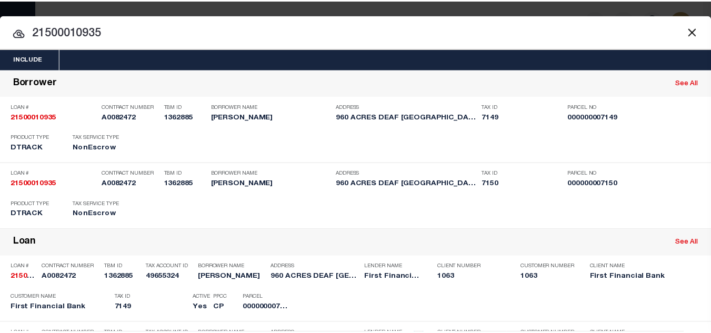
scroll to position [277, 0]
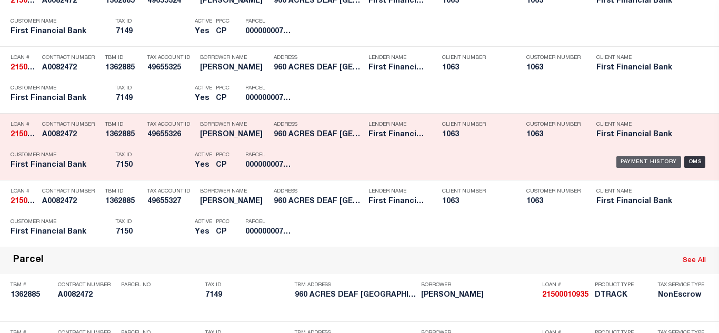
click at [618, 163] on div "Payment History" at bounding box center [648, 162] width 65 height 12
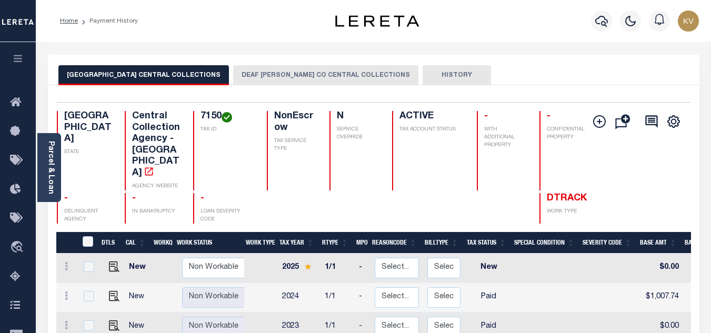
scroll to position [53, 0]
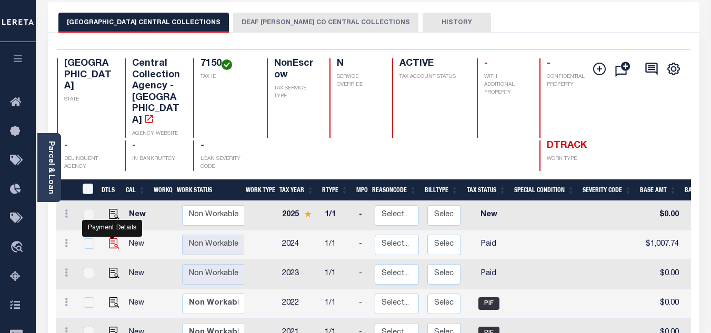
click at [109, 238] on img "" at bounding box center [114, 243] width 11 height 11
checkbox input "true"
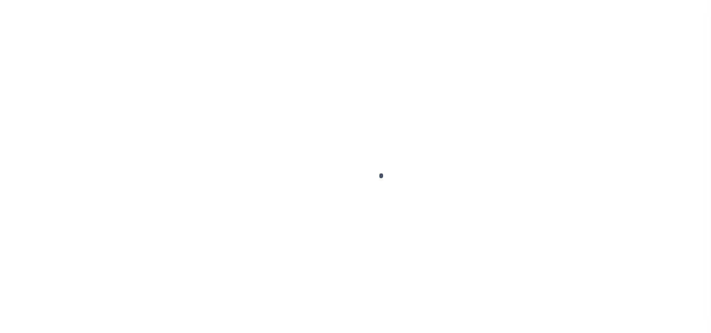
select select "PYD"
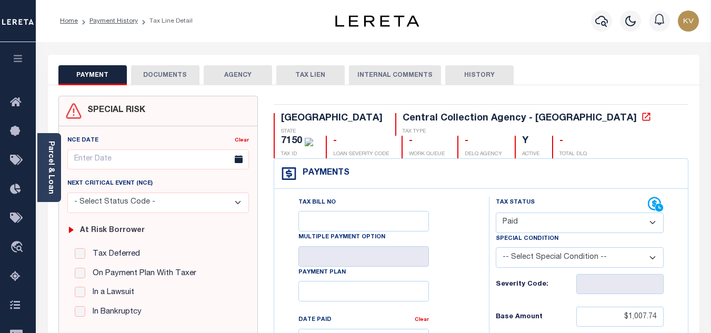
click at [156, 75] on button "DOCUMENTS" at bounding box center [165, 75] width 68 height 20
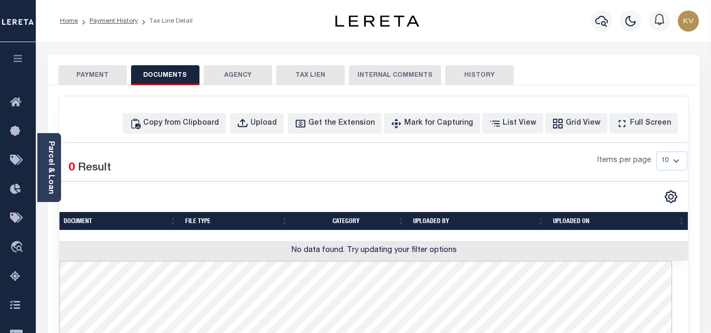
click at [100, 74] on button "PAYMENT" at bounding box center [92, 75] width 68 height 20
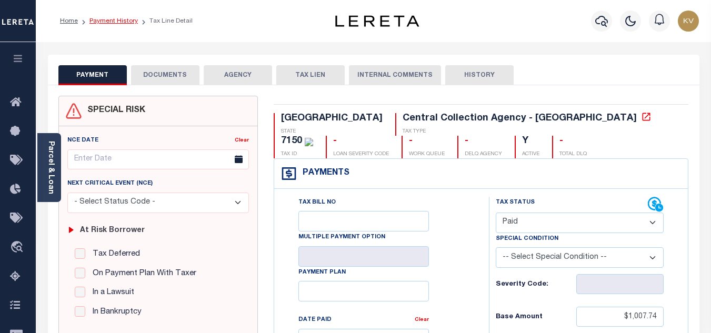
click at [105, 21] on link "Payment History" at bounding box center [113, 21] width 48 height 6
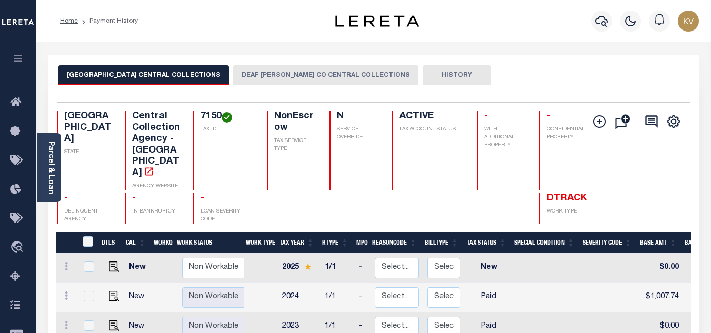
click at [423, 79] on button "HISTORY" at bounding box center [457, 75] width 68 height 20
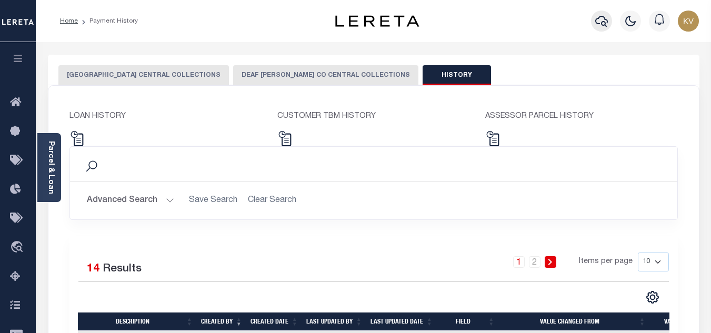
click at [596, 17] on icon "button" at bounding box center [601, 21] width 13 height 13
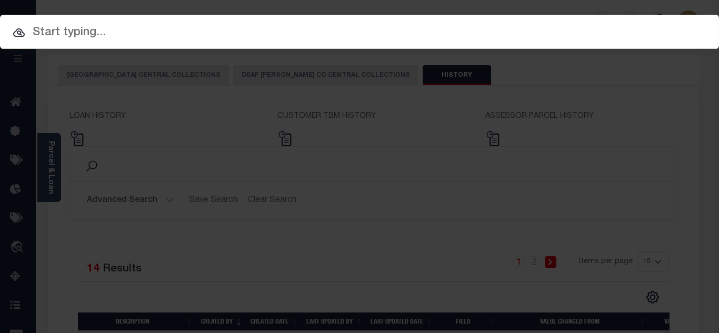
paste input "21500010927"
type input "21500010927"
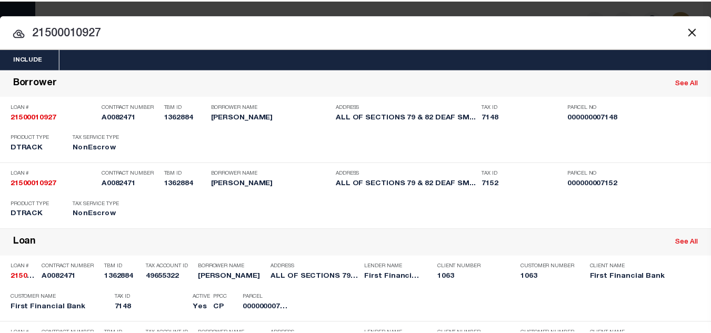
scroll to position [277, 0]
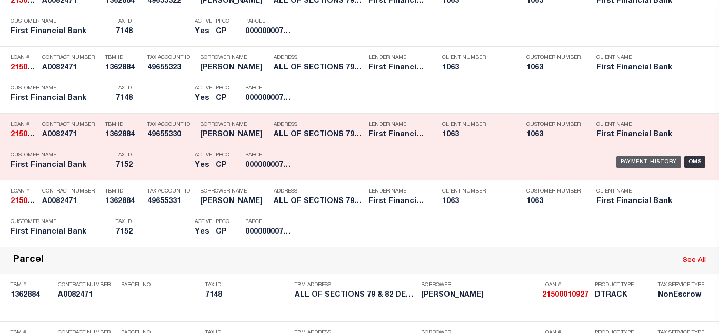
click at [620, 160] on div "Payment History" at bounding box center [648, 162] width 65 height 12
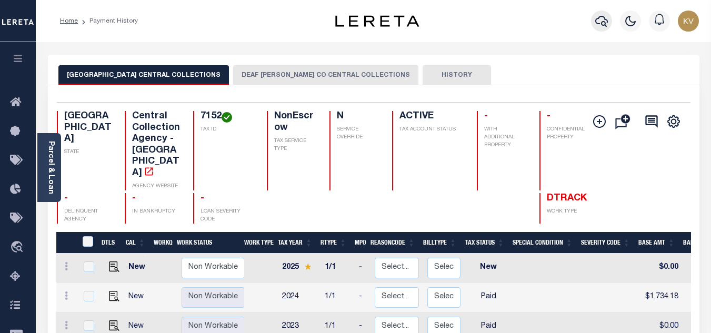
click at [609, 20] on button "button" at bounding box center [601, 21] width 21 height 21
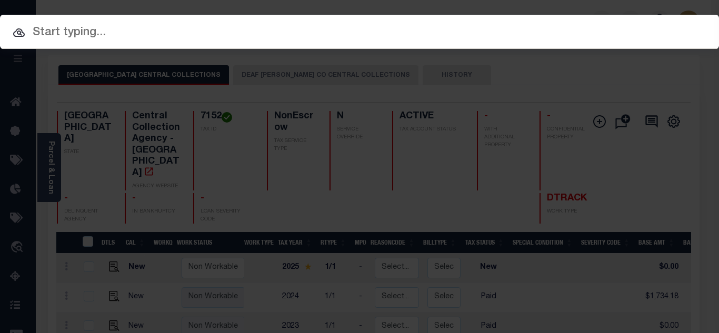
click at [406, 27] on input "text" at bounding box center [359, 33] width 719 height 18
paste input "21500087800"
type input "21500087800"
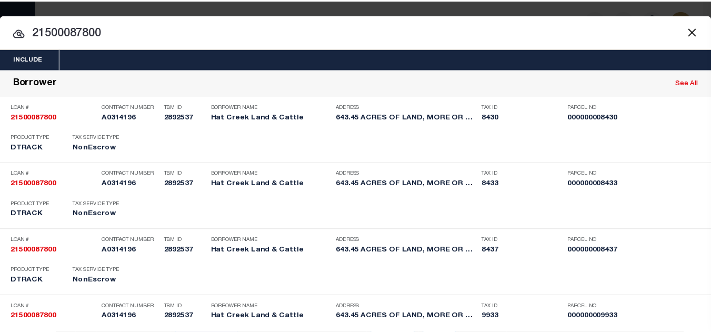
scroll to position [277, 0]
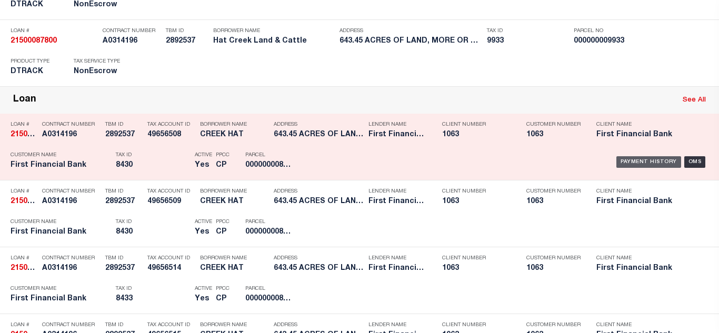
click at [634, 162] on div "Payment History" at bounding box center [648, 162] width 65 height 12
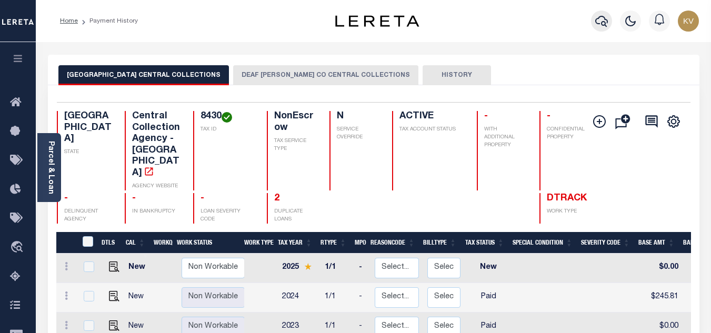
click at [598, 24] on icon "button" at bounding box center [601, 21] width 13 height 11
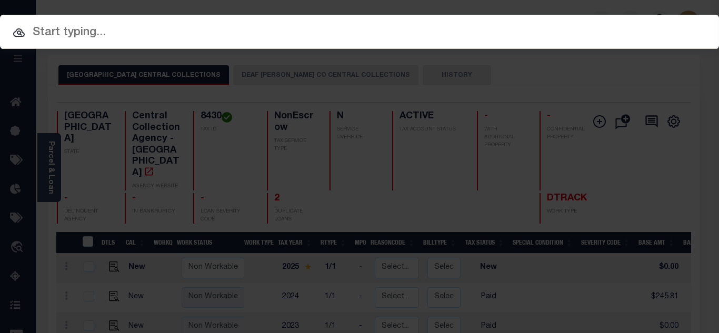
paste input "21500087800"
type input "21500087800"
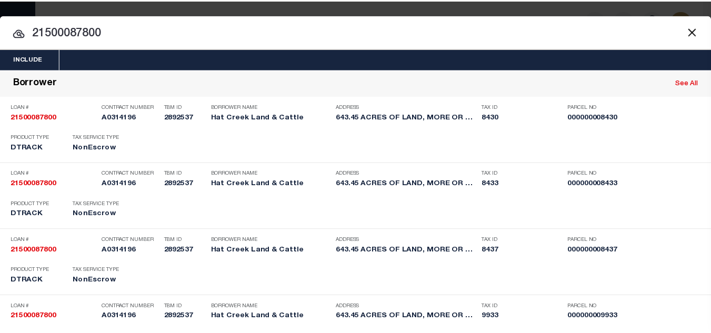
scroll to position [410, 0]
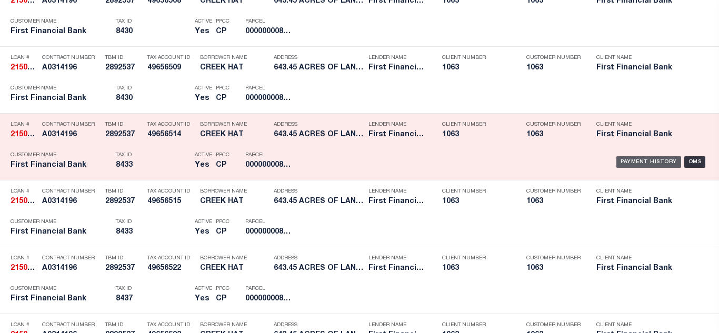
click at [622, 164] on div "Payment History" at bounding box center [648, 162] width 65 height 12
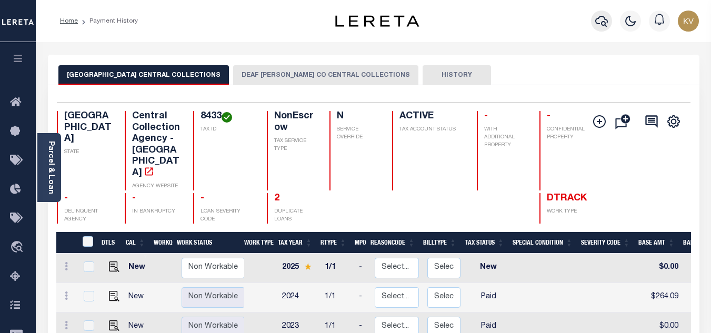
click at [594, 18] on button "button" at bounding box center [601, 21] width 21 height 21
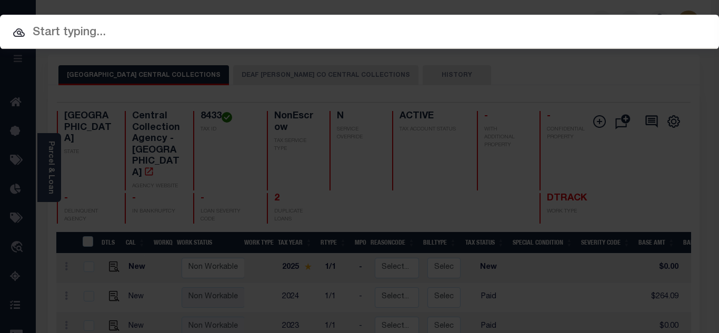
click at [104, 37] on input "text" at bounding box center [359, 33] width 719 height 18
paste input "21500087800"
type input "21500087800"
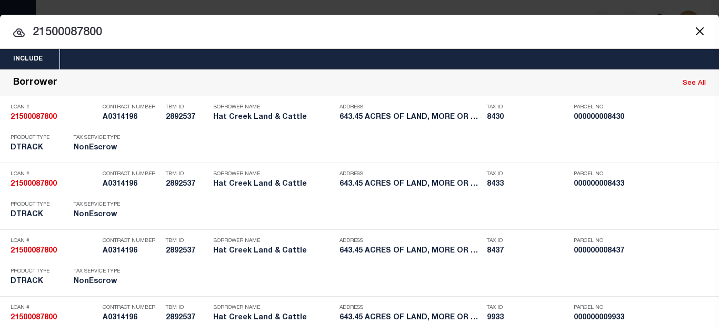
scroll to position [544, 0]
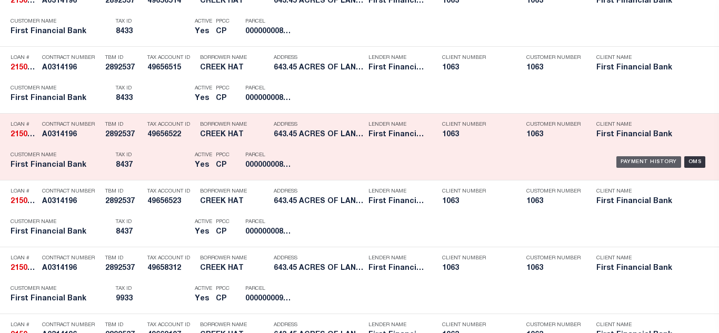
click at [621, 163] on div "Payment History" at bounding box center [648, 162] width 65 height 12
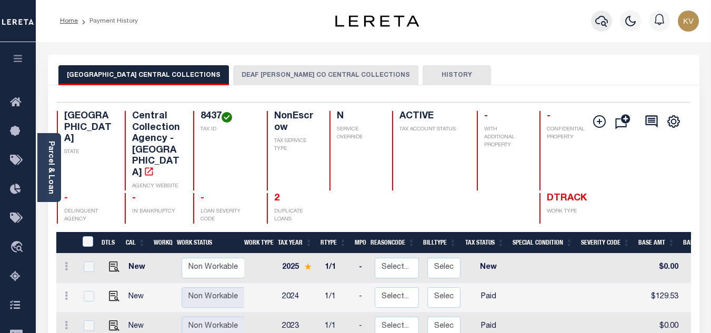
click at [598, 18] on icon "button" at bounding box center [601, 21] width 13 height 11
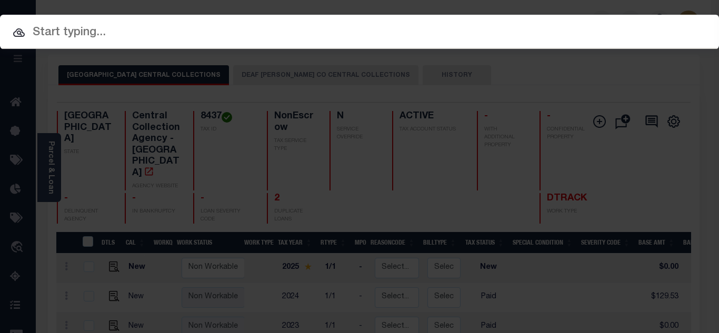
paste input "21500100272"
type input "21500100272"
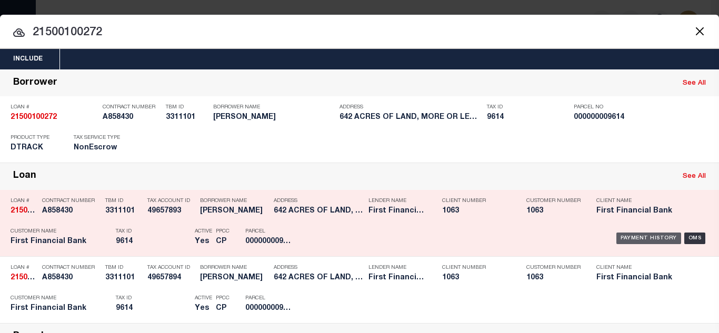
click at [628, 235] on div "Payment History" at bounding box center [648, 239] width 65 height 12
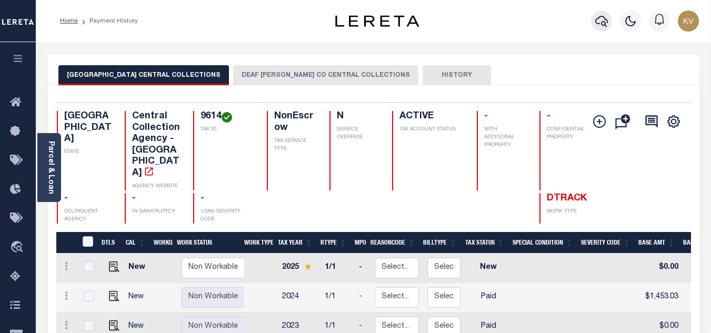
click at [600, 26] on icon "button" at bounding box center [601, 21] width 13 height 13
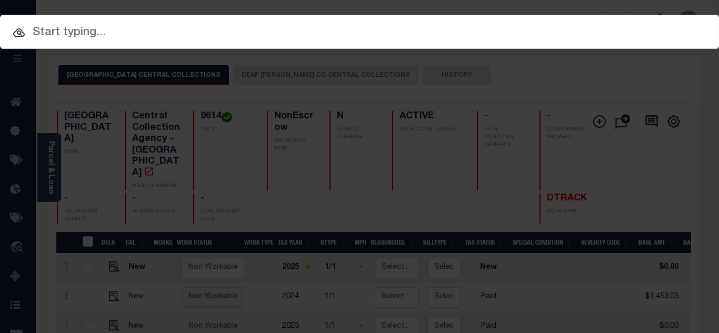
click at [134, 34] on input "text" at bounding box center [359, 33] width 719 height 18
paste input "21500095100"
type input "21500095100"
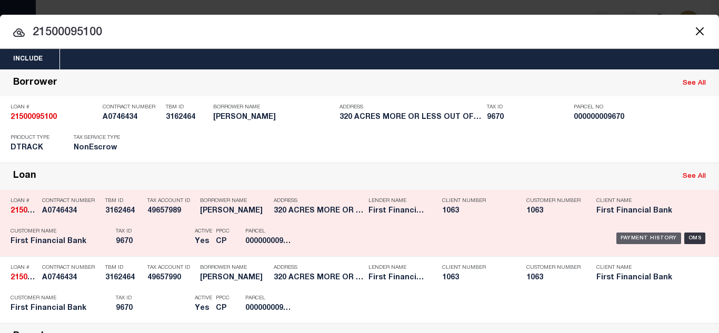
click at [629, 238] on div "Payment History" at bounding box center [648, 239] width 65 height 12
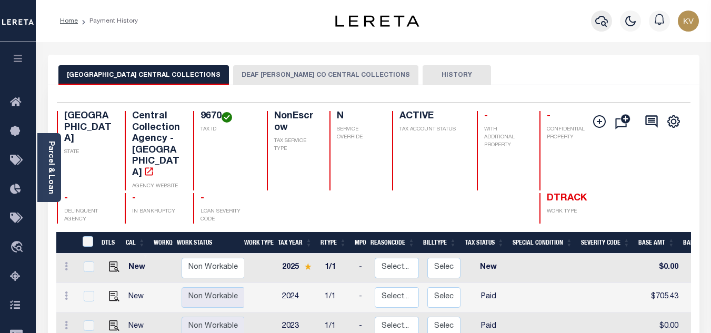
click at [606, 22] on icon "button" at bounding box center [601, 21] width 13 height 13
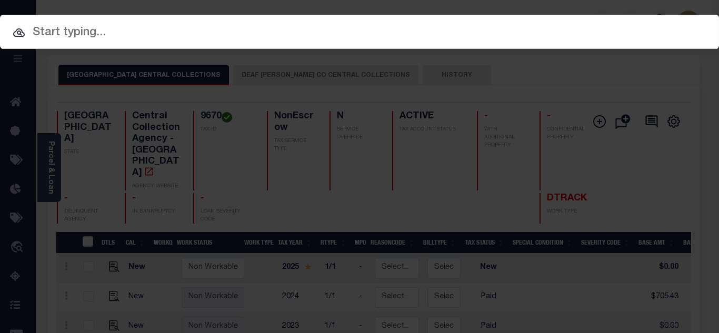
click at [145, 35] on input "text" at bounding box center [359, 33] width 719 height 18
paste input "21500087800"
type input "21500087800"
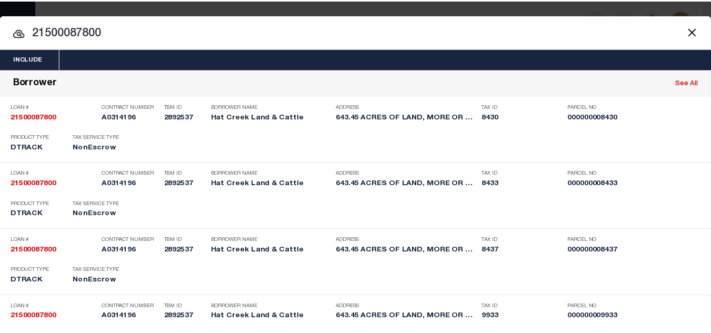
scroll to position [678, 0]
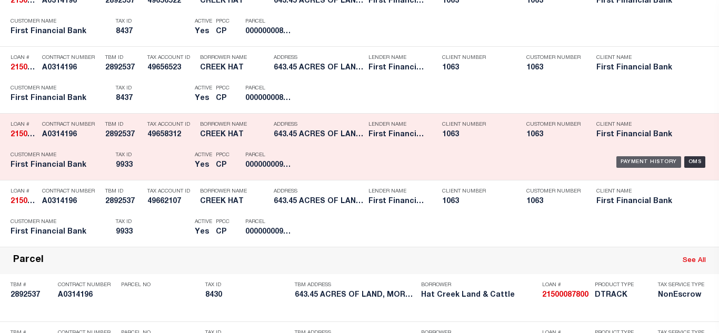
click at [628, 162] on div "Payment History" at bounding box center [648, 162] width 65 height 12
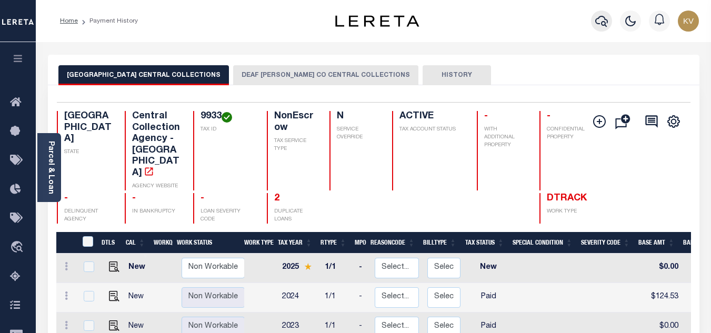
click at [605, 23] on icon "button" at bounding box center [601, 21] width 13 height 11
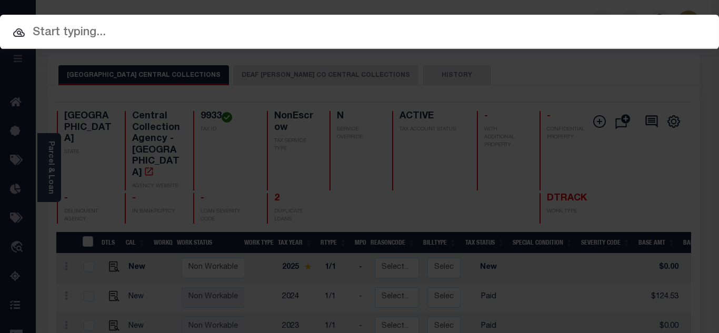
paste input "21500097031"
type input "21500097031"
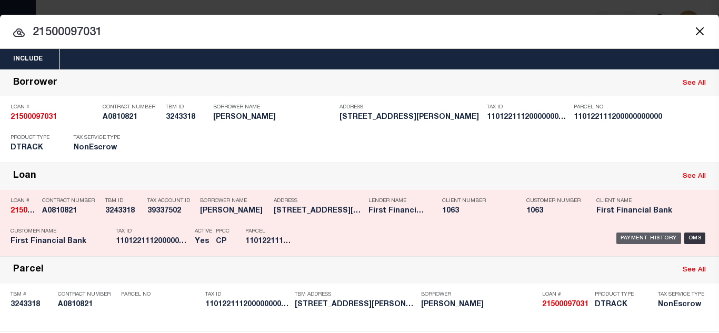
click at [622, 235] on div "Payment History" at bounding box center [648, 239] width 65 height 12
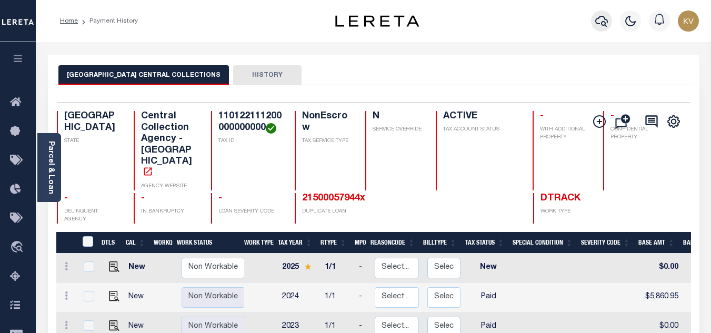
click at [597, 22] on icon "button" at bounding box center [601, 21] width 13 height 13
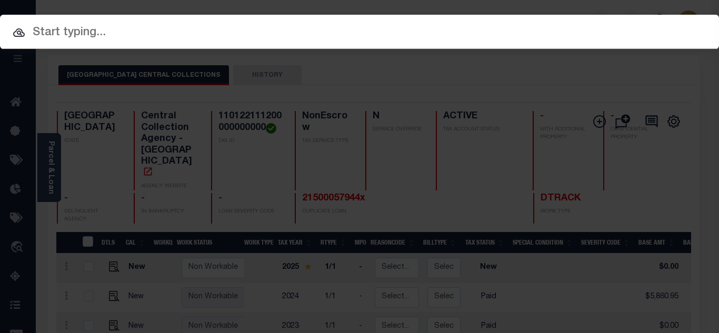
click at [299, 33] on input "text" at bounding box center [359, 33] width 719 height 18
paste input "21500089426"
type input "21500089426"
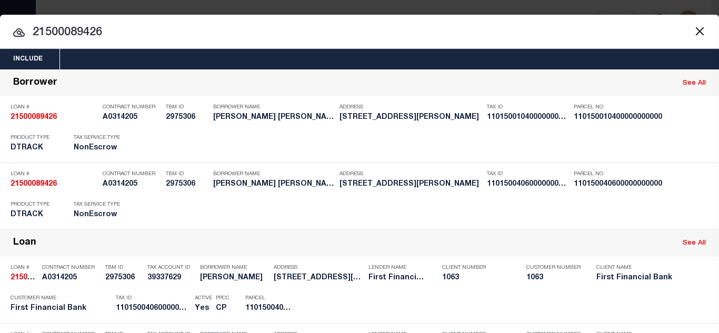
scroll to position [210, 0]
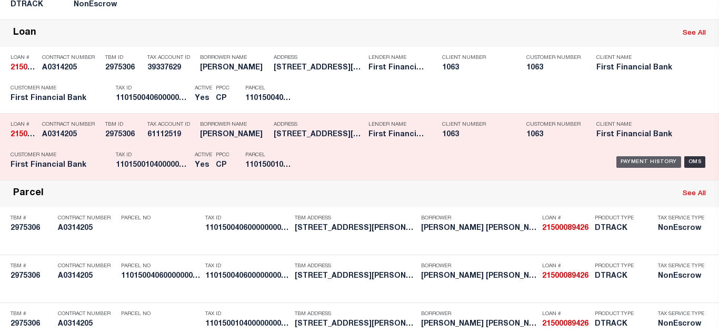
click at [629, 161] on div "Payment History" at bounding box center [648, 162] width 65 height 12
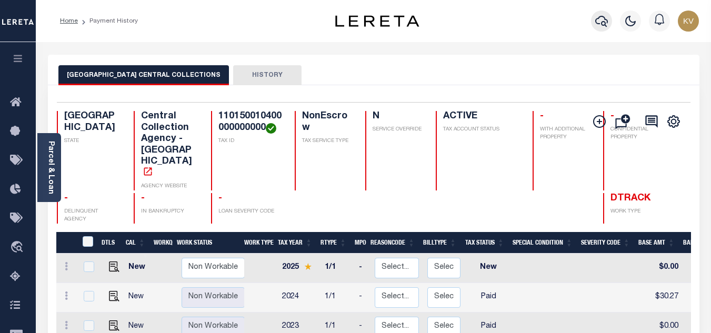
click at [608, 20] on button "button" at bounding box center [601, 21] width 21 height 21
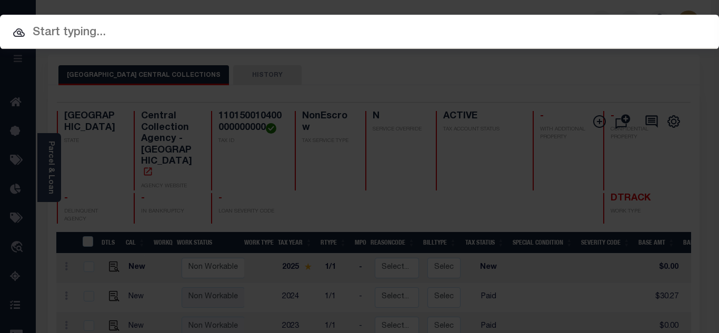
click at [235, 31] on input "text" at bounding box center [359, 33] width 719 height 18
paste input "21500089426"
type input "21500089426"
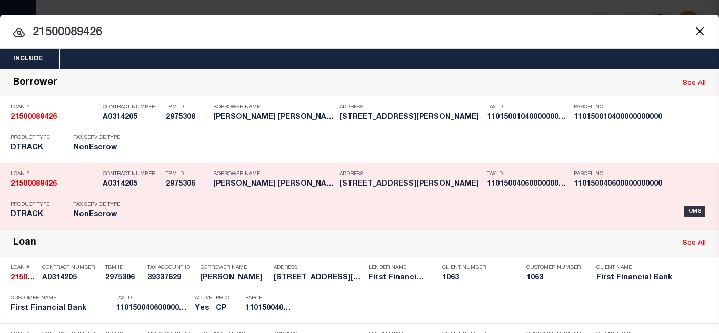
scroll to position [53, 0]
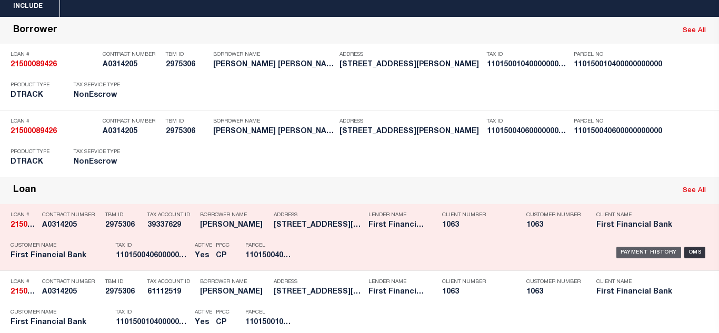
click at [638, 250] on div "Payment History" at bounding box center [648, 253] width 65 height 12
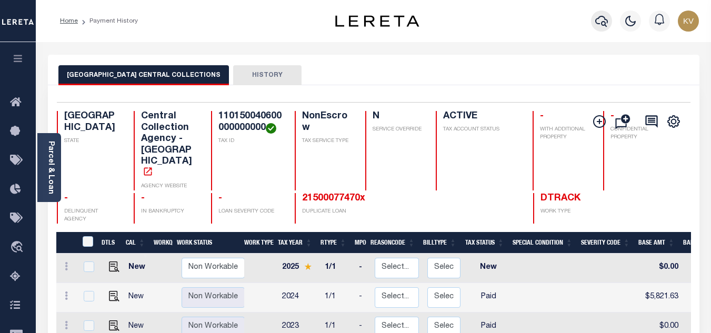
click at [604, 21] on icon "button" at bounding box center [601, 21] width 13 height 13
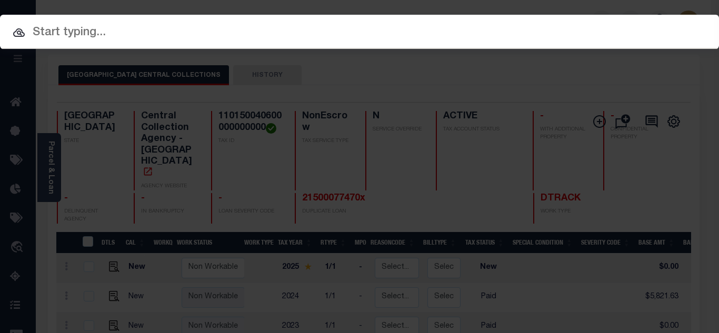
paste input "21500096249"
type input "21500096249"
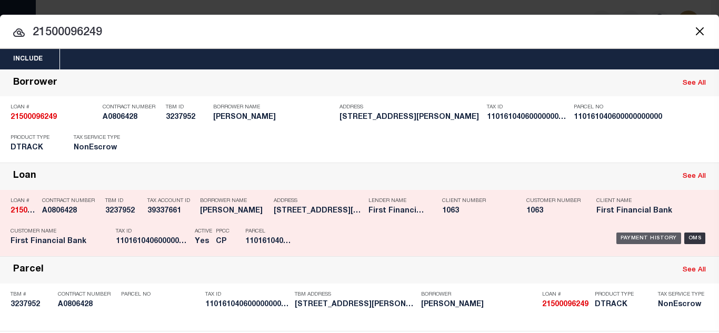
click at [617, 239] on div "Payment History" at bounding box center [648, 239] width 65 height 12
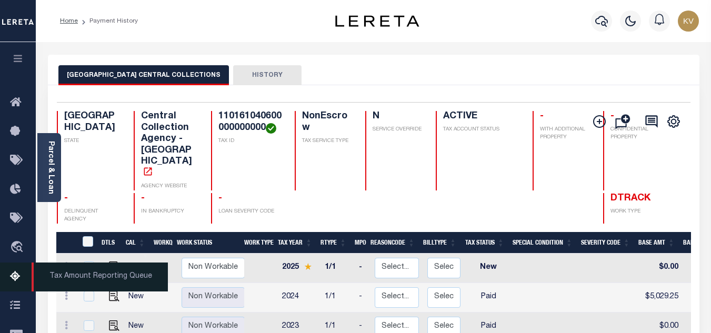
click at [11, 278] on icon at bounding box center [18, 276] width 17 height 13
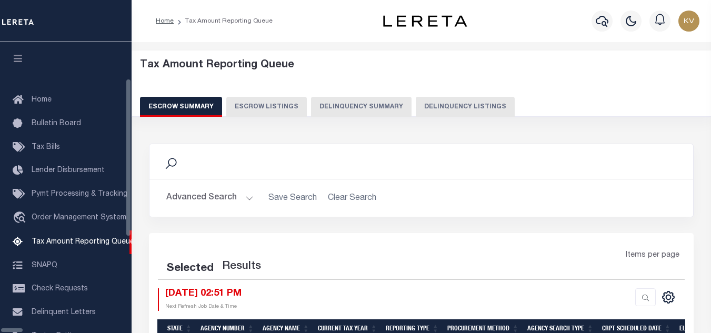
select select "100"
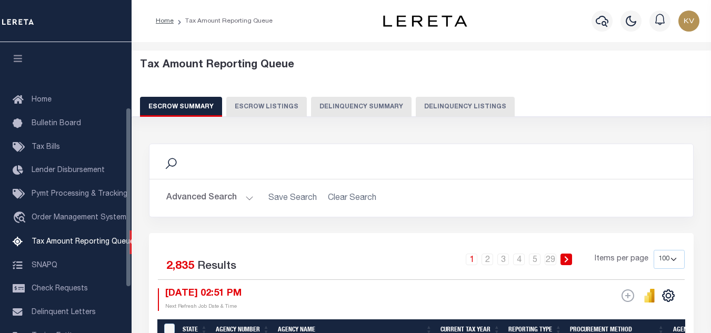
scroll to position [106, 0]
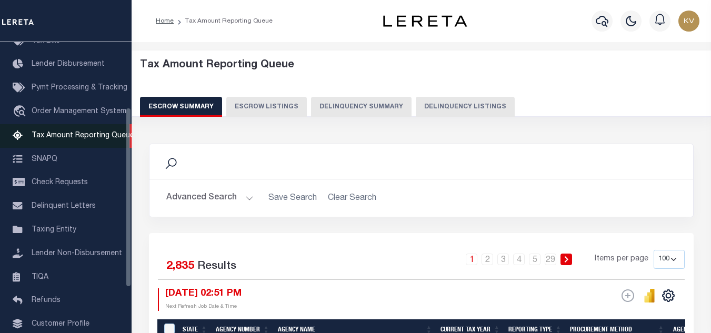
click at [438, 107] on button "Delinquency Listings" at bounding box center [465, 107] width 99 height 20
select select "100"
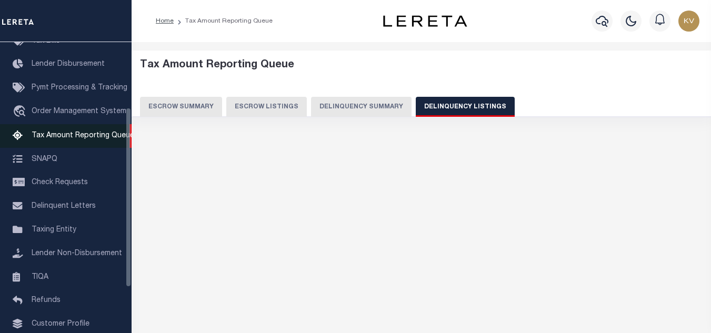
select select "100"
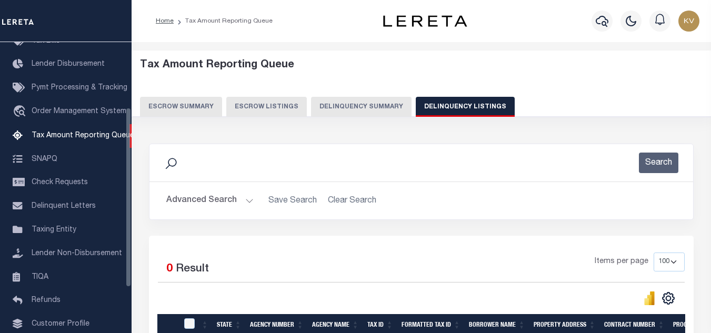
scroll to position [53, 0]
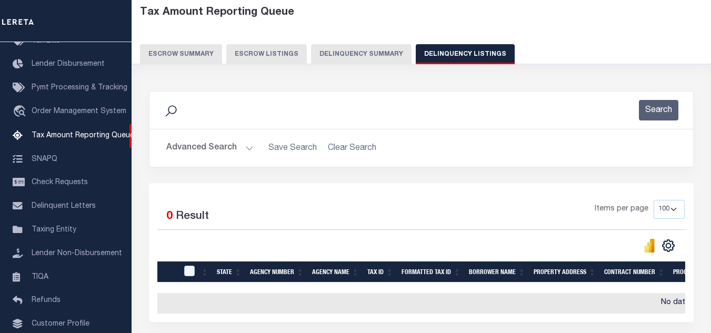
click at [236, 147] on button "Advanced Search" at bounding box center [209, 148] width 87 height 21
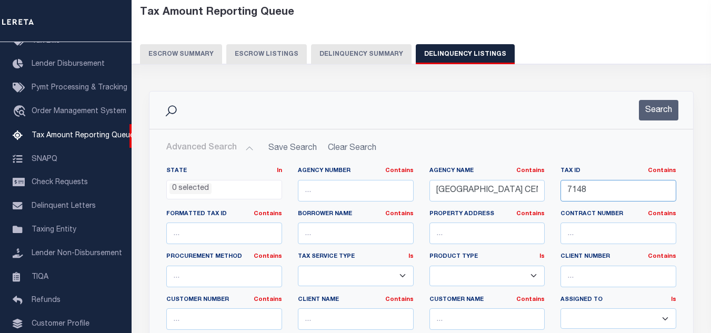
click at [584, 193] on input "7148" at bounding box center [618, 191] width 116 height 22
paste input "0000062359"
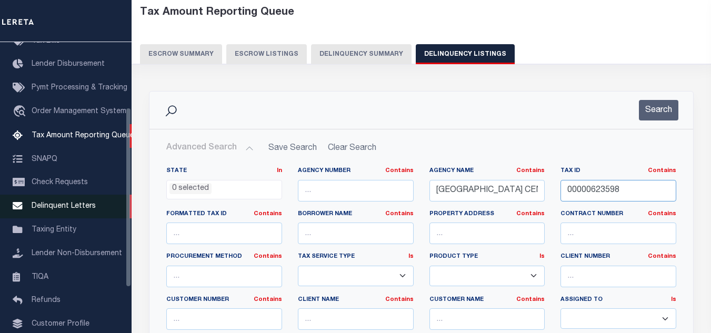
type input "00000623598"
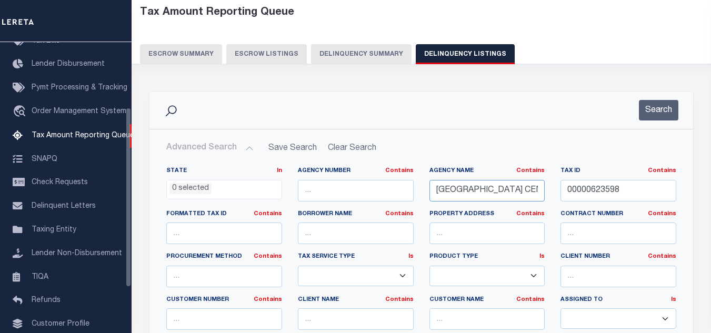
click at [484, 185] on input "[GEOGRAPHIC_DATA] CENTRAL COLLECTIONS" at bounding box center [487, 191] width 116 height 22
paste input "[GEOGRAPHIC_DATA]"
type input "[GEOGRAPHIC_DATA]"
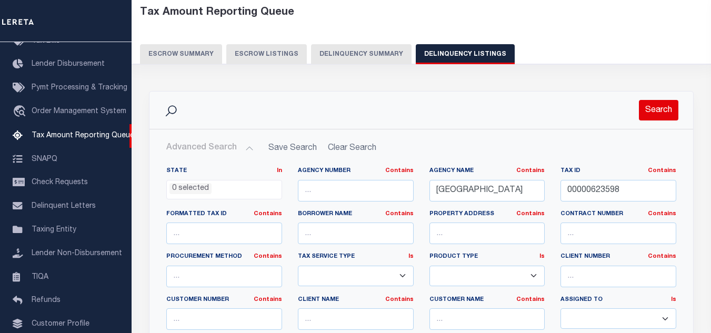
click at [658, 102] on button "Search" at bounding box center [658, 110] width 39 height 21
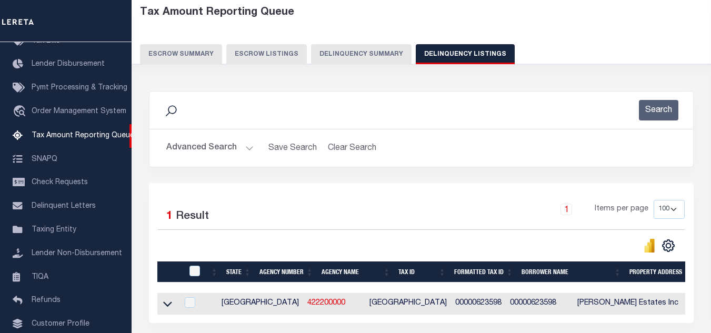
scroll to position [146, 0]
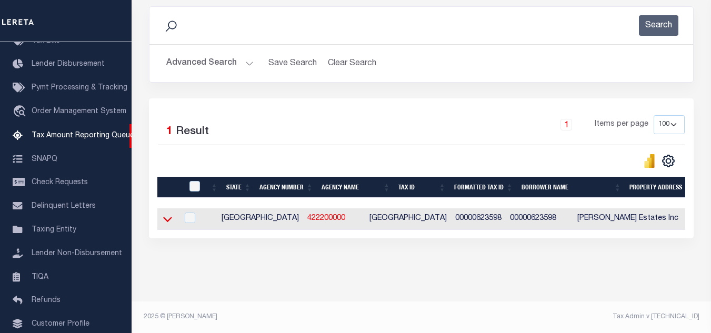
click at [167, 214] on icon at bounding box center [167, 219] width 9 height 11
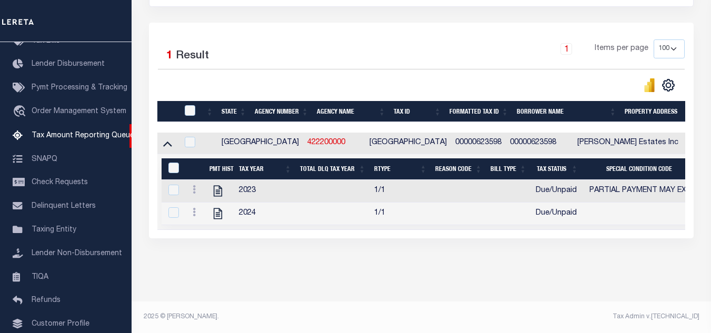
scroll to position [223, 0]
click at [216, 184] on icon "" at bounding box center [218, 191] width 14 height 14
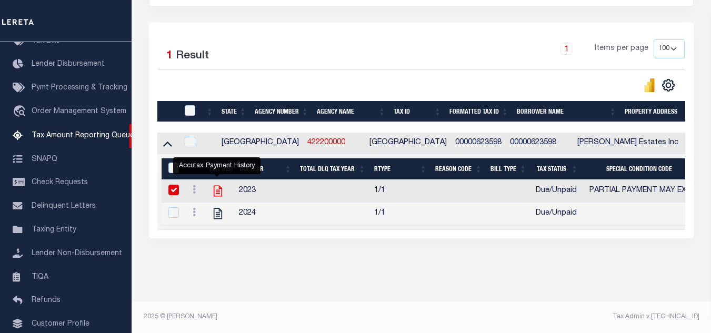
checkbox input "true"
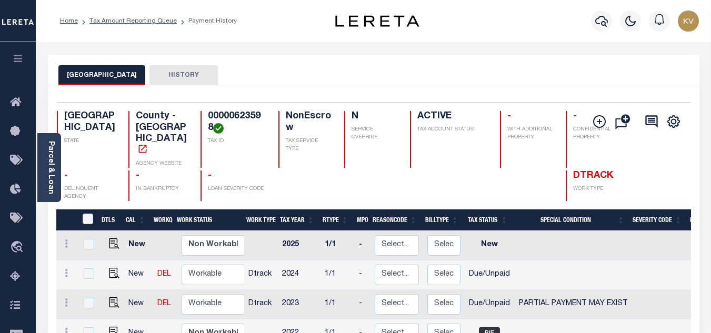
scroll to position [105, 0]
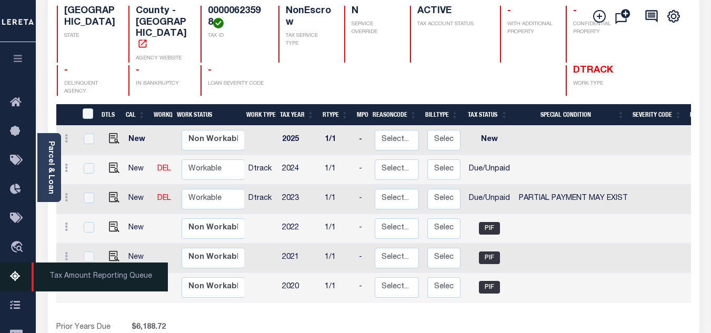
click at [9, 277] on link "Tax Amount Reporting Queue" at bounding box center [18, 277] width 36 height 29
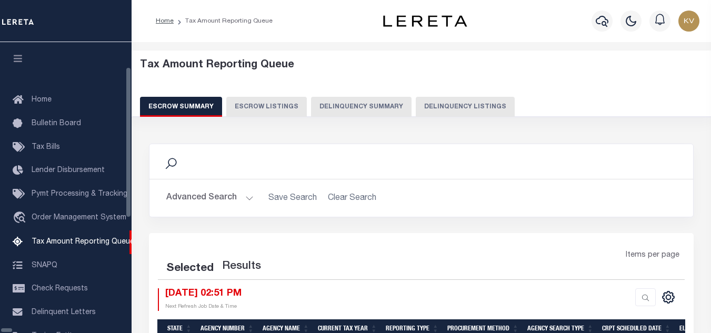
click at [377, 104] on div "Escrow Summary Escrow Listings Delinquency Summary Delinquency Listings" at bounding box center [421, 106] width 563 height 19
click at [416, 106] on button "Delinquency Listings" at bounding box center [465, 107] width 99 height 20
select select "100"
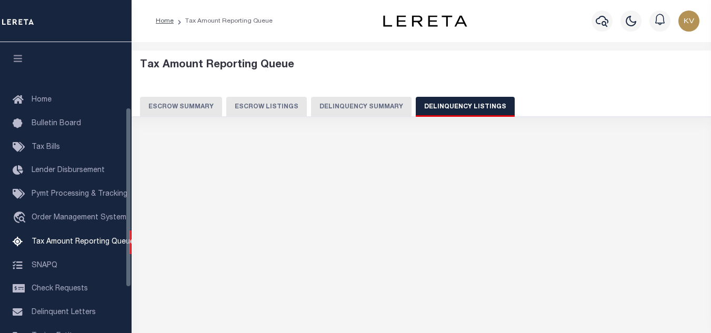
select select "100"
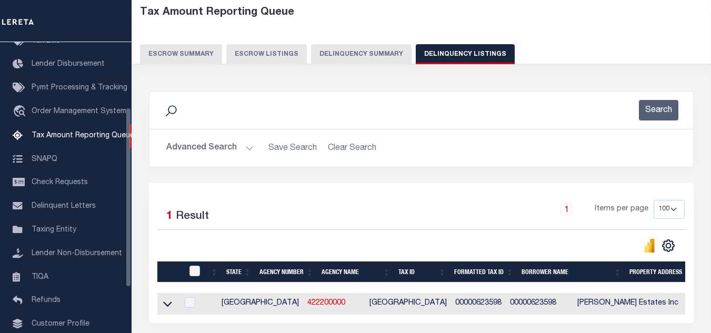
scroll to position [105, 0]
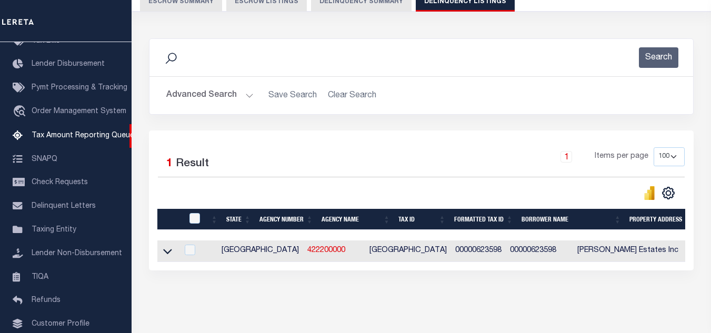
click at [235, 101] on button "Advanced Search" at bounding box center [209, 95] width 87 height 21
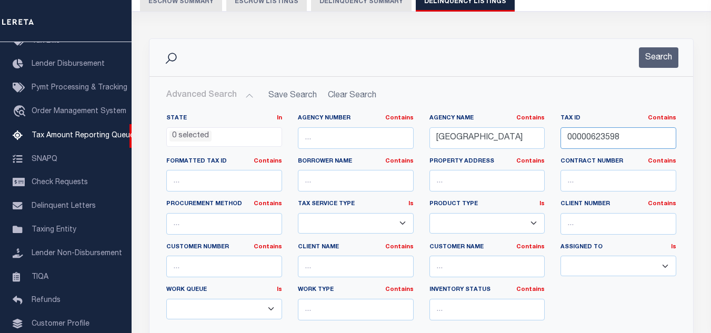
click at [601, 130] on input "00000623598" at bounding box center [618, 138] width 116 height 22
paste input "2951363"
type input "00002951363"
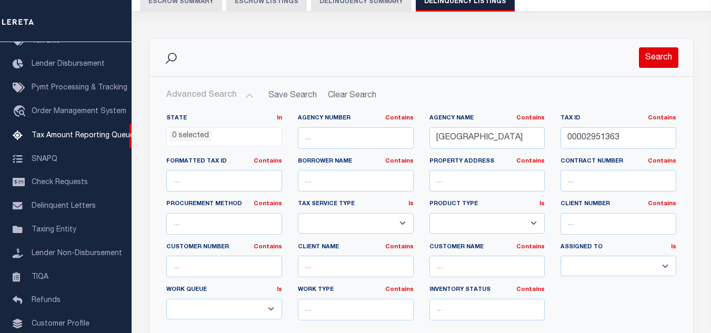
click at [655, 64] on button "Search" at bounding box center [658, 57] width 39 height 21
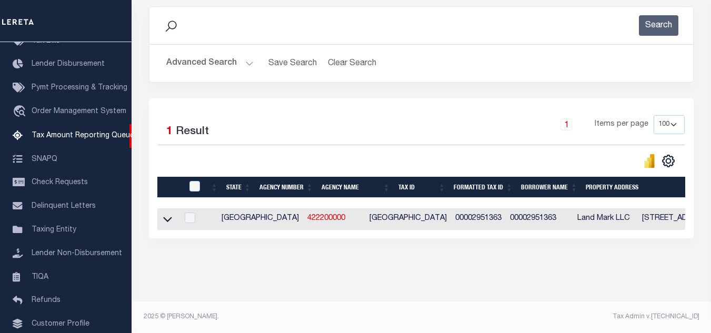
scroll to position [146, 0]
click at [167, 214] on icon at bounding box center [167, 219] width 9 height 11
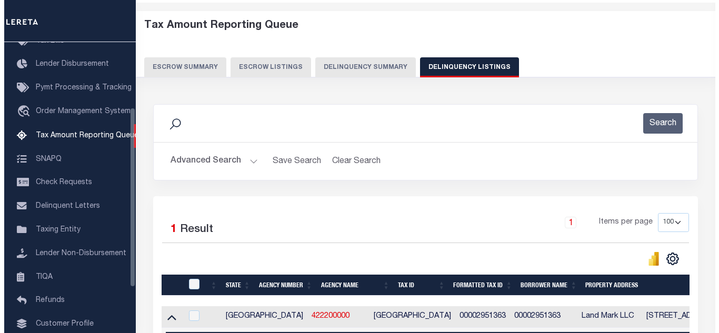
scroll to position [0, 0]
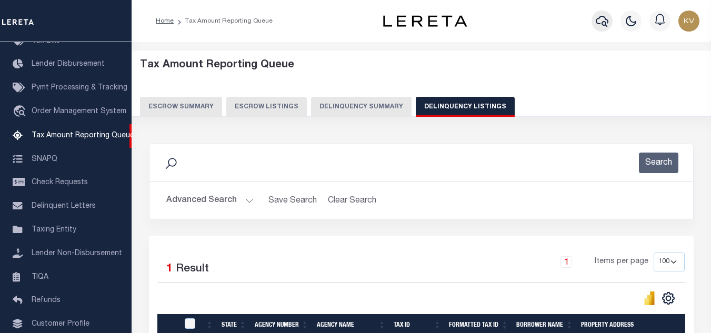
click at [604, 17] on icon "button" at bounding box center [602, 21] width 13 height 11
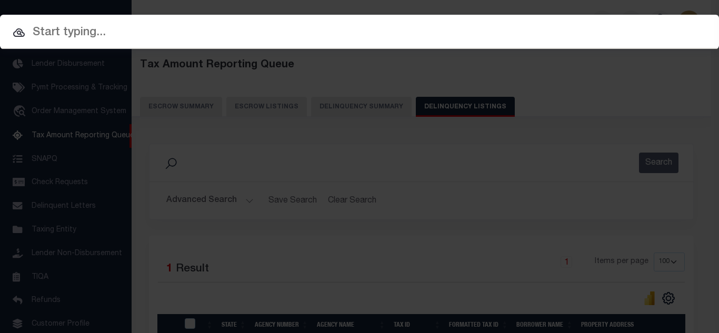
paste input "84500034297"
type input "84500034297"
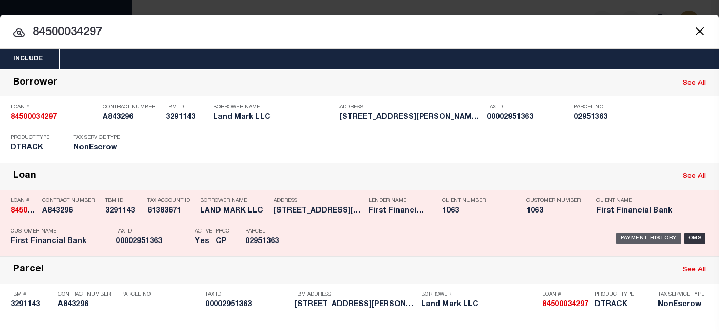
click at [642, 239] on div "Payment History" at bounding box center [648, 239] width 65 height 12
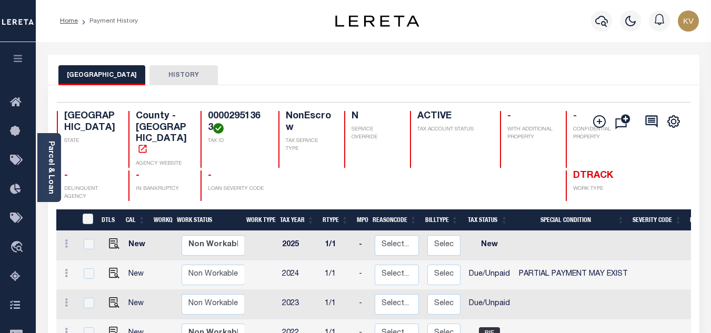
click at [579, 270] on span "PARTIAL PAYMENT MAY EXIST" at bounding box center [573, 273] width 109 height 7
checkbox input "true"
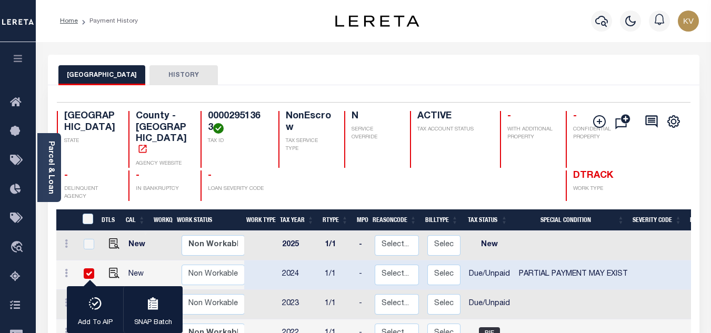
click at [89, 268] on input "checkbox" at bounding box center [89, 273] width 11 height 11
checkbox input "false"
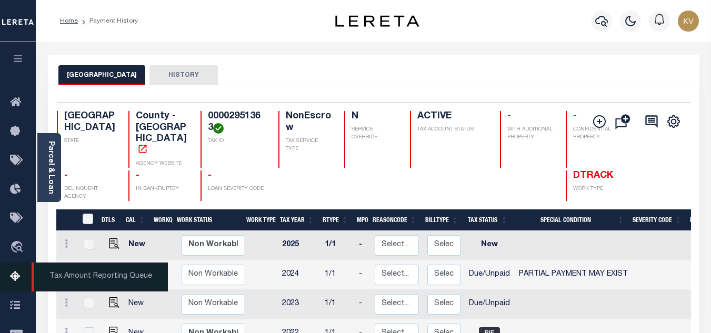
click at [17, 279] on icon at bounding box center [18, 276] width 17 height 13
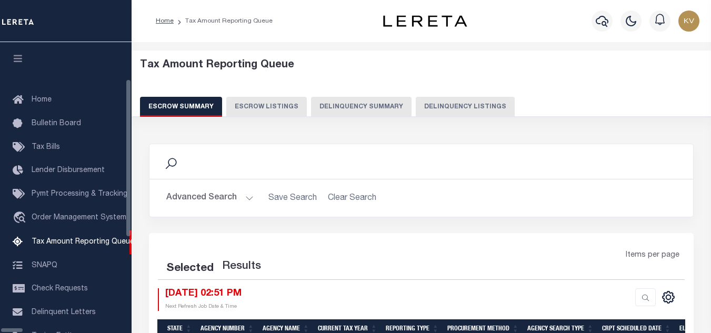
click at [416, 107] on button "Delinquency Listings" at bounding box center [465, 107] width 99 height 20
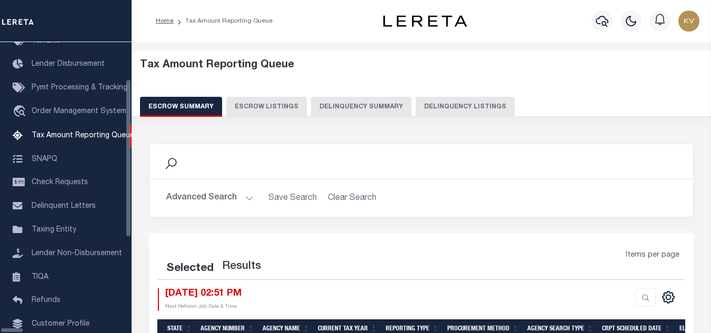
select select "100"
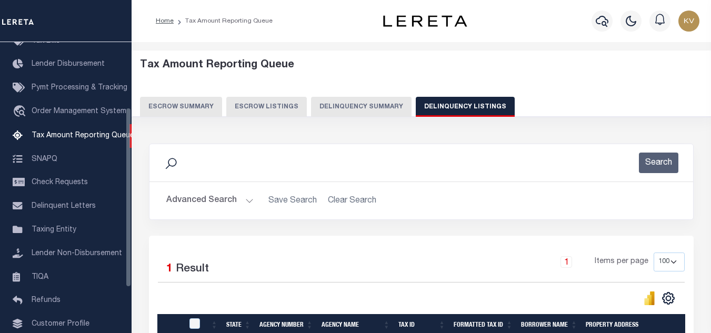
scroll to position [105, 0]
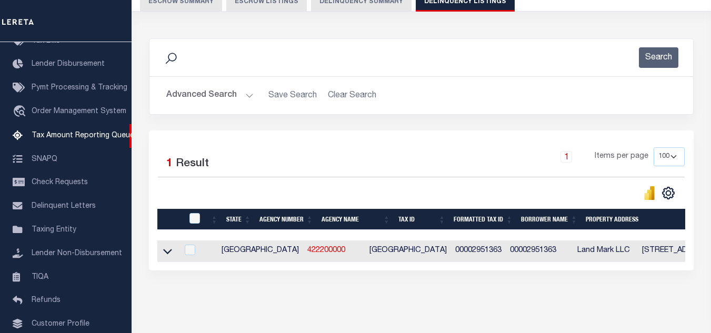
click at [236, 90] on button "Advanced Search" at bounding box center [209, 95] width 87 height 21
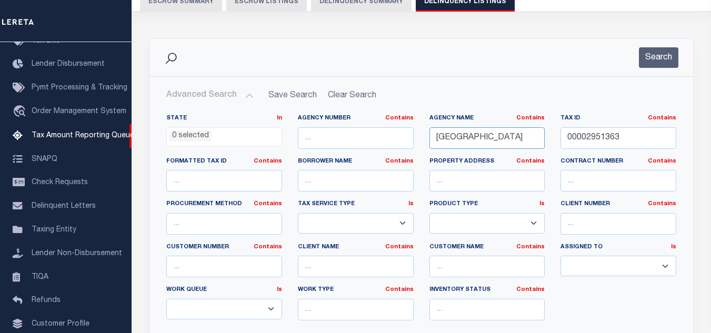
click at [501, 138] on input "[GEOGRAPHIC_DATA]" at bounding box center [487, 138] width 116 height 22
paste input "[PERSON_NAME]"
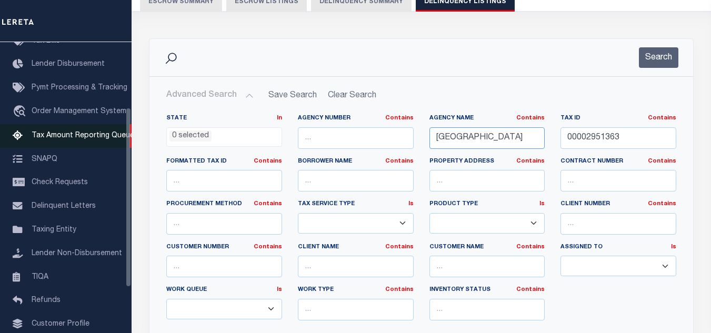
type input "[GEOGRAPHIC_DATA]"
click at [619, 136] on input "00002951363" at bounding box center [618, 138] width 116 height 22
click at [620, 136] on input "00002951363" at bounding box center [618, 138] width 116 height 22
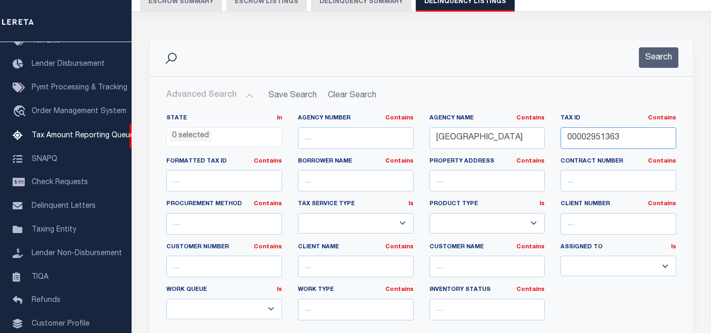
paste input "R11064"
type input "R11064"
click at [652, 59] on button "Search" at bounding box center [658, 57] width 39 height 21
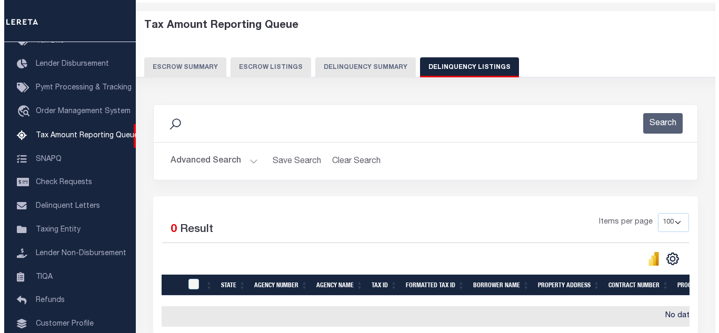
scroll to position [0, 0]
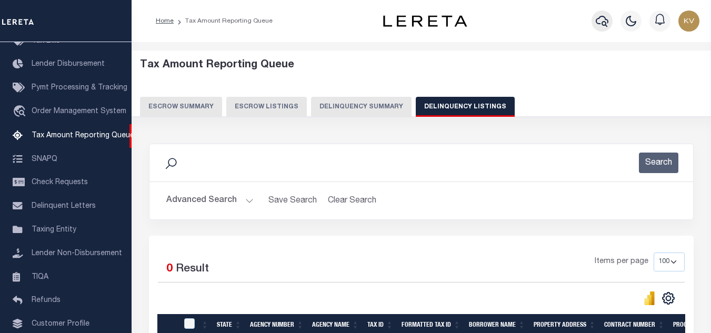
click at [601, 20] on icon "button" at bounding box center [602, 21] width 13 height 13
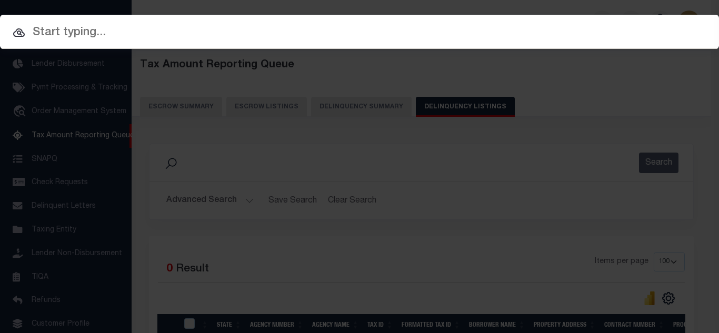
click at [252, 36] on input "text" at bounding box center [359, 33] width 719 height 18
paste input "31500074575"
type input "31500074575"
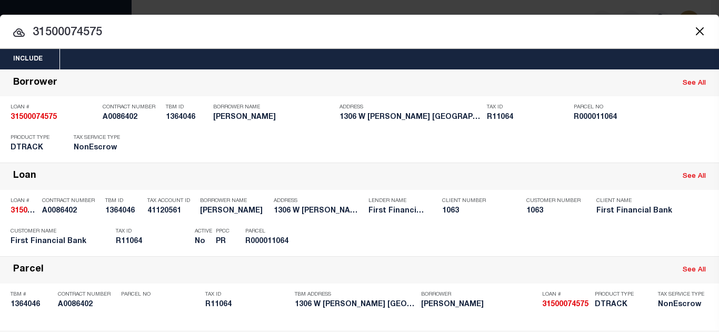
click at [700, 30] on span at bounding box center [699, 31] width 40 height 34
click at [692, 31] on button "Close" at bounding box center [699, 31] width 14 height 14
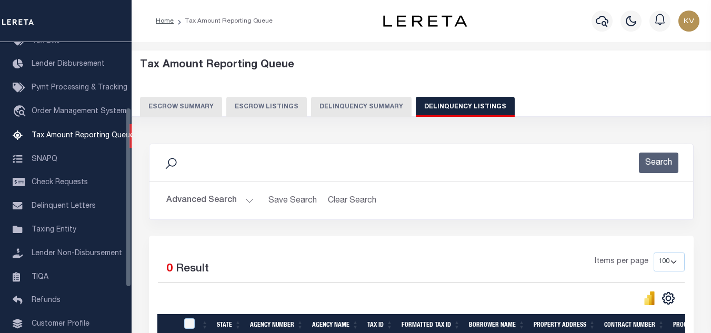
click at [222, 203] on button "Advanced Search" at bounding box center [209, 200] width 87 height 21
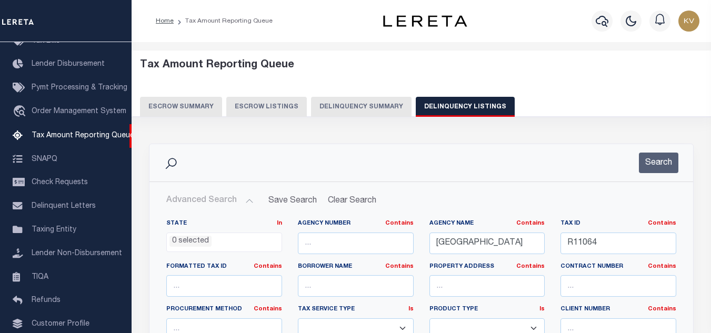
scroll to position [53, 0]
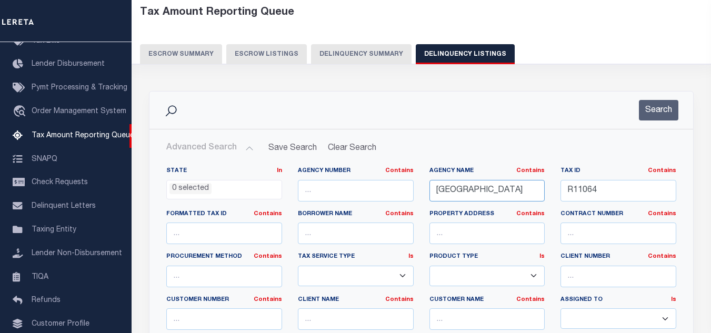
click at [471, 188] on input "[GEOGRAPHIC_DATA]" at bounding box center [487, 191] width 116 height 22
paste input "ORANGE"
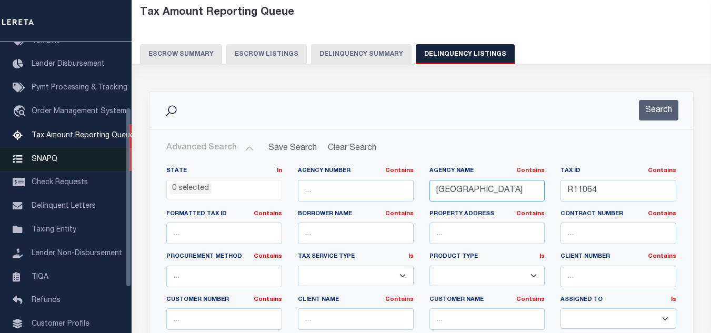
type input "[GEOGRAPHIC_DATA]"
click at [600, 185] on input "R11064" at bounding box center [618, 191] width 116 height 22
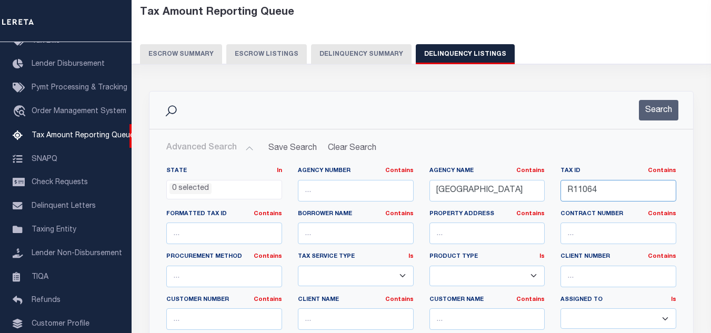
paste input "001954000100"
click at [660, 116] on button "Search" at bounding box center [658, 110] width 39 height 21
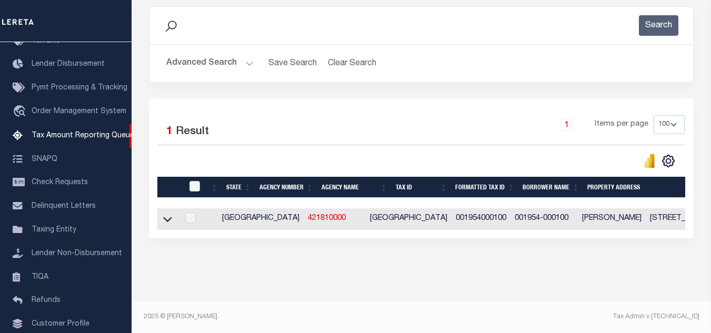
scroll to position [146, 0]
click at [169, 214] on icon at bounding box center [167, 219] width 9 height 11
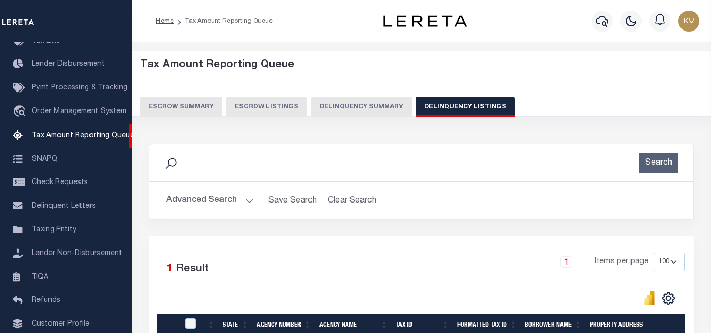
scroll to position [53, 0]
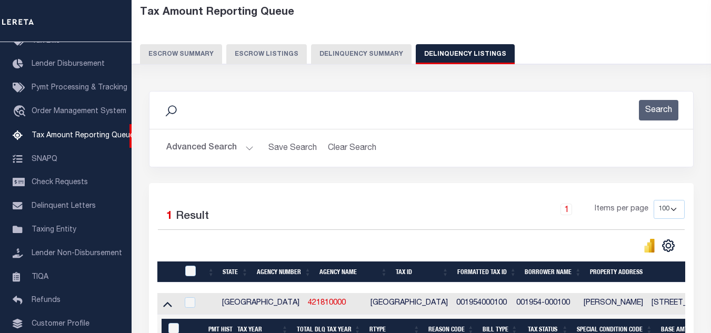
click at [222, 148] on button "Advanced Search" at bounding box center [209, 148] width 87 height 21
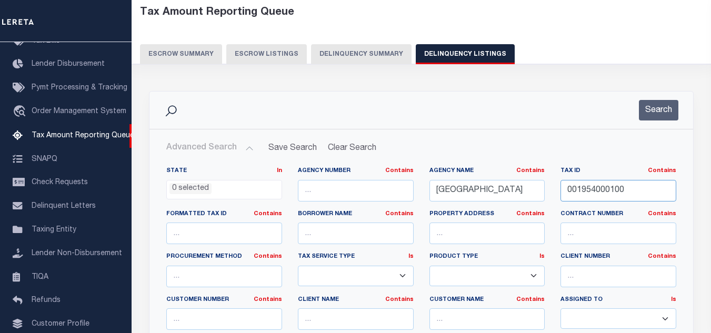
click at [591, 190] on input "001954000100" at bounding box center [618, 191] width 116 height 22
click at [661, 118] on button "Search" at bounding box center [658, 110] width 39 height 21
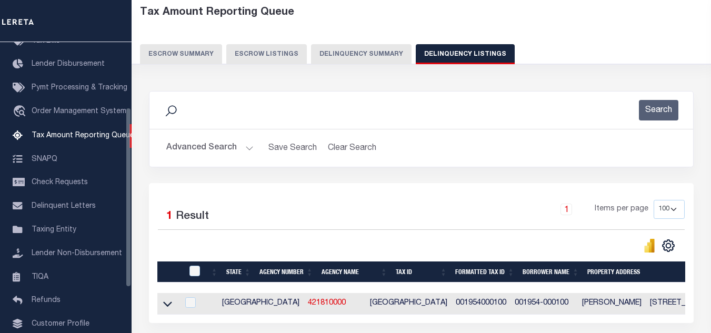
click at [215, 155] on button "Advanced Search" at bounding box center [209, 148] width 87 height 21
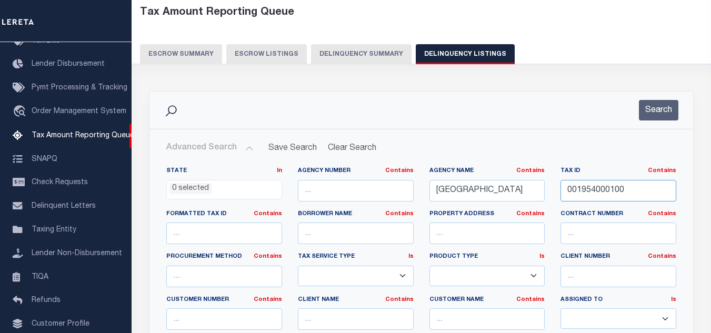
click at [635, 193] on input "001954000100" at bounding box center [618, 191] width 116 height 22
paste input "402200018"
type input "004022000180"
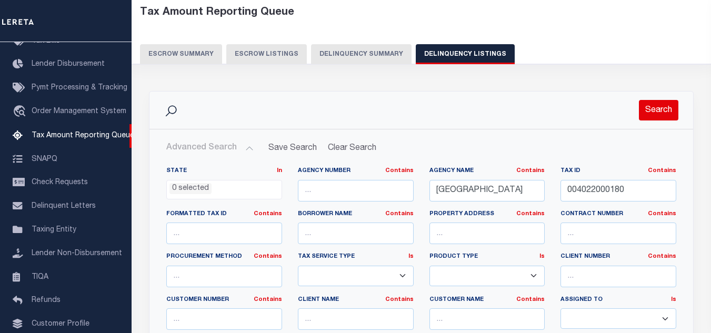
click at [650, 112] on button "Search" at bounding box center [658, 110] width 39 height 21
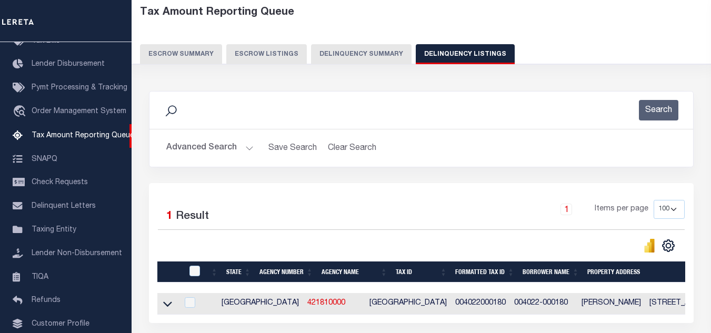
scroll to position [146, 0]
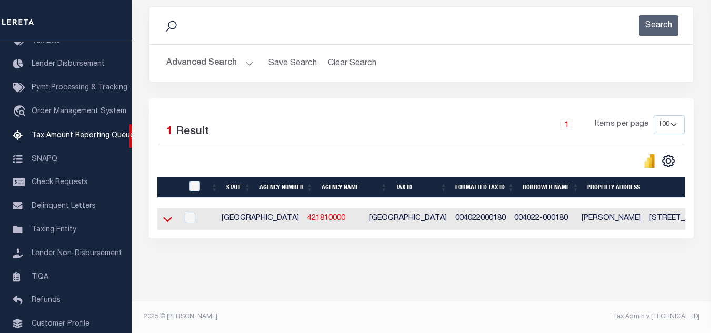
click at [168, 214] on icon at bounding box center [167, 219] width 9 height 11
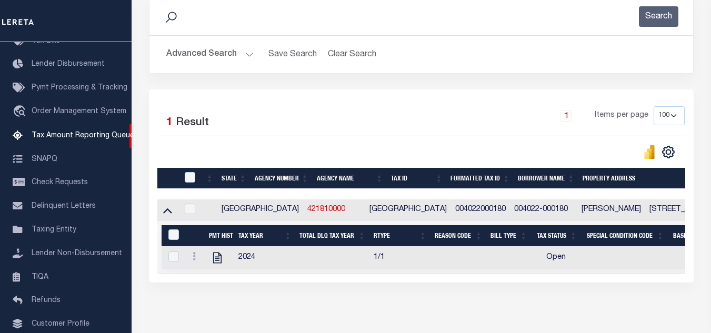
scroll to position [200, 0]
